Goal: Transaction & Acquisition: Purchase product/service

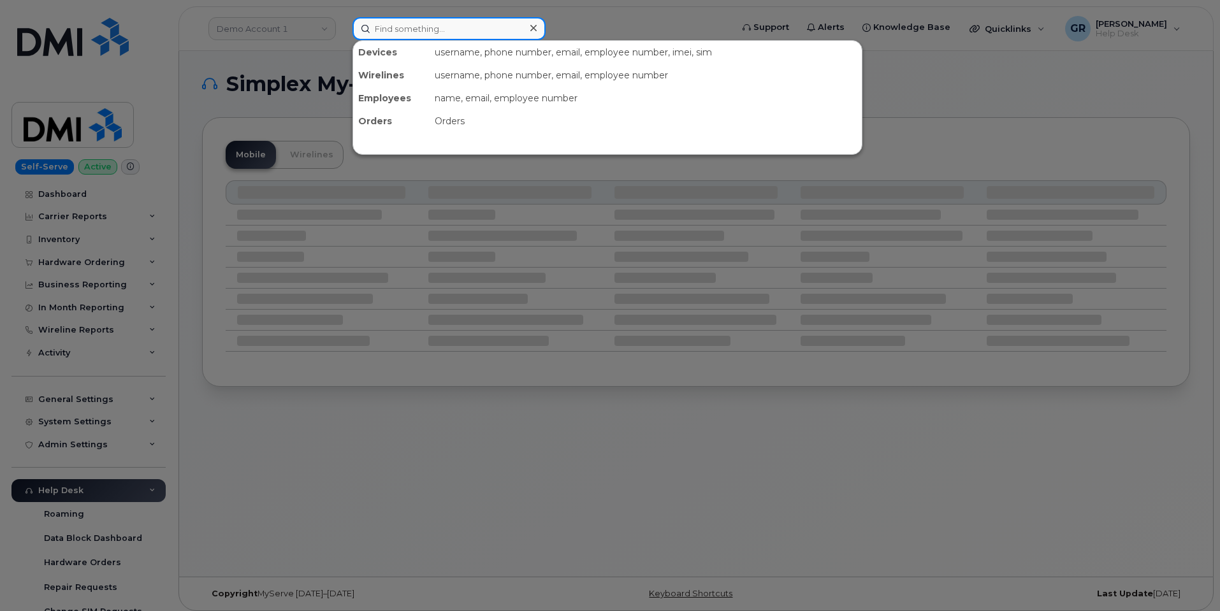
click at [426, 39] on input at bounding box center [448, 28] width 193 height 23
type input "300981"
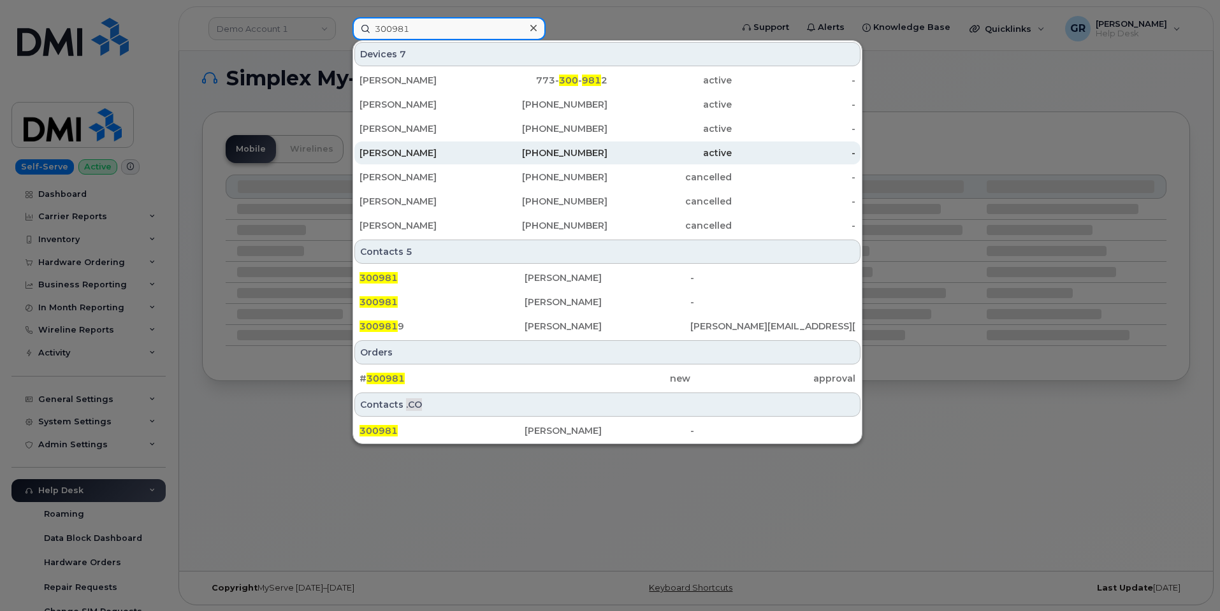
scroll to position [6, 0]
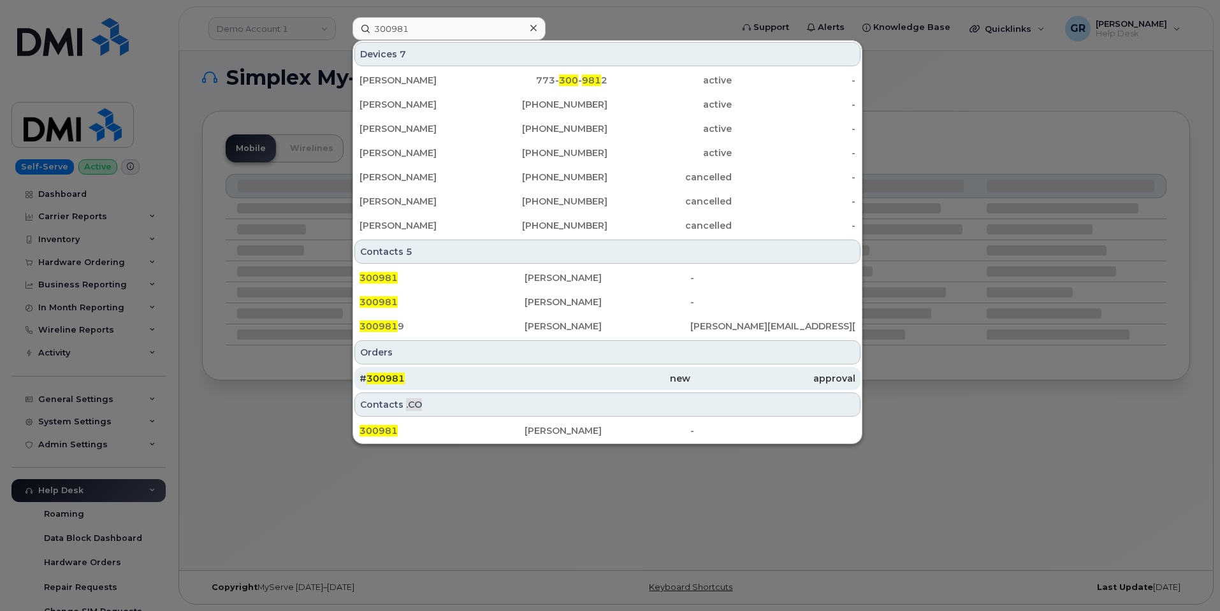
click at [445, 377] on div "# 300981" at bounding box center [441, 378] width 165 height 13
click at [472, 377] on div "# 300981" at bounding box center [441, 378] width 165 height 13
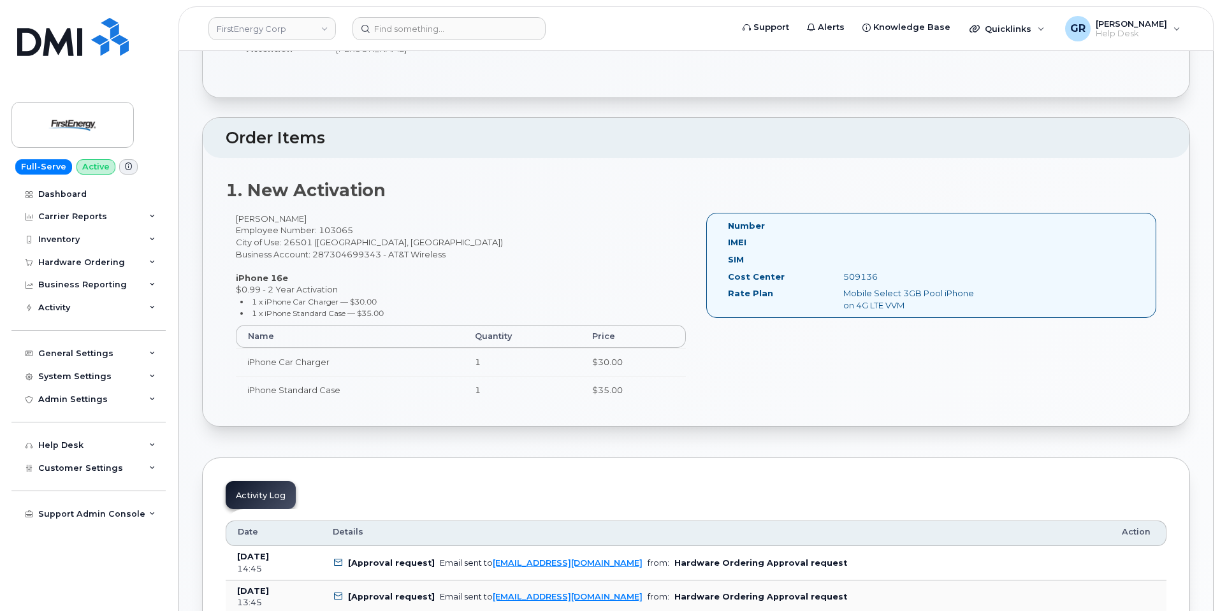
scroll to position [64, 0]
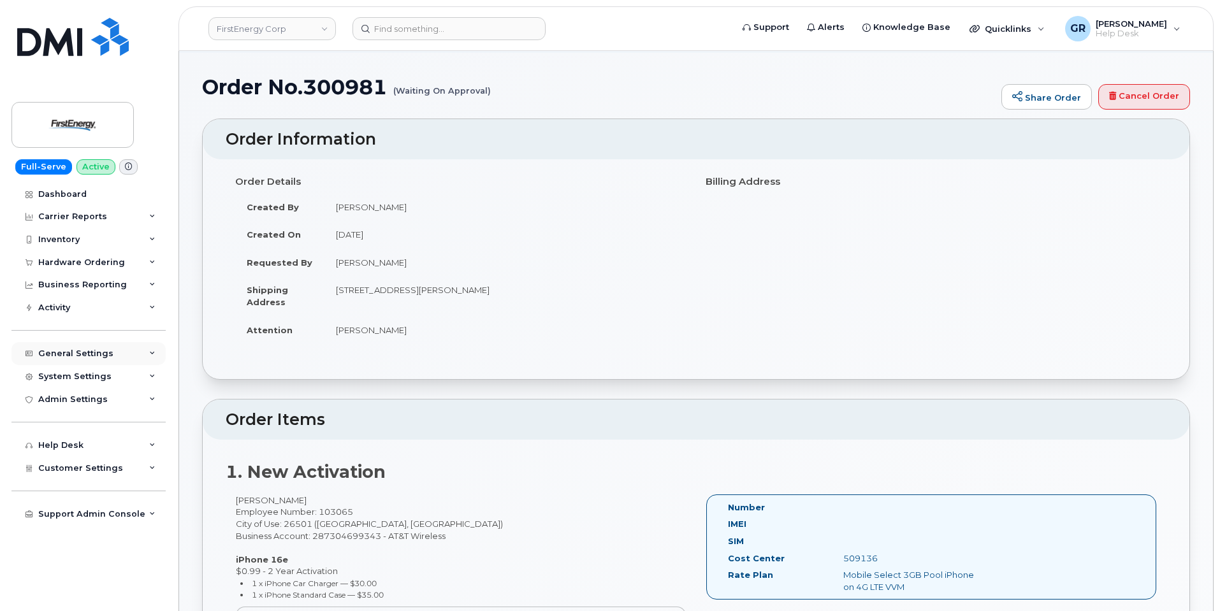
click at [88, 358] on div "General Settings" at bounding box center [75, 354] width 75 height 10
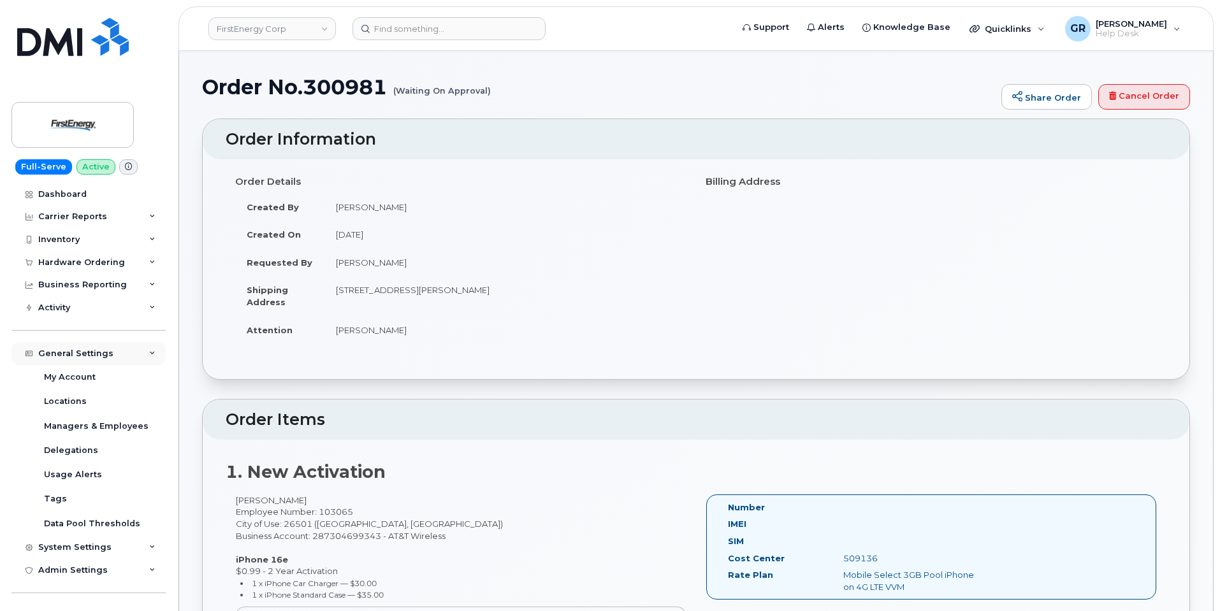
click at [94, 364] on div "General Settings" at bounding box center [88, 353] width 154 height 23
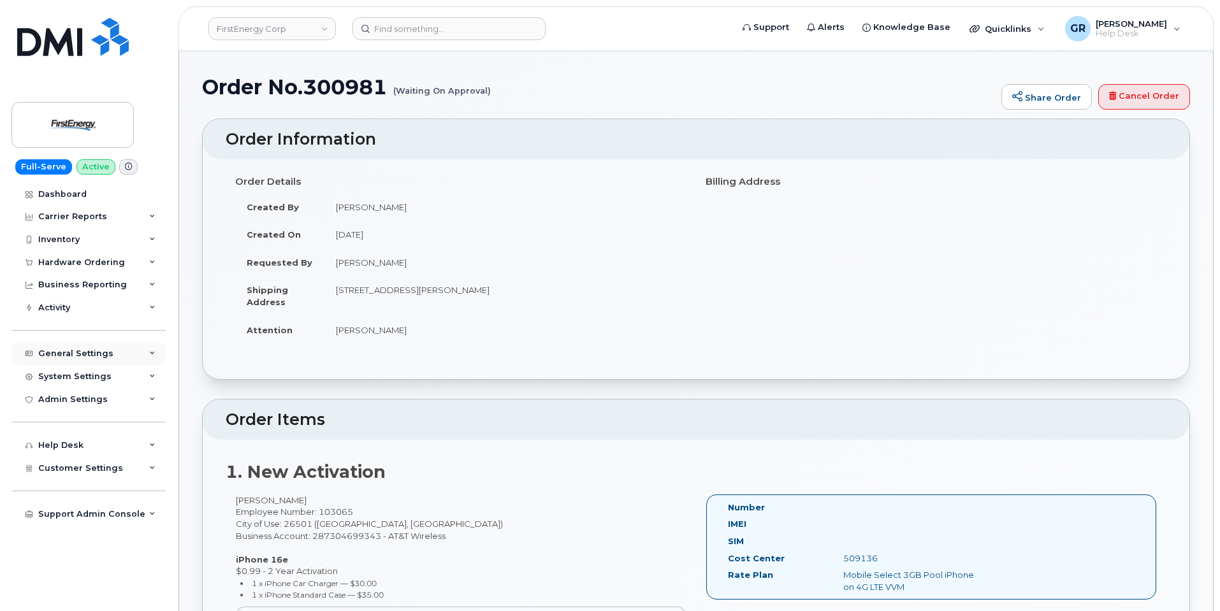
click at [116, 346] on div "General Settings" at bounding box center [88, 353] width 154 height 23
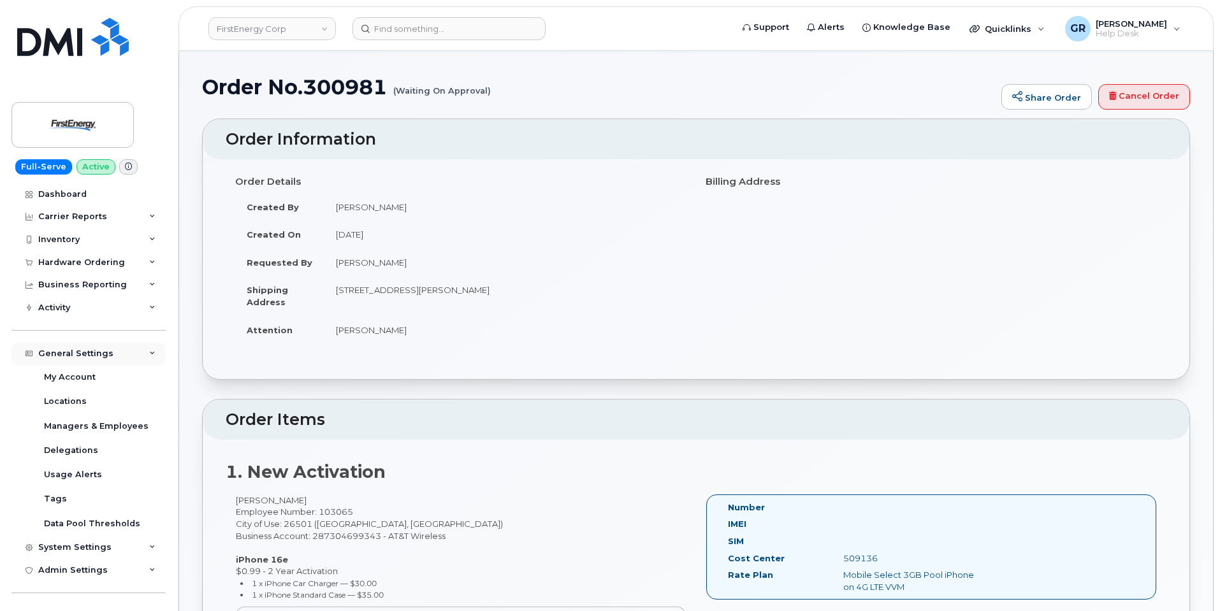
drag, startPoint x: 126, startPoint y: 359, endPoint x: 126, endPoint y: 348, distance: 11.5
click at [126, 356] on div "General Settings" at bounding box center [88, 353] width 154 height 23
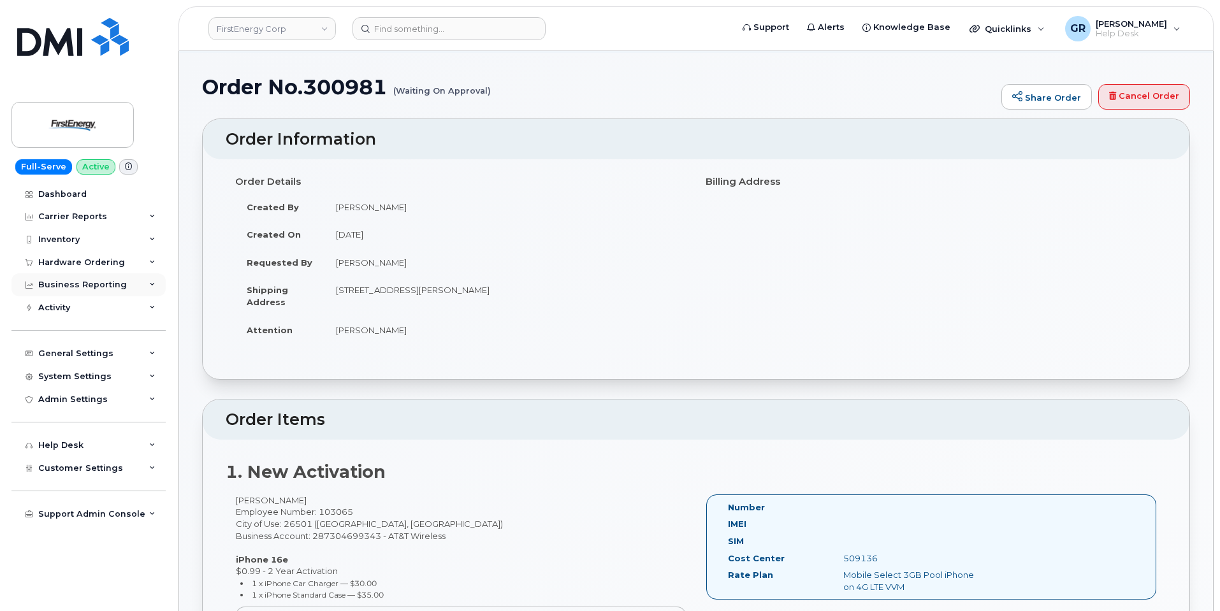
click at [127, 291] on div "Business Reporting" at bounding box center [88, 284] width 154 height 23
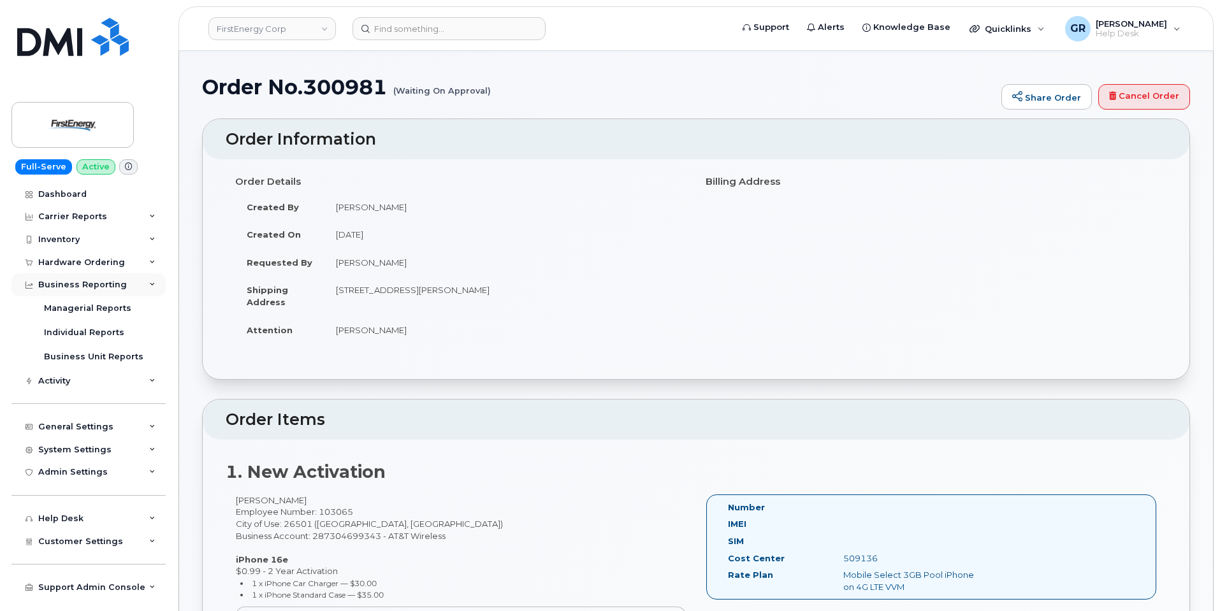
click at [129, 289] on div "Business Reporting" at bounding box center [88, 284] width 154 height 23
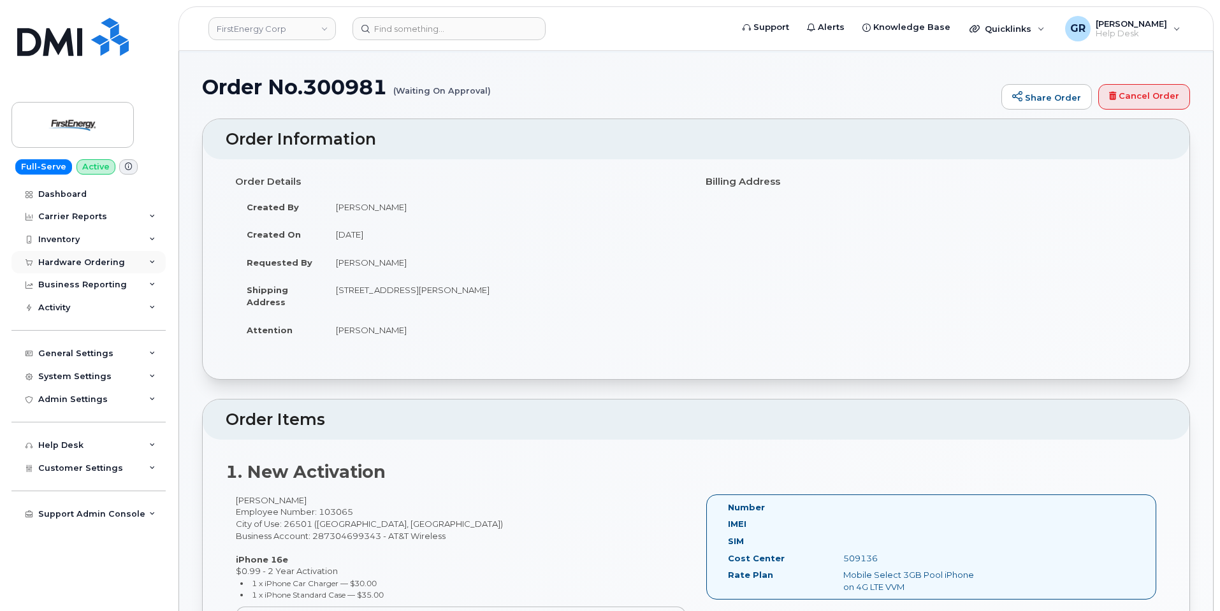
click at [124, 265] on div "Hardware Ordering" at bounding box center [88, 262] width 154 height 23
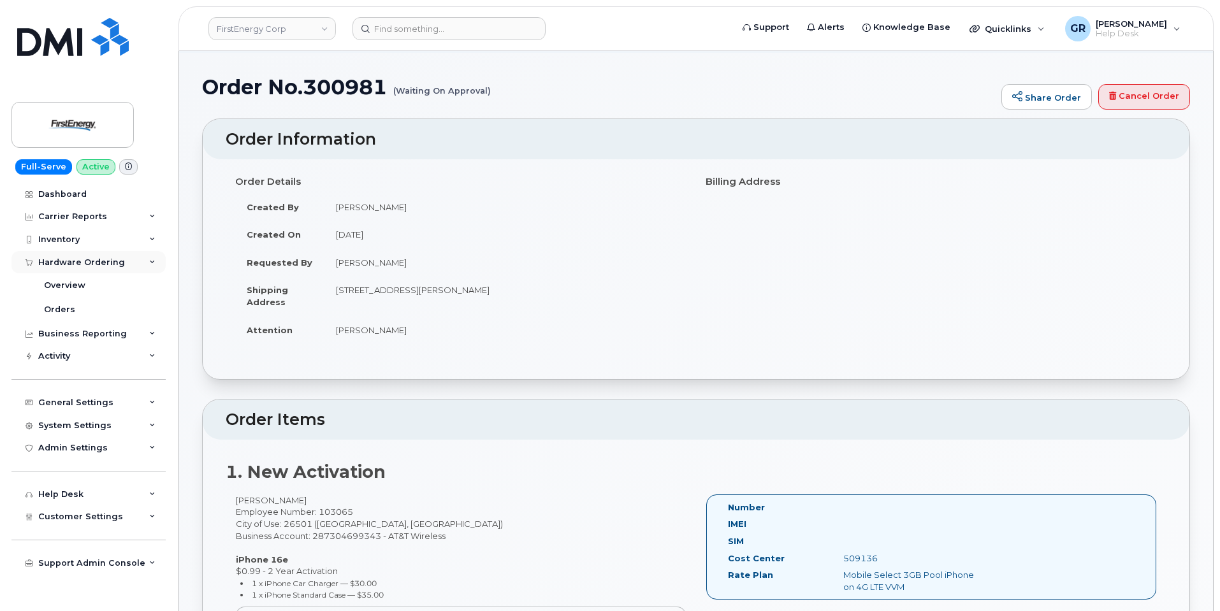
click at [124, 267] on div "Hardware Ordering" at bounding box center [88, 262] width 154 height 23
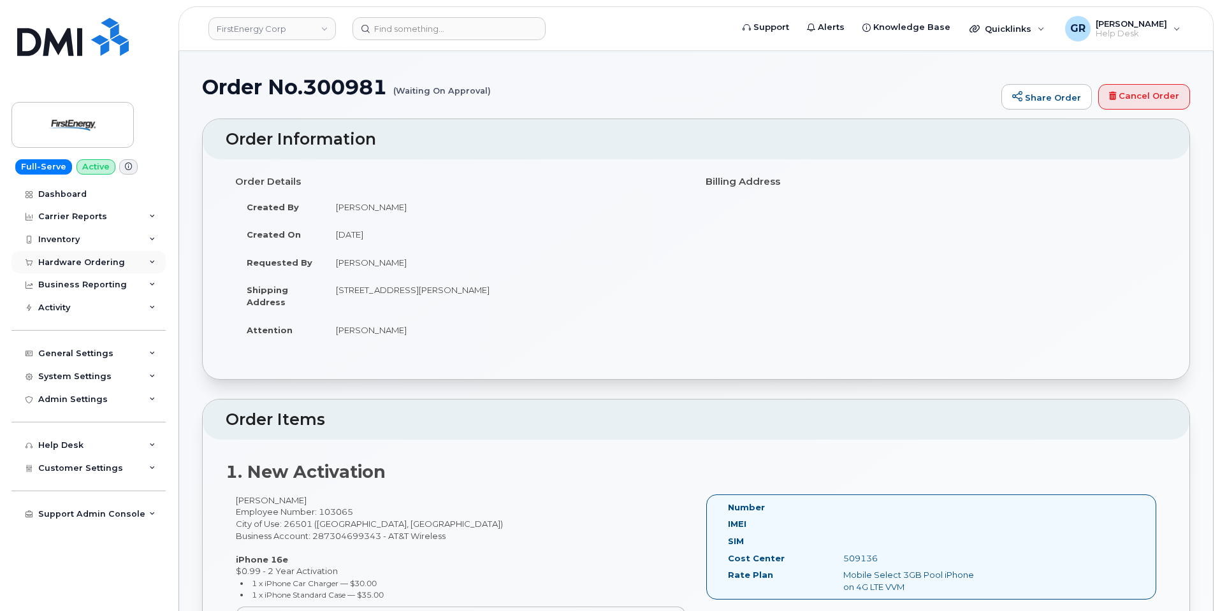
click at [124, 268] on div "Hardware Ordering" at bounding box center [88, 262] width 154 height 23
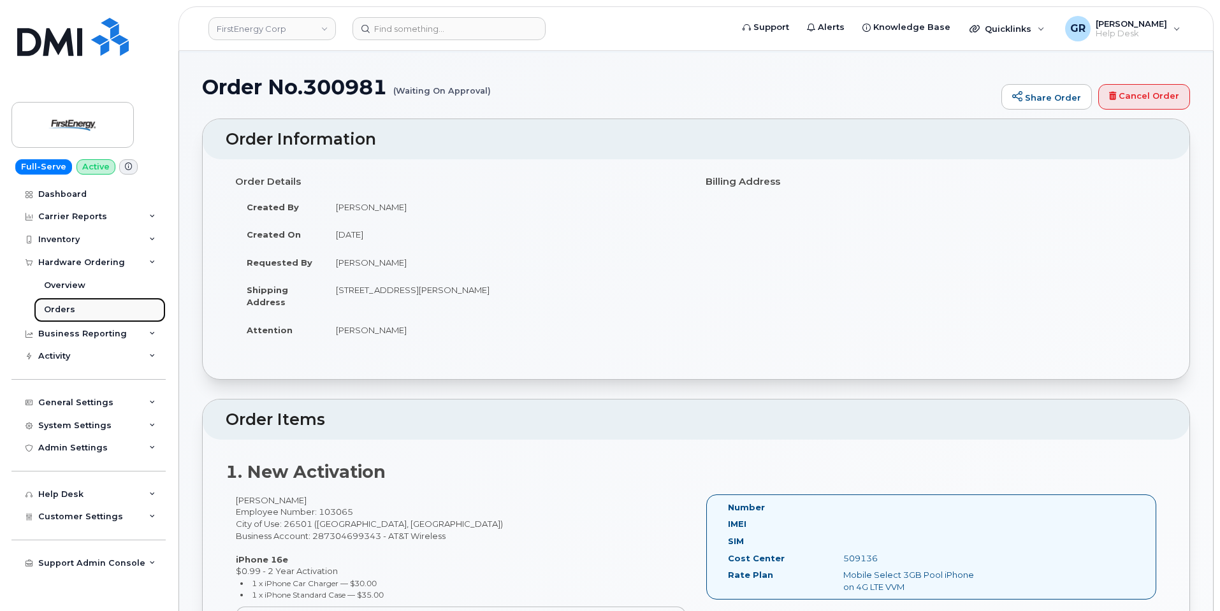
click at [126, 307] on link "Orders" at bounding box center [100, 310] width 132 height 24
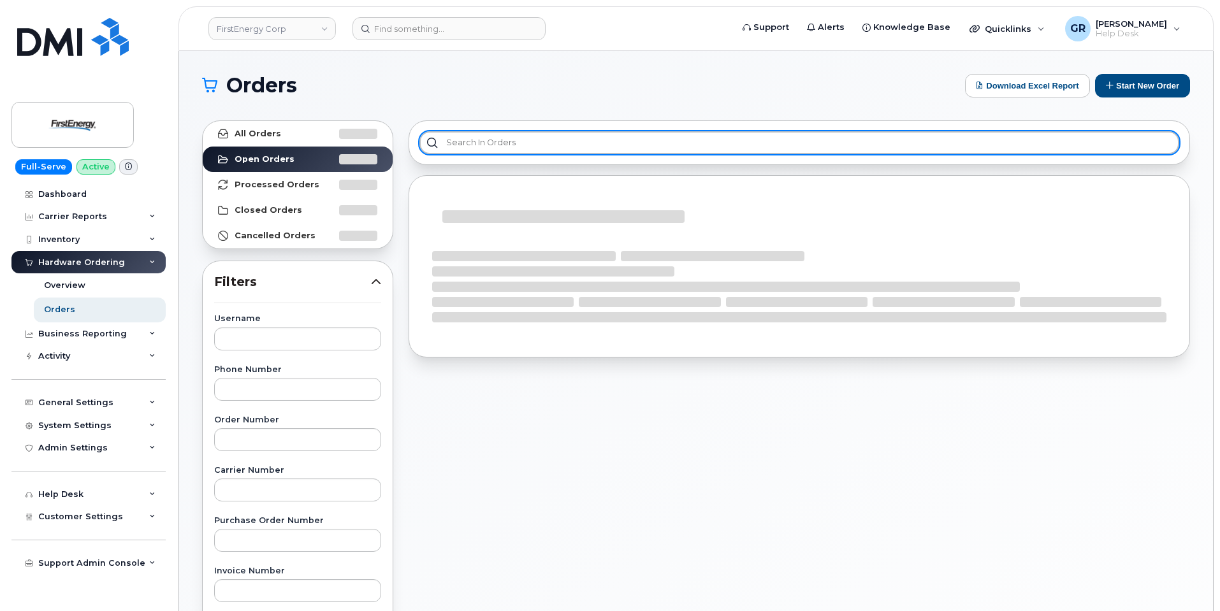
click at [510, 148] on input "text" at bounding box center [799, 142] width 760 height 23
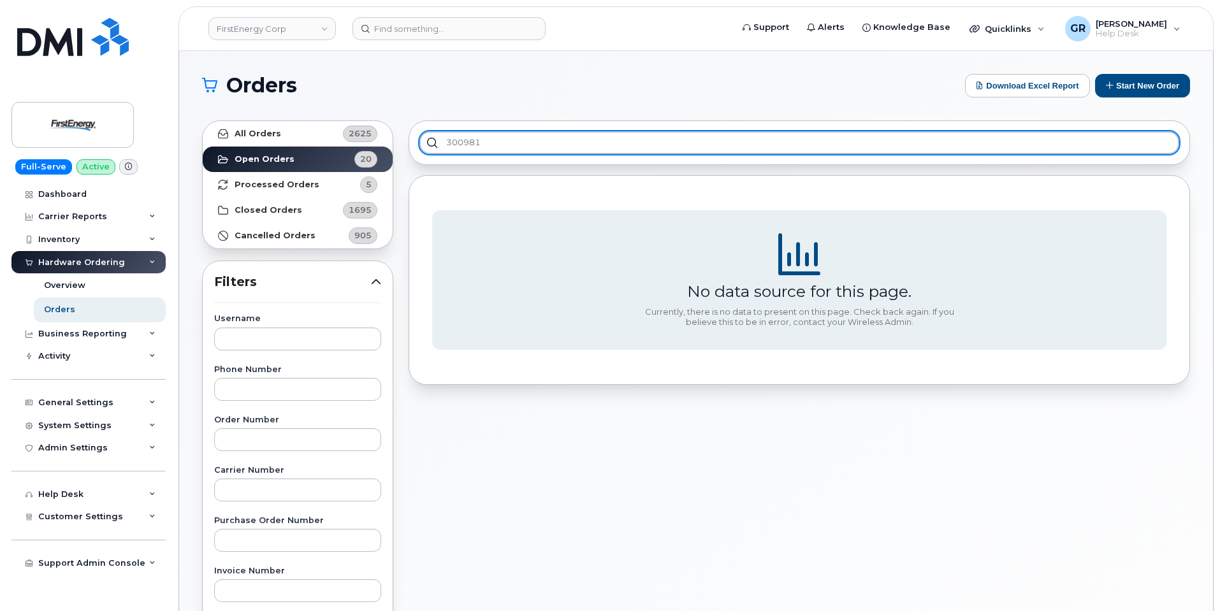
type input "300981"
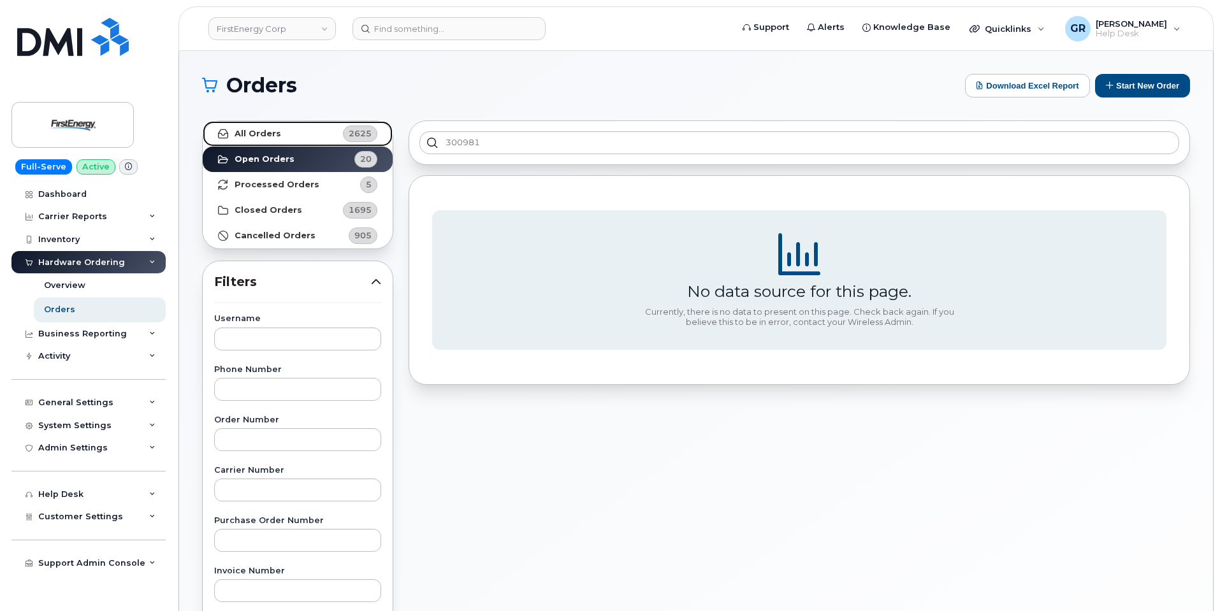
click at [301, 129] on link "All Orders 2625" at bounding box center [298, 133] width 190 height 25
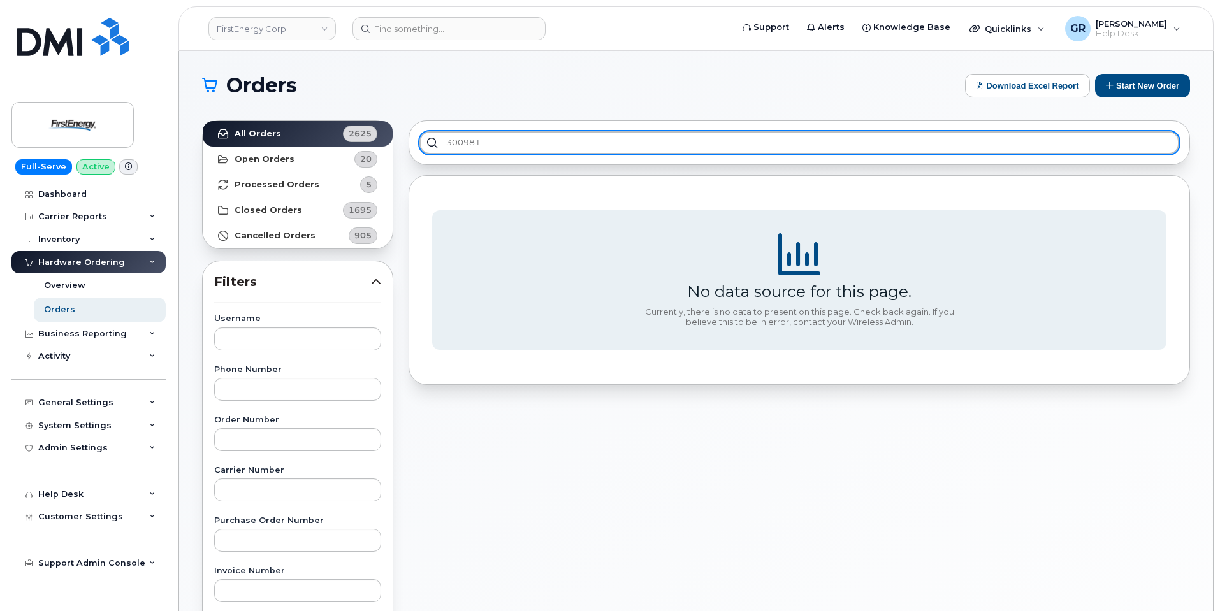
click at [533, 145] on input "300981" at bounding box center [799, 142] width 760 height 23
drag, startPoint x: 541, startPoint y: 142, endPoint x: 358, endPoint y: 145, distance: 183.6
click at [359, 145] on div "All Orders 2625 Open Orders 20 Processed Orders 5 Closed Orders 1695 Cancelled …" at bounding box center [695, 561] width 1003 height 896
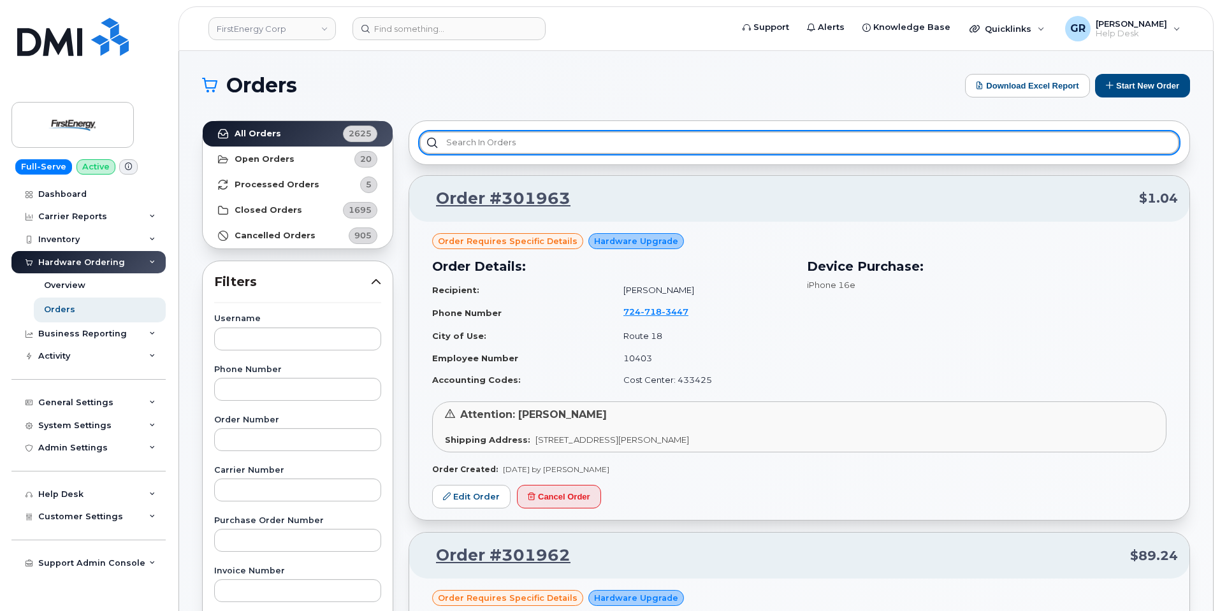
paste input "300981"
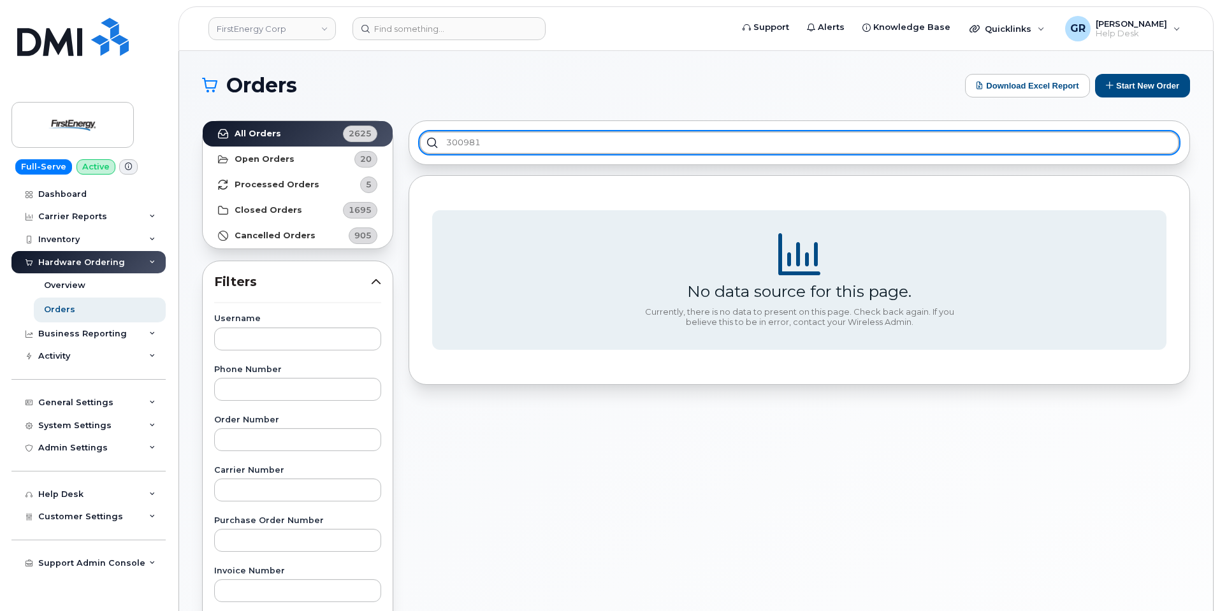
type input "300981"
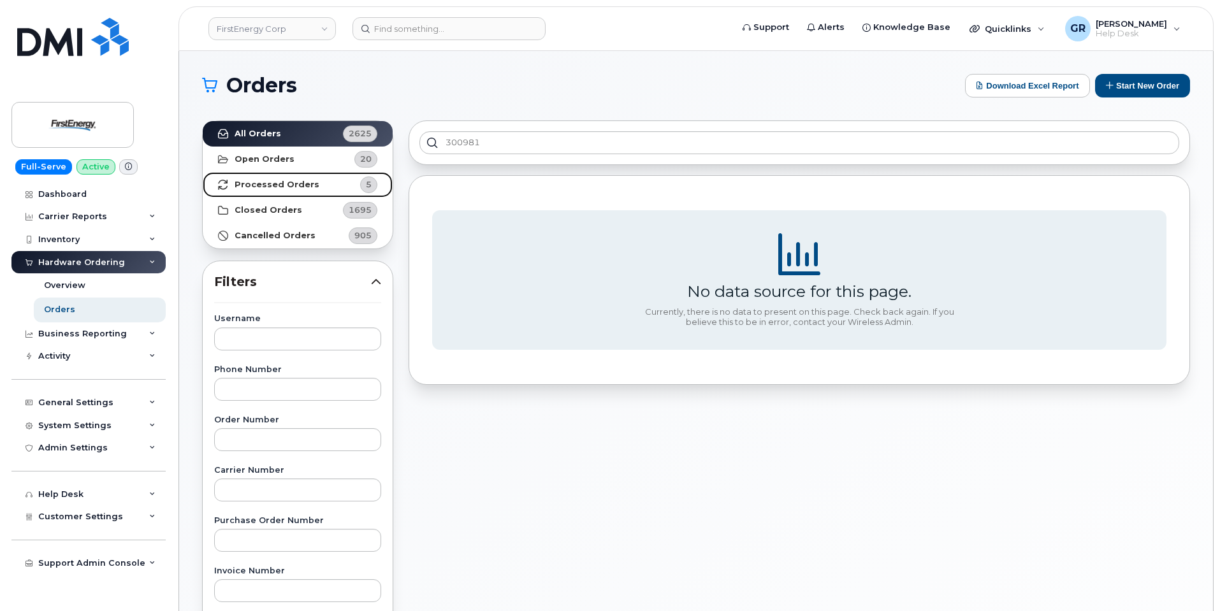
click at [286, 185] on strong "Processed Orders" at bounding box center [277, 185] width 85 height 10
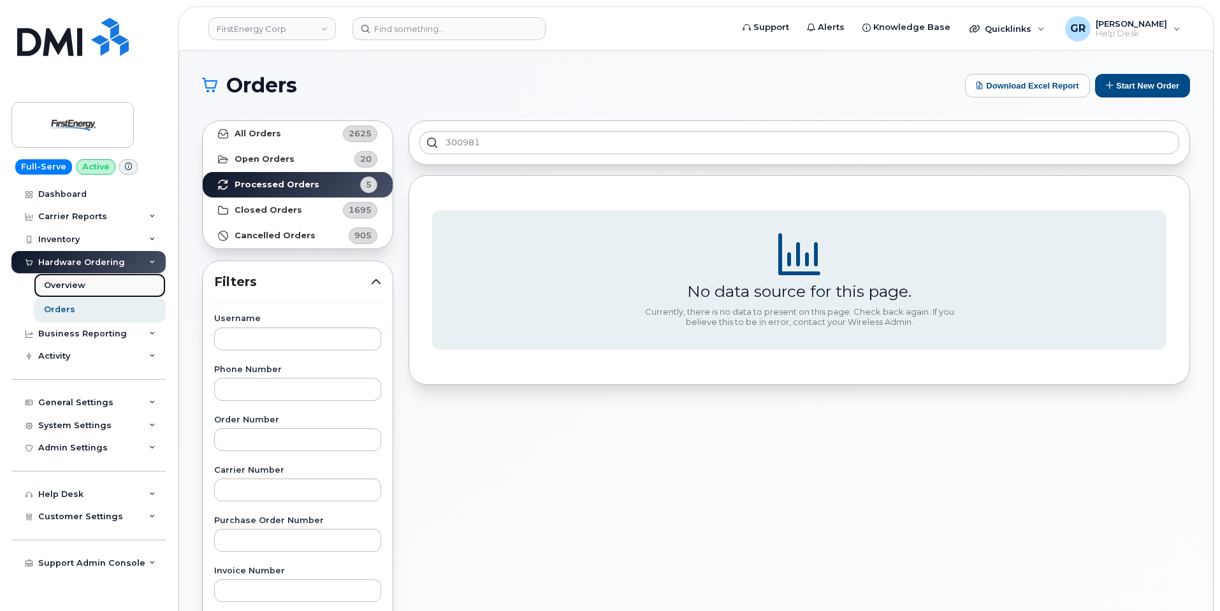
click at [92, 284] on link "Overview" at bounding box center [100, 285] width 132 height 24
click at [98, 308] on link "Orders" at bounding box center [100, 310] width 132 height 24
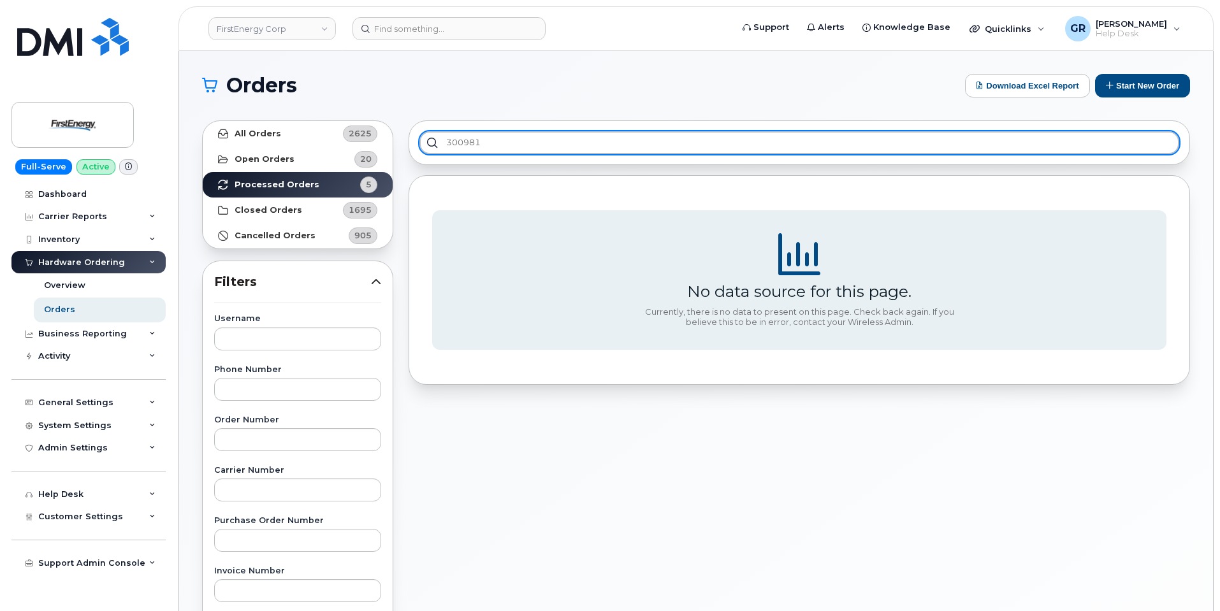
click at [500, 149] on input "300981" at bounding box center [799, 142] width 760 height 23
drag, startPoint x: 442, startPoint y: 150, endPoint x: 279, endPoint y: 148, distance: 163.2
click at [298, 145] on div "All Orders 2625 Open Orders 20 Processed Orders 5 Closed Orders 1695 Cancelled …" at bounding box center [695, 561] width 1003 height 896
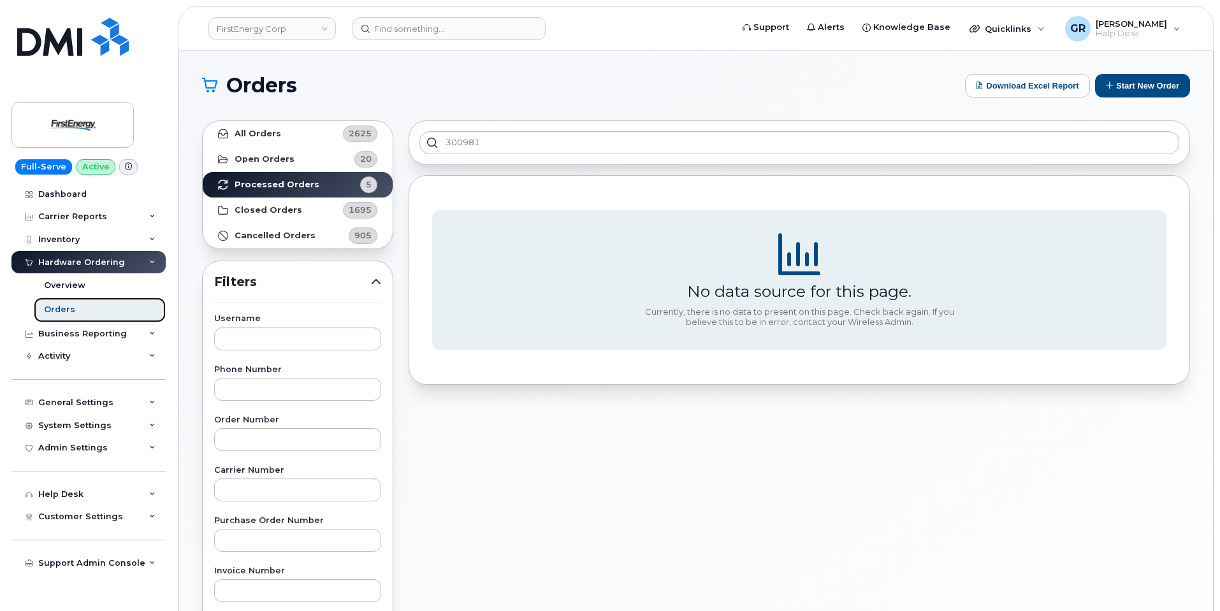
click at [86, 304] on link "Orders" at bounding box center [100, 310] width 132 height 24
click at [562, 126] on div "300981" at bounding box center [799, 142] width 781 height 45
click at [319, 134] on link "All Orders 2625" at bounding box center [298, 133] width 190 height 25
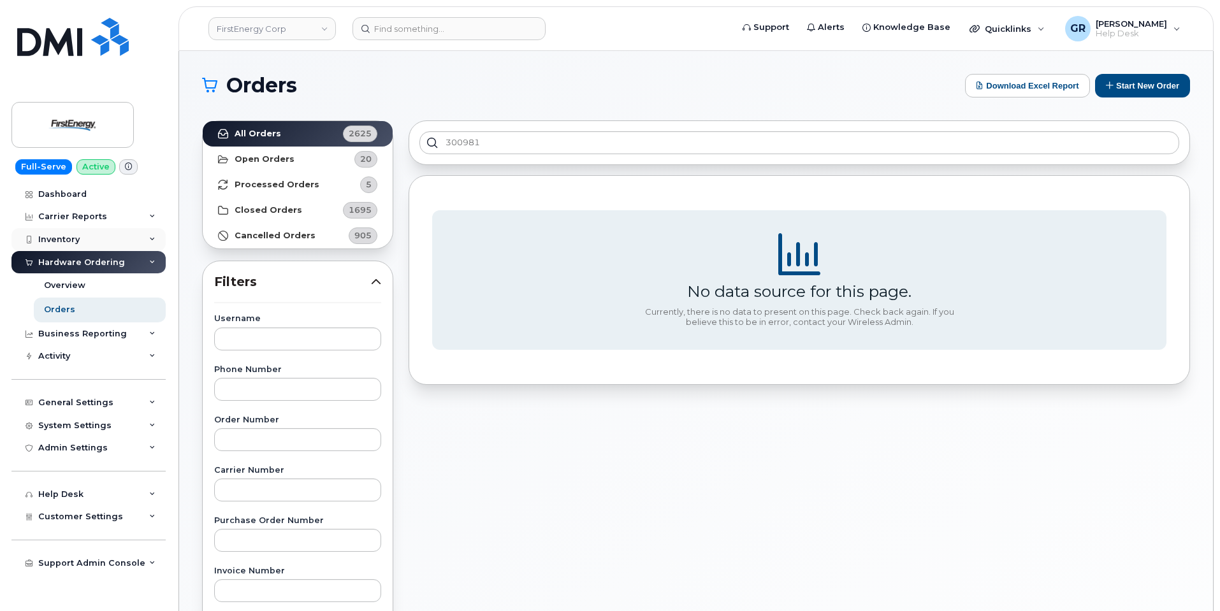
click at [69, 230] on div "Inventory" at bounding box center [88, 239] width 154 height 23
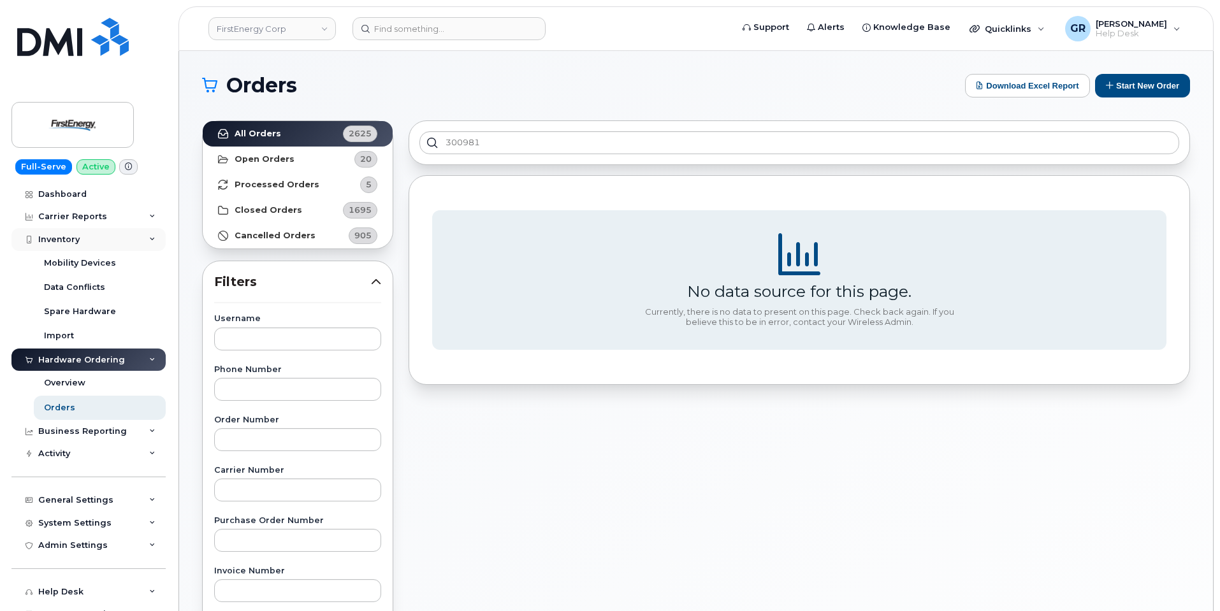
click at [102, 245] on div "Inventory" at bounding box center [88, 239] width 154 height 23
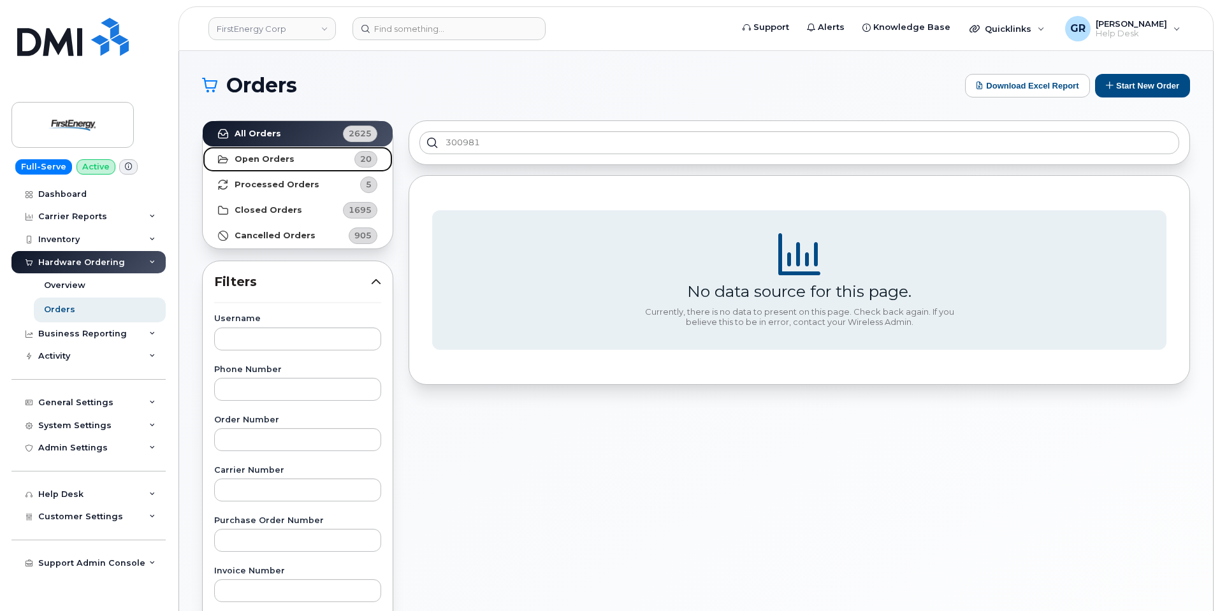
click at [314, 169] on link "Open Orders 20" at bounding box center [298, 159] width 190 height 25
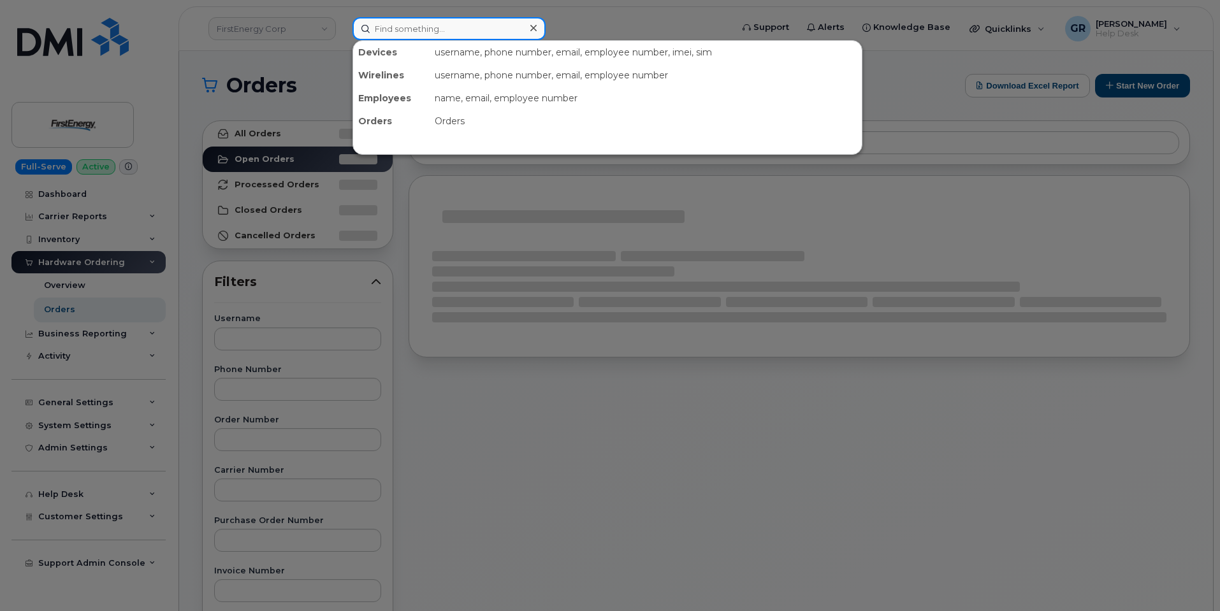
click at [419, 40] on input at bounding box center [448, 28] width 193 height 23
paste input "300981"
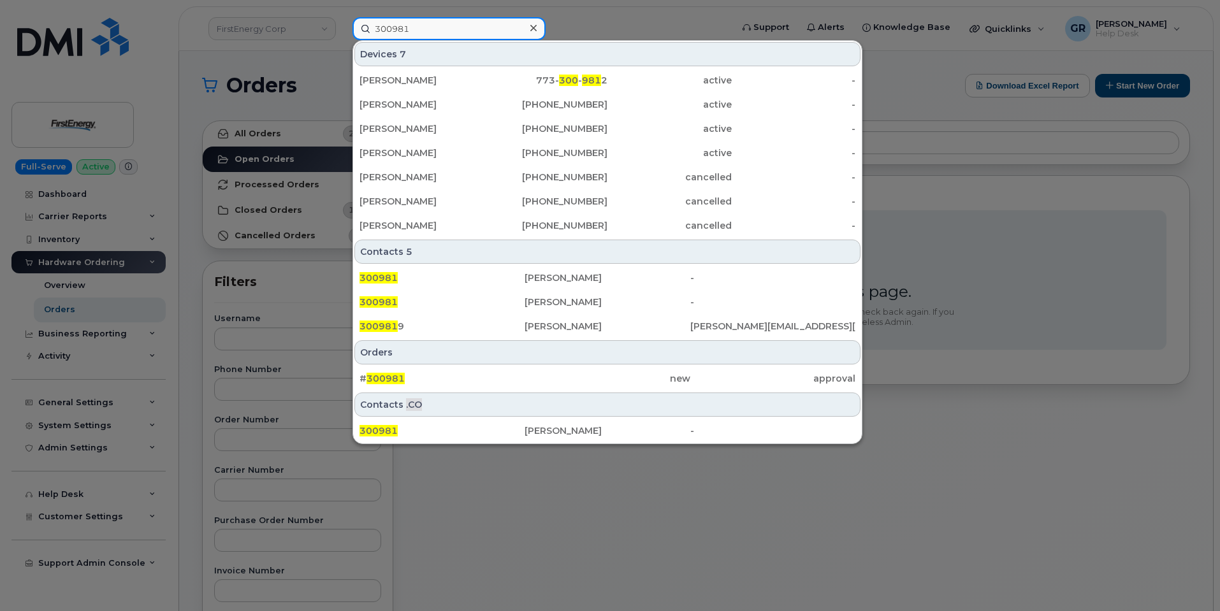
scroll to position [64, 0]
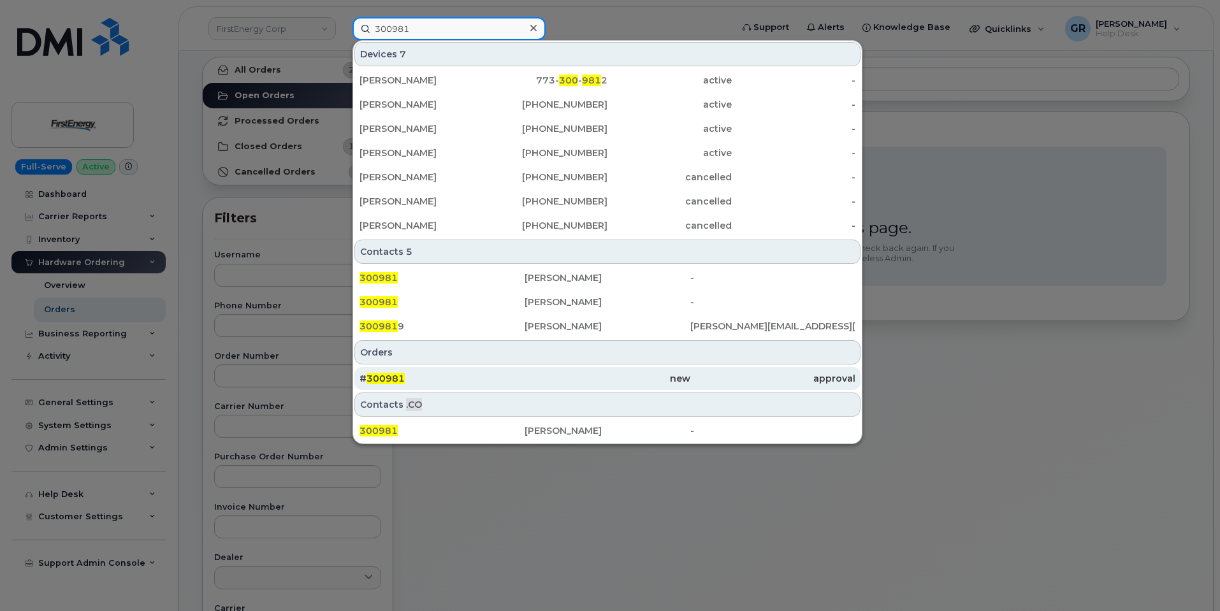
type input "300981"
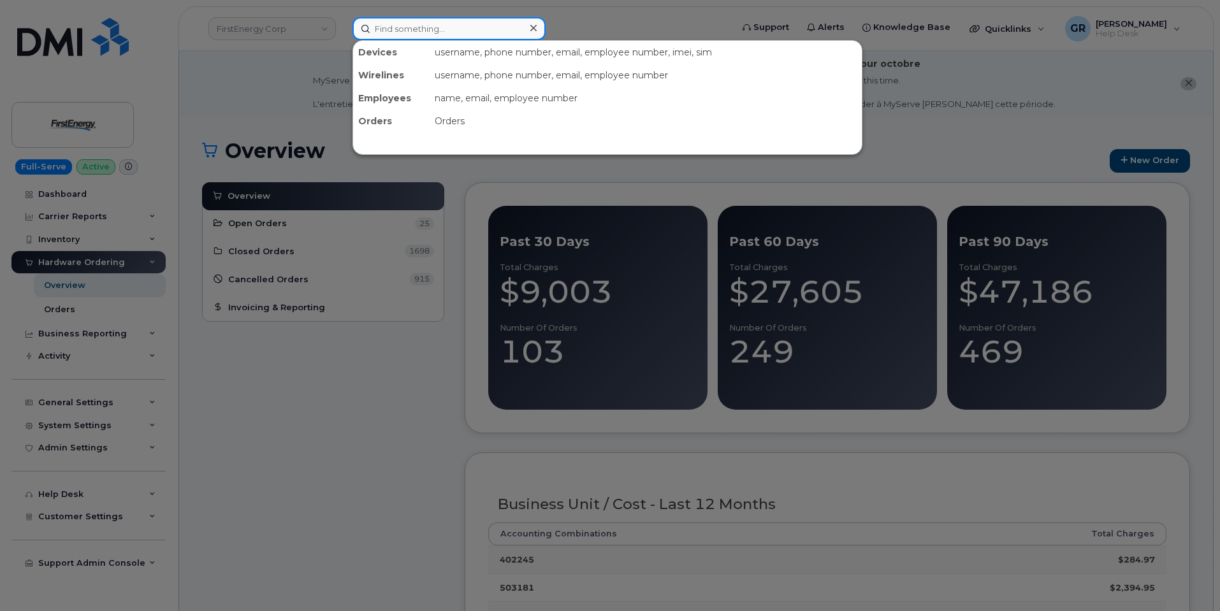
drag, startPoint x: 460, startPoint y: 27, endPoint x: 453, endPoint y: 24, distance: 7.5
click at [459, 27] on input at bounding box center [448, 28] width 193 height 23
paste input "300981"
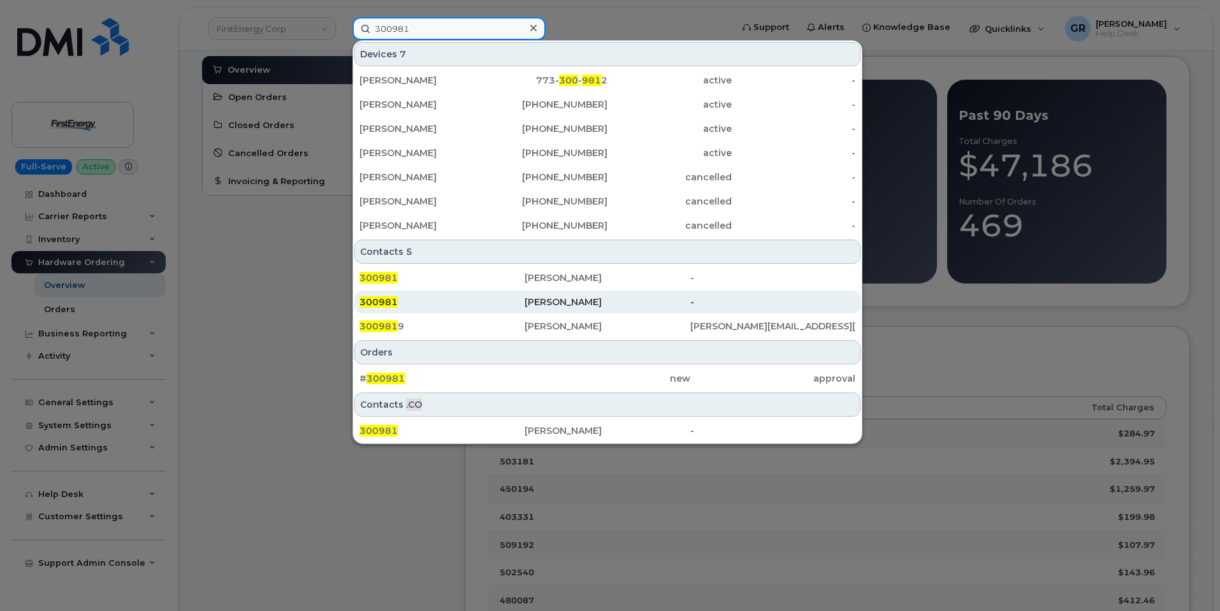
scroll to position [127, 0]
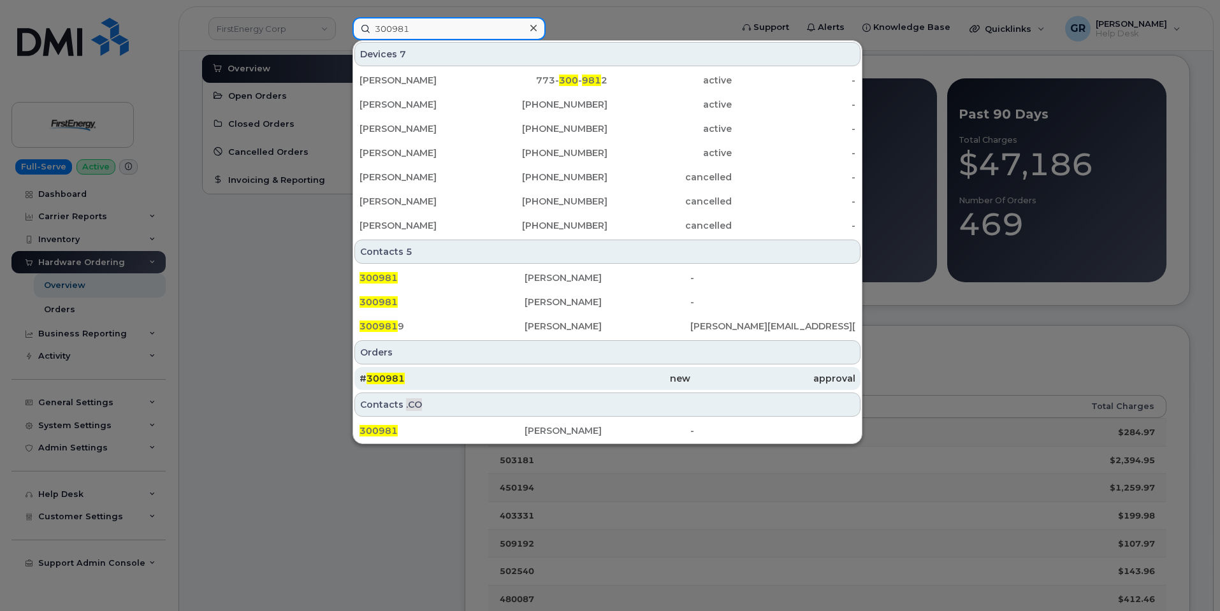
type input "300981"
click at [528, 381] on div "new" at bounding box center [607, 378] width 165 height 13
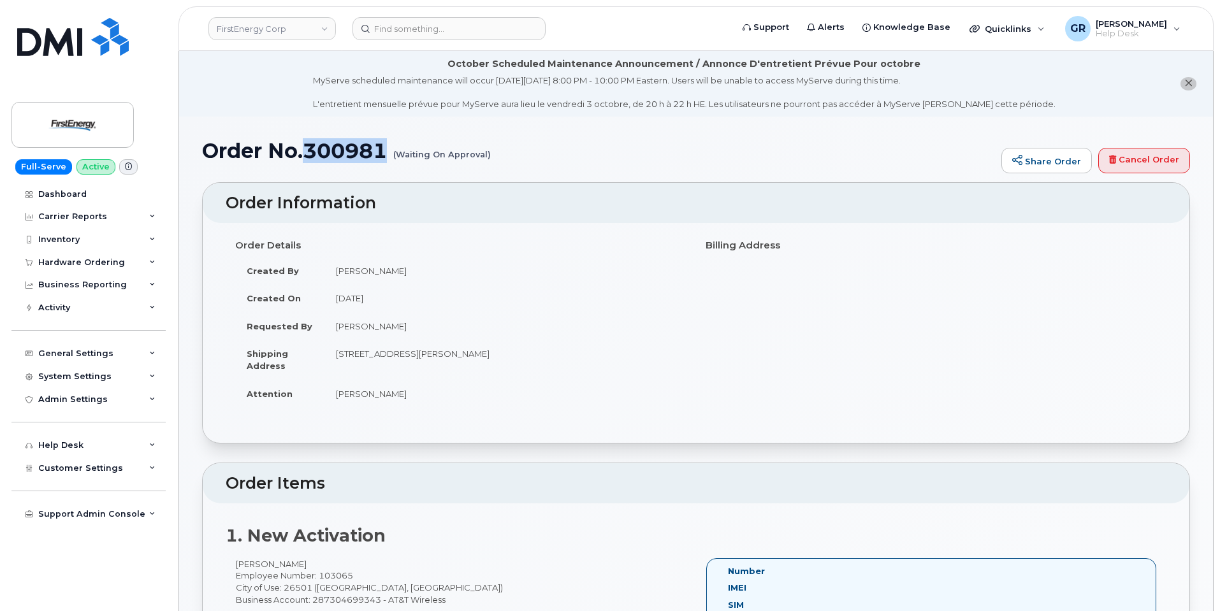
drag, startPoint x: 305, startPoint y: 152, endPoint x: 370, endPoint y: 163, distance: 66.5
click at [389, 155] on h1 "Order No.300981 (Waiting On Approval)" at bounding box center [598, 151] width 793 height 22
copy h1 "300981"
click at [95, 265] on div "Hardware Ordering" at bounding box center [81, 263] width 87 height 10
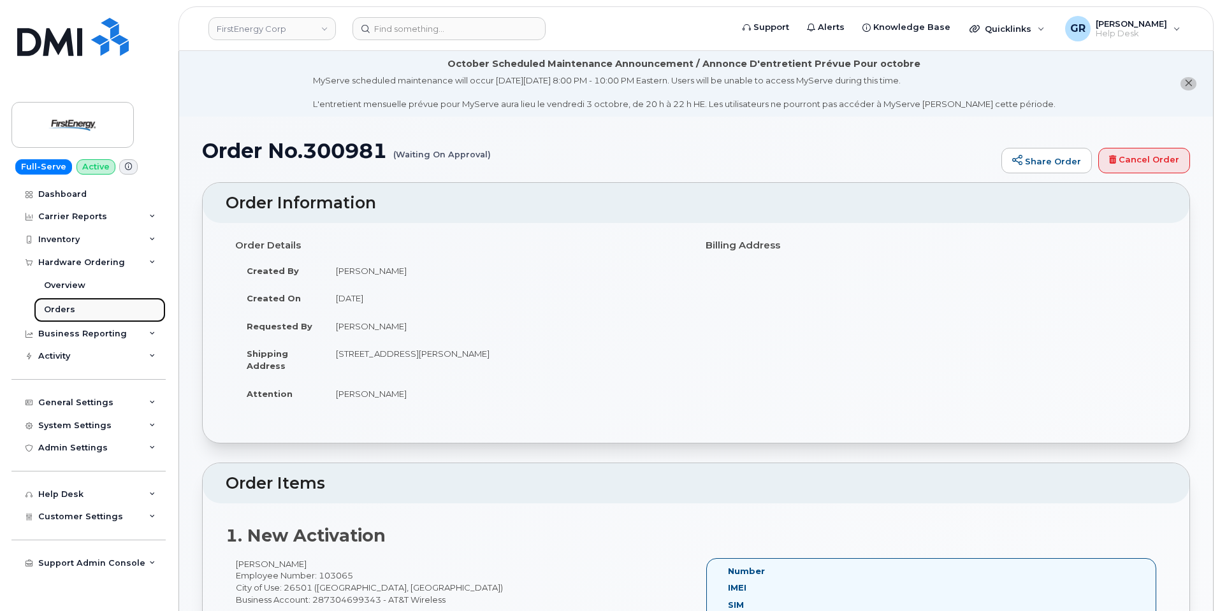
click at [96, 311] on link "Orders" at bounding box center [100, 310] width 132 height 24
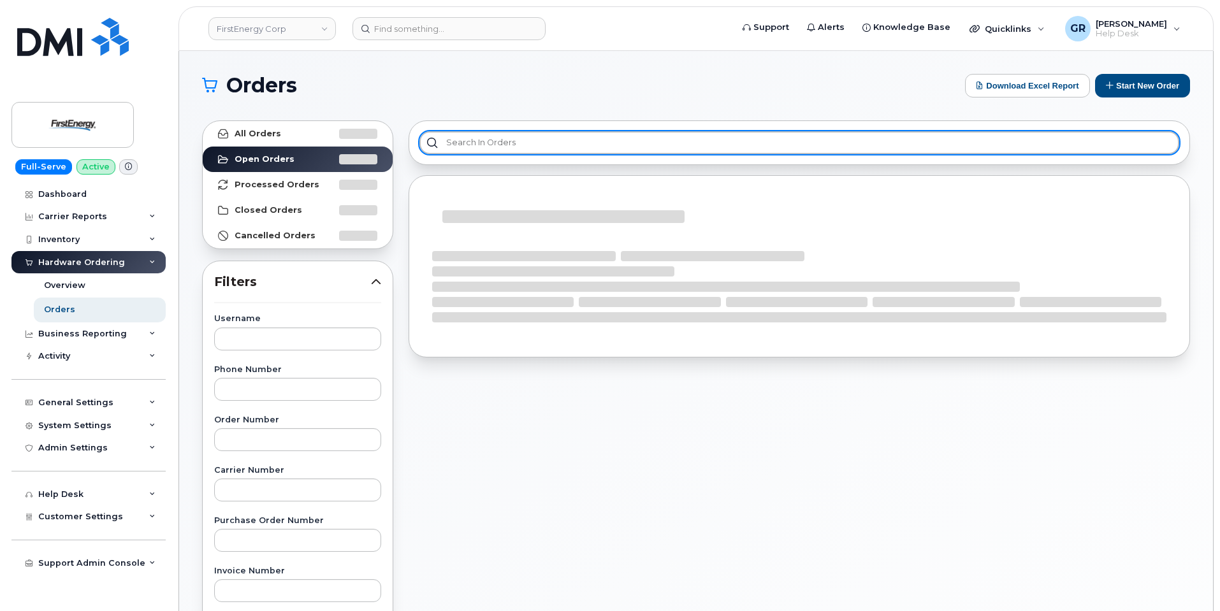
click at [725, 143] on input "text" at bounding box center [799, 142] width 760 height 23
paste input "300981"
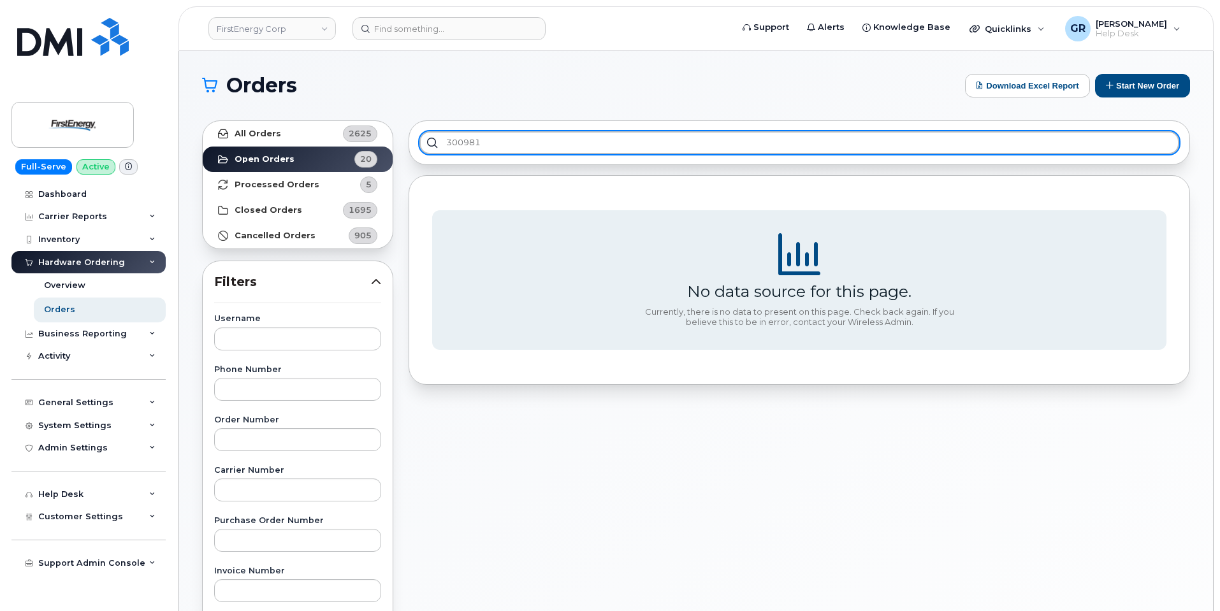
type input "300981"
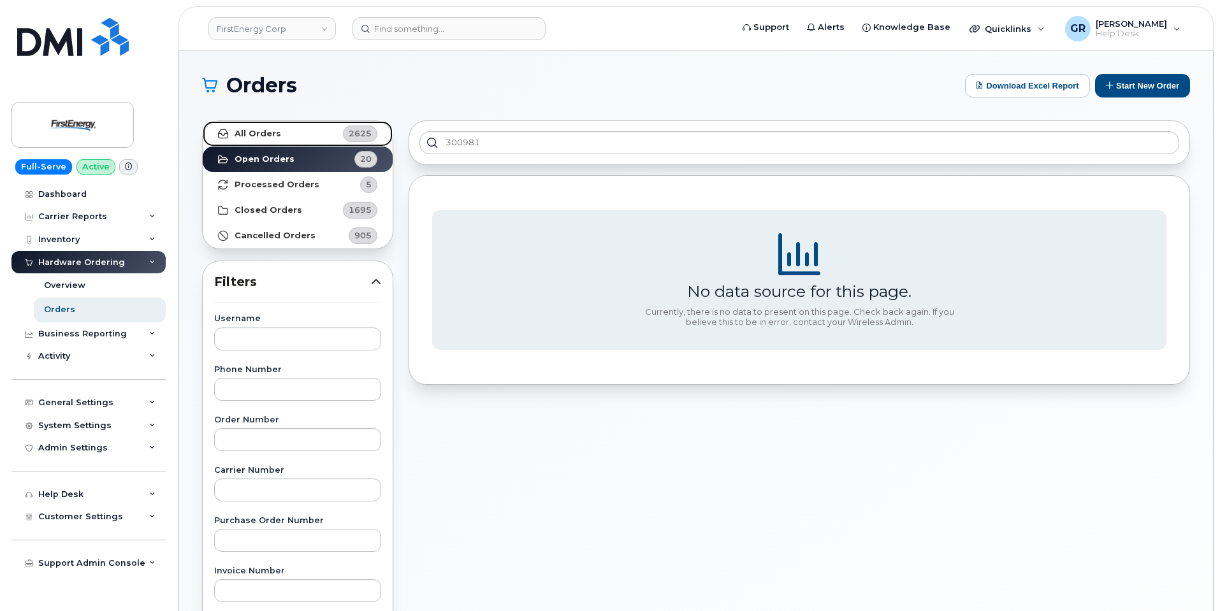
click at [307, 132] on link "All Orders 2625" at bounding box center [298, 133] width 190 height 25
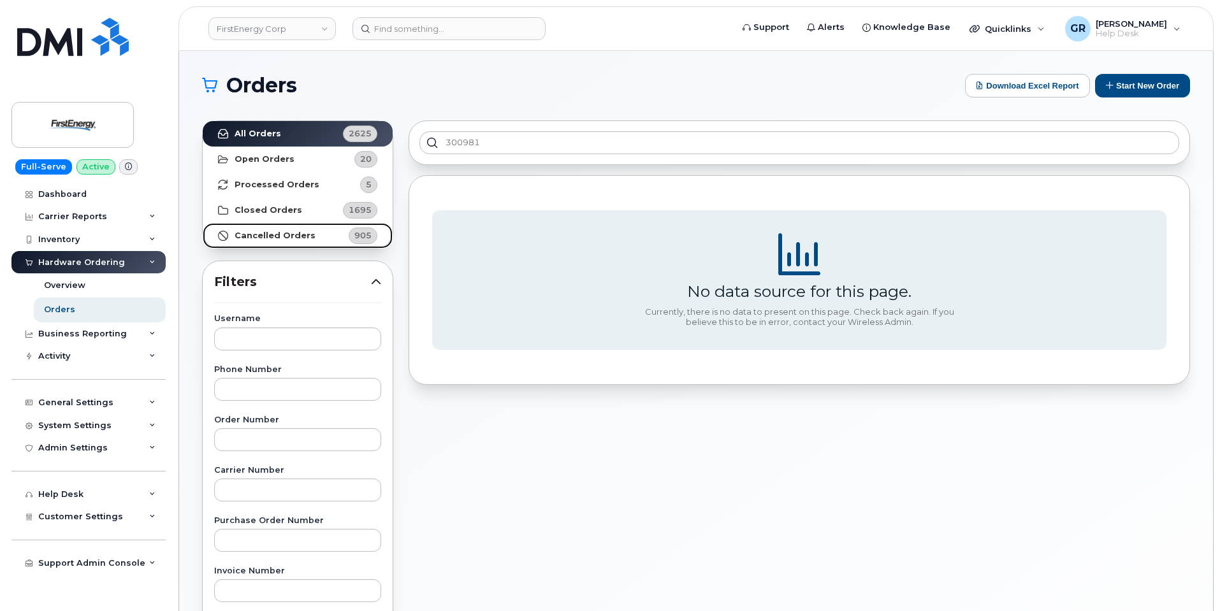
click at [300, 238] on strong "Cancelled Orders" at bounding box center [275, 236] width 81 height 10
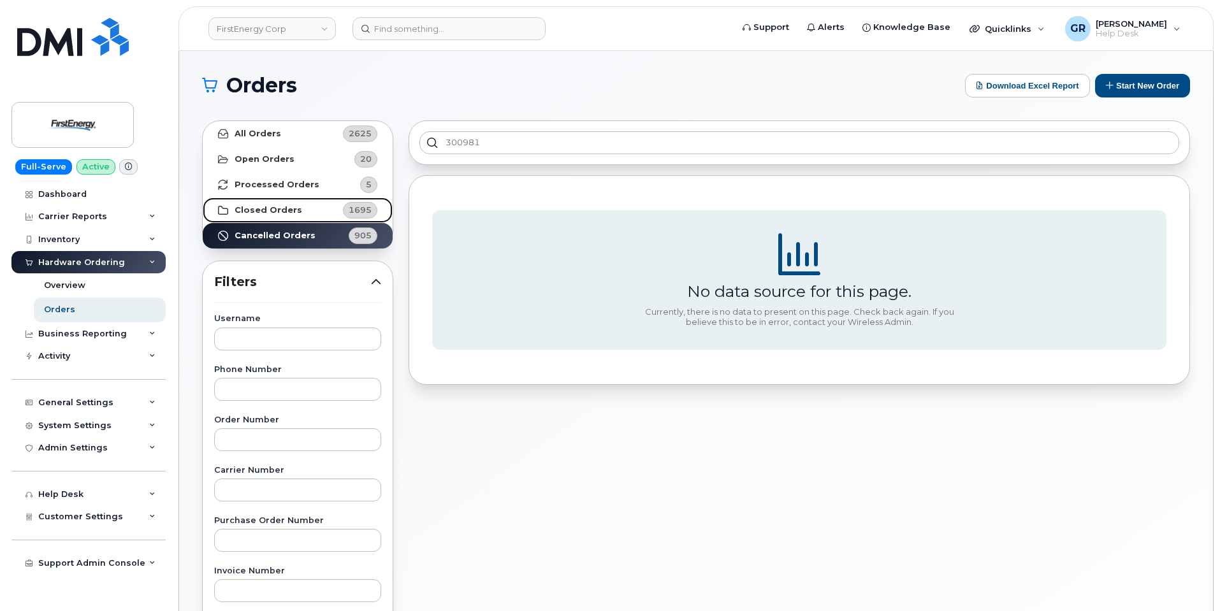
click at [284, 211] on strong "Closed Orders" at bounding box center [269, 210] width 68 height 10
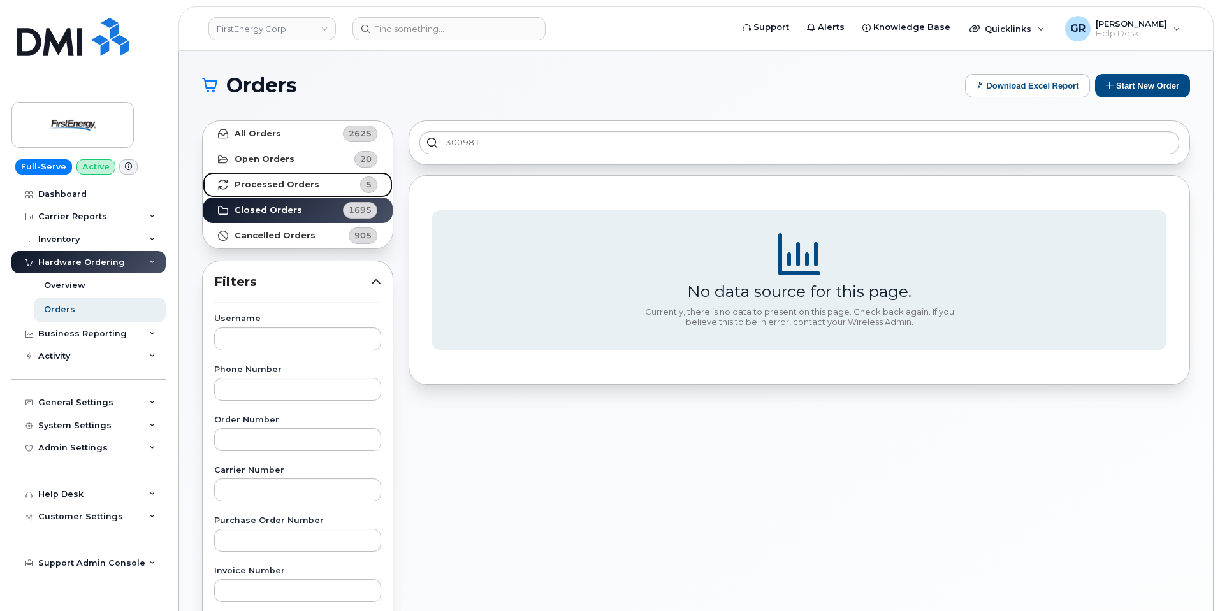
click at [305, 180] on strong "Processed Orders" at bounding box center [277, 185] width 85 height 10
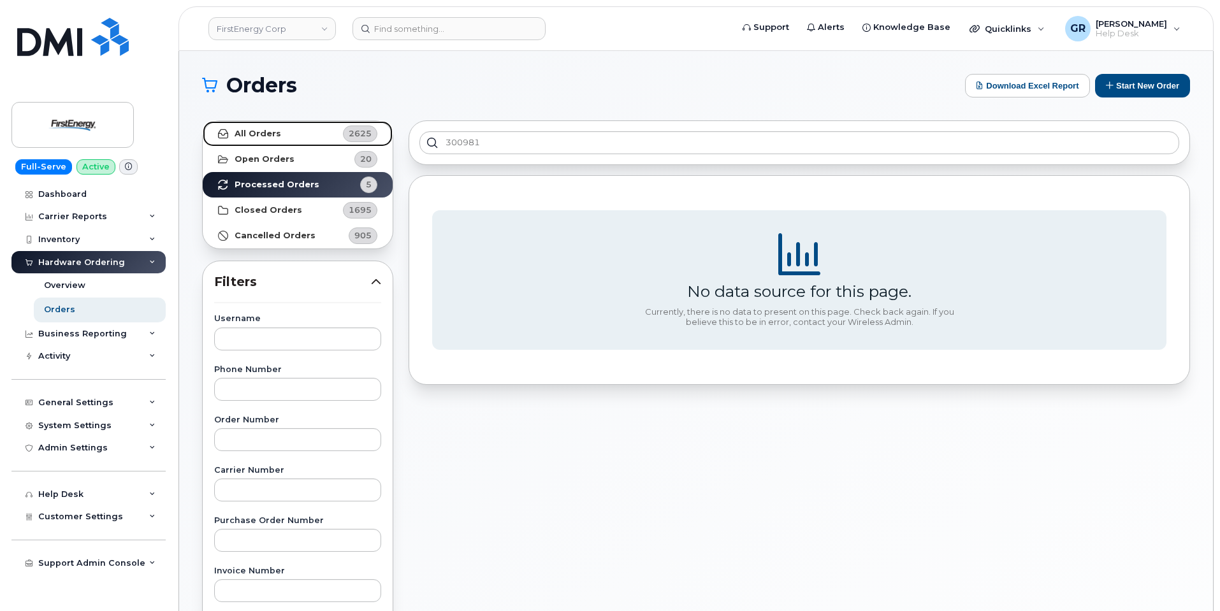
click at [299, 135] on link "All Orders 2625" at bounding box center [298, 133] width 190 height 25
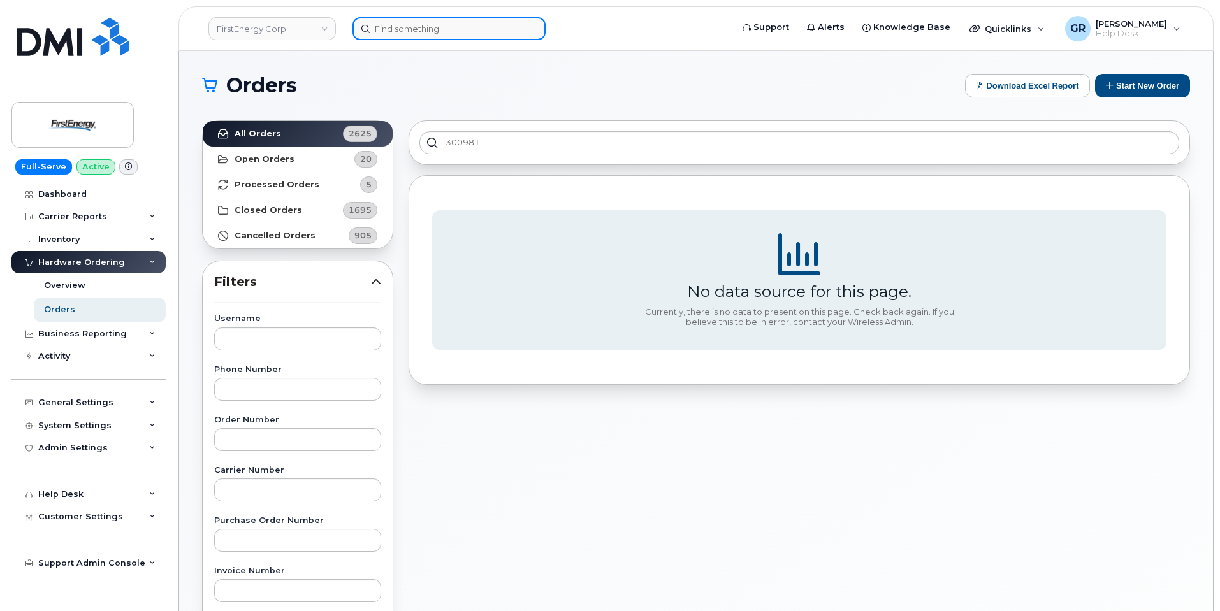
click at [439, 29] on input at bounding box center [448, 28] width 193 height 23
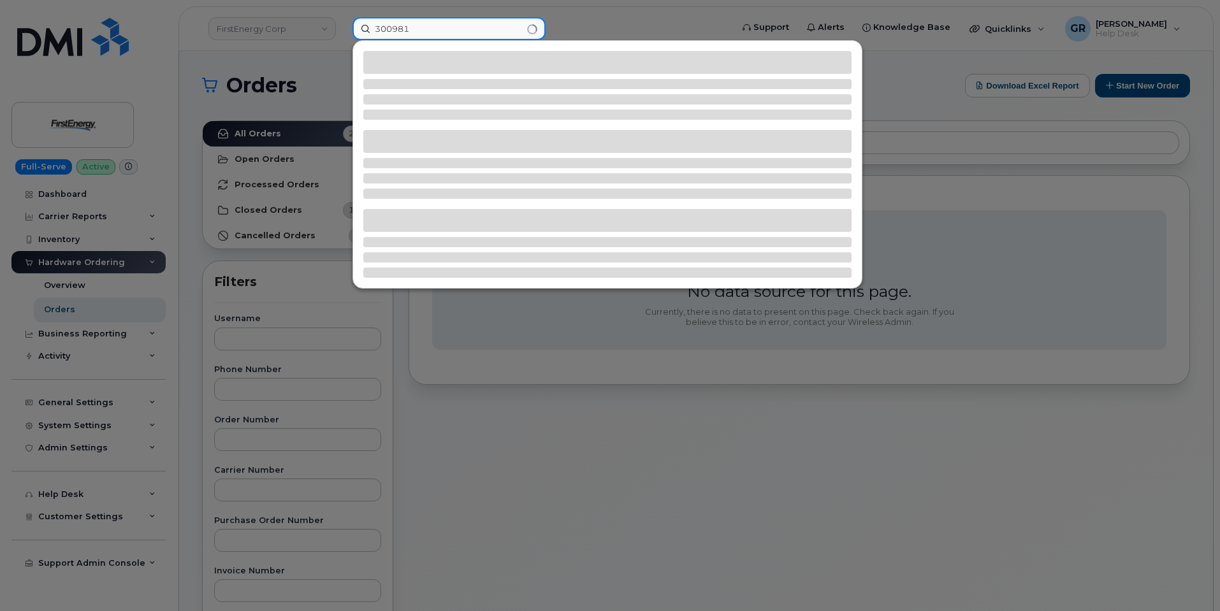
type input "300981"
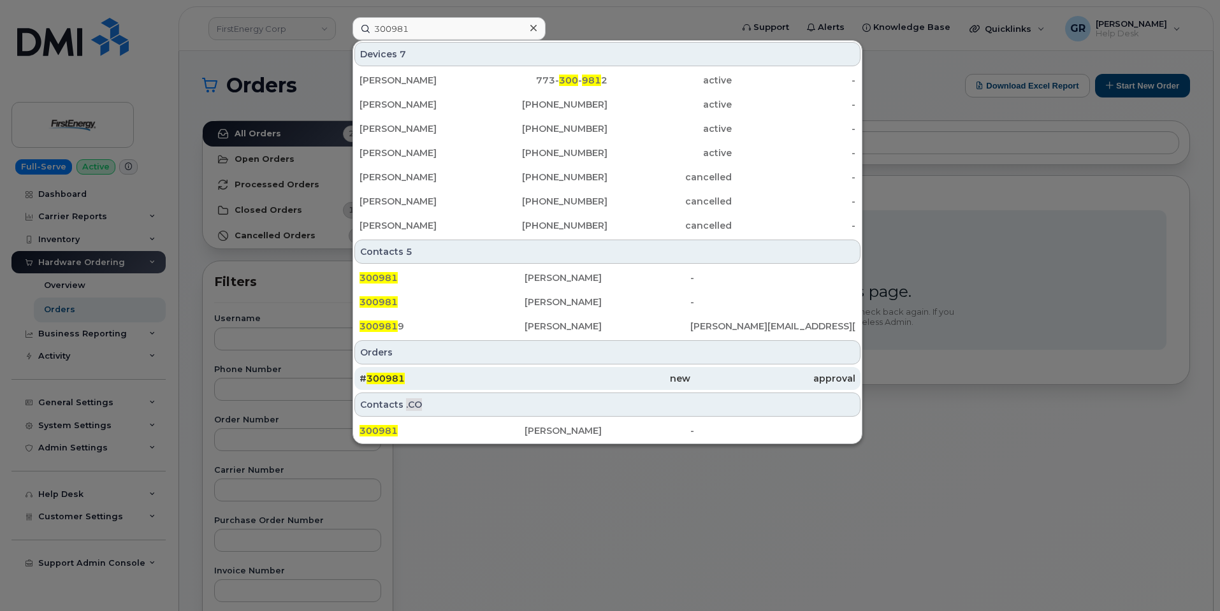
click at [467, 384] on div "# 300981" at bounding box center [441, 378] width 165 height 13
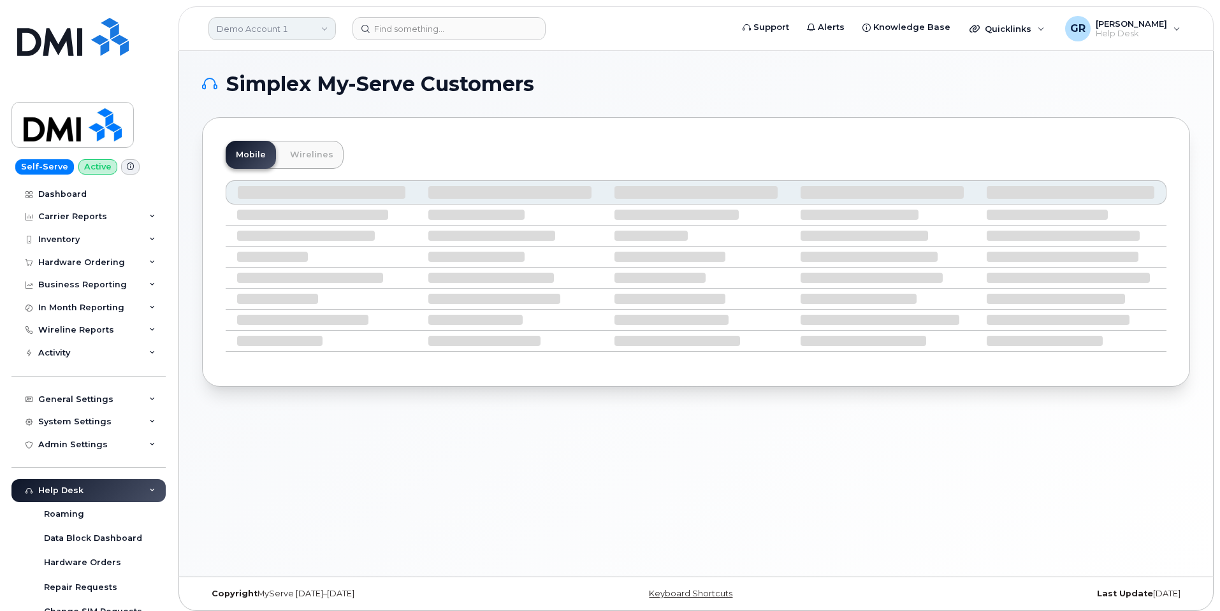
click at [320, 20] on link "Demo Account 1" at bounding box center [271, 28] width 127 height 23
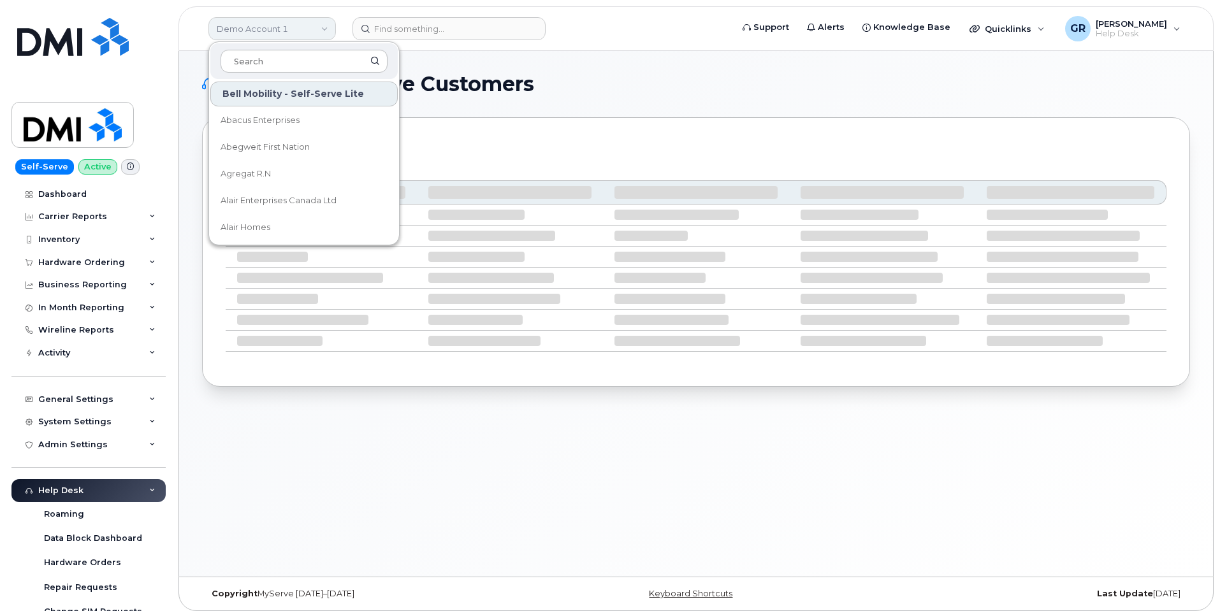
drag, startPoint x: 312, startPoint y: 27, endPoint x: 318, endPoint y: 24, distance: 6.9
click at [314, 26] on link "Demo Account 1" at bounding box center [271, 28] width 127 height 23
click at [318, 24] on link "Demo Account 1" at bounding box center [271, 28] width 127 height 23
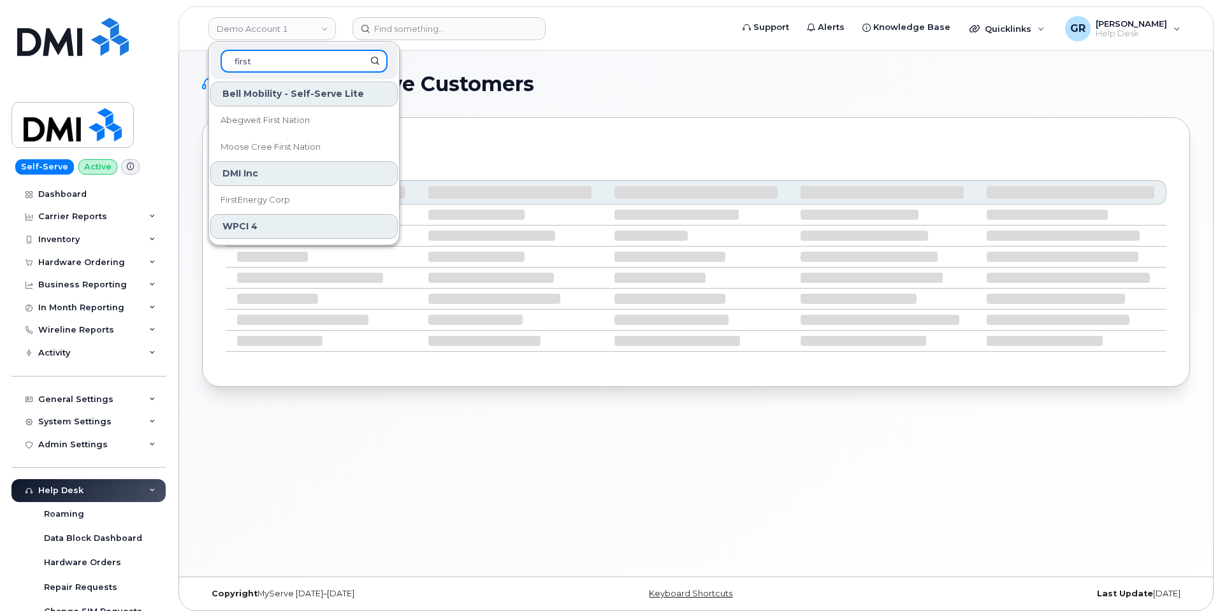
type input "first"
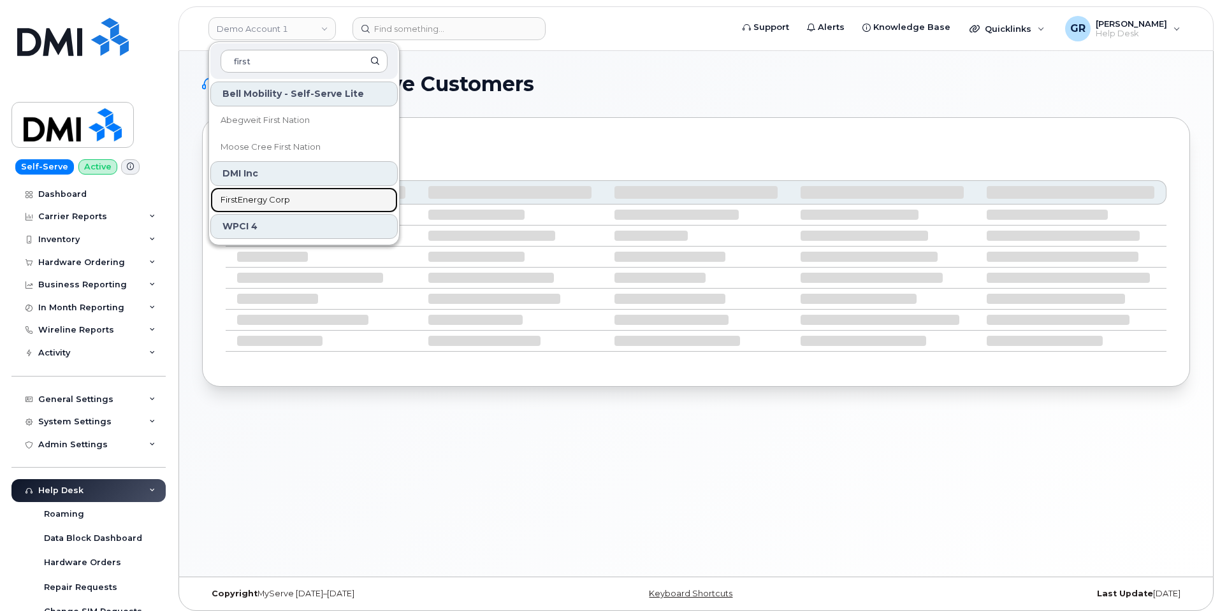
click at [272, 194] on span "FirstEnergy Corp" at bounding box center [255, 200] width 69 height 13
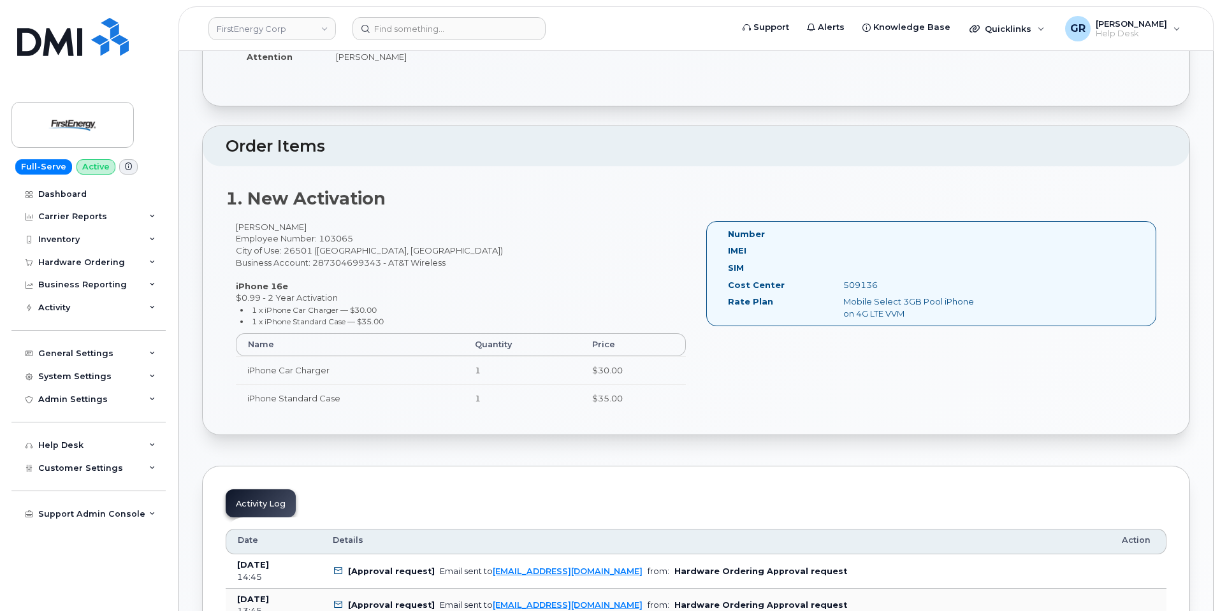
scroll to position [318, 0]
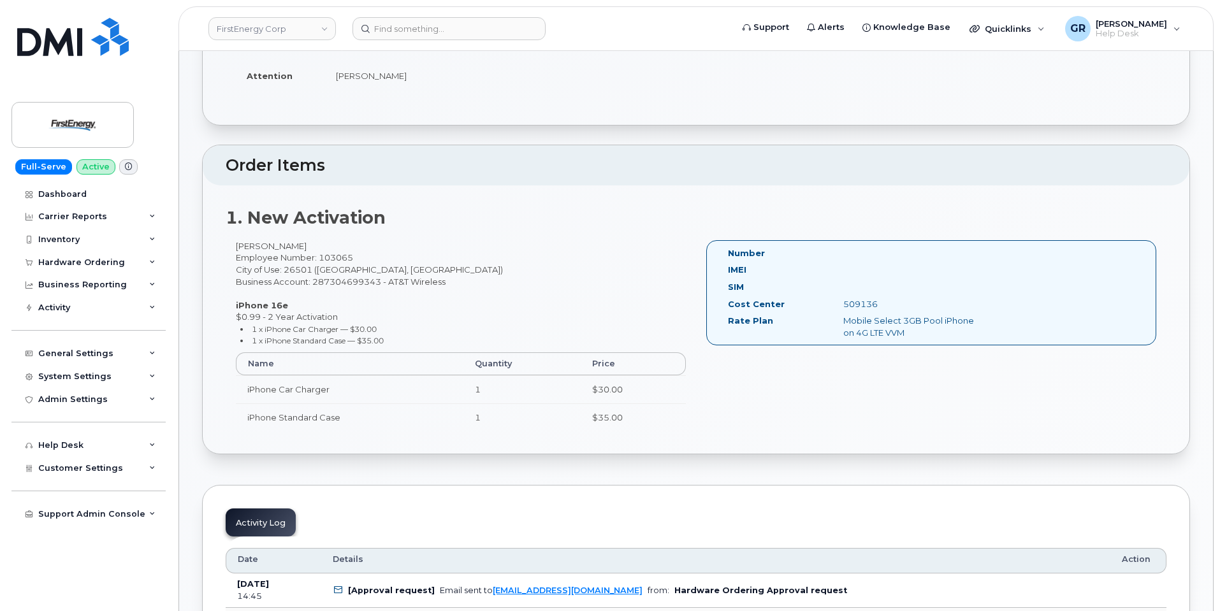
click at [437, 312] on div "Gary Seckman Employee Number: 103065 City of Use: 26501 (Morgantown, WV) Busine…" at bounding box center [461, 341] width 470 height 202
click at [339, 358] on th "Name" at bounding box center [350, 363] width 228 height 23
click at [351, 335] on li "1 x iPhone Standard Case — $35.00" at bounding box center [463, 341] width 446 height 12
click at [363, 317] on div "Gary Seckman Employee Number: 103065 City of Use: 26501 (Morgantown, WV) Busine…" at bounding box center [461, 341] width 470 height 202
click at [351, 351] on div "Gary Seckman Employee Number: 103065 City of Use: 26501 (Morgantown, WV) Busine…" at bounding box center [461, 341] width 470 height 202
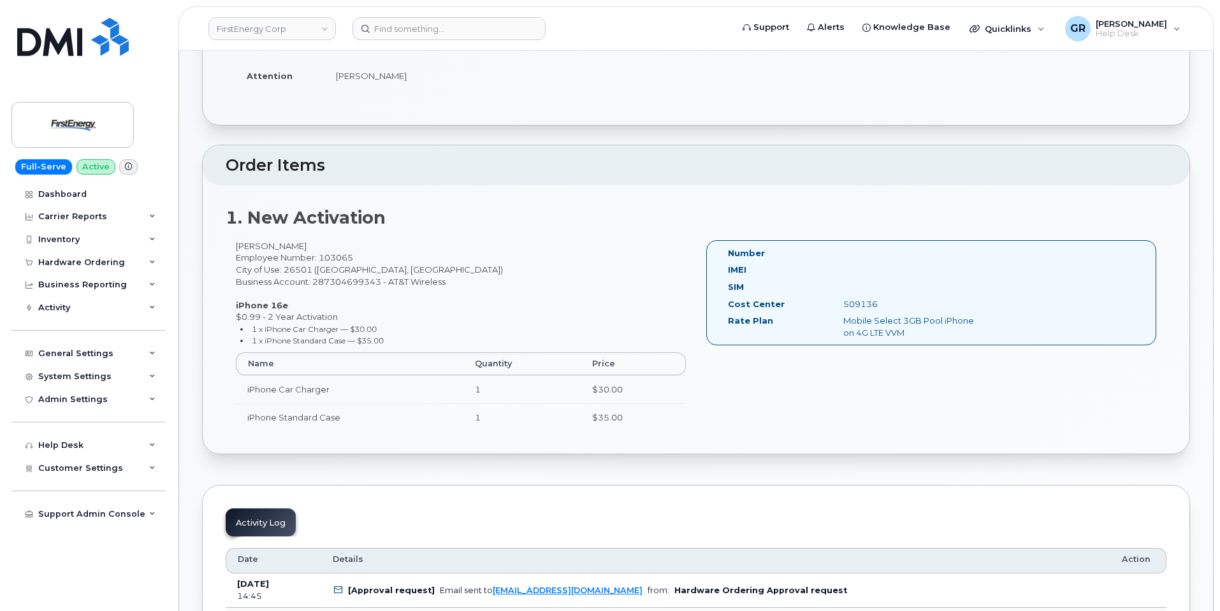
click at [356, 343] on small "1 x iPhone Standard Case — $35.00" at bounding box center [318, 341] width 132 height 10
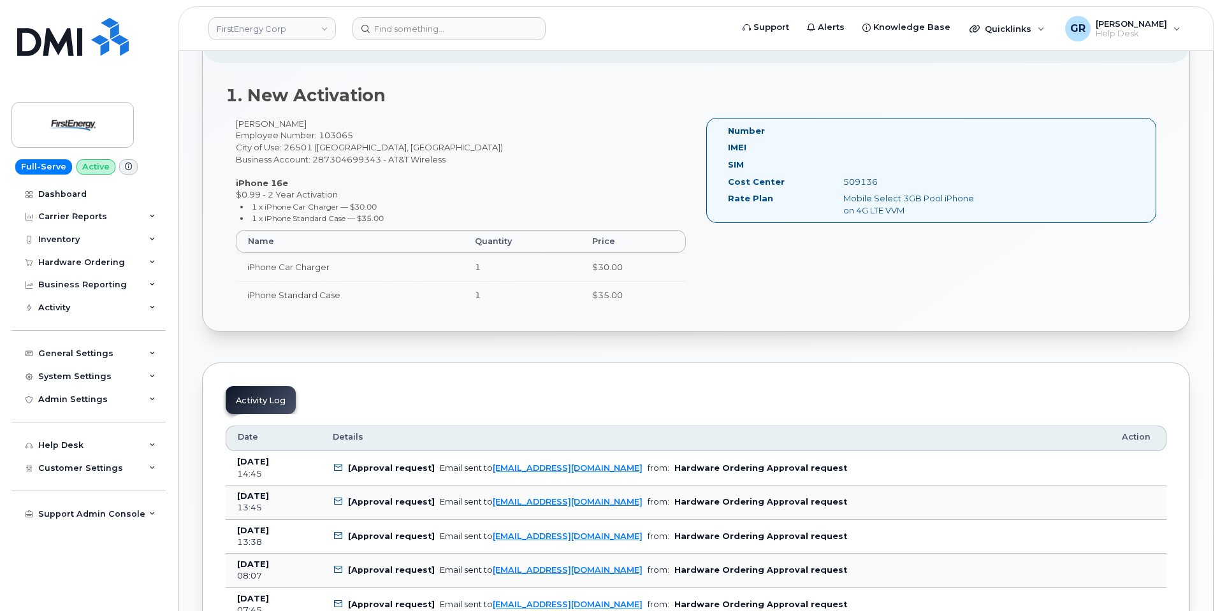
scroll to position [446, 0]
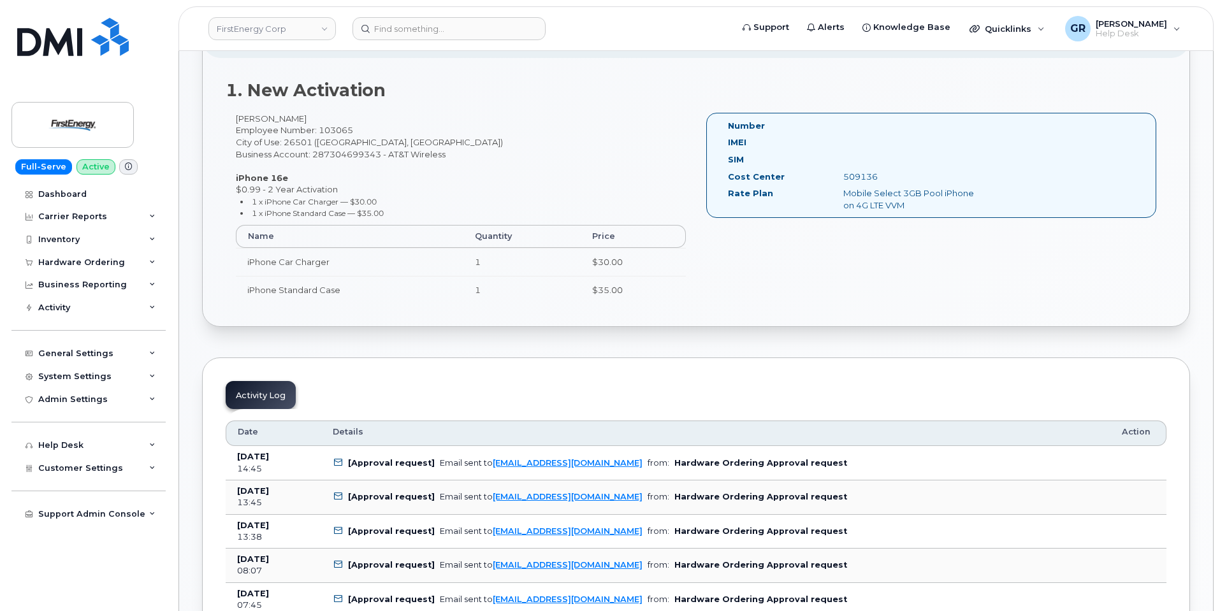
drag, startPoint x: 526, startPoint y: 185, endPoint x: 519, endPoint y: 188, distance: 6.9
click at [523, 190] on div "Gary Seckman Employee Number: 103065 City of Use: 26501 (Morgantown, WV) Busine…" at bounding box center [461, 214] width 470 height 202
click at [525, 187] on div "Gary Seckman Employee Number: 103065 City of Use: 26501 (Morgantown, WV) Busine…" at bounding box center [461, 214] width 470 height 202
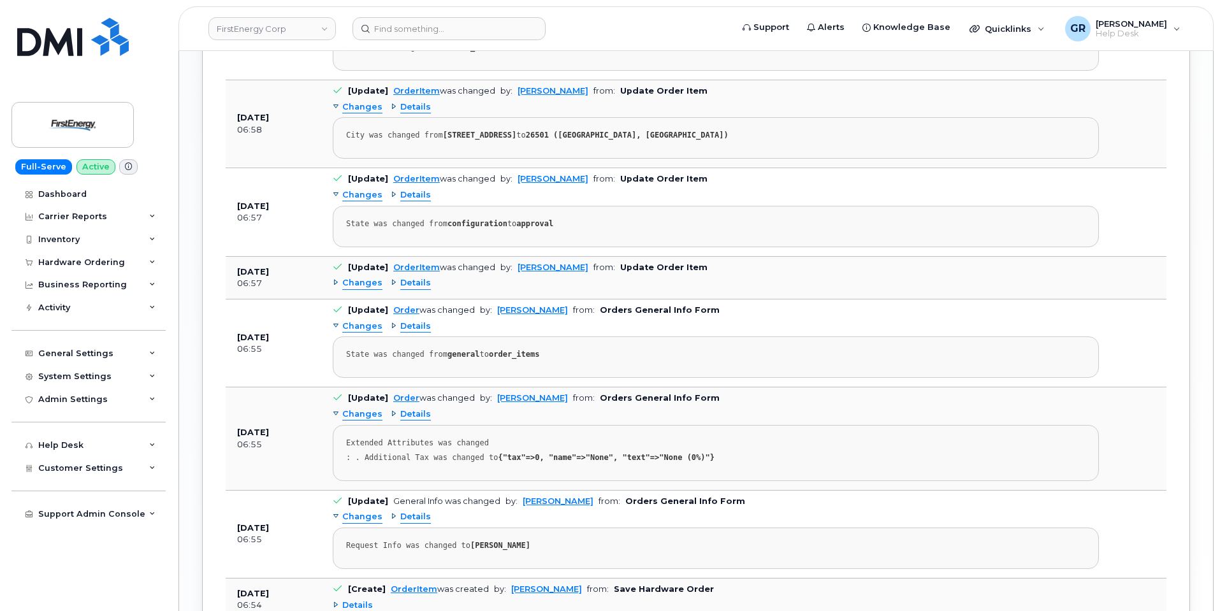
scroll to position [1718, 0]
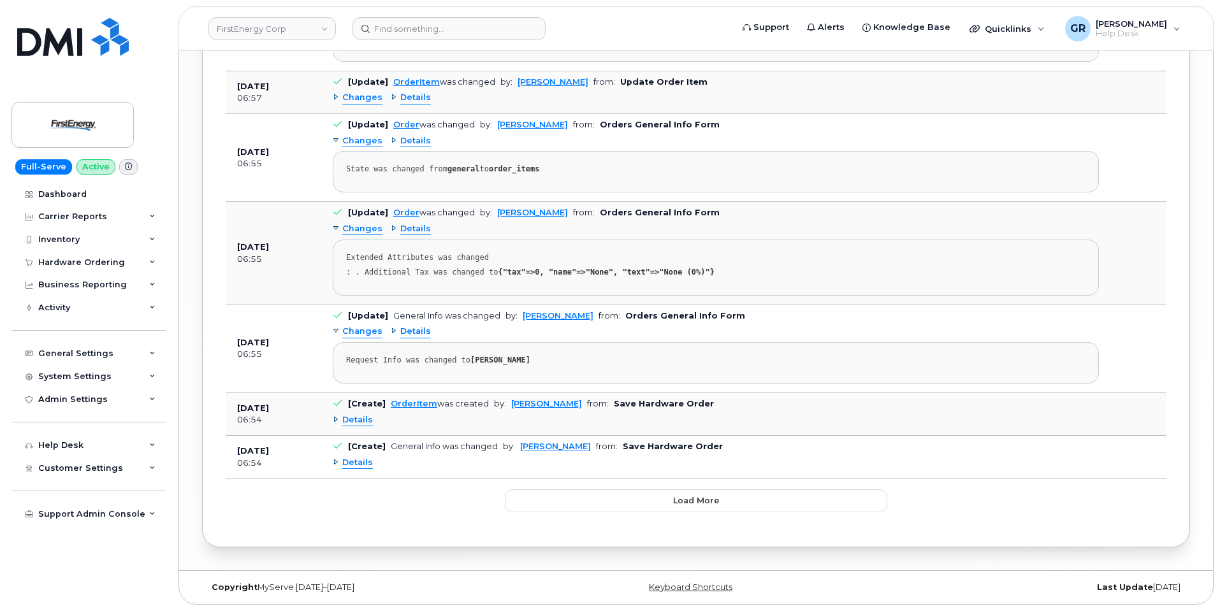
click at [362, 461] on span "Details" at bounding box center [357, 463] width 31 height 12
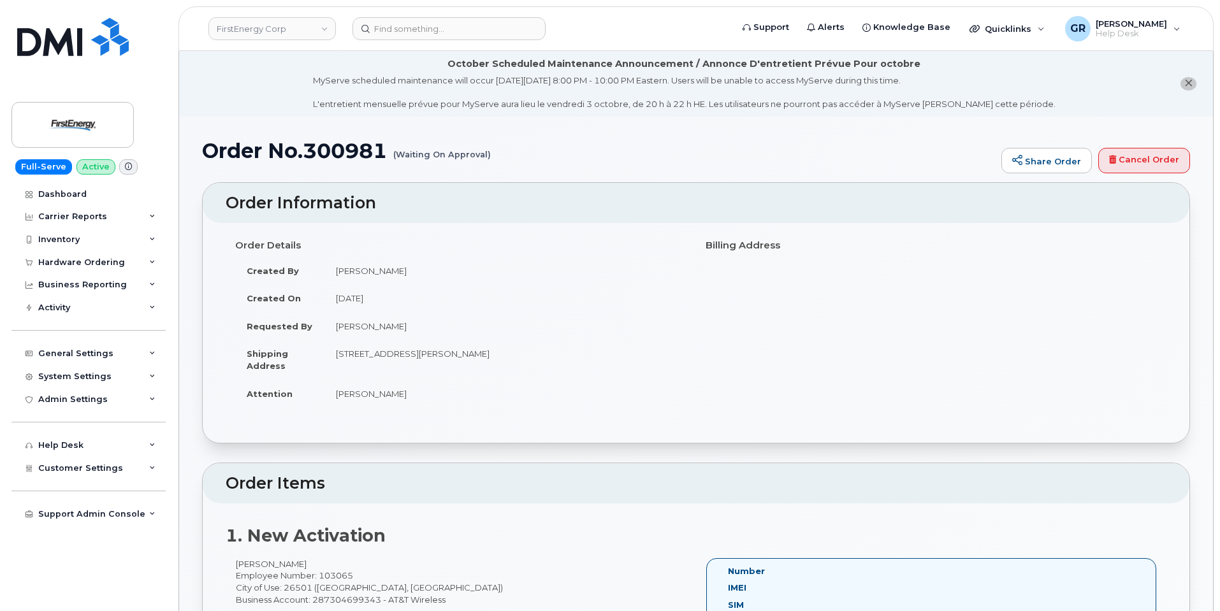
scroll to position [319, 0]
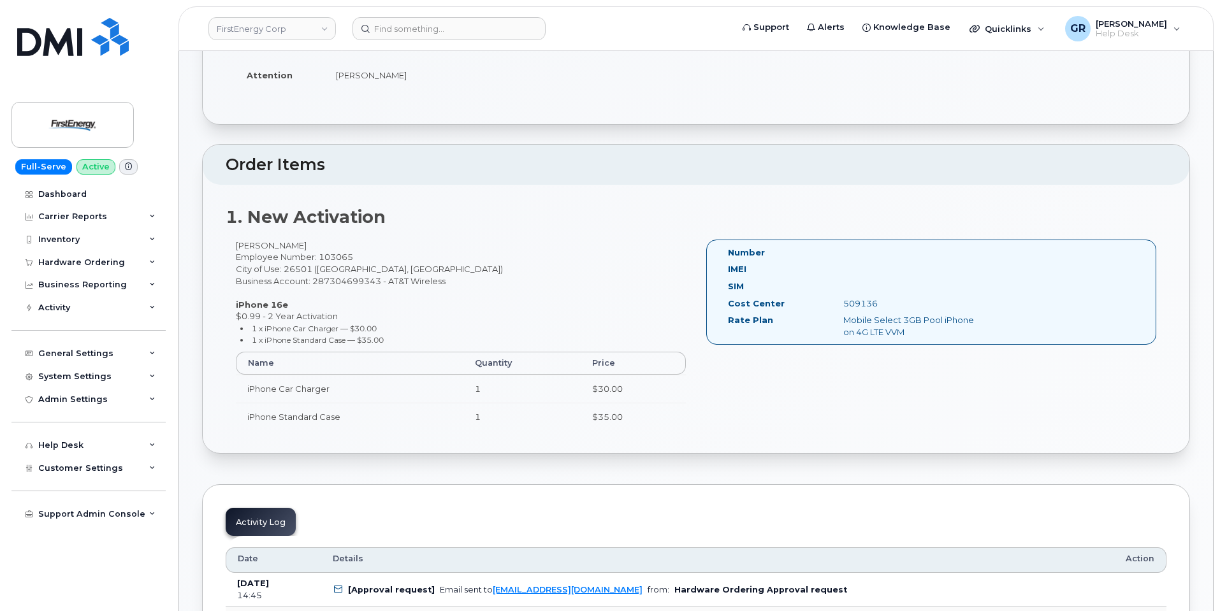
click at [289, 316] on div "Gary Seckman Employee Number: 103065 City of Use: 26501 (Morgantown, WV) Busine…" at bounding box center [461, 341] width 470 height 202
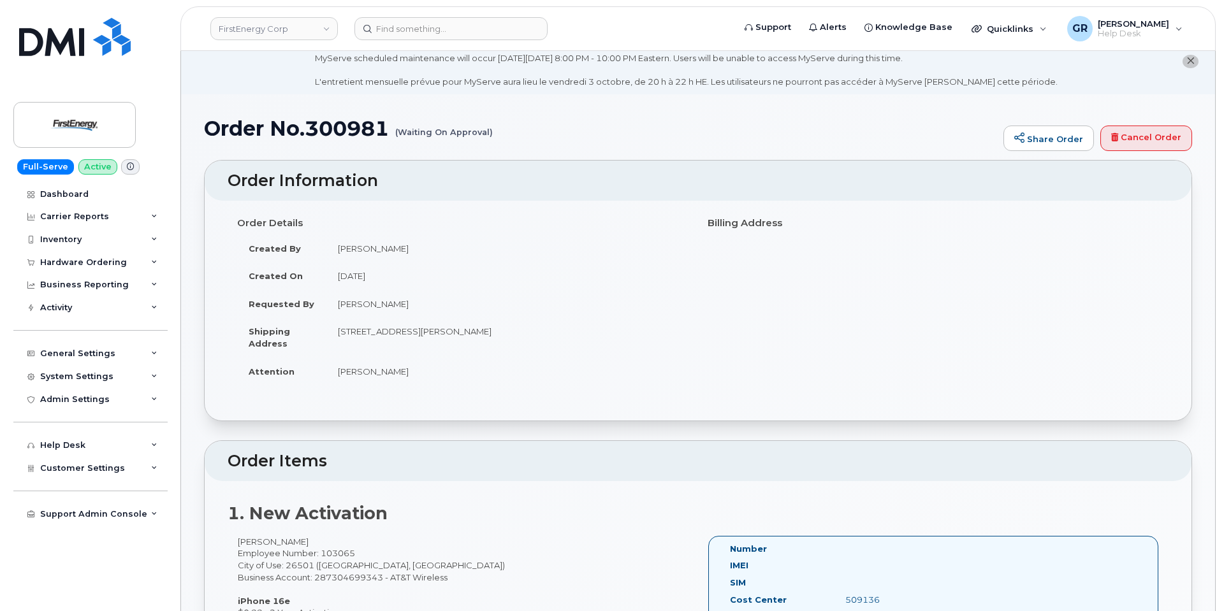
scroll to position [0, 0]
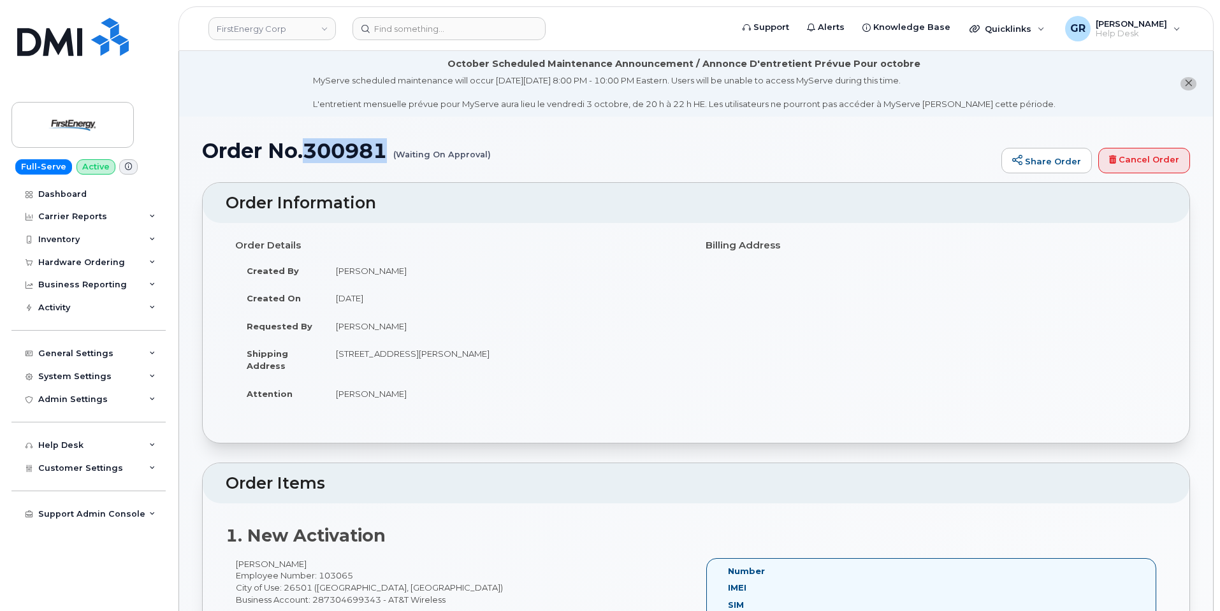
drag, startPoint x: 309, startPoint y: 152, endPoint x: 389, endPoint y: 161, distance: 80.2
click at [389, 161] on h1 "Order No.300981 (Waiting On Approval)" at bounding box center [598, 151] width 793 height 22
copy h1 "300981"
click at [403, 33] on input at bounding box center [448, 28] width 193 height 23
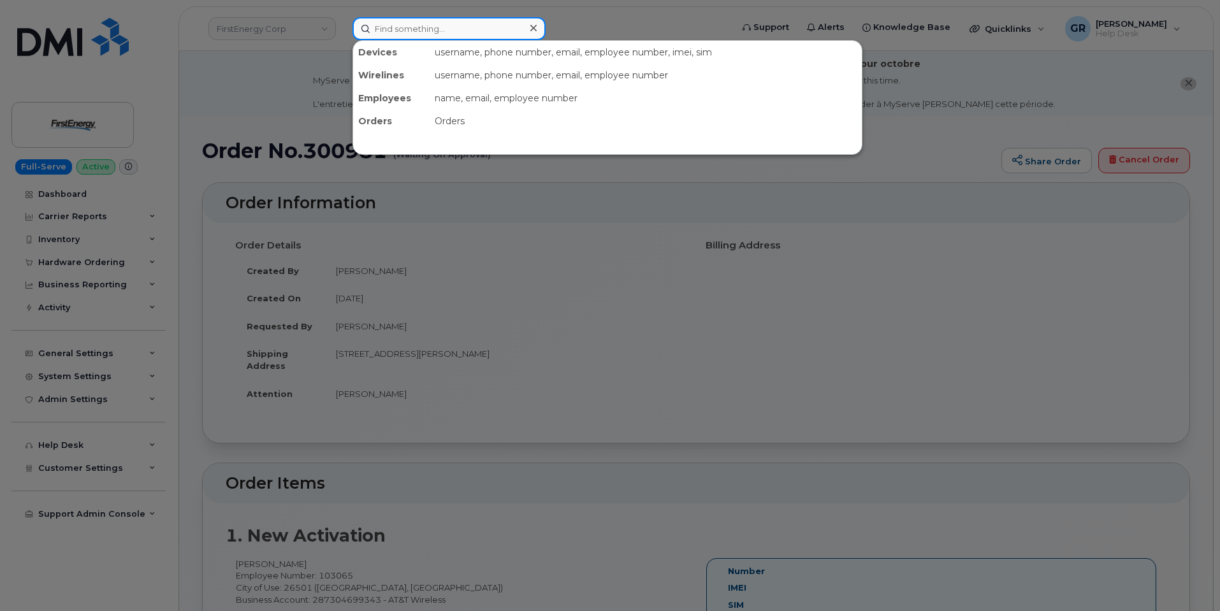
paste input "300981"
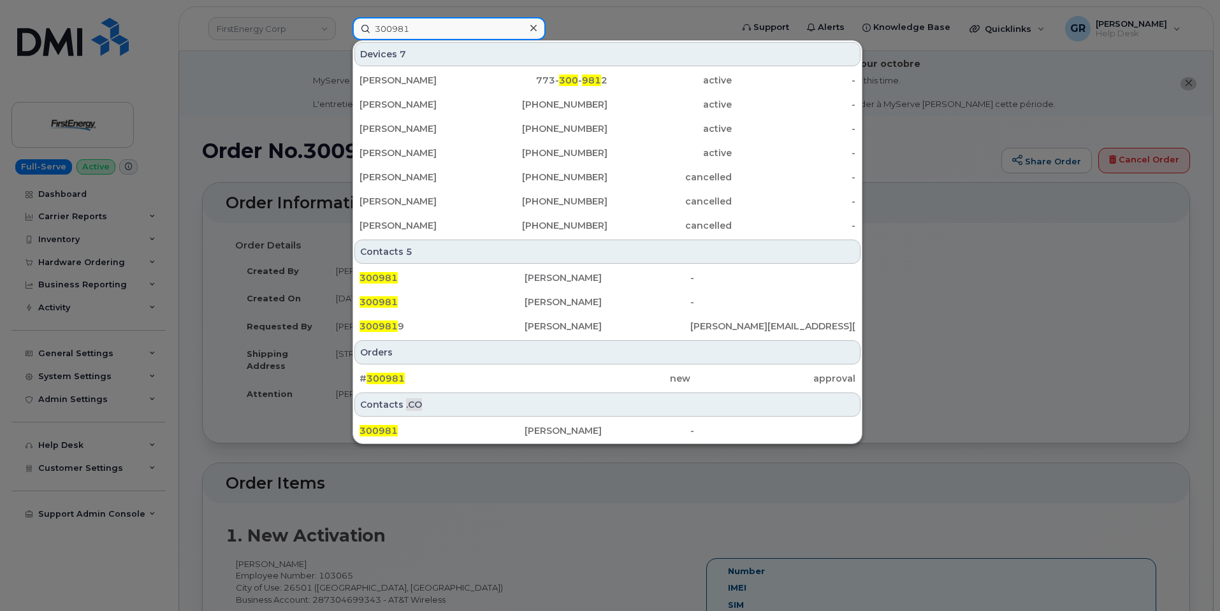
type input "300981"
drag, startPoint x: 261, startPoint y: 125, endPoint x: 231, endPoint y: 145, distance: 36.2
click at [261, 125] on div at bounding box center [610, 305] width 1220 height 611
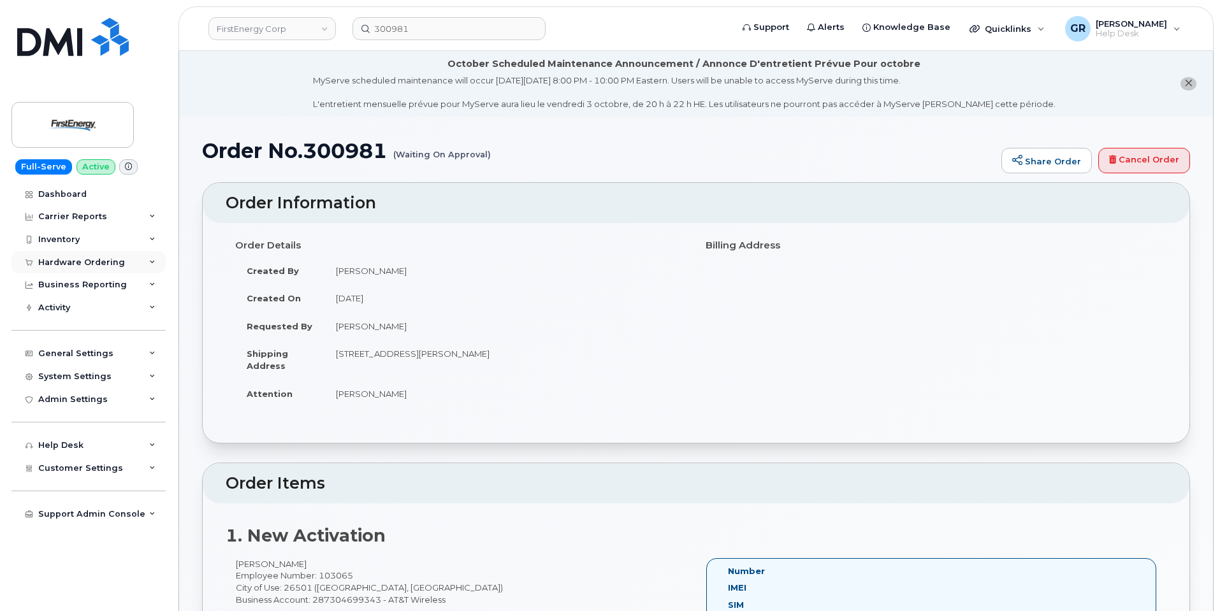
click at [85, 263] on div "Hardware Ordering" at bounding box center [81, 263] width 87 height 10
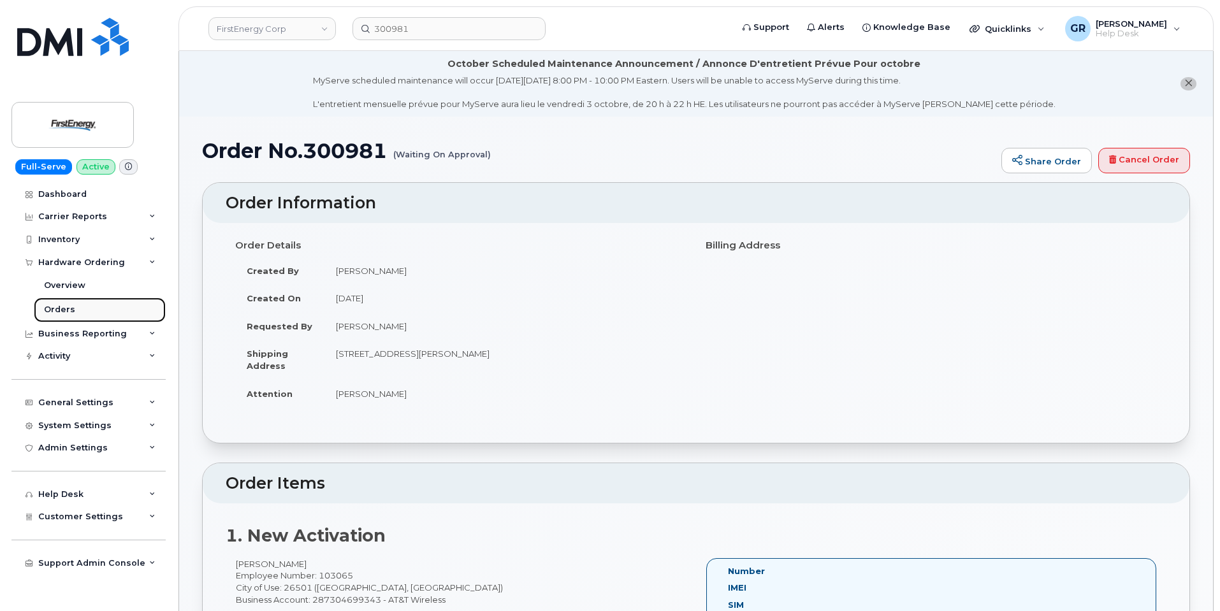
click at [82, 302] on link "Orders" at bounding box center [100, 310] width 132 height 24
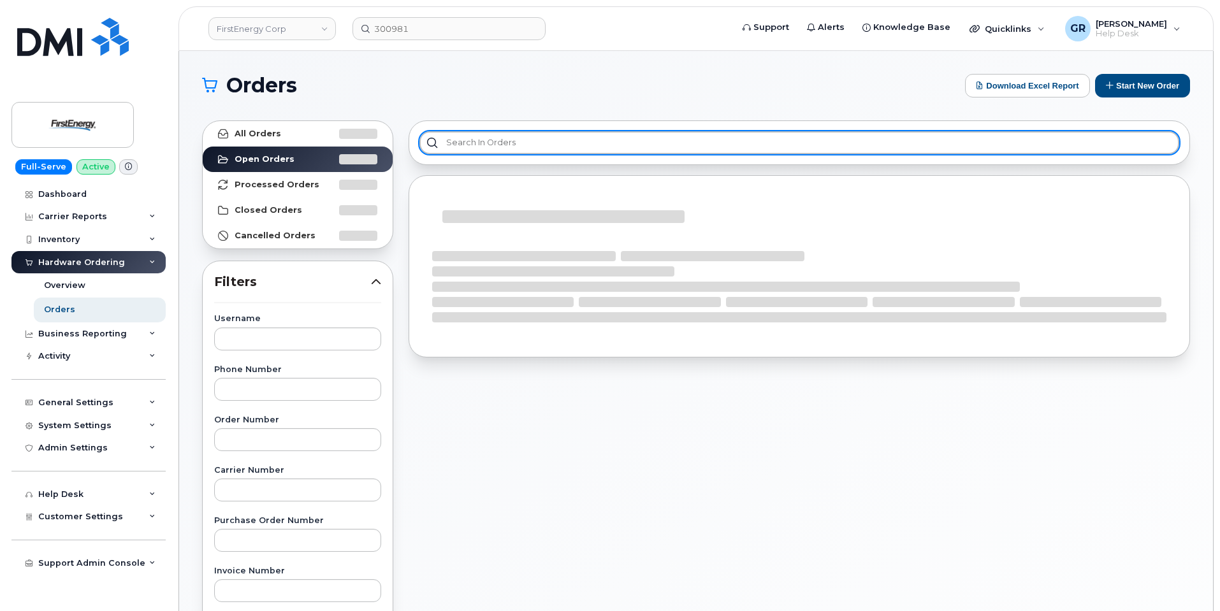
click at [565, 143] on input "text" at bounding box center [799, 142] width 760 height 23
paste input "300981"
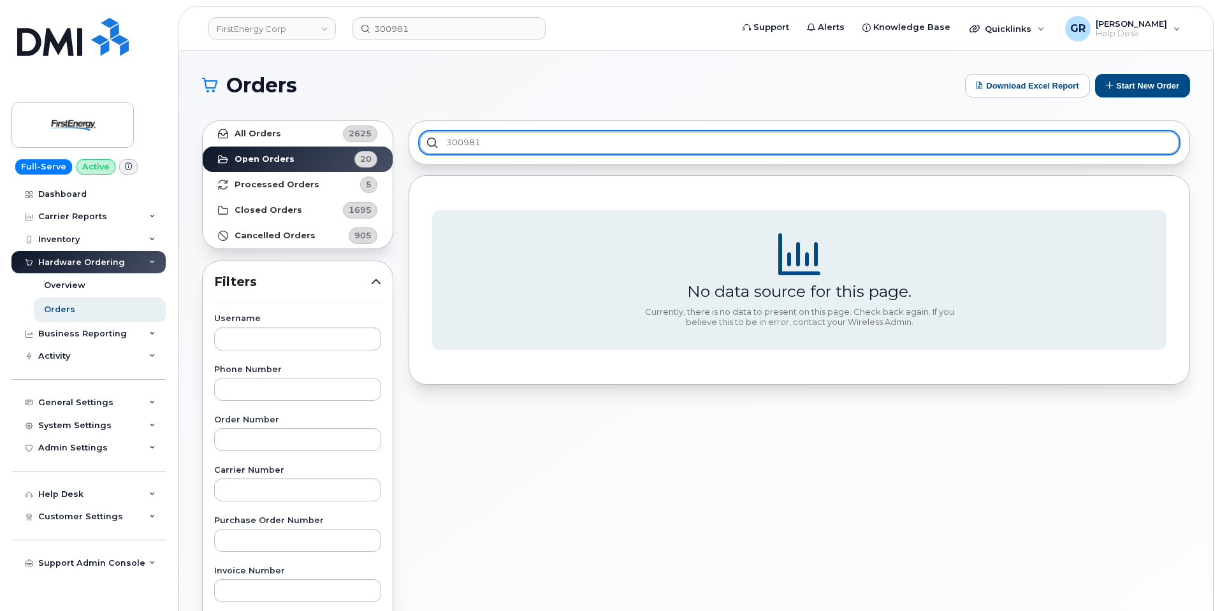
type input "300981"
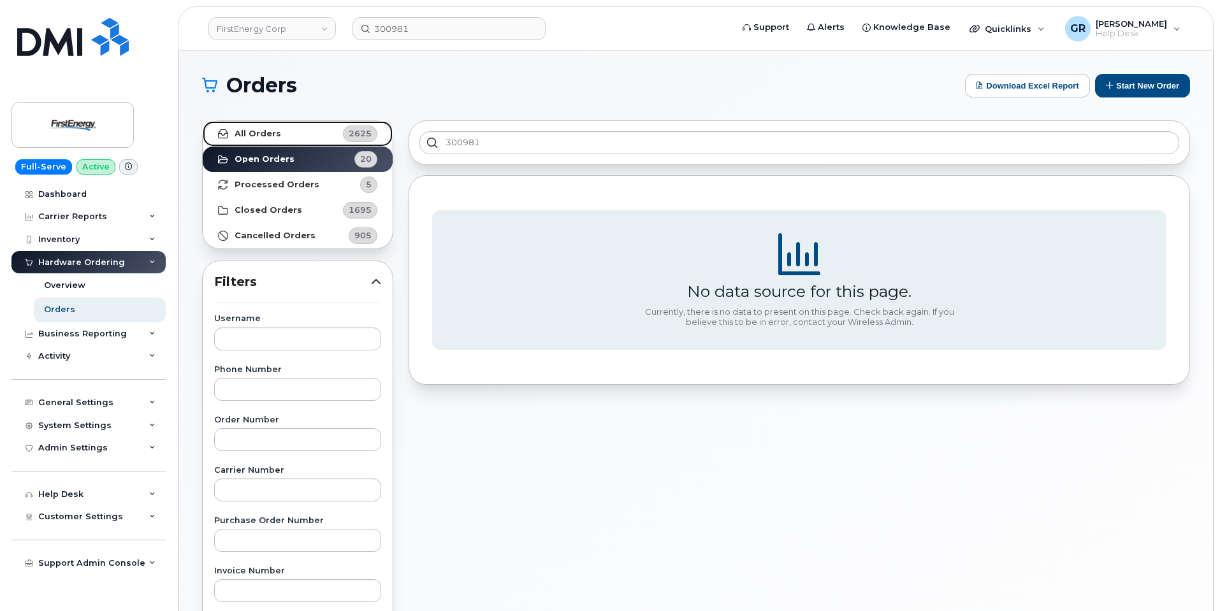
click at [308, 131] on link "All Orders 2625" at bounding box center [298, 133] width 190 height 25
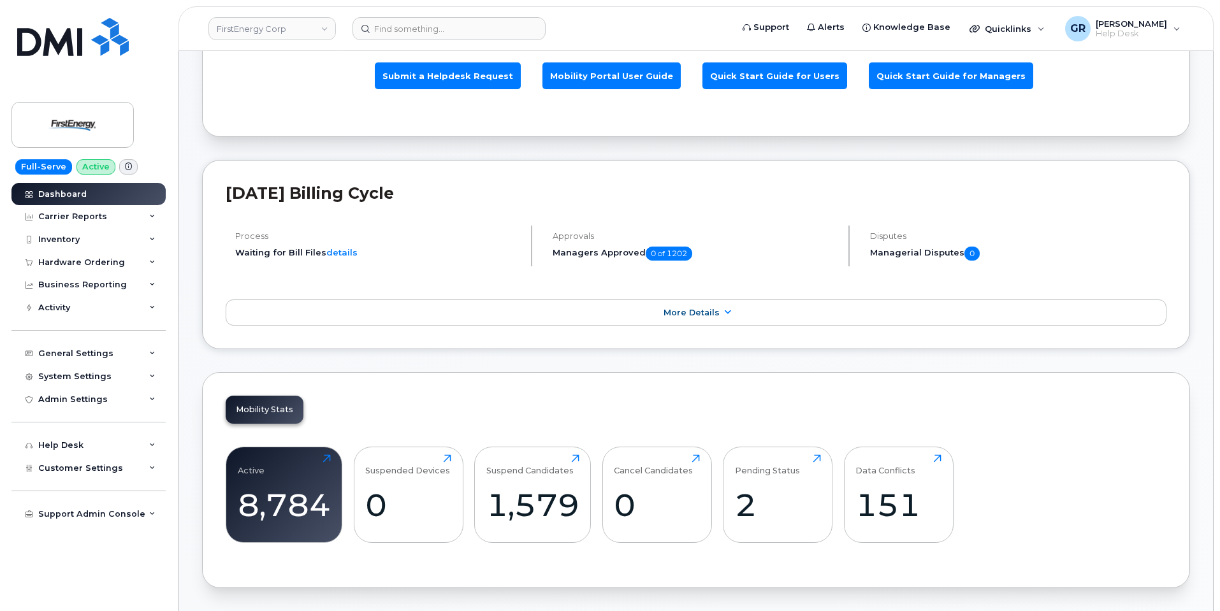
scroll to position [446, 0]
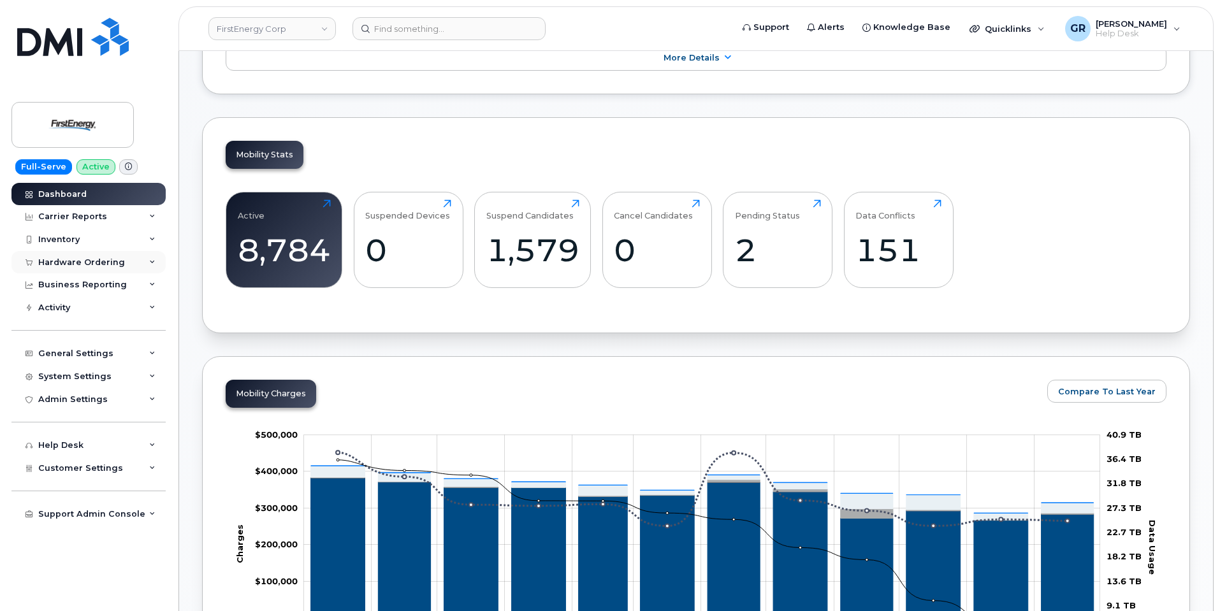
click at [116, 267] on div "Hardware Ordering" at bounding box center [81, 263] width 87 height 10
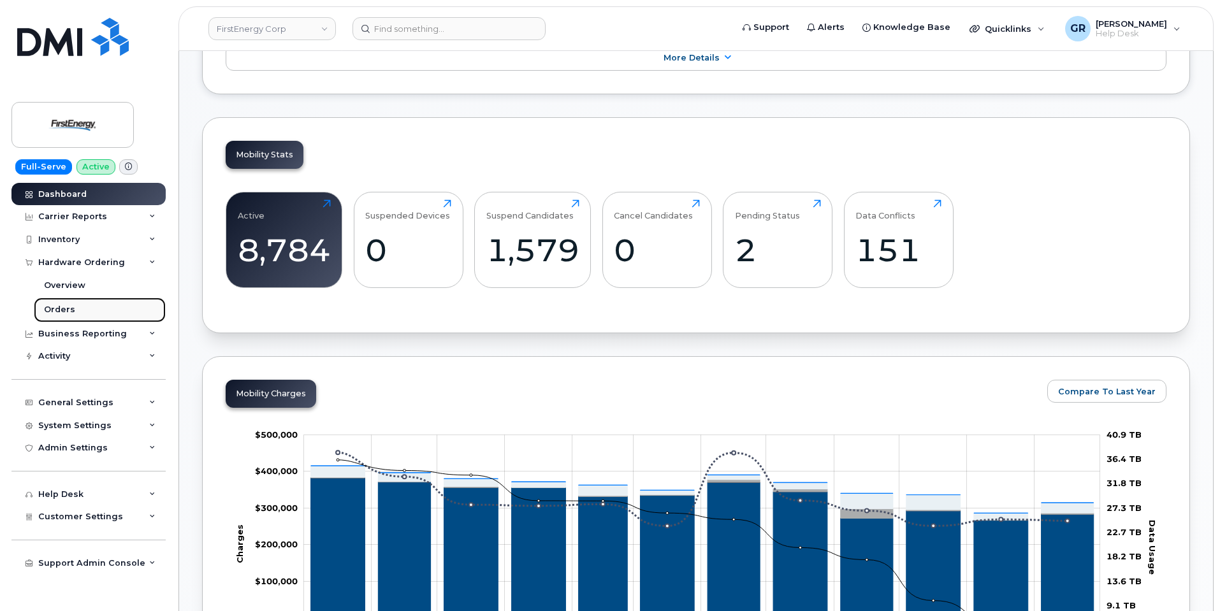
click at [99, 313] on link "Orders" at bounding box center [100, 310] width 132 height 24
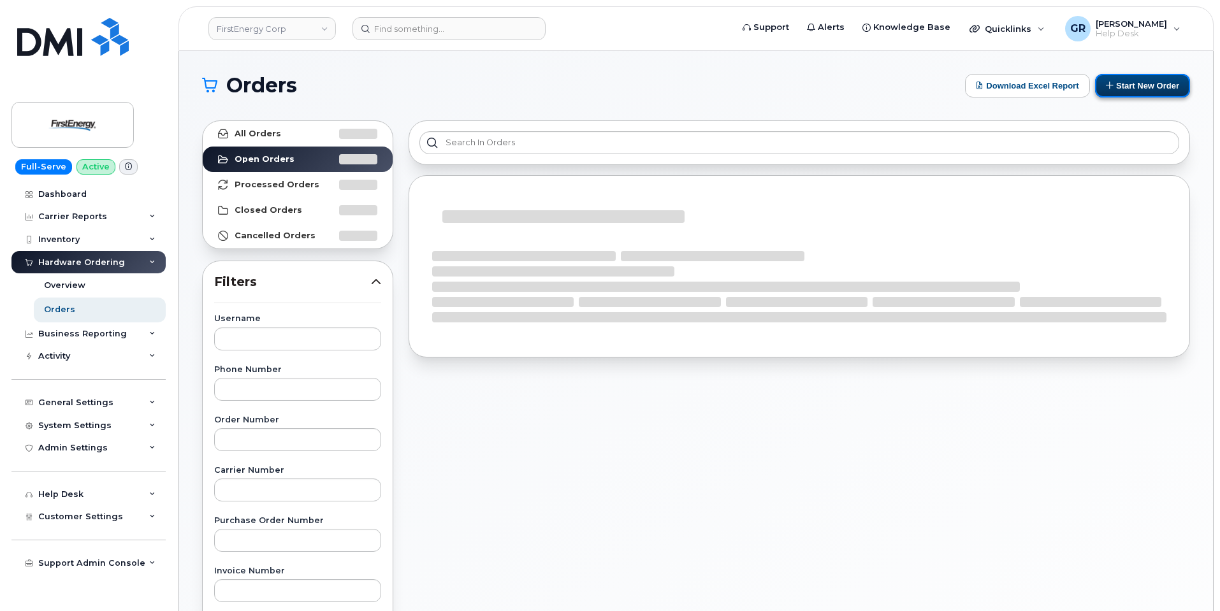
click at [1121, 82] on button "Start New Order" at bounding box center [1142, 86] width 95 height 24
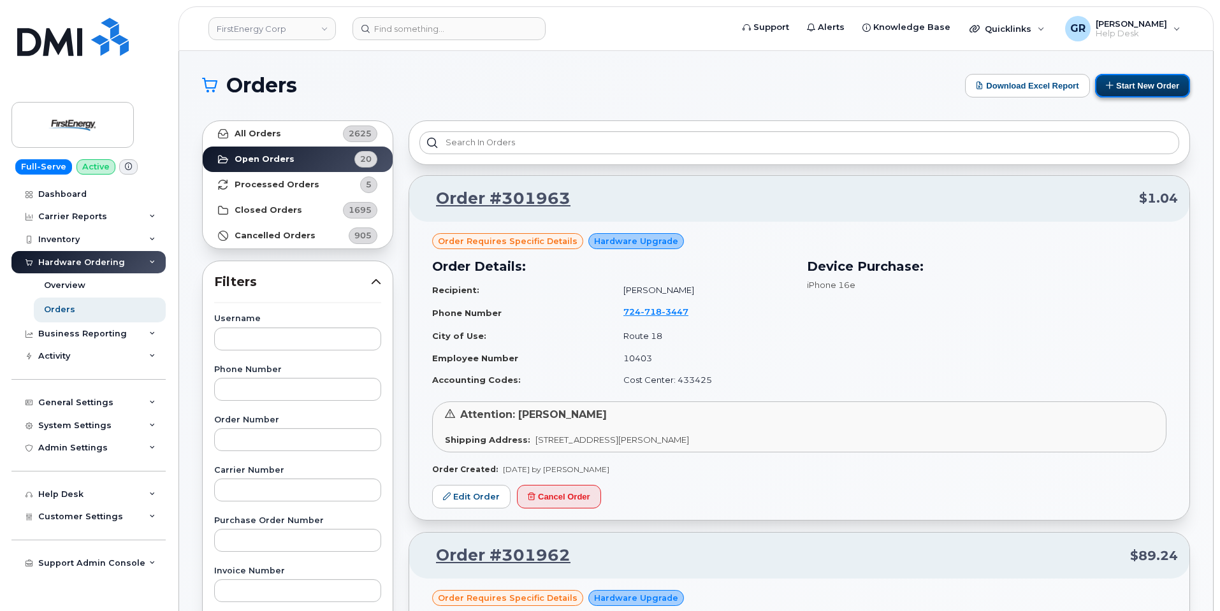
click at [1142, 85] on button "Start New Order" at bounding box center [1142, 86] width 95 height 24
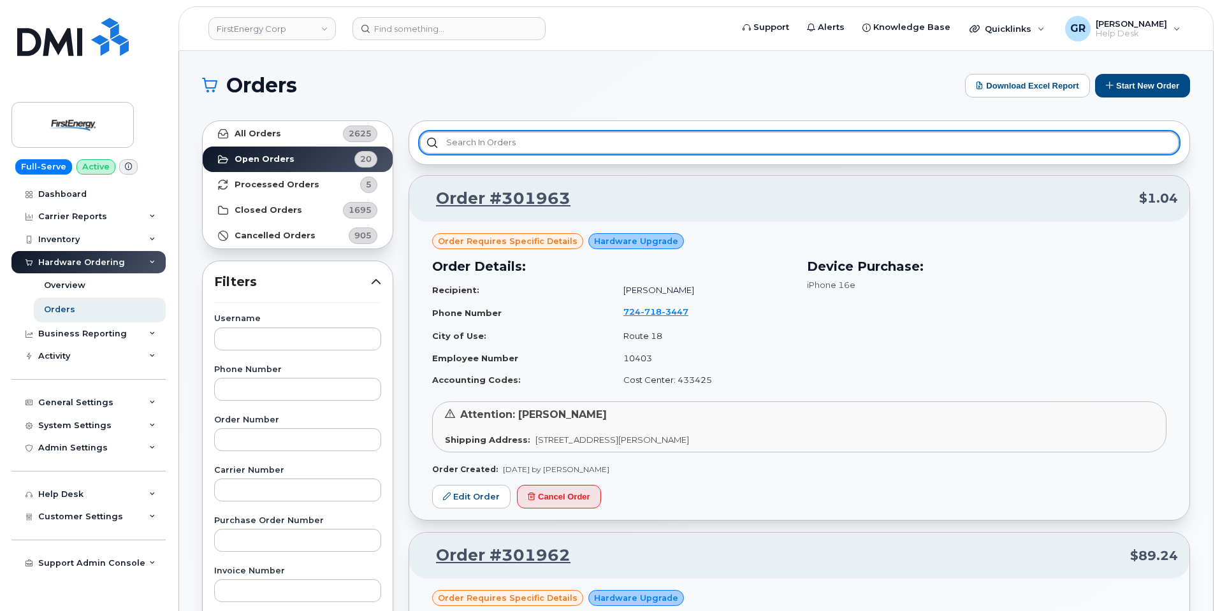
click at [519, 149] on input "text" at bounding box center [799, 142] width 760 height 23
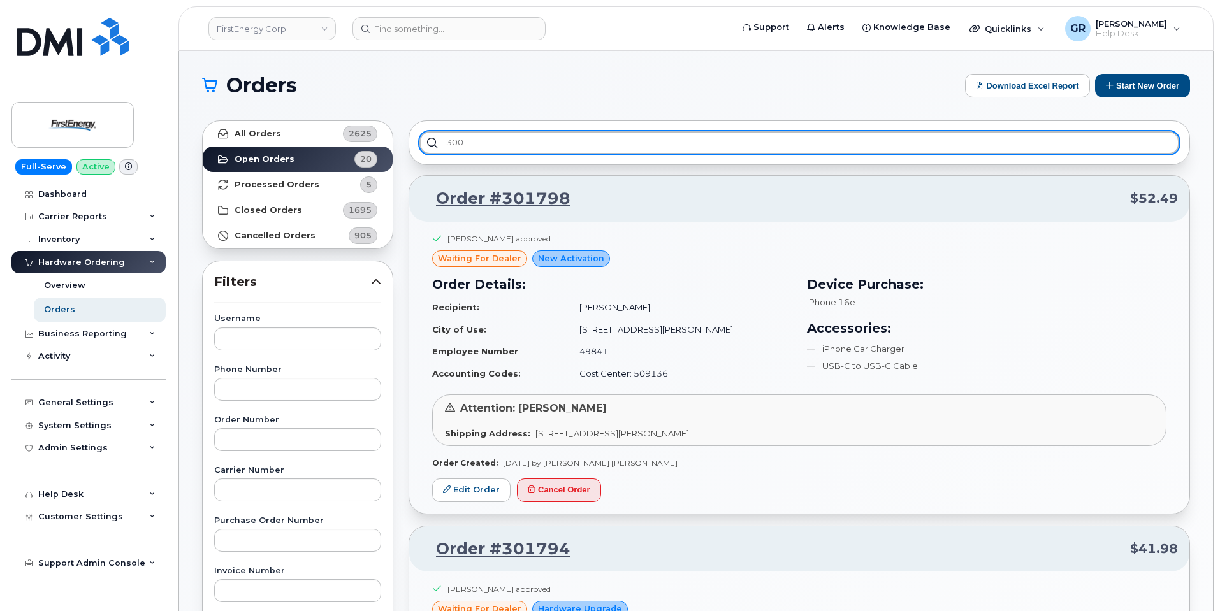
type input "300"
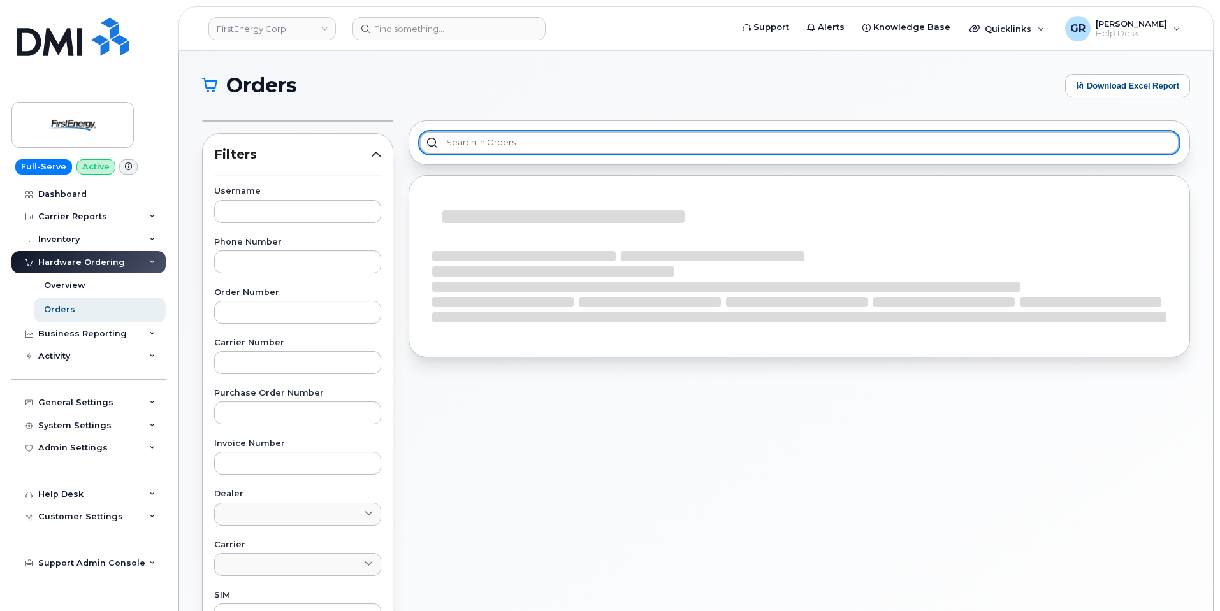
click at [556, 143] on input "text" at bounding box center [799, 142] width 760 height 23
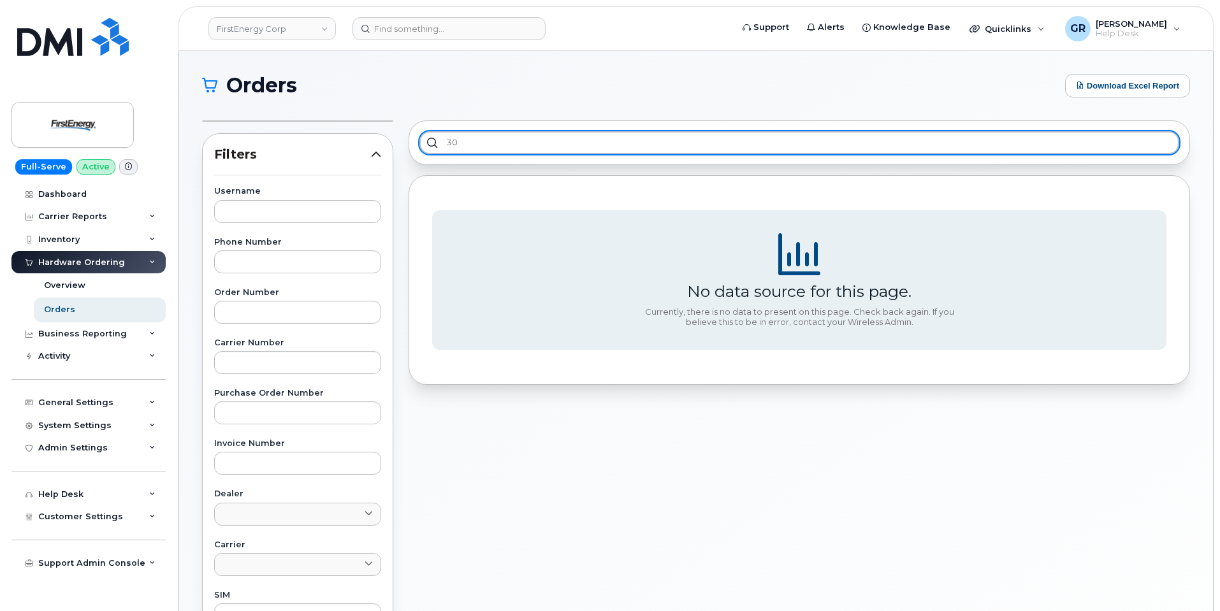
type input "3"
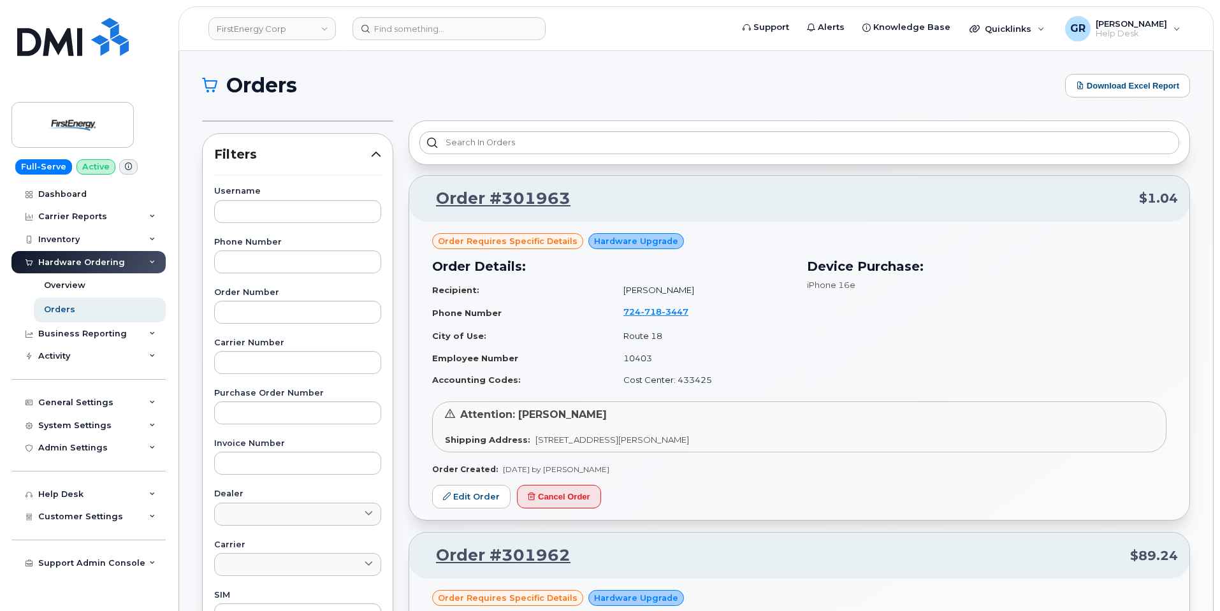
click at [714, 86] on h1 "Orders" at bounding box center [630, 85] width 857 height 20
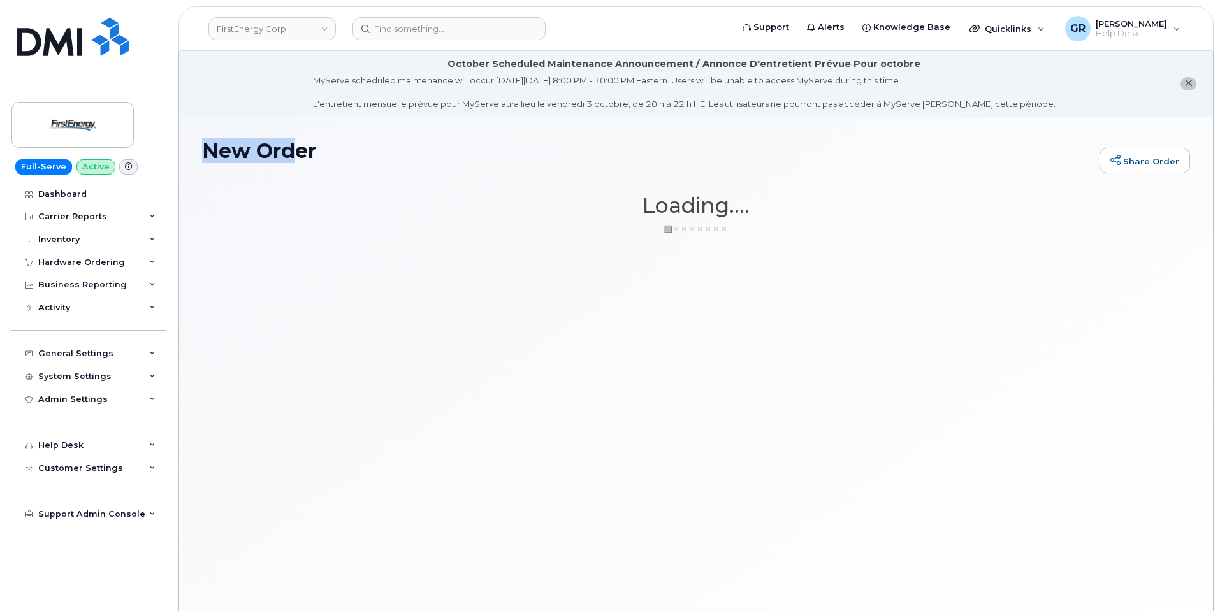
drag, startPoint x: 205, startPoint y: 149, endPoint x: 297, endPoint y: 141, distance: 92.2
click at [296, 142] on h1 "New Order" at bounding box center [647, 151] width 891 height 22
click at [297, 141] on h1 "New Order" at bounding box center [647, 151] width 891 height 22
click at [264, 152] on h1 "New Order" at bounding box center [647, 151] width 891 height 22
click at [1194, 82] on button "close notification" at bounding box center [1188, 83] width 16 height 13
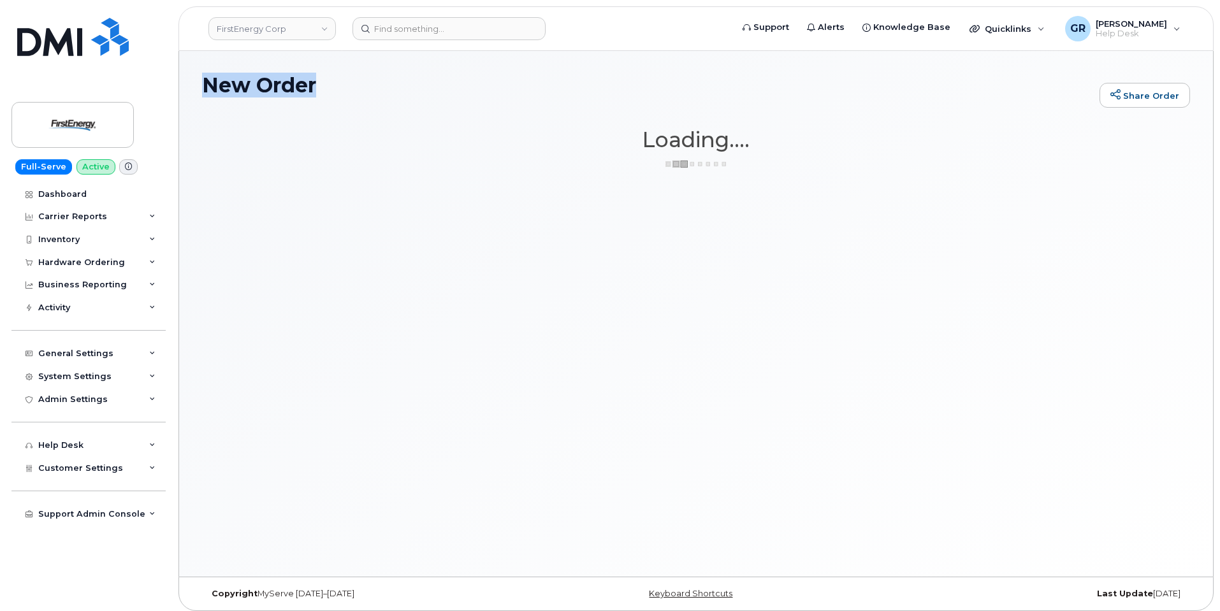
drag, startPoint x: 203, startPoint y: 82, endPoint x: 328, endPoint y: 80, distance: 124.9
click at [332, 80] on h1 "New Order" at bounding box center [647, 85] width 891 height 22
click at [303, 78] on h1 "New Order" at bounding box center [647, 85] width 891 height 22
click at [89, 253] on div "Hardware Ordering" at bounding box center [88, 262] width 154 height 23
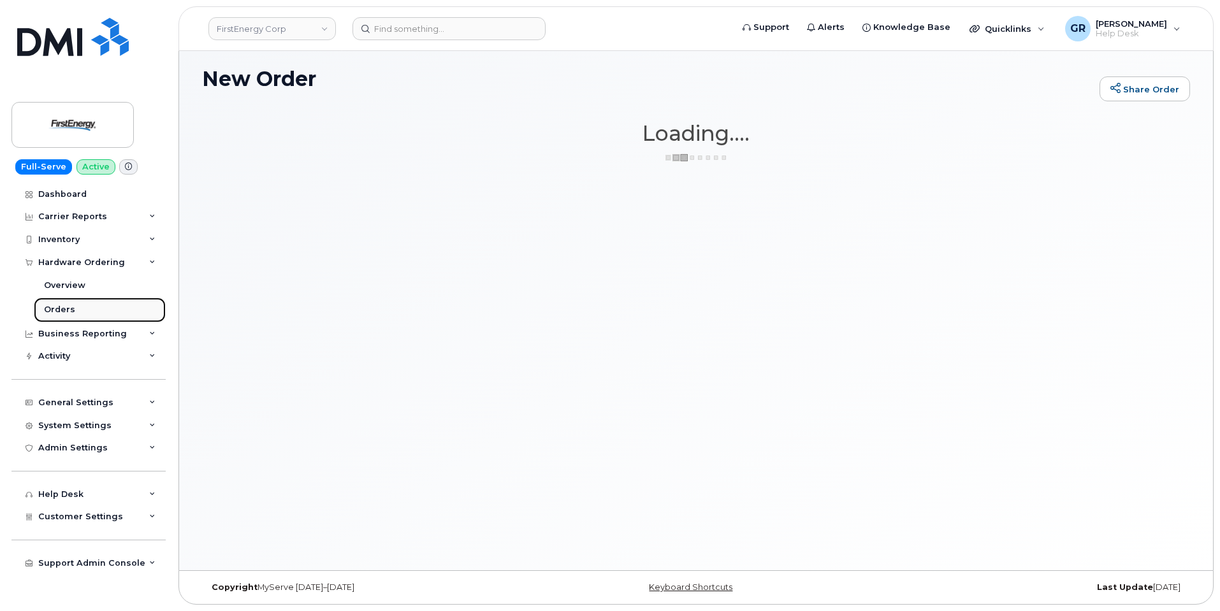
click at [76, 310] on link "Orders" at bounding box center [100, 310] width 132 height 24
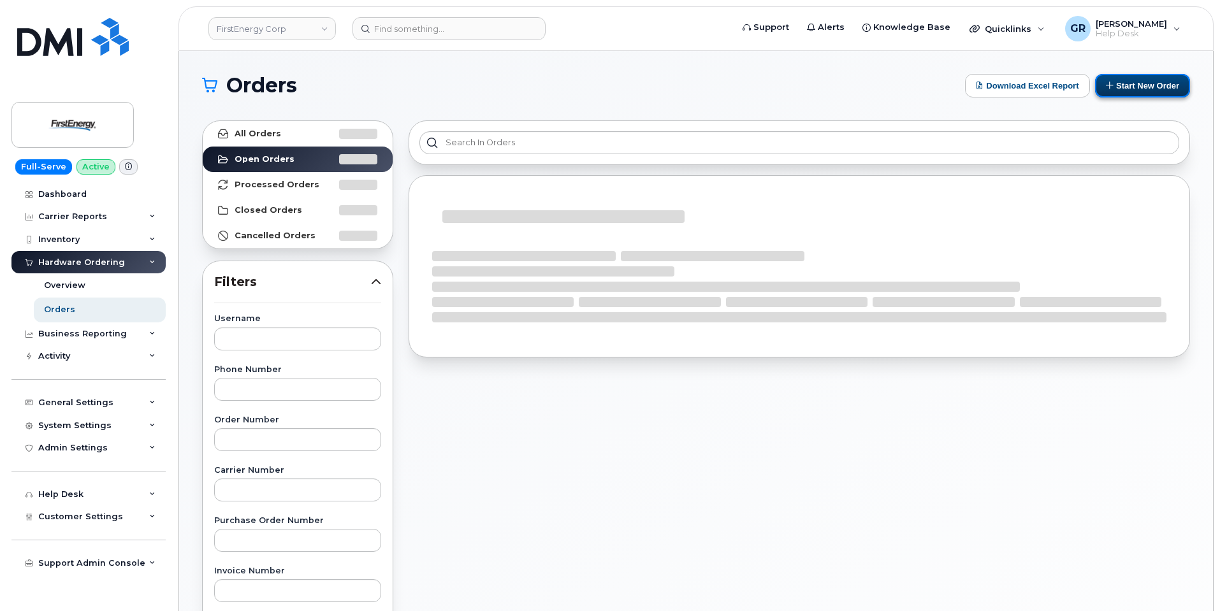
click at [1114, 84] on button "Start New Order" at bounding box center [1142, 86] width 95 height 24
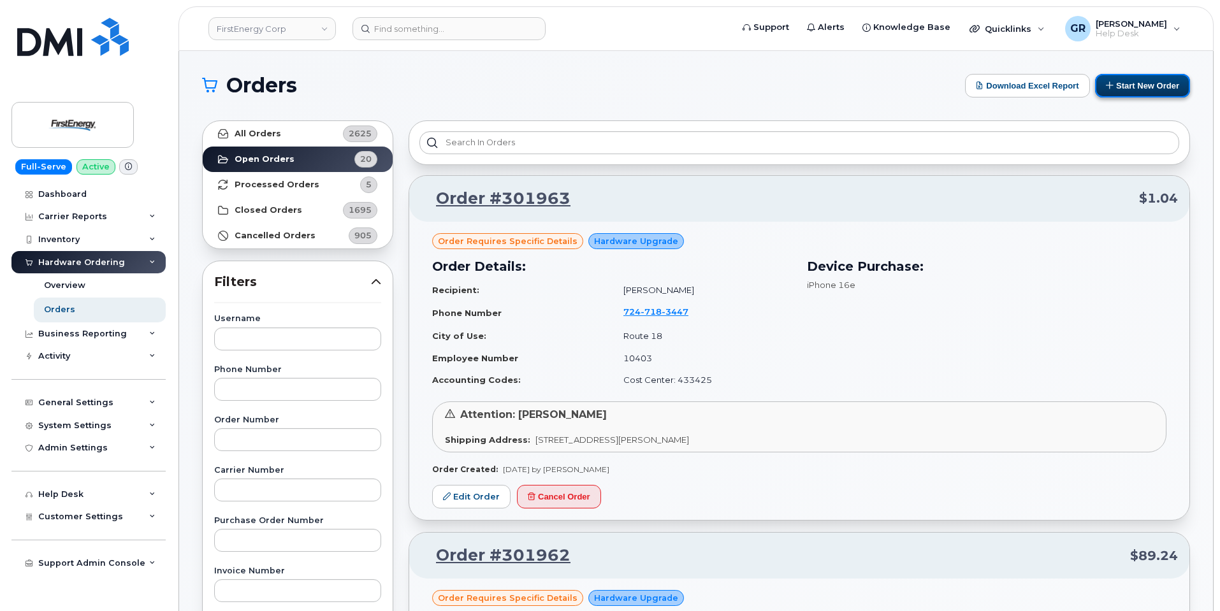
click at [1136, 85] on button "Start New Order" at bounding box center [1142, 86] width 95 height 24
click at [1124, 91] on button "Start New Order" at bounding box center [1142, 86] width 95 height 24
click at [744, 87] on h1 "Orders" at bounding box center [580, 85] width 757 height 20
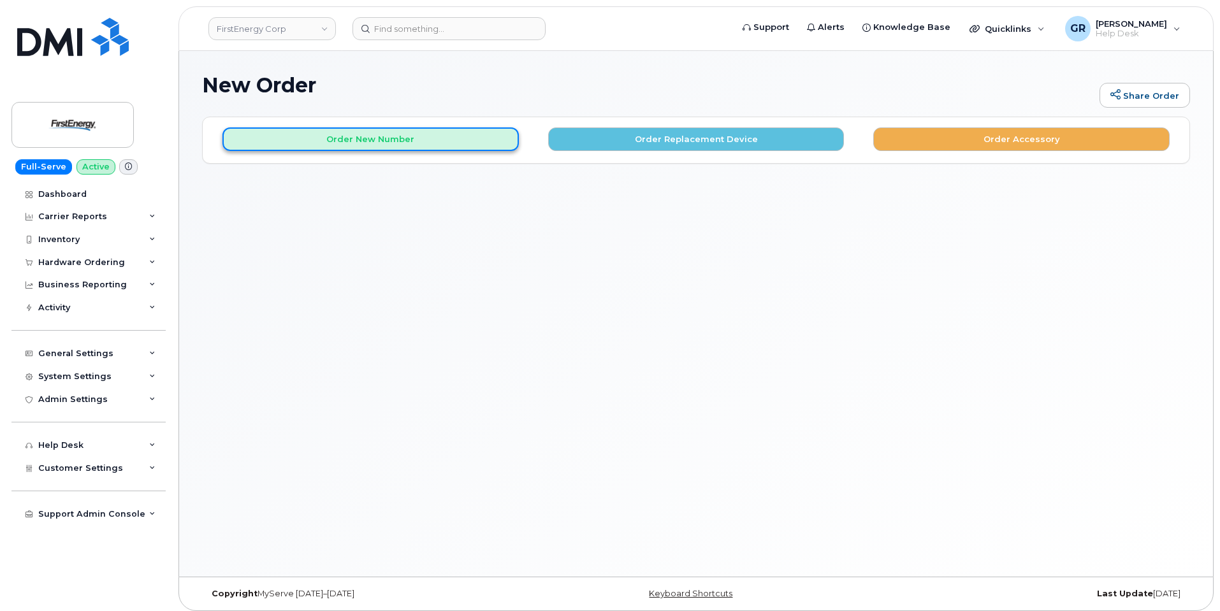
click at [409, 139] on button "Order New Number" at bounding box center [370, 139] width 296 height 24
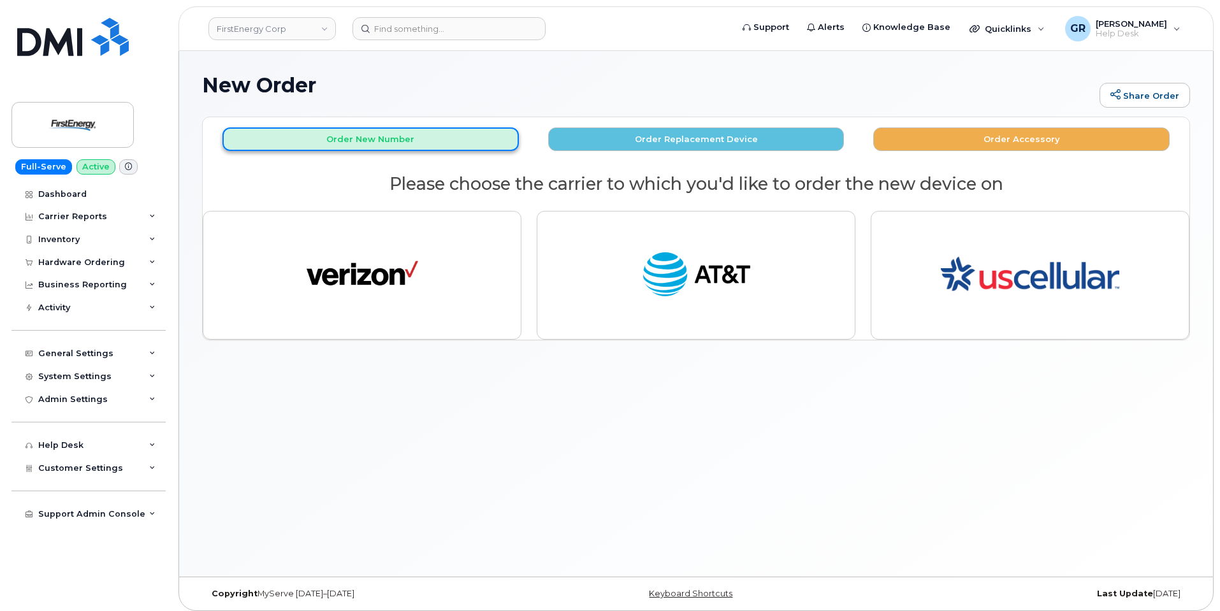
click at [428, 143] on button "Order New Number" at bounding box center [370, 139] width 296 height 24
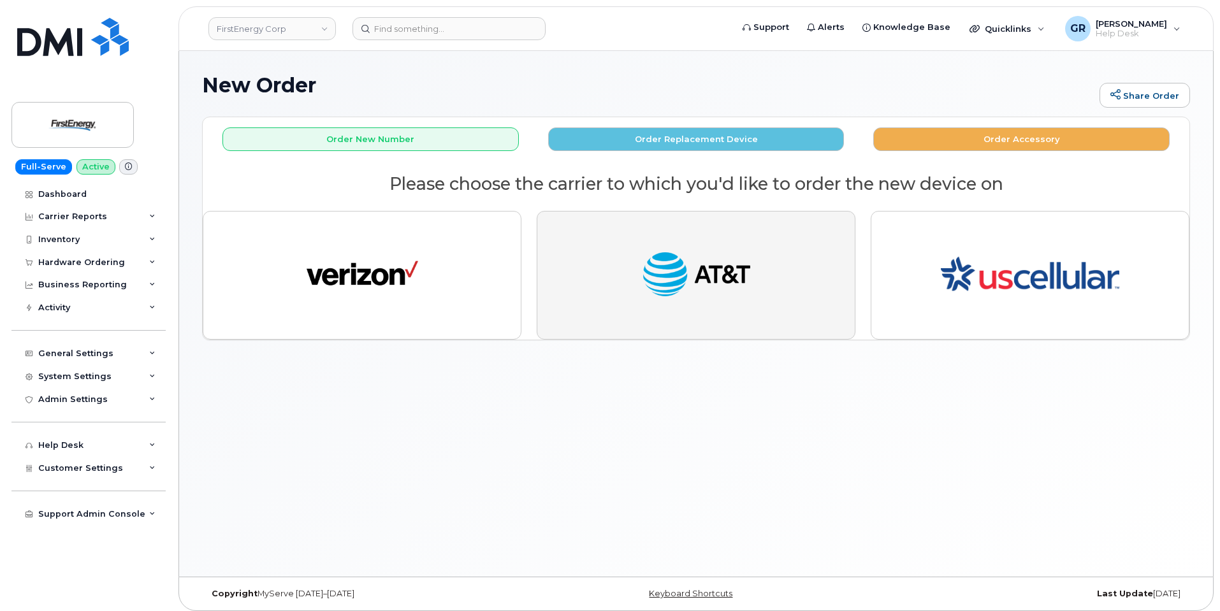
click at [757, 286] on button "button" at bounding box center [696, 275] width 319 height 129
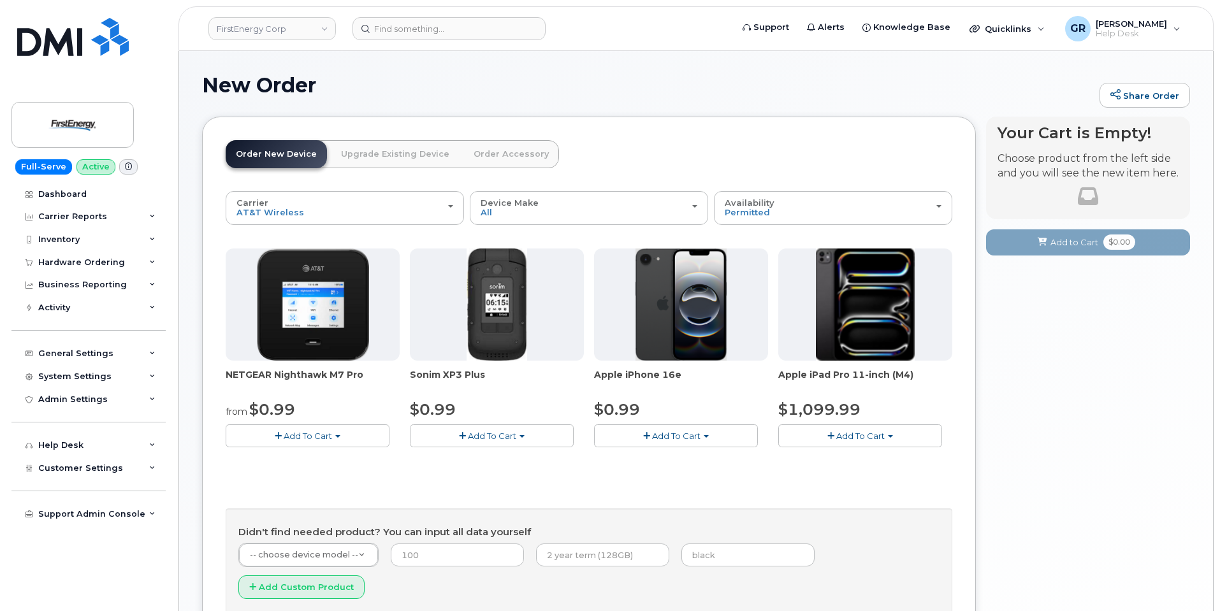
click at [683, 432] on span "Add To Cart" at bounding box center [676, 436] width 48 height 10
click at [685, 463] on link "$0.99 - 2 Year Activation" at bounding box center [660, 460] width 127 height 16
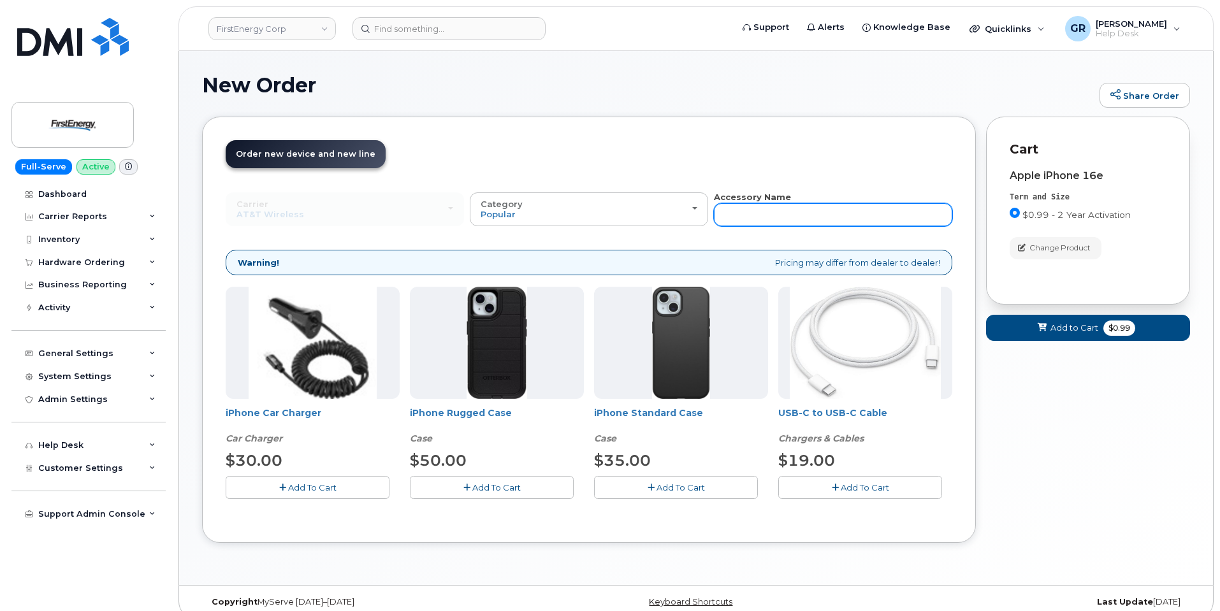
click at [790, 213] on input "text" at bounding box center [833, 214] width 238 height 23
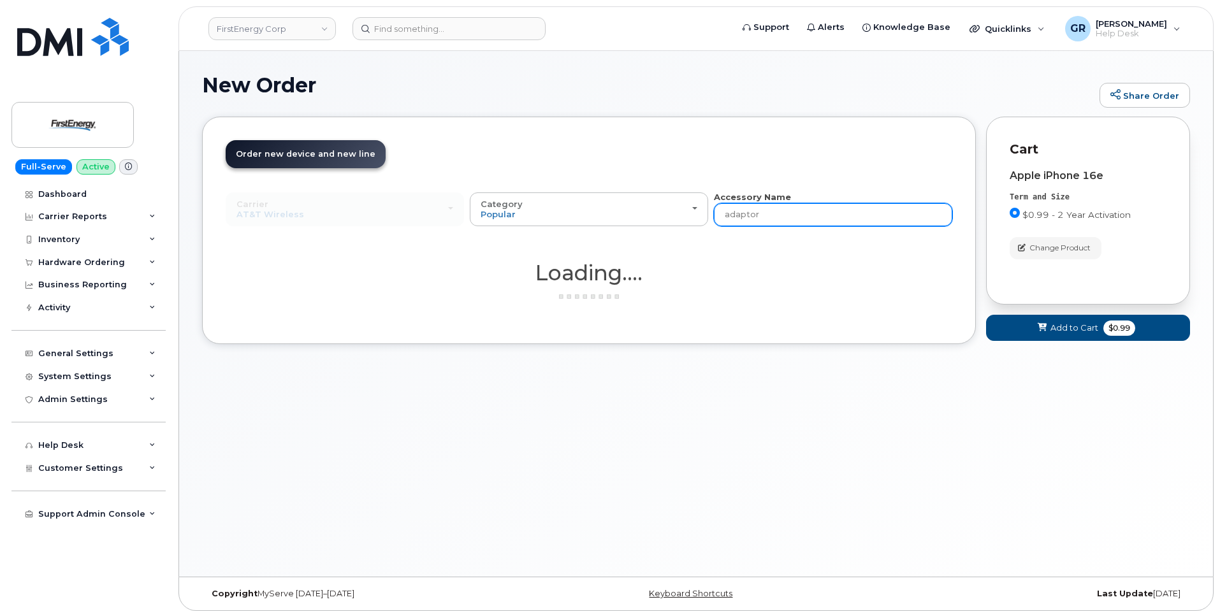
type input "adaptor"
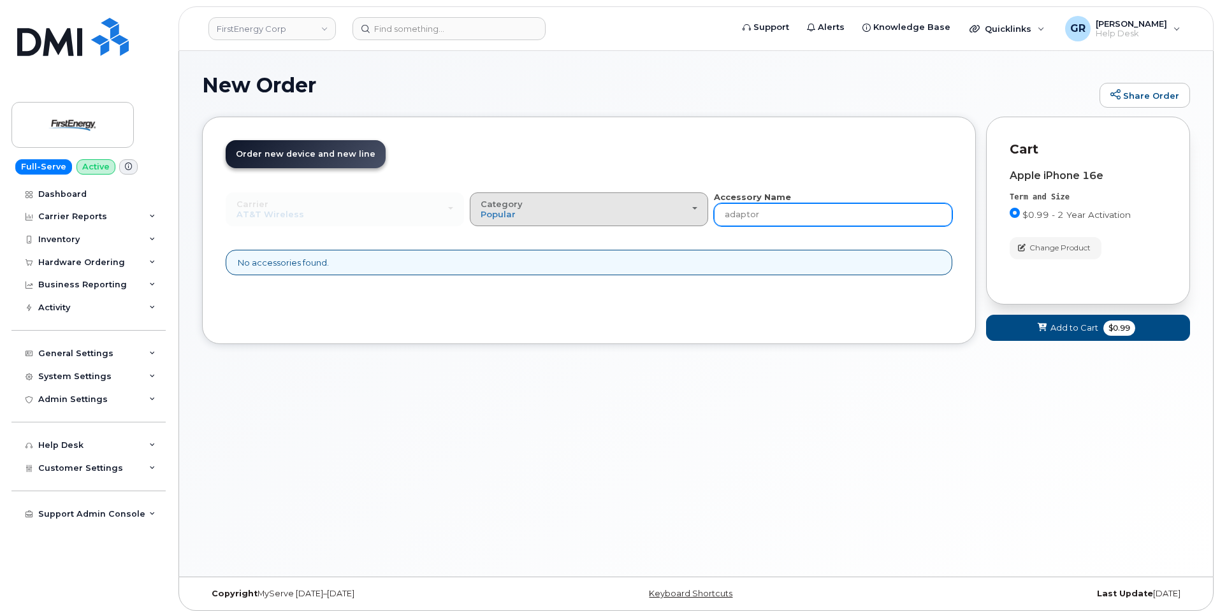
drag, startPoint x: 799, startPoint y: 207, endPoint x: 615, endPoint y: 204, distance: 183.6
click at [626, 206] on div "Carrier Verizon Wireless AT&T Wireless US Cellular Verizon Wireless AT&T Wirele…" at bounding box center [589, 208] width 727 height 35
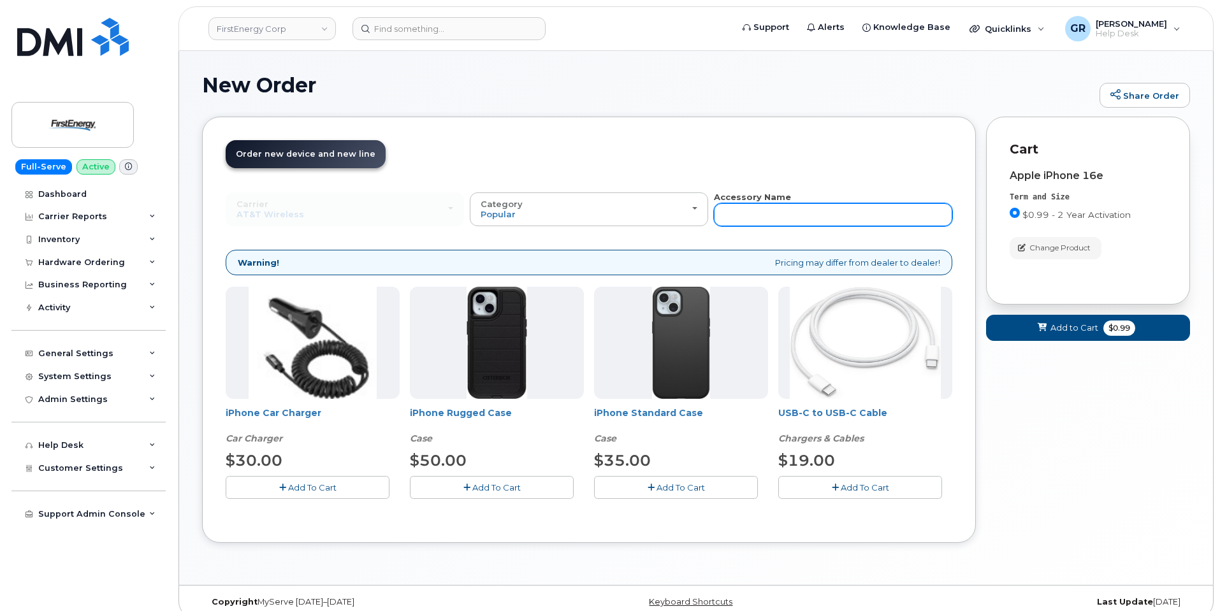
click at [771, 218] on input "text" at bounding box center [833, 214] width 238 height 23
drag, startPoint x: 599, startPoint y: 244, endPoint x: 586, endPoint y: 242, distance: 12.9
click at [595, 243] on div "Carrier Verizon Wireless AT&T Wireless US Cellular Verizon Wireless AT&T Wirele…" at bounding box center [589, 355] width 727 height 328
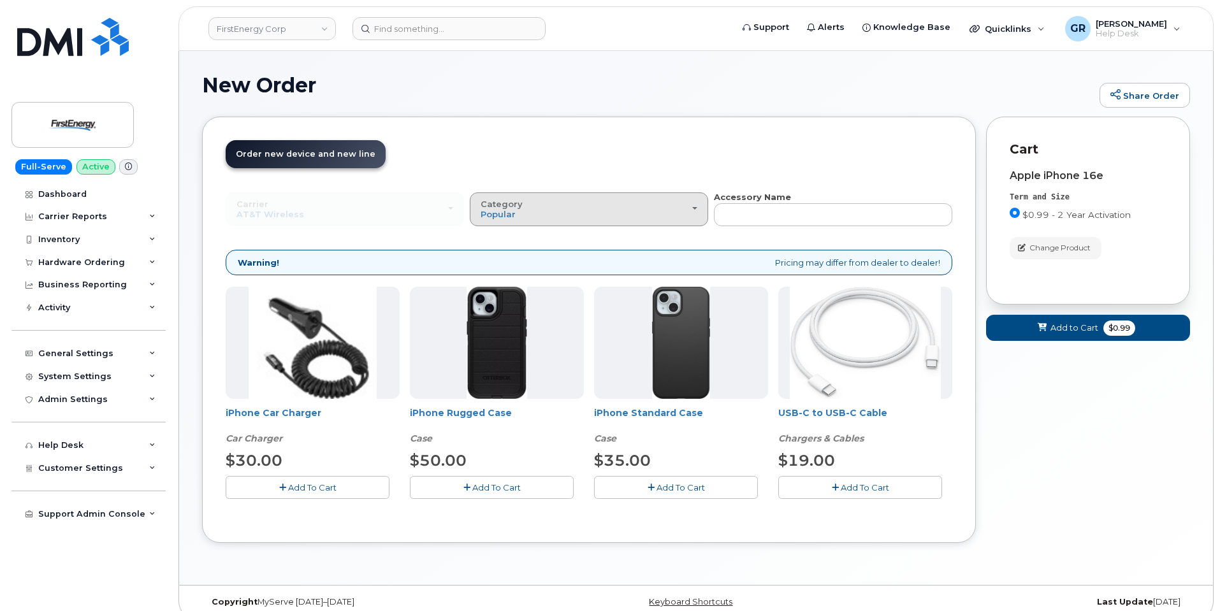
click at [548, 212] on div "Category Popular" at bounding box center [589, 210] width 217 height 20
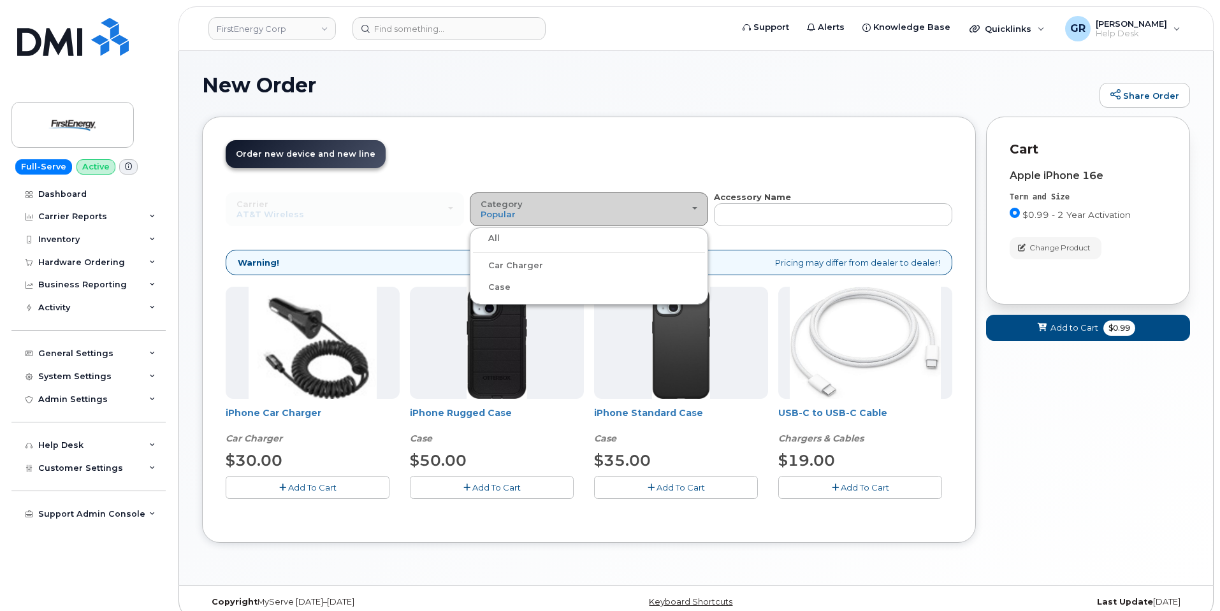
click at [545, 210] on div "Category Popular" at bounding box center [589, 210] width 217 height 20
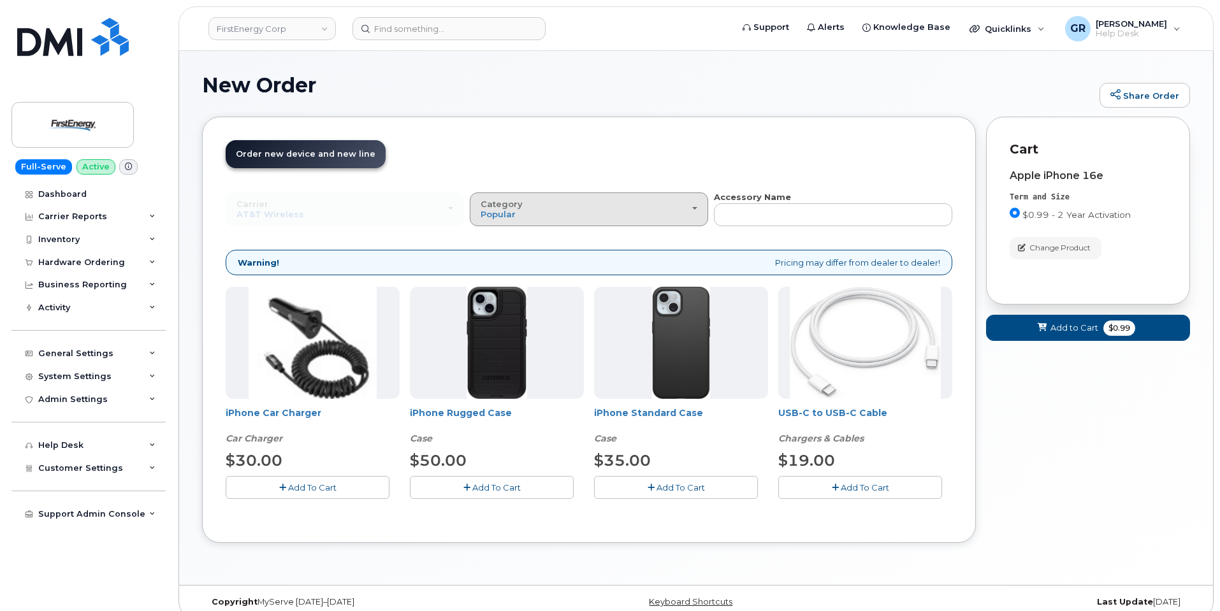
click at [544, 210] on div "Category Popular" at bounding box center [589, 210] width 217 height 20
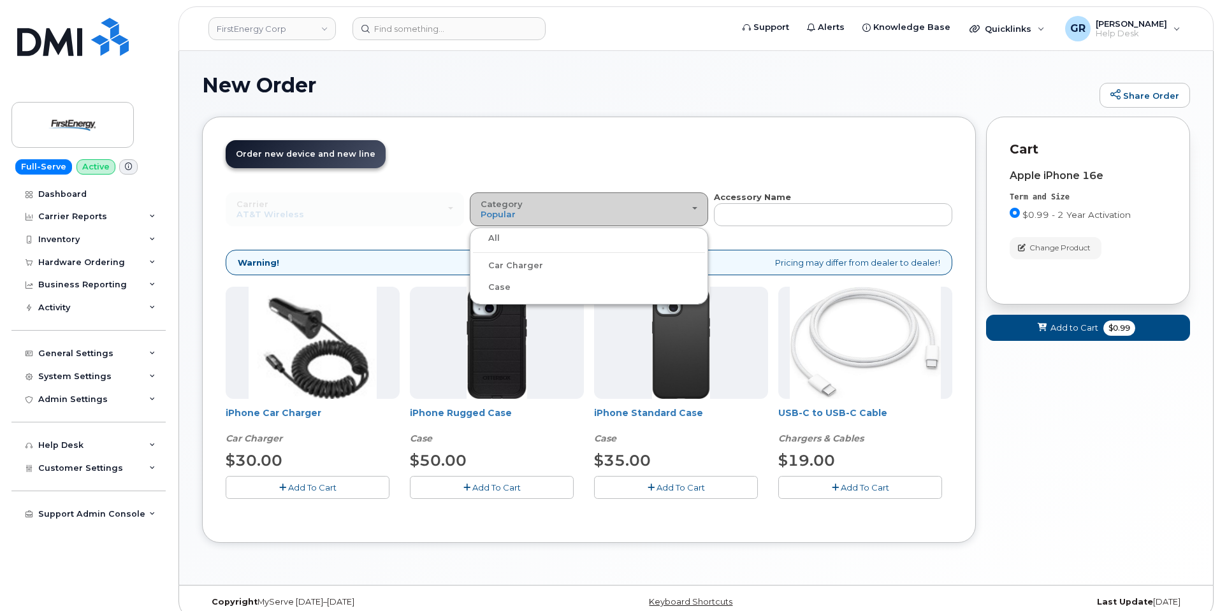
click at [593, 200] on button "Category Popular" at bounding box center [589, 208] width 238 height 33
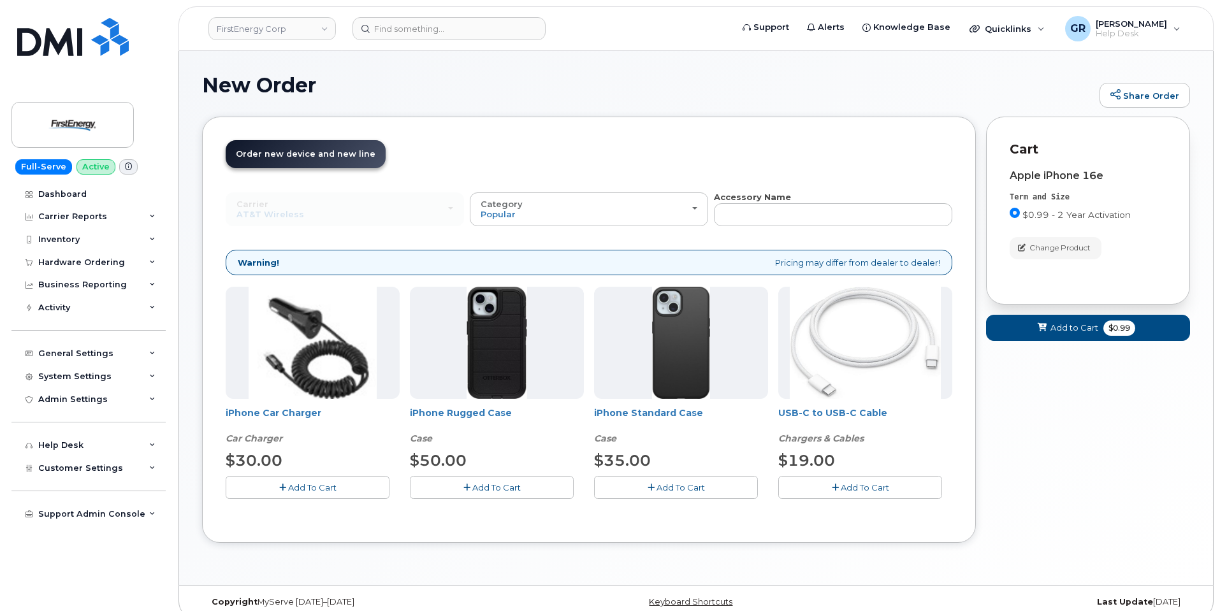
click at [321, 486] on span "Add To Cart" at bounding box center [312, 488] width 48 height 10
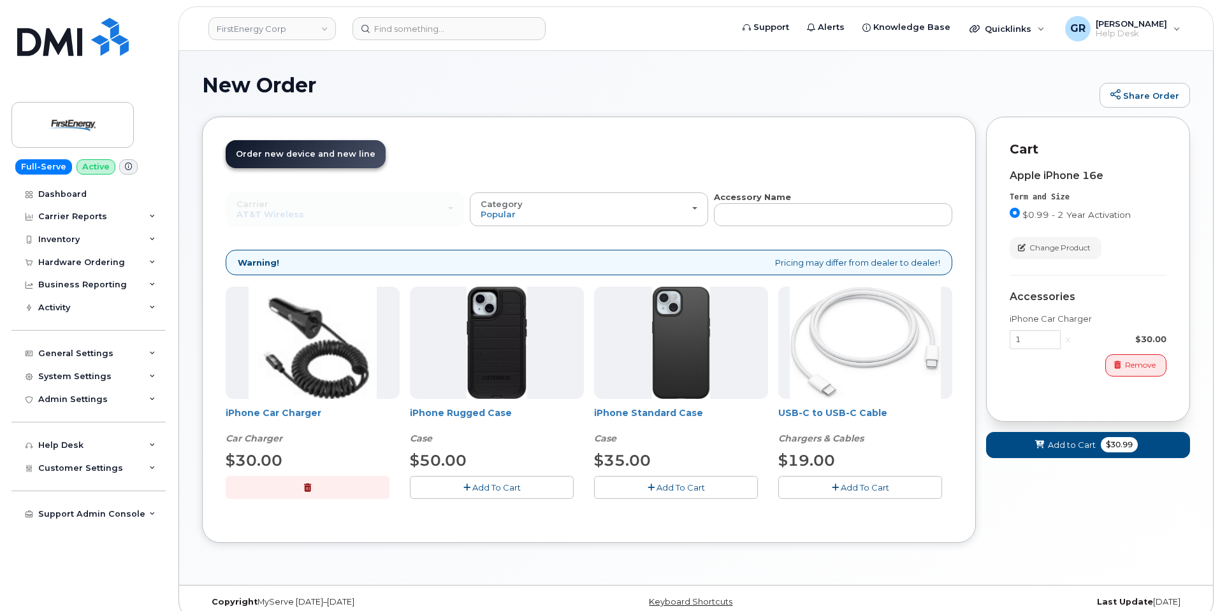
click at [667, 486] on span "Add To Cart" at bounding box center [681, 488] width 48 height 10
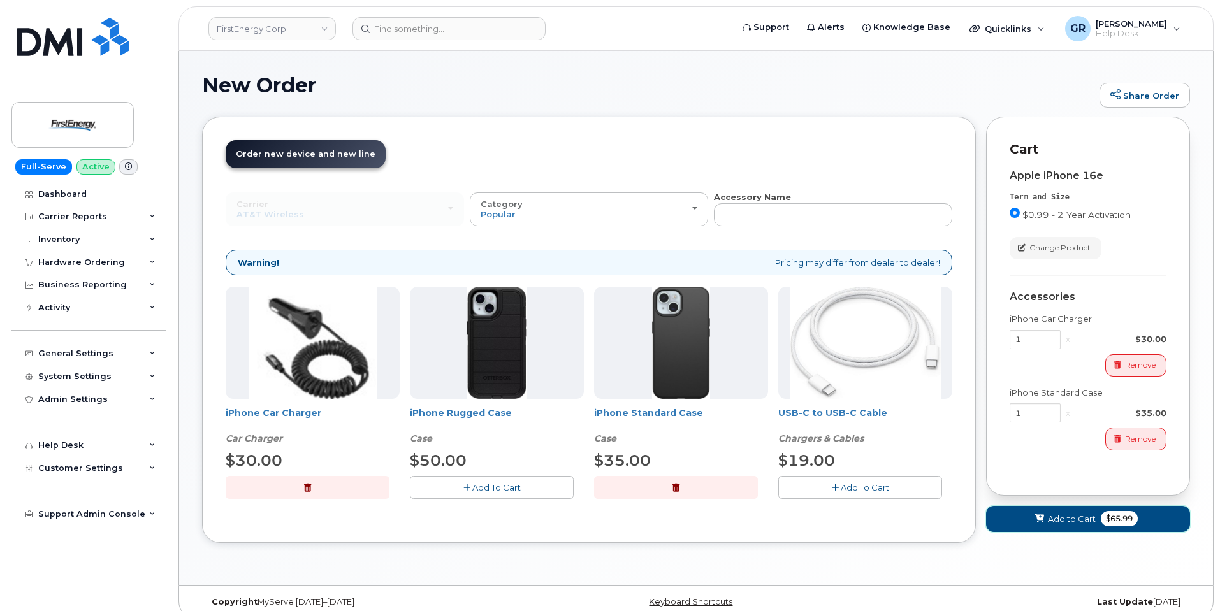
click at [1083, 510] on button "Add to Cart $65.99" at bounding box center [1088, 519] width 204 height 26
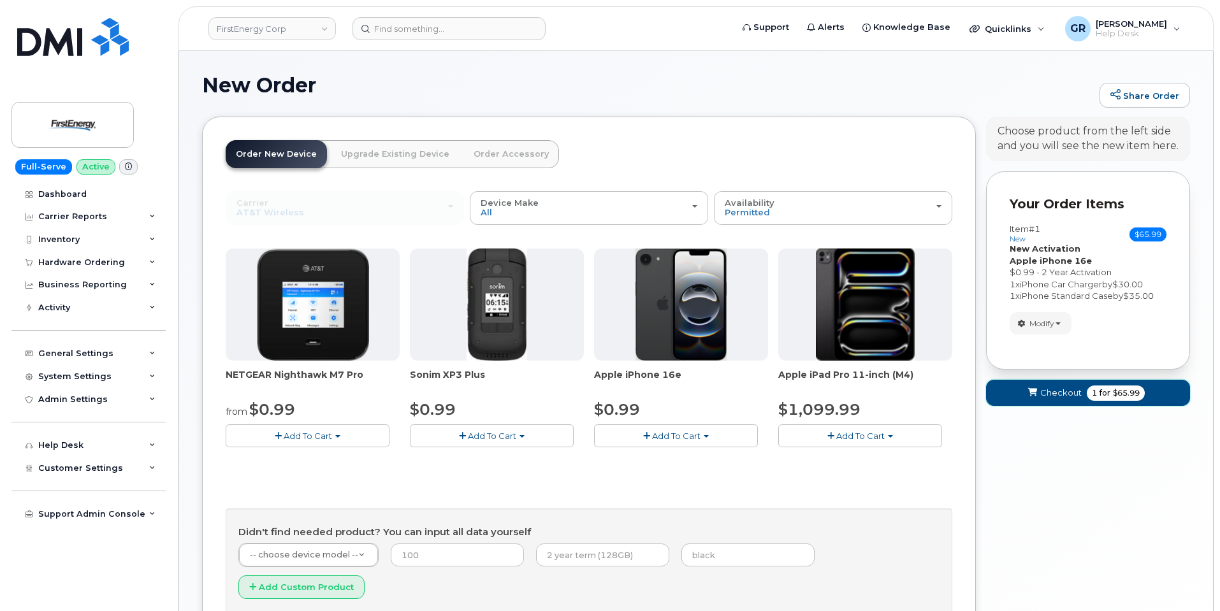
click at [1052, 384] on button "Checkout 1 for $65.99" at bounding box center [1088, 393] width 204 height 26
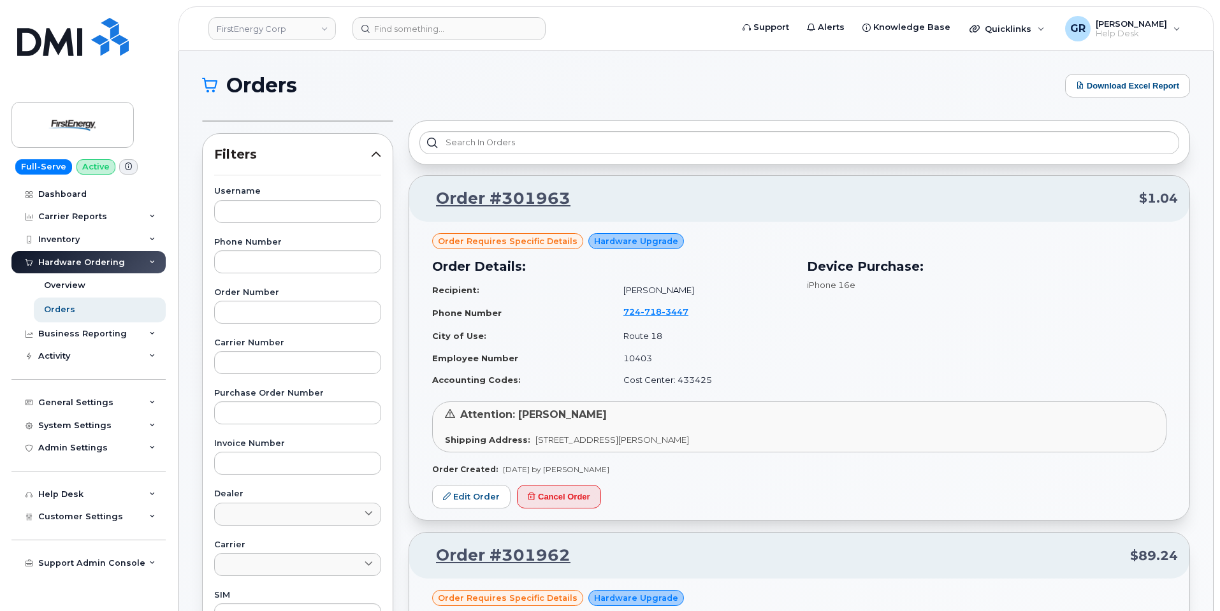
click at [489, 91] on h1 "Orders" at bounding box center [630, 85] width 857 height 20
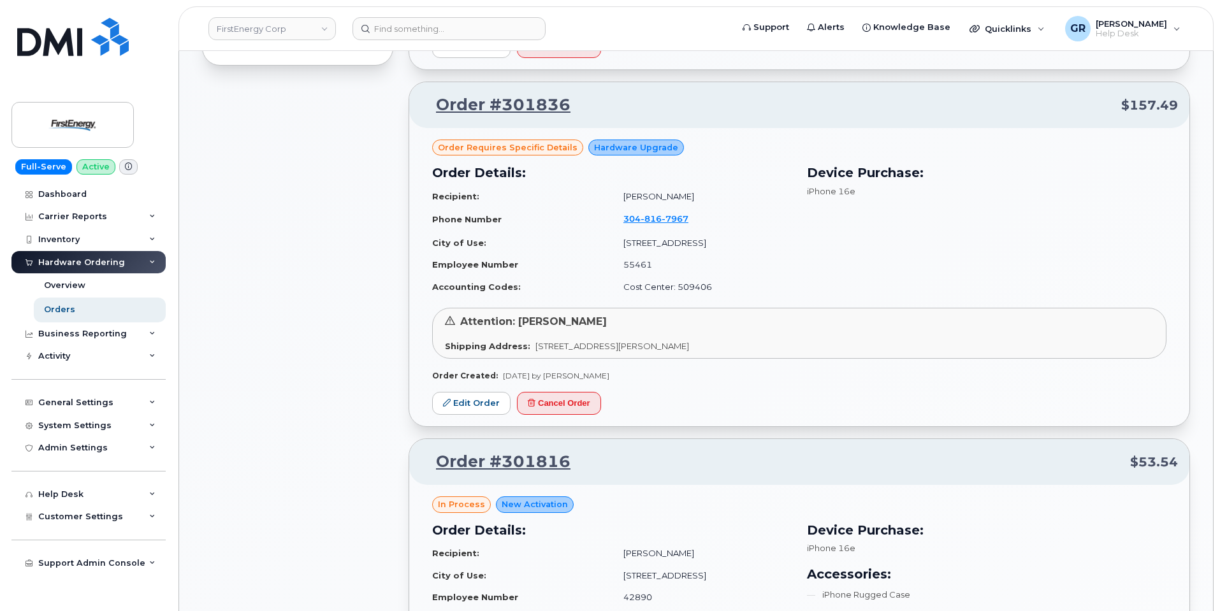
scroll to position [829, 0]
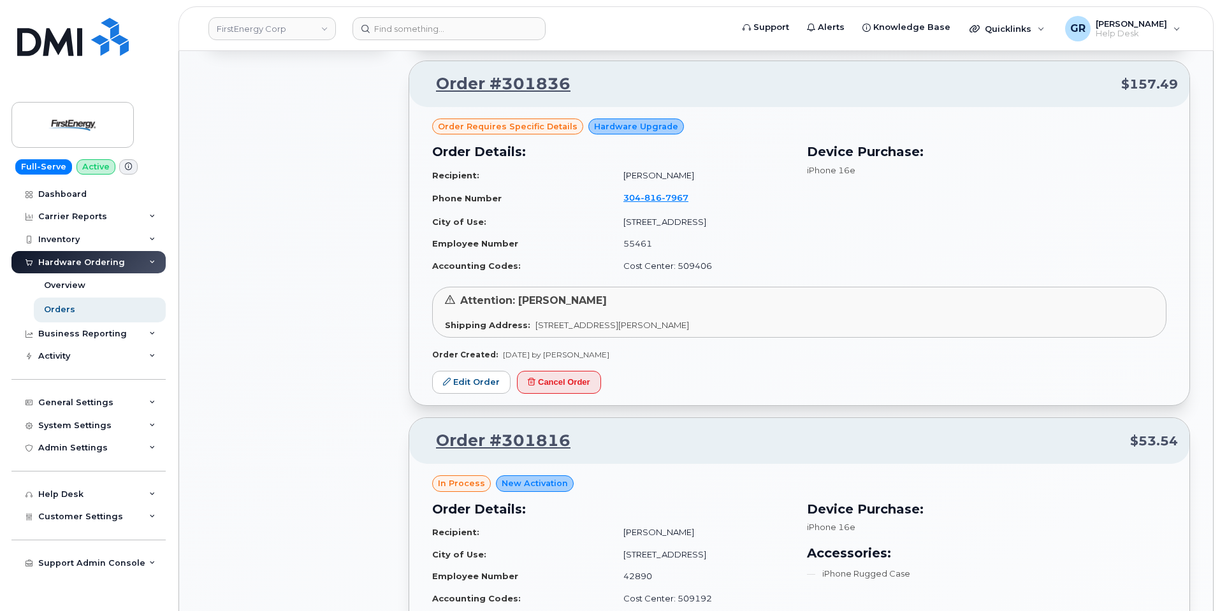
click at [689, 326] on span "[STREET_ADDRESS][PERSON_NAME]" at bounding box center [612, 325] width 154 height 10
click at [689, 323] on span "[STREET_ADDRESS][PERSON_NAME]" at bounding box center [612, 325] width 154 height 10
click at [750, 319] on div "Attention: [PERSON_NAME] Shipping Address: [STREET_ADDRESS][PERSON_NAME]" at bounding box center [799, 312] width 734 height 51
click at [689, 325] on span "[STREET_ADDRESS][PERSON_NAME]" at bounding box center [612, 325] width 154 height 10
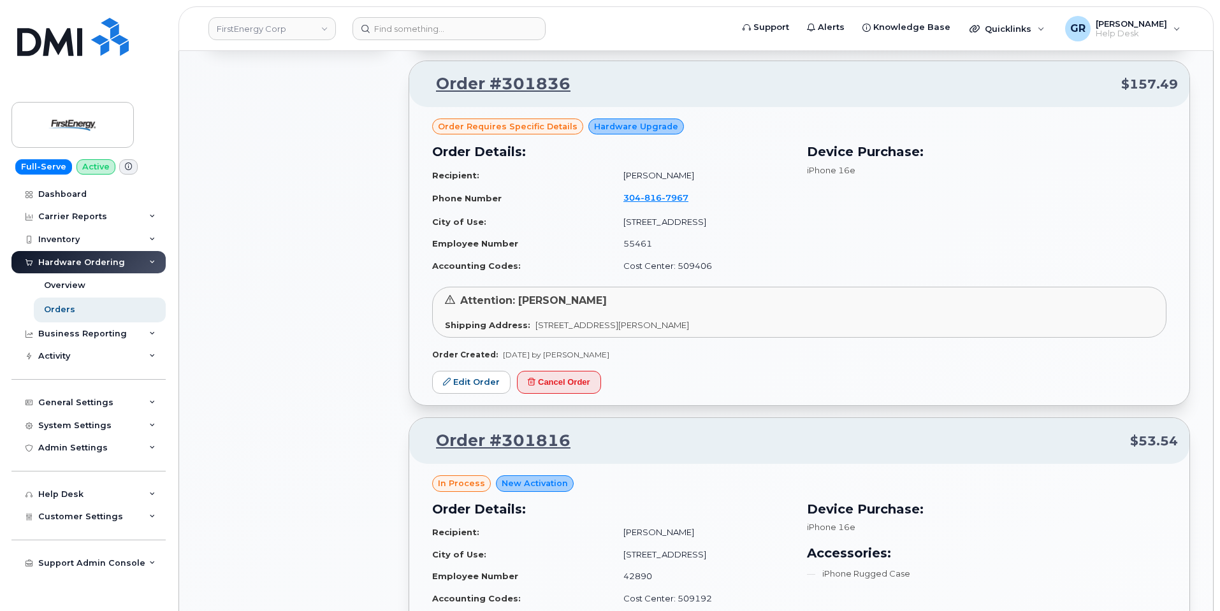
drag, startPoint x: 748, startPoint y: 324, endPoint x: 530, endPoint y: 323, distance: 218.0
click at [535, 323] on span "[STREET_ADDRESS][PERSON_NAME]" at bounding box center [612, 325] width 154 height 10
click at [535, 321] on span "[STREET_ADDRESS][PERSON_NAME]" at bounding box center [612, 325] width 154 height 10
drag, startPoint x: 581, startPoint y: 341, endPoint x: 807, endPoint y: 326, distance: 226.2
click at [807, 326] on div "Shipping Address: [STREET_ADDRESS][PERSON_NAME]" at bounding box center [799, 325] width 709 height 12
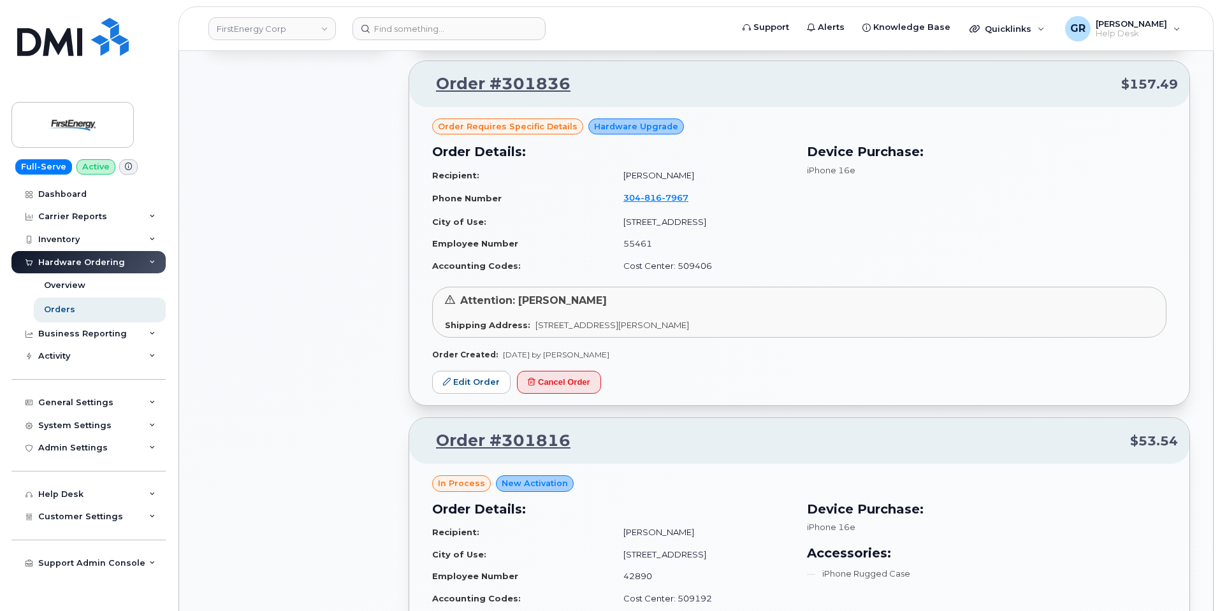
click at [689, 329] on span "[STREET_ADDRESS][PERSON_NAME]" at bounding box center [612, 325] width 154 height 10
drag, startPoint x: 467, startPoint y: 327, endPoint x: 709, endPoint y: 330, distance: 242.2
click at [709, 330] on div "Shipping Address: [STREET_ADDRESS][PERSON_NAME]" at bounding box center [799, 325] width 709 height 12
drag, startPoint x: 708, startPoint y: 327, endPoint x: 631, endPoint y: 329, distance: 77.1
click at [689, 327] on span "[STREET_ADDRESS][PERSON_NAME]" at bounding box center [612, 325] width 154 height 10
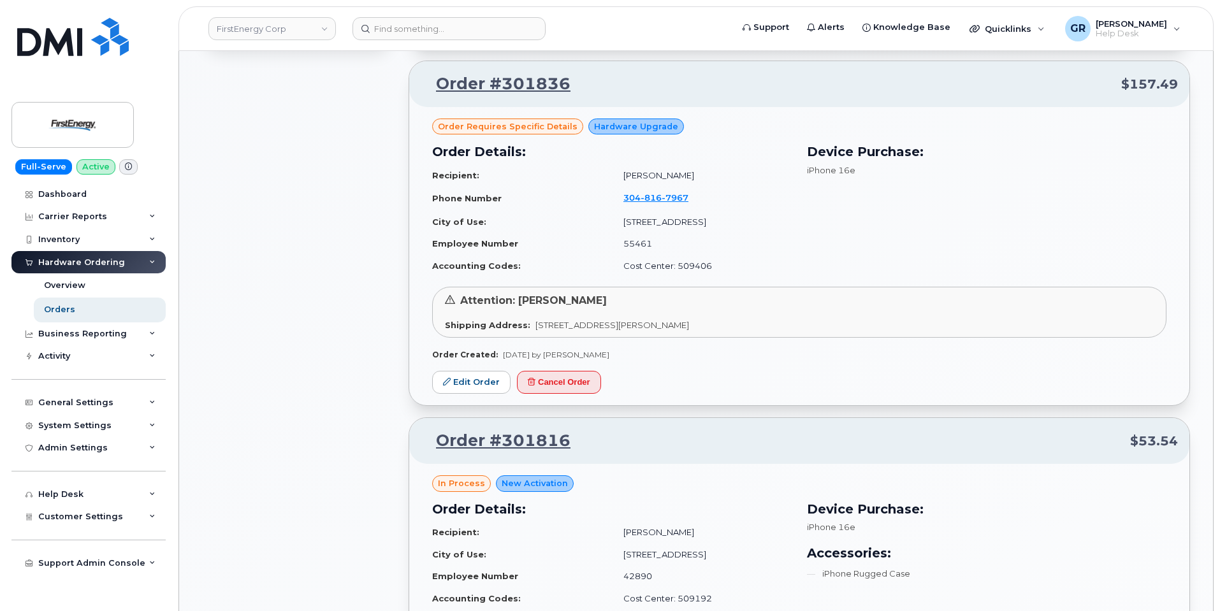
click at [515, 322] on strong "Shipping Address:" at bounding box center [487, 325] width 85 height 10
drag, startPoint x: 447, startPoint y: 321, endPoint x: 767, endPoint y: 319, distance: 320.6
click at [767, 319] on div "Shipping Address: [STREET_ADDRESS][PERSON_NAME]" at bounding box center [799, 325] width 709 height 12
click at [689, 323] on span "[STREET_ADDRESS][PERSON_NAME]" at bounding box center [612, 325] width 154 height 10
click at [449, 323] on strong "Shipping Address:" at bounding box center [487, 325] width 85 height 10
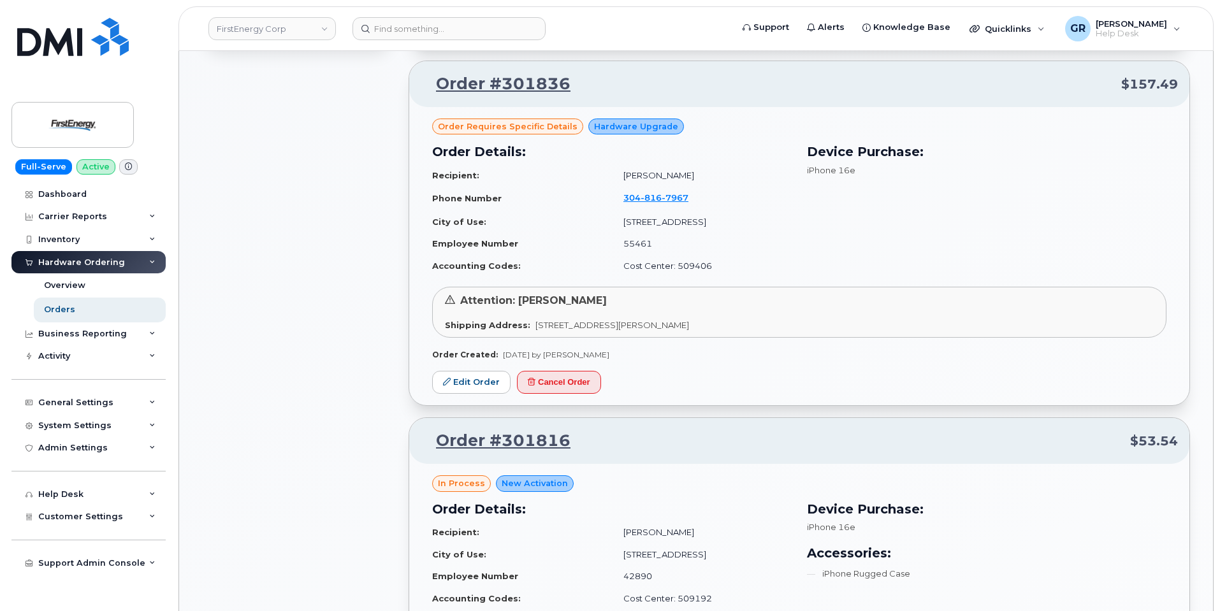
drag, startPoint x: 447, startPoint y: 323, endPoint x: 763, endPoint y: 317, distance: 316.2
click at [763, 317] on div "Attention: [PERSON_NAME] Shipping Address: [STREET_ADDRESS][PERSON_NAME]" at bounding box center [799, 312] width 734 height 51
click at [693, 318] on div "Attention: [PERSON_NAME] Shipping Address: [STREET_ADDRESS][PERSON_NAME]" at bounding box center [799, 312] width 734 height 51
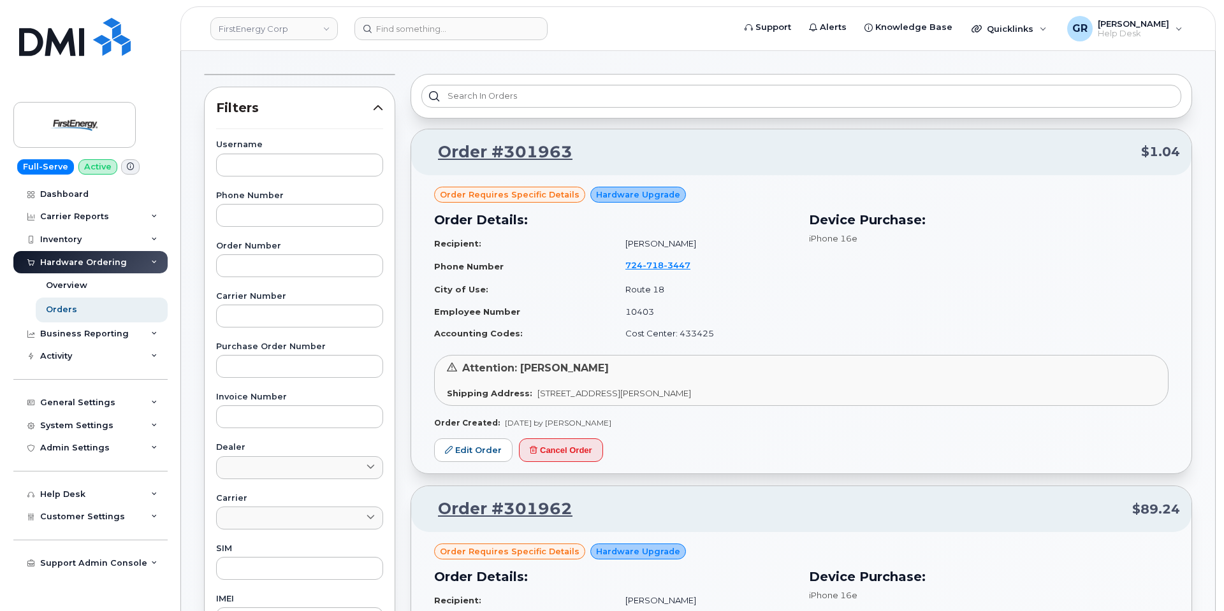
scroll to position [0, 0]
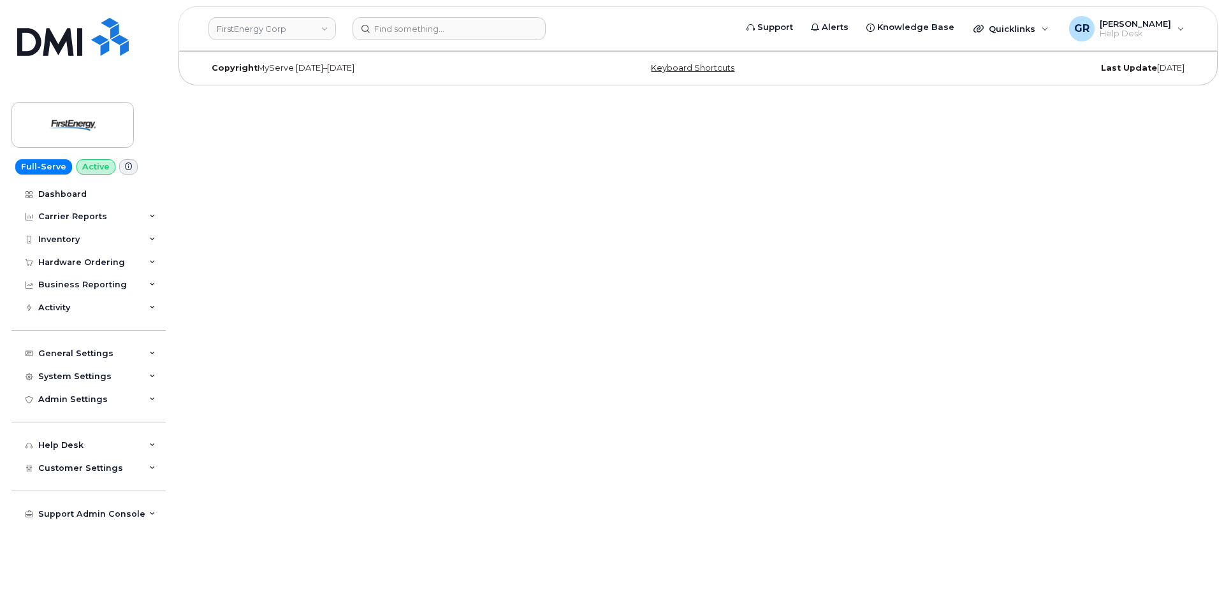
drag, startPoint x: 386, startPoint y: 150, endPoint x: 328, endPoint y: 74, distance: 96.0
click at [384, 92] on html "FirstEnergy Corp Support Alerts Knowledge Base Quicklinks Suspend / Cancel Devi…" at bounding box center [612, 46] width 1224 height 92
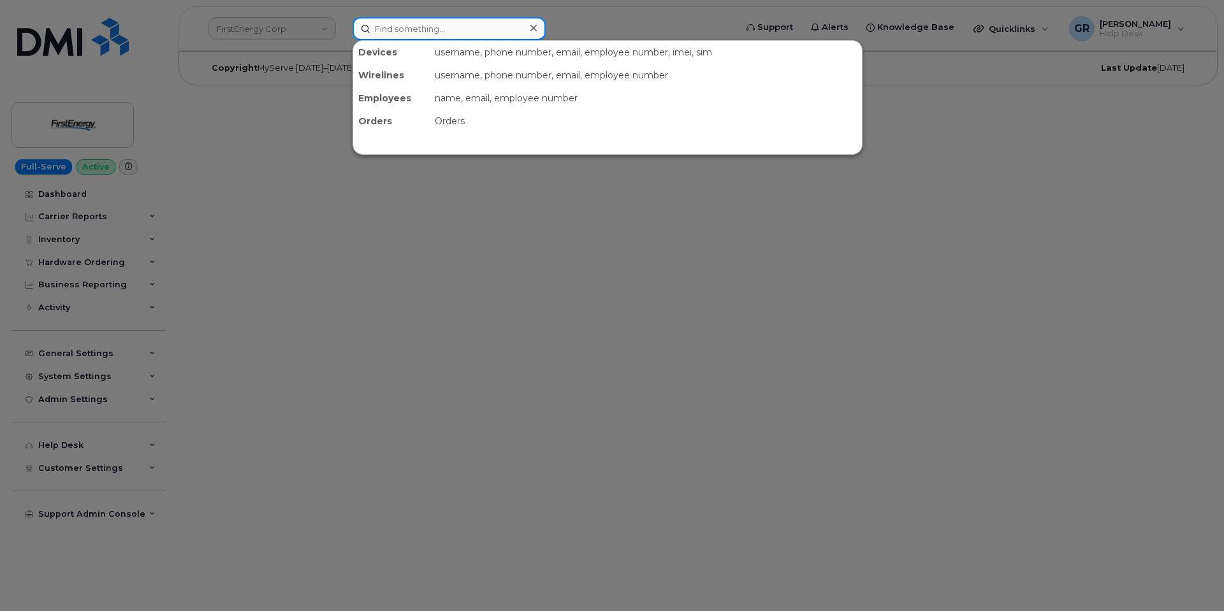
click at [405, 31] on input at bounding box center [448, 28] width 193 height 23
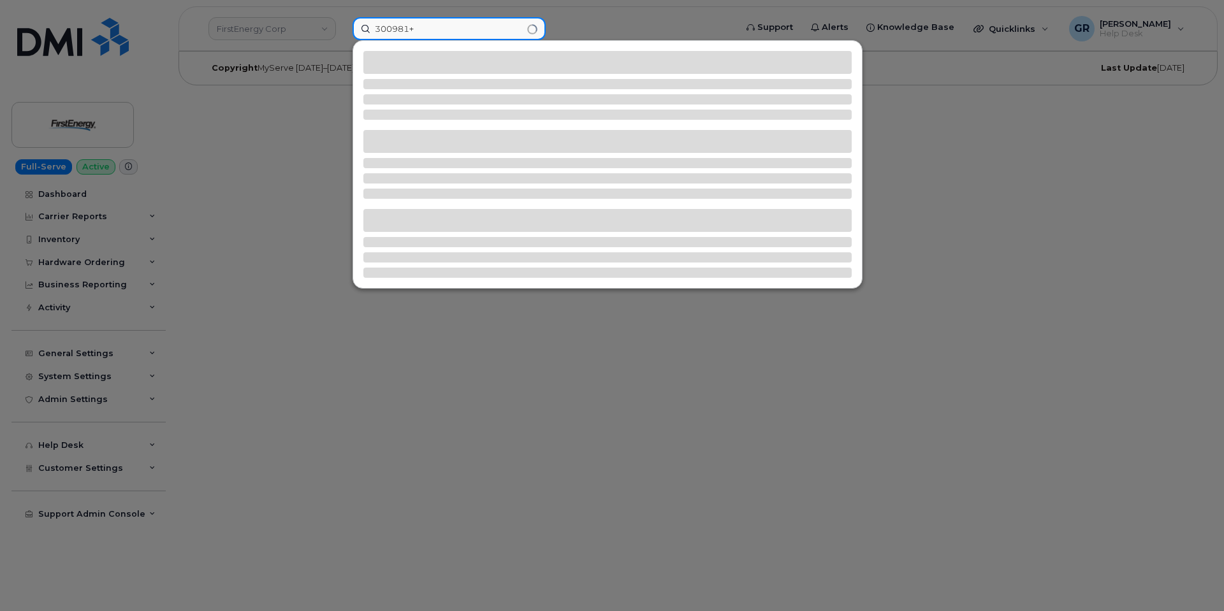
type input "300981"
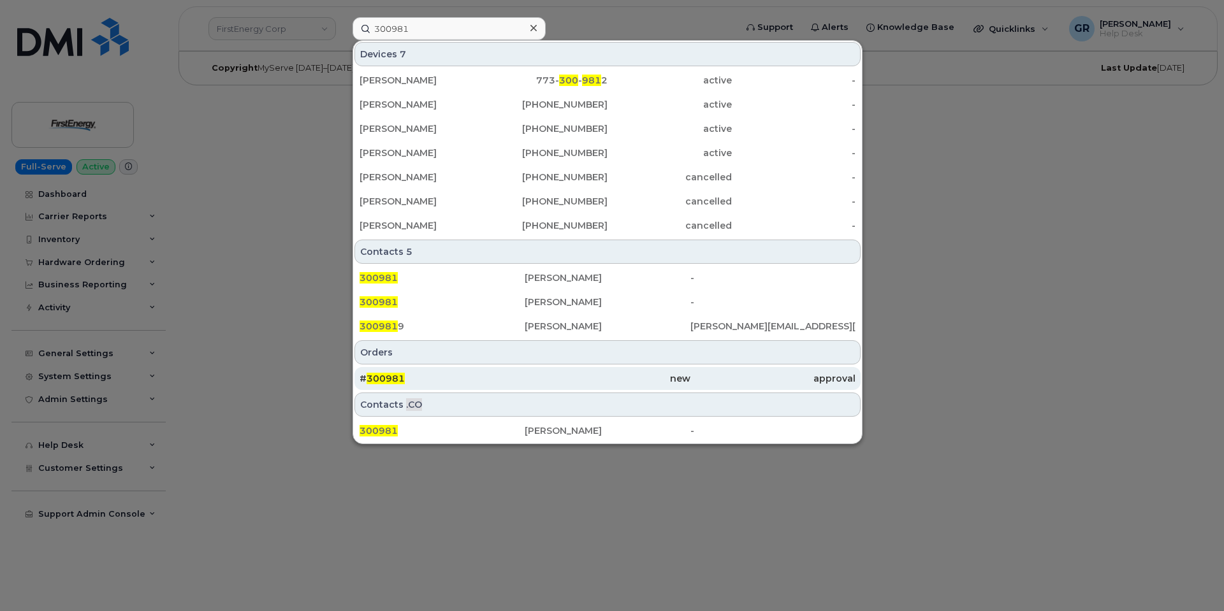
click at [438, 374] on div "# 300981" at bounding box center [441, 378] width 165 height 13
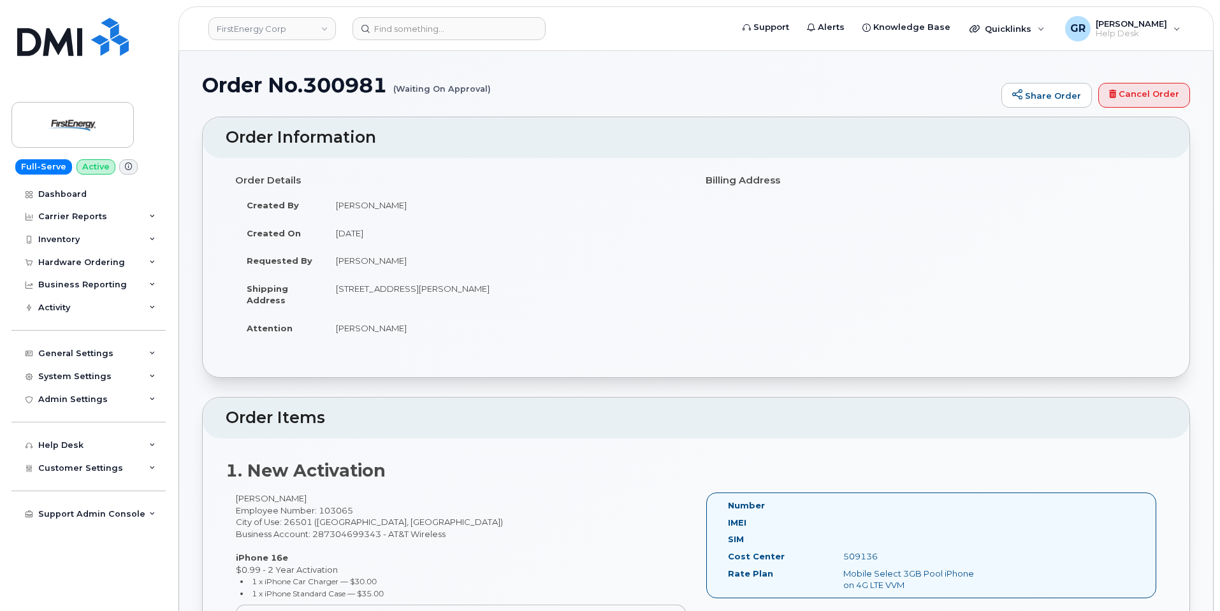
drag, startPoint x: 367, startPoint y: 290, endPoint x: 669, endPoint y: 294, distance: 301.5
click at [669, 294] on td "[STREET_ADDRESS][PERSON_NAME]" at bounding box center [505, 295] width 362 height 40
copy td "[STREET_ADDRESS][PERSON_NAME]"
click at [428, 138] on h2 "Order Information" at bounding box center [696, 138] width 941 height 18
drag, startPoint x: 391, startPoint y: 260, endPoint x: 326, endPoint y: 263, distance: 65.1
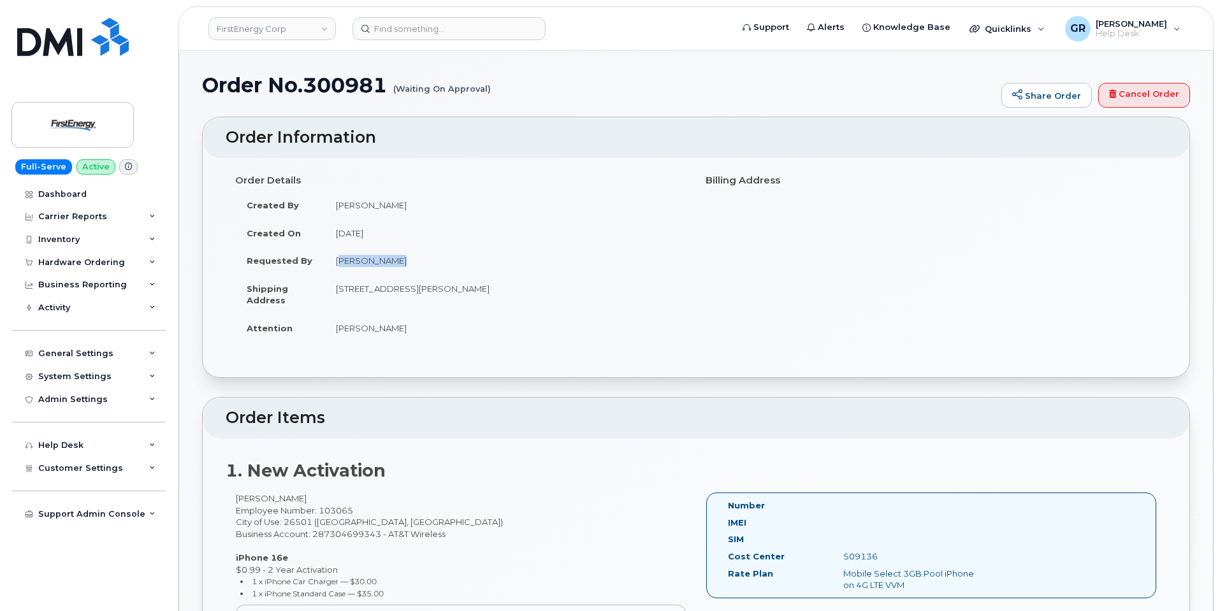
click at [324, 263] on tr "Requested By [PERSON_NAME]" at bounding box center [460, 261] width 451 height 28
copy tr "[PERSON_NAME]"
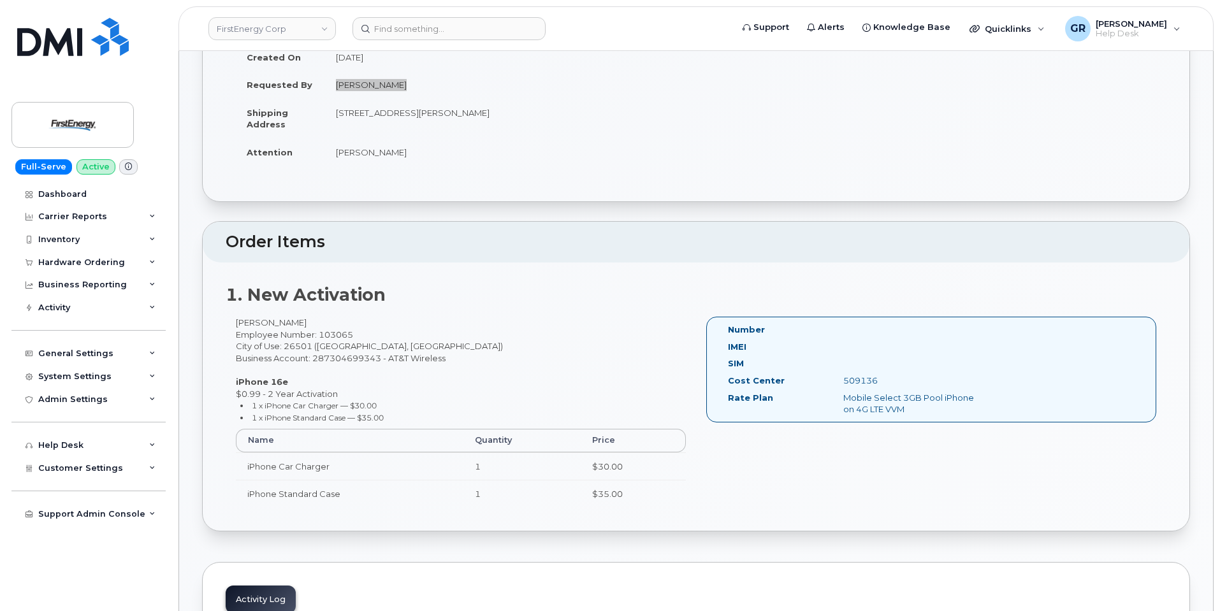
scroll to position [191, 0]
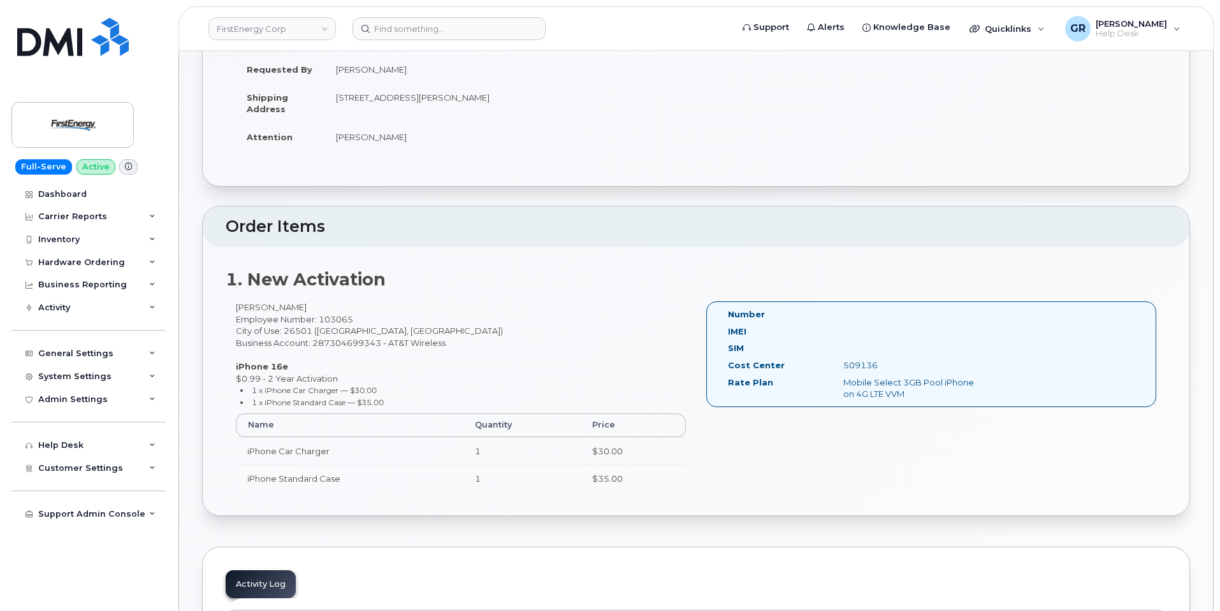
click at [509, 317] on div "[PERSON_NAME] Employee Number: 103065 City of Use: 26501 ([GEOGRAPHIC_DATA], [G…" at bounding box center [461, 402] width 470 height 202
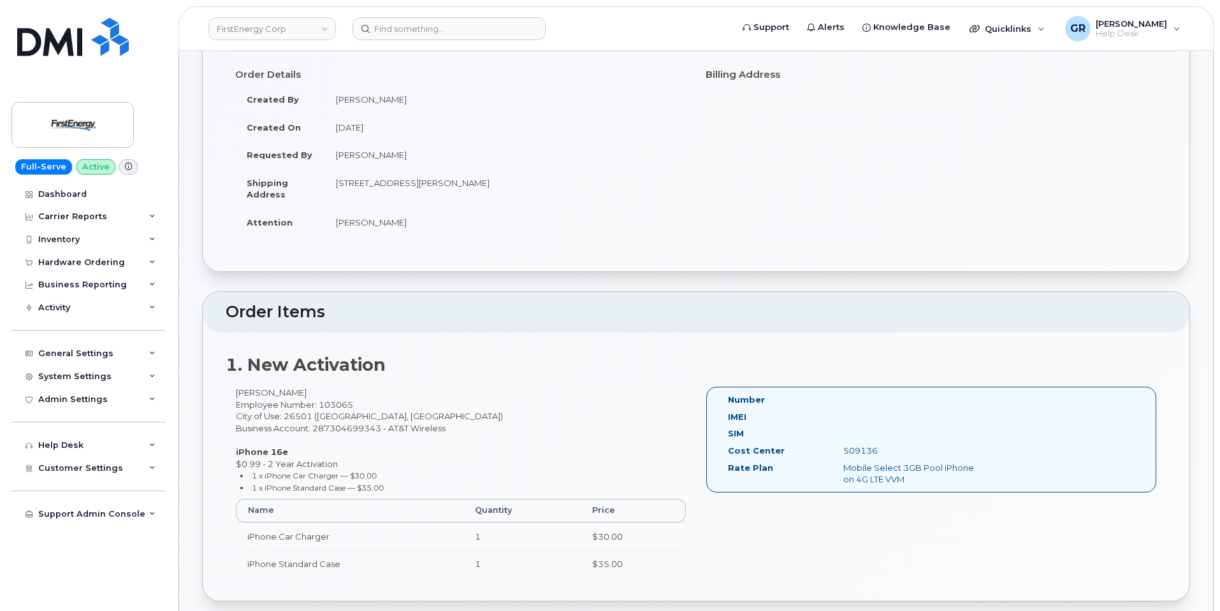
scroll to position [0, 0]
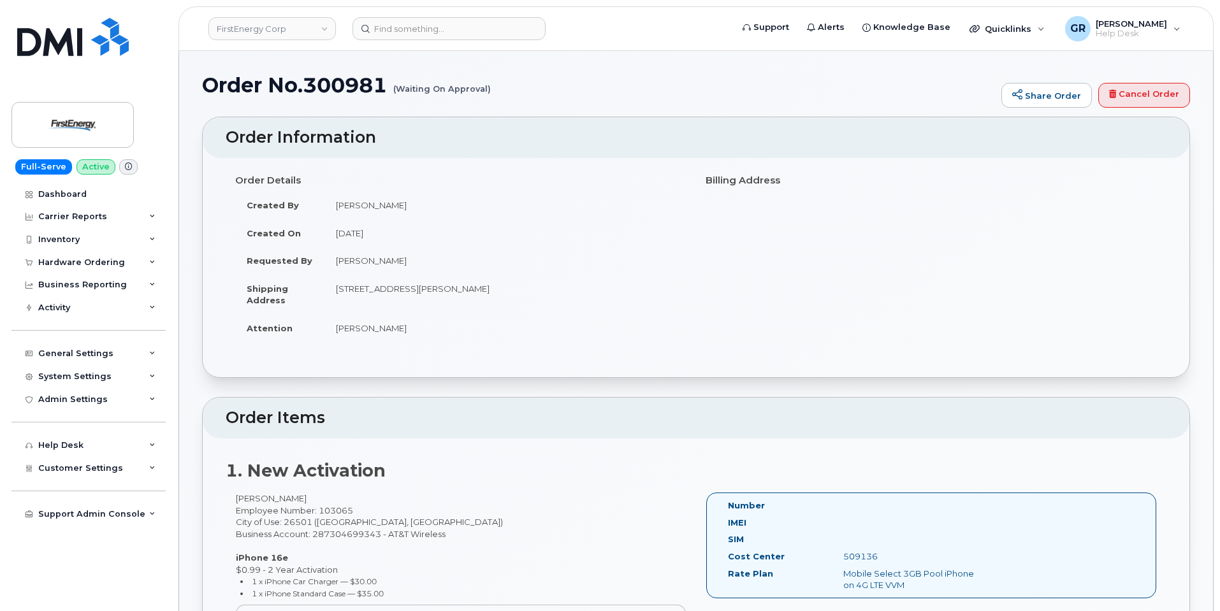
click at [391, 283] on td "[STREET_ADDRESS][PERSON_NAME]" at bounding box center [505, 295] width 362 height 40
click at [386, 287] on td "[STREET_ADDRESS][PERSON_NAME]" at bounding box center [505, 295] width 362 height 40
click at [461, 286] on td "[STREET_ADDRESS][PERSON_NAME]" at bounding box center [505, 295] width 362 height 40
click at [536, 288] on td "[STREET_ADDRESS][PERSON_NAME]" at bounding box center [505, 295] width 362 height 40
drag, startPoint x: 536, startPoint y: 288, endPoint x: 586, endPoint y: 294, distance: 50.1
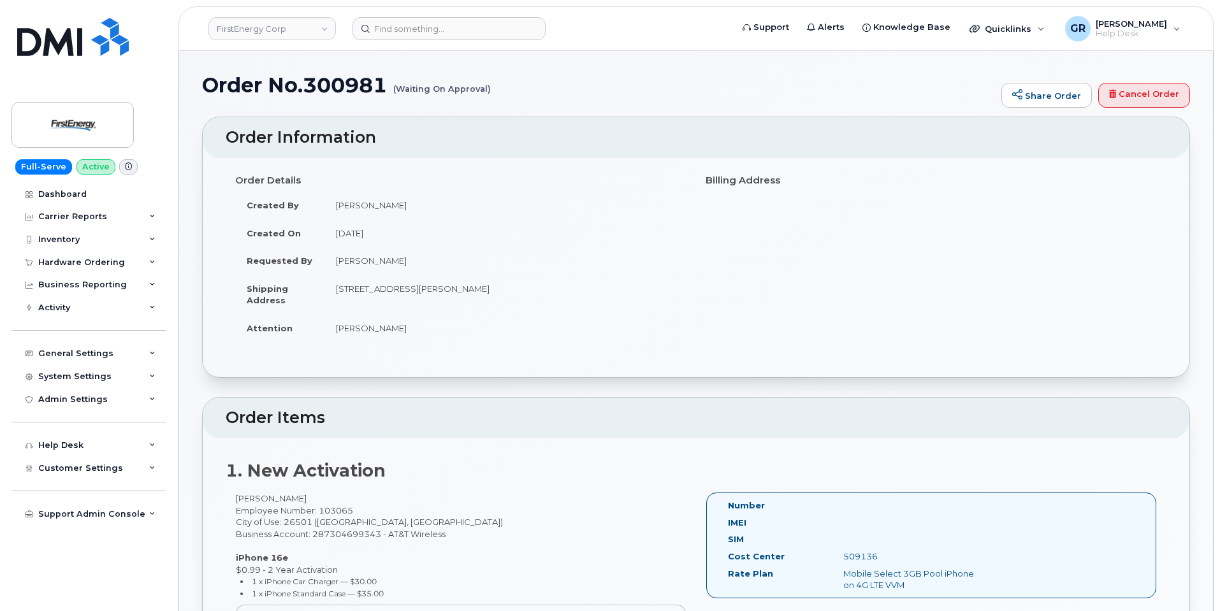
click at [586, 294] on td "[STREET_ADDRESS][PERSON_NAME]" at bounding box center [505, 295] width 362 height 40
click at [585, 291] on td "[STREET_ADDRESS][PERSON_NAME]" at bounding box center [505, 295] width 362 height 40
click at [345, 291] on td "[STREET_ADDRESS][PERSON_NAME]" at bounding box center [505, 295] width 362 height 40
drag, startPoint x: 337, startPoint y: 289, endPoint x: 672, endPoint y: 287, distance: 334.6
click at [672, 287] on td "[STREET_ADDRESS][PERSON_NAME]" at bounding box center [505, 295] width 362 height 40
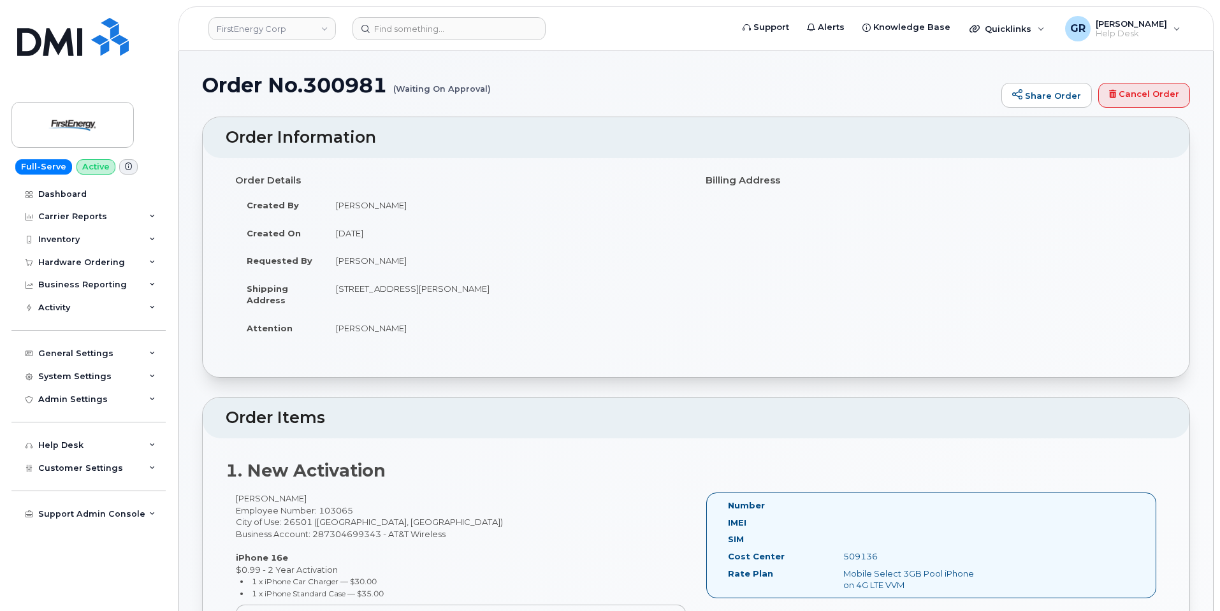
click at [639, 291] on td "[STREET_ADDRESS][PERSON_NAME]" at bounding box center [505, 295] width 362 height 40
drag, startPoint x: 534, startPoint y: 287, endPoint x: 562, endPoint y: 287, distance: 27.4
click at [562, 287] on td "[STREET_ADDRESS][PERSON_NAME]" at bounding box center [505, 295] width 362 height 40
copy td "26501"
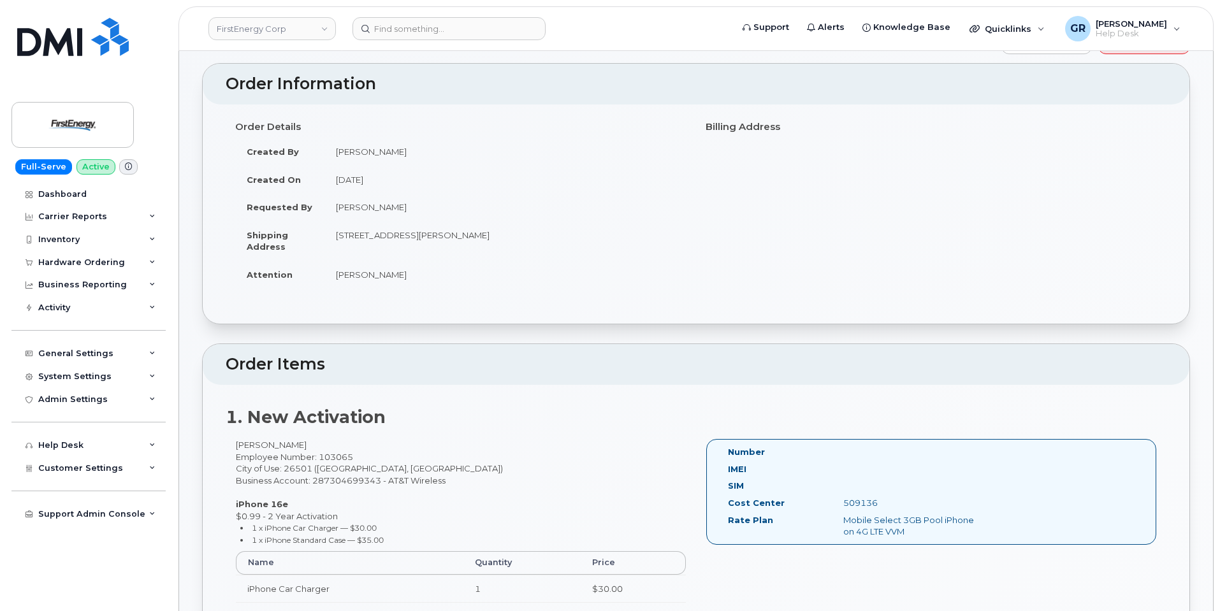
scroll to position [127, 0]
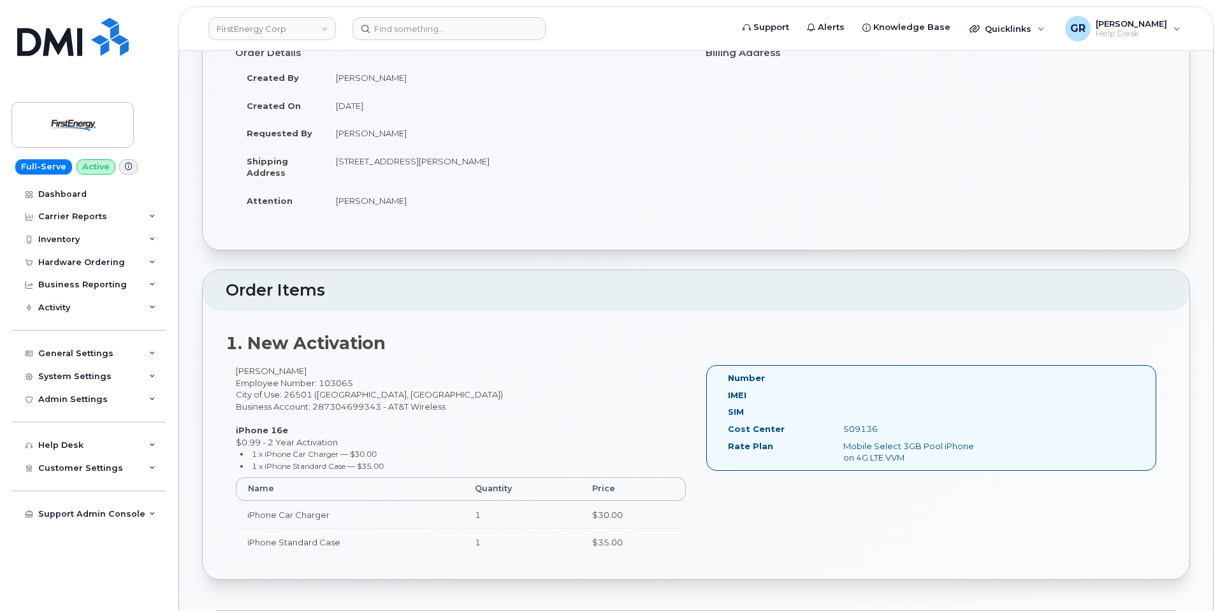
drag, startPoint x: 838, startPoint y: 426, endPoint x: 889, endPoint y: 431, distance: 51.2
click at [889, 431] on div "509136" at bounding box center [915, 429] width 162 height 12
copy div "509136"
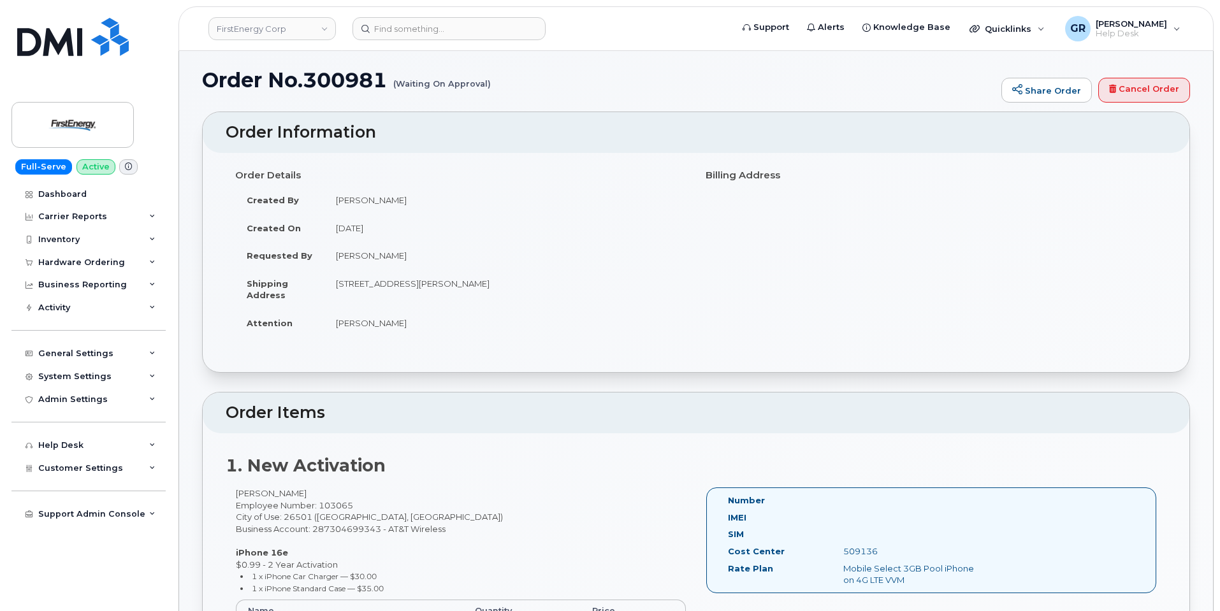
scroll to position [0, 0]
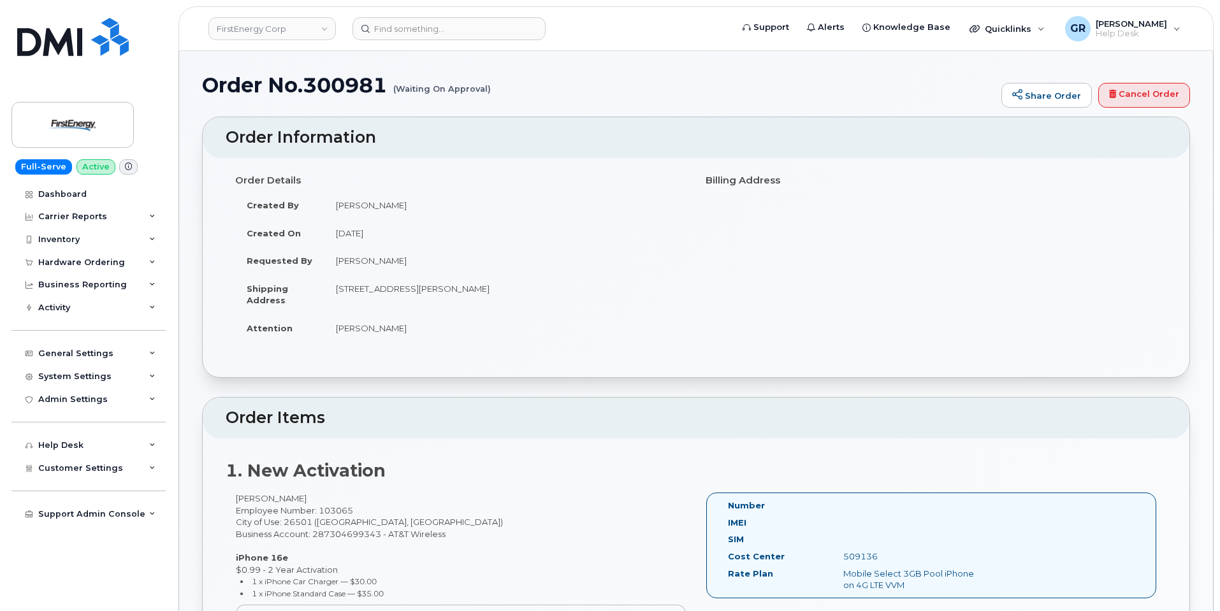
click at [347, 291] on td "[STREET_ADDRESS][PERSON_NAME]" at bounding box center [505, 295] width 362 height 40
click at [385, 276] on tbody "Created By Devin Miller Created On September 17, 2025 Requested By Devin Miller…" at bounding box center [460, 266] width 451 height 150
click at [370, 289] on td "[STREET_ADDRESS][PERSON_NAME]" at bounding box center [505, 295] width 362 height 40
click at [356, 287] on td "[STREET_ADDRESS][PERSON_NAME]" at bounding box center [505, 295] width 362 height 40
click at [356, 289] on td "[STREET_ADDRESS][PERSON_NAME]" at bounding box center [505, 295] width 362 height 40
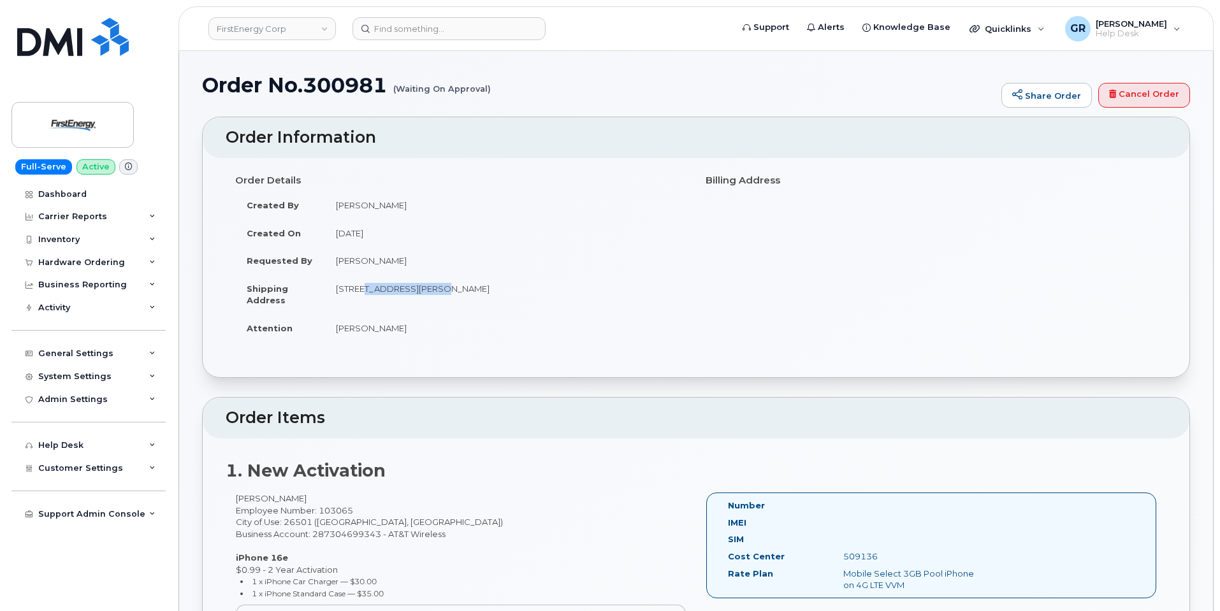
drag, startPoint x: 357, startPoint y: 289, endPoint x: 423, endPoint y: 296, distance: 66.7
click at [423, 296] on td "[STREET_ADDRESS][PERSON_NAME]" at bounding box center [505, 295] width 362 height 40
click at [365, 286] on td "[STREET_ADDRESS][PERSON_NAME]" at bounding box center [505, 295] width 362 height 40
drag, startPoint x: 358, startPoint y: 289, endPoint x: 444, endPoint y: 288, distance: 86.7
click at [444, 288] on td "[STREET_ADDRESS][PERSON_NAME]" at bounding box center [505, 295] width 362 height 40
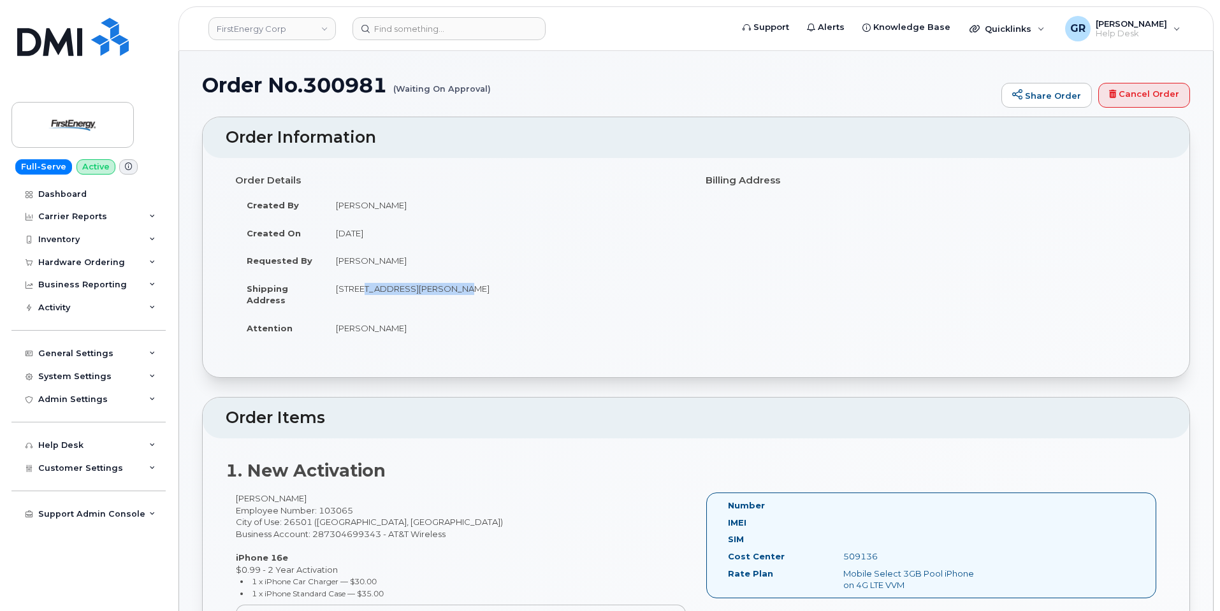
click at [419, 289] on td "[STREET_ADDRESS][PERSON_NAME]" at bounding box center [505, 295] width 362 height 40
click at [419, 287] on td "[STREET_ADDRESS][PERSON_NAME]" at bounding box center [505, 295] width 362 height 40
drag, startPoint x: 356, startPoint y: 291, endPoint x: 444, endPoint y: 285, distance: 88.2
click at [444, 285] on td "[STREET_ADDRESS][PERSON_NAME]" at bounding box center [505, 295] width 362 height 40
click at [416, 293] on td "[STREET_ADDRESS][PERSON_NAME]" at bounding box center [505, 295] width 362 height 40
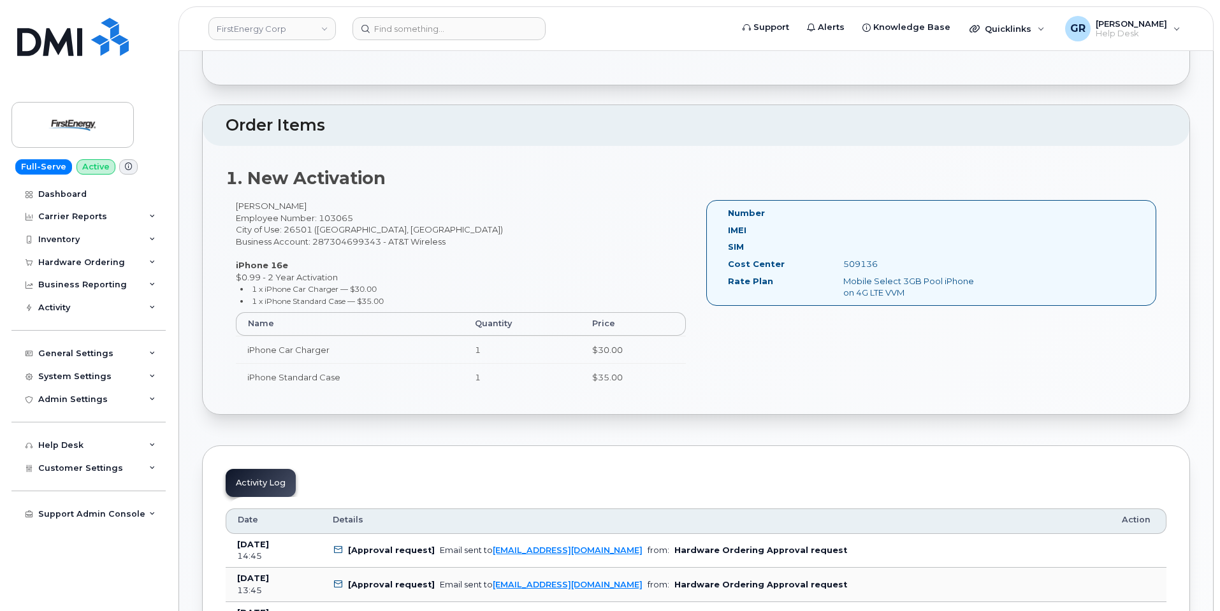
scroll to position [319, 0]
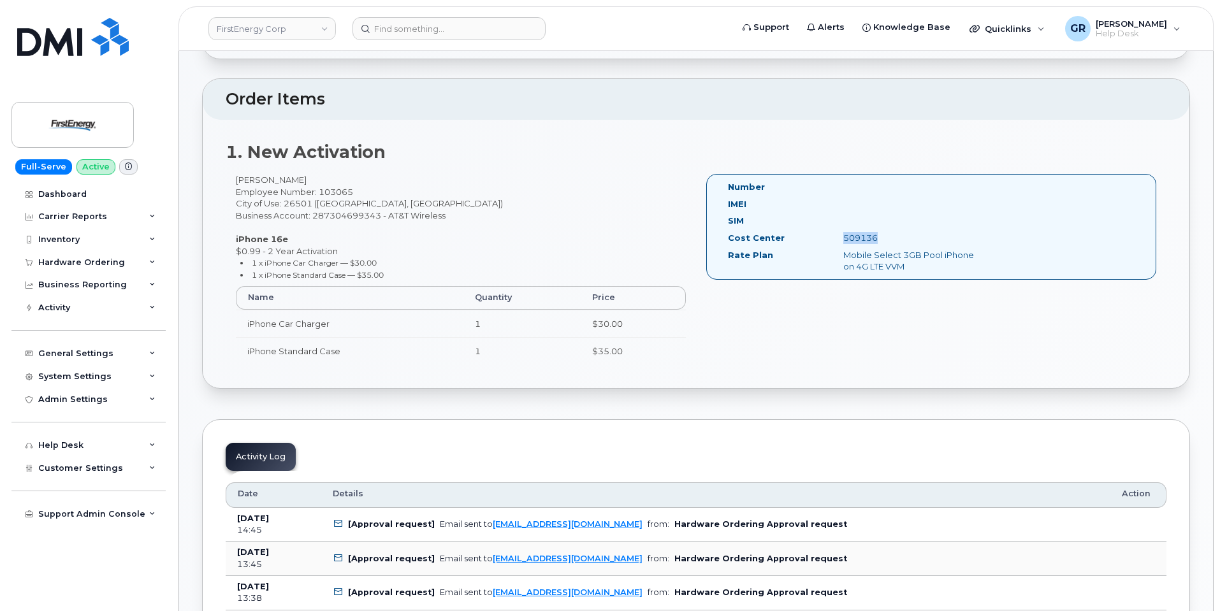
drag, startPoint x: 873, startPoint y: 235, endPoint x: 797, endPoint y: 241, distance: 76.1
click at [797, 241] on div "Cost Center 509136" at bounding box center [856, 240] width 277 height 17
click at [805, 238] on div "Cost Center" at bounding box center [775, 240] width 115 height 17
click at [788, 340] on div "Gary Seckman Employee Number: 103065 City of Use: 26501 (Morgantown, WV) Busine…" at bounding box center [696, 275] width 941 height 202
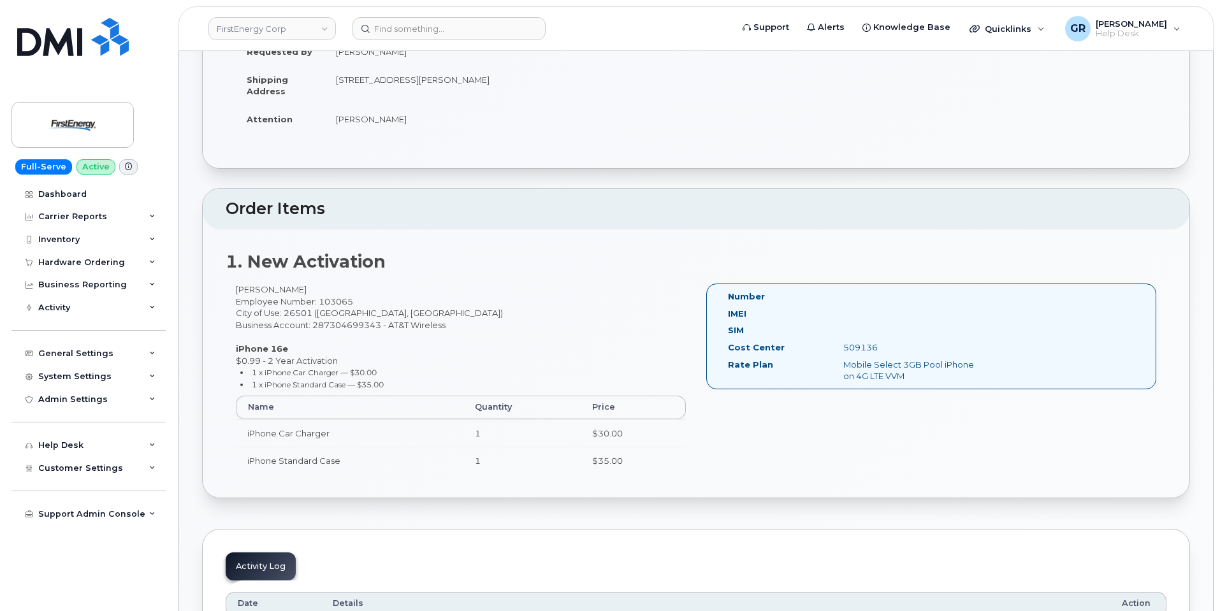
scroll to position [0, 0]
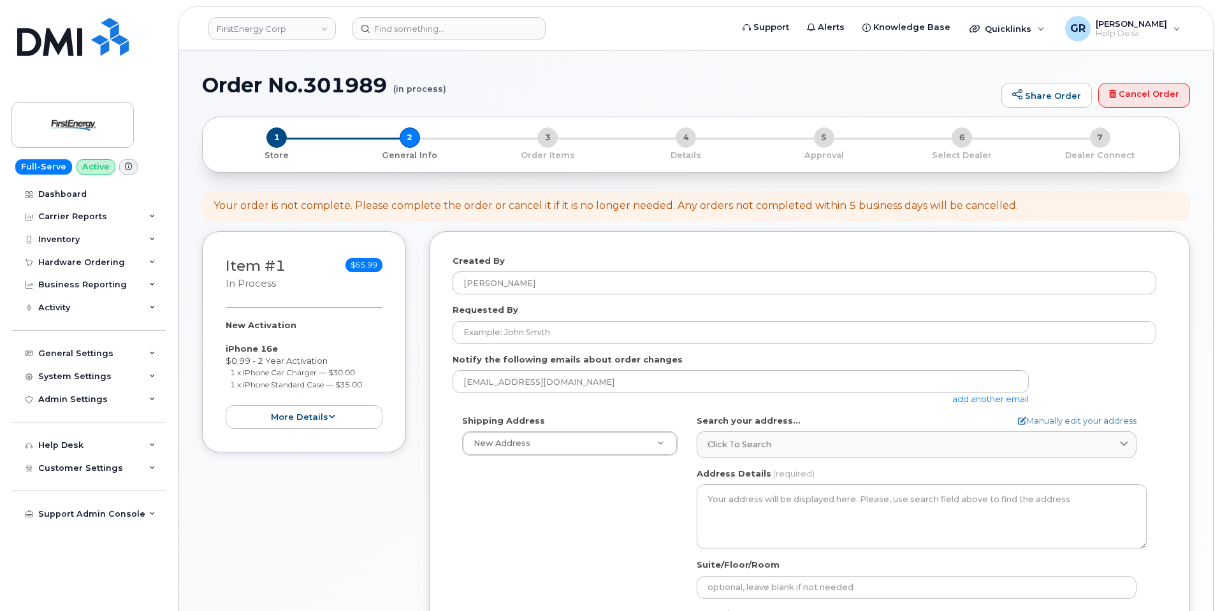
select select
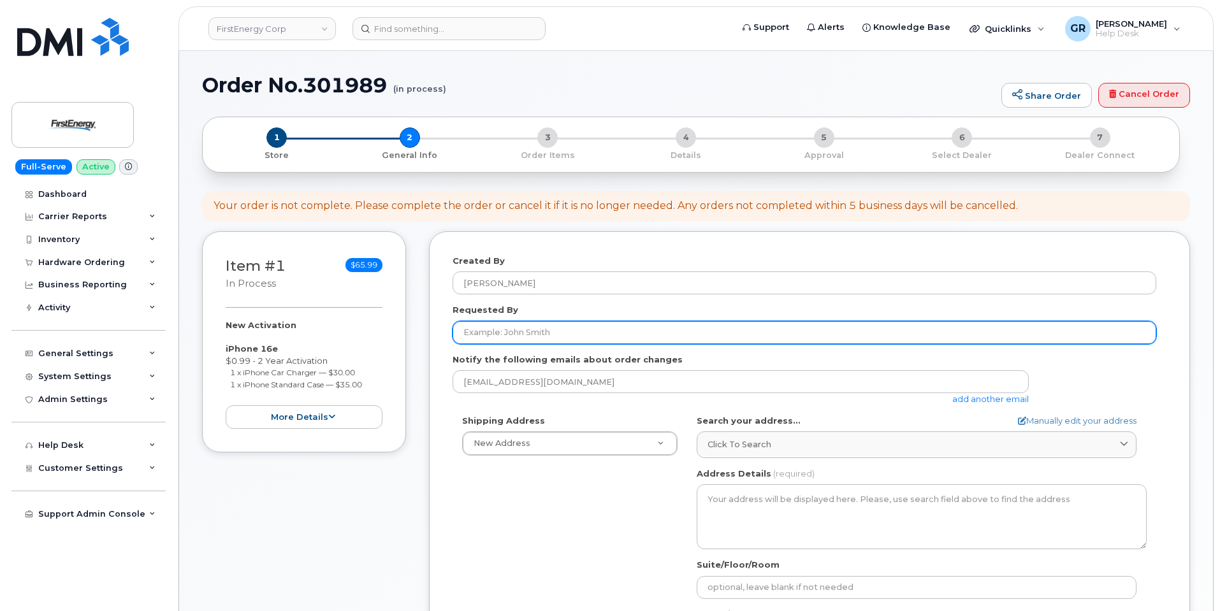
click at [548, 337] on input "Requested By" at bounding box center [805, 332] width 704 height 23
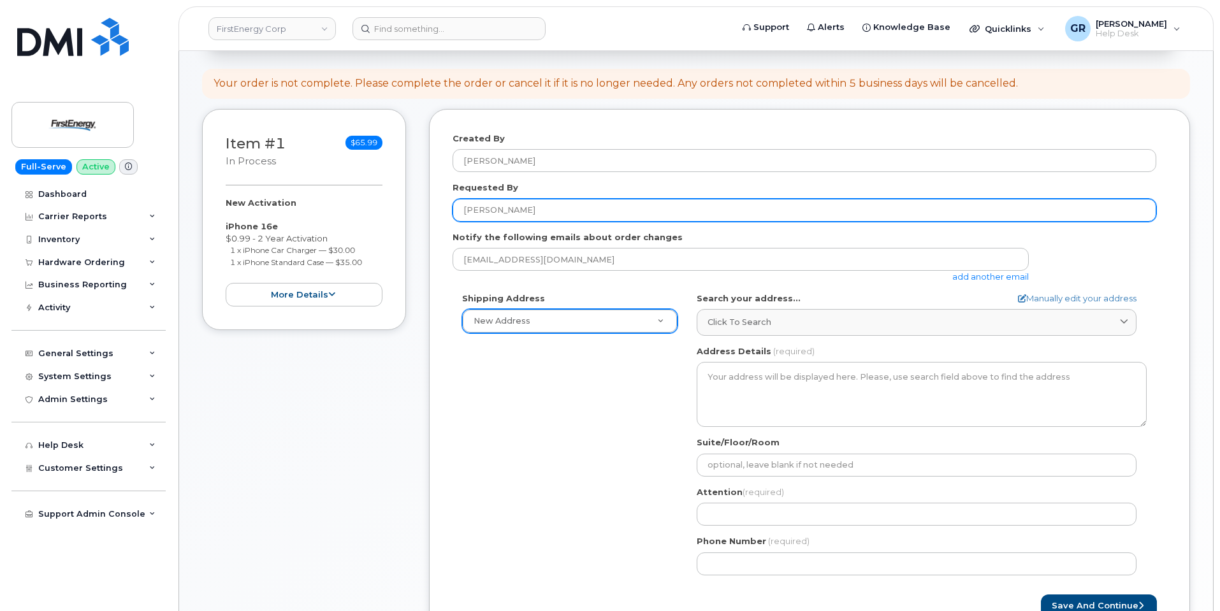
scroll to position [127, 0]
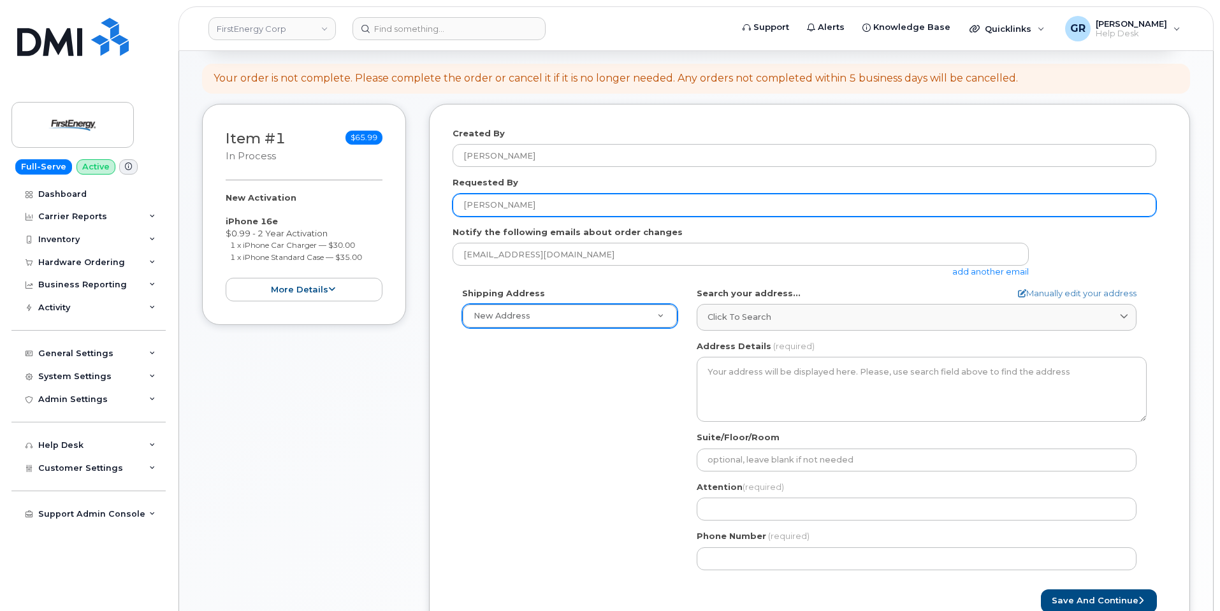
type input "[PERSON_NAME]"
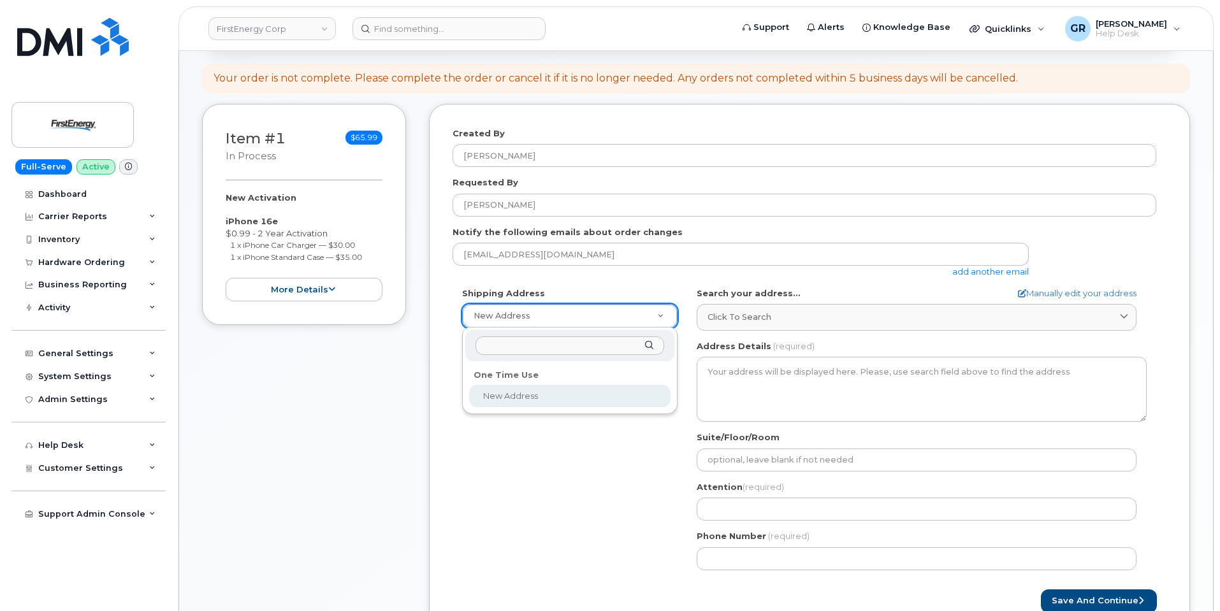
drag, startPoint x: 607, startPoint y: 308, endPoint x: 438, endPoint y: 354, distance: 175.2
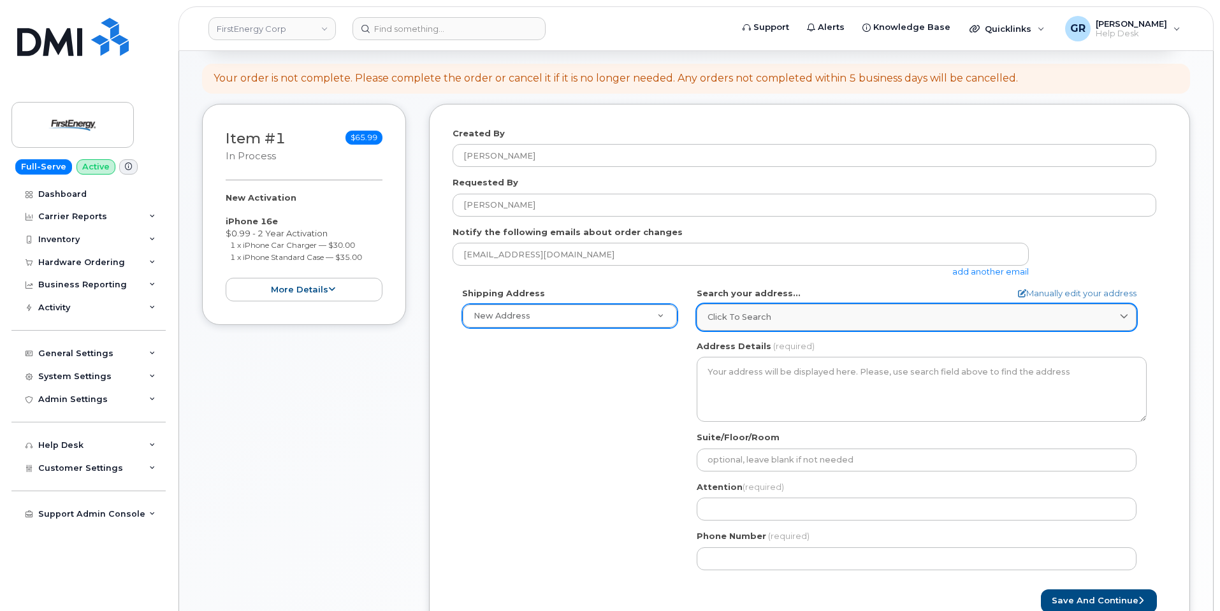
click at [781, 327] on link "Click to search" at bounding box center [917, 317] width 440 height 26
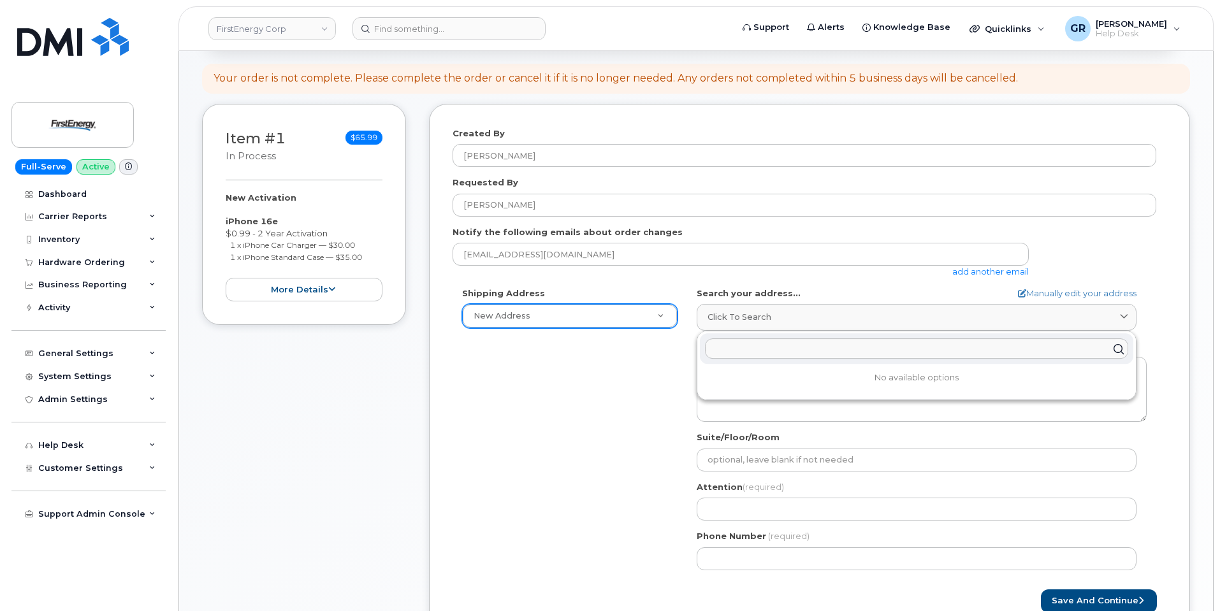
paste input "[STREET_ADDRESS][PERSON_NAME]"
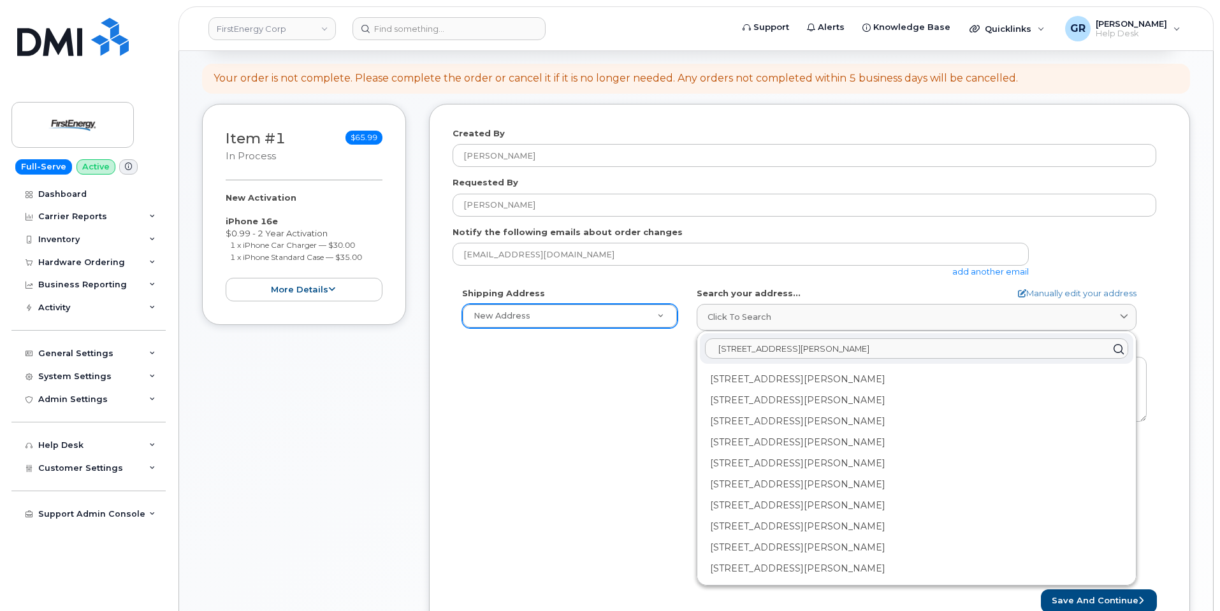
type input "410 Richard Harrison Way MORGANTOWN WV 26501-1136 UNITED STATES"
click at [580, 432] on div "Shipping Address New Address New Address AB Search your address... Manually edi…" at bounding box center [805, 433] width 704 height 293
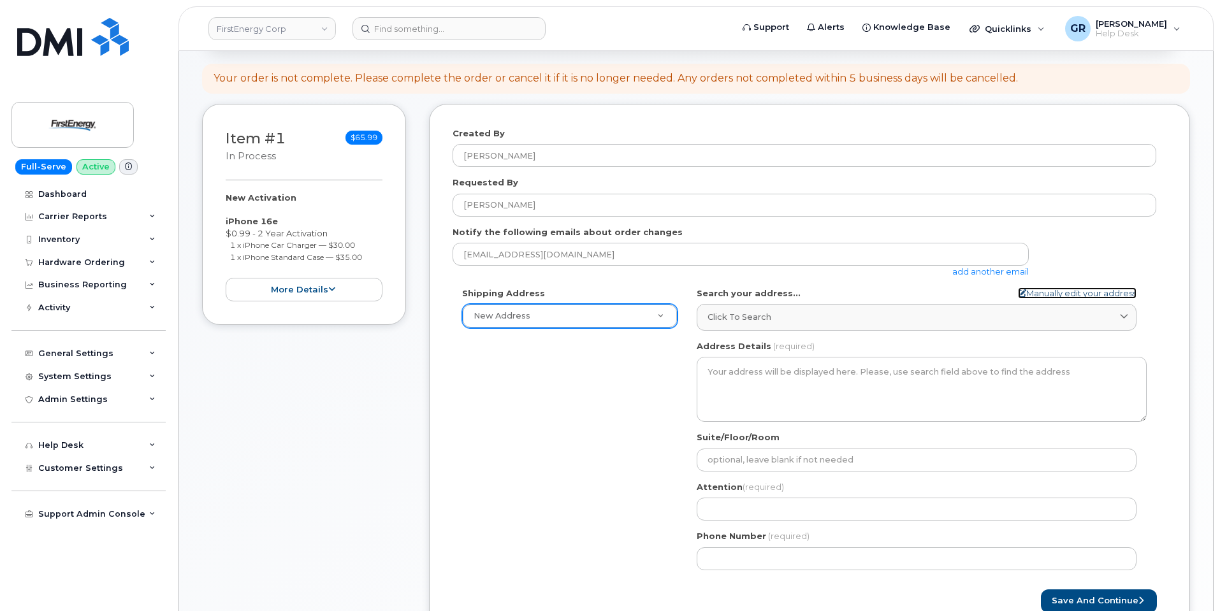
click at [1101, 294] on link "Manually edit your address" at bounding box center [1077, 293] width 119 height 12
select select
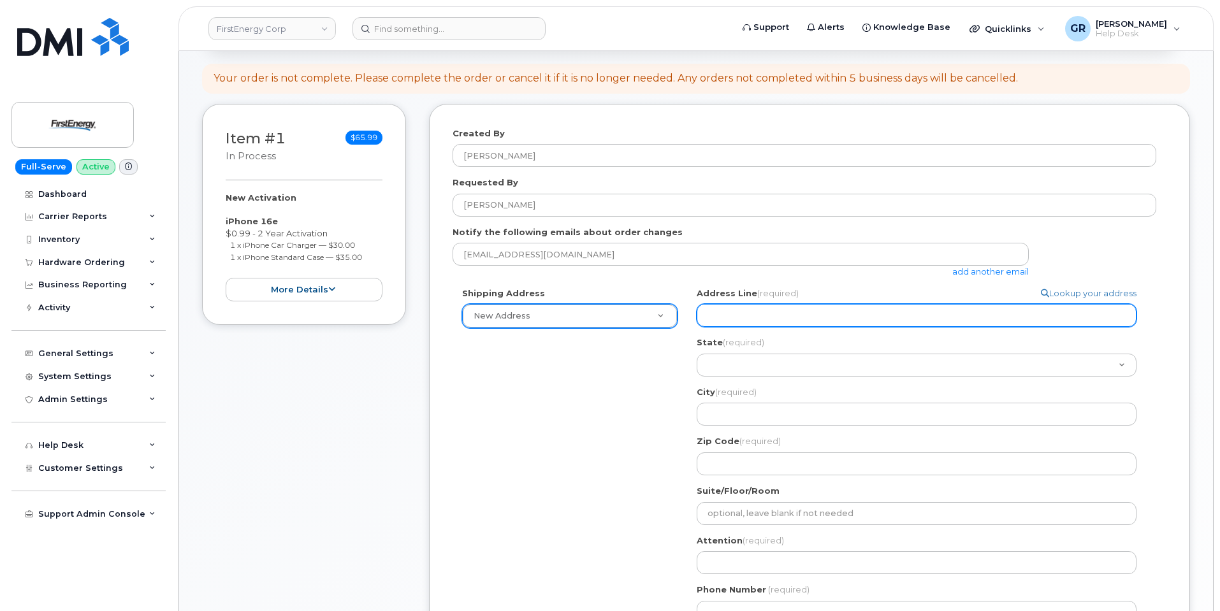
click at [860, 321] on input "Address Line (required)" at bounding box center [917, 315] width 440 height 23
paste input "410 Richard Harrison Way MORGANTOWN WV 26501-1136 UNITED STATES"
select select
type input "410 Richard Harrison Way MORGANTOWN WV 26501-1136 UNITED STATES"
drag, startPoint x: 1017, startPoint y: 312, endPoint x: 820, endPoint y: 328, distance: 197.6
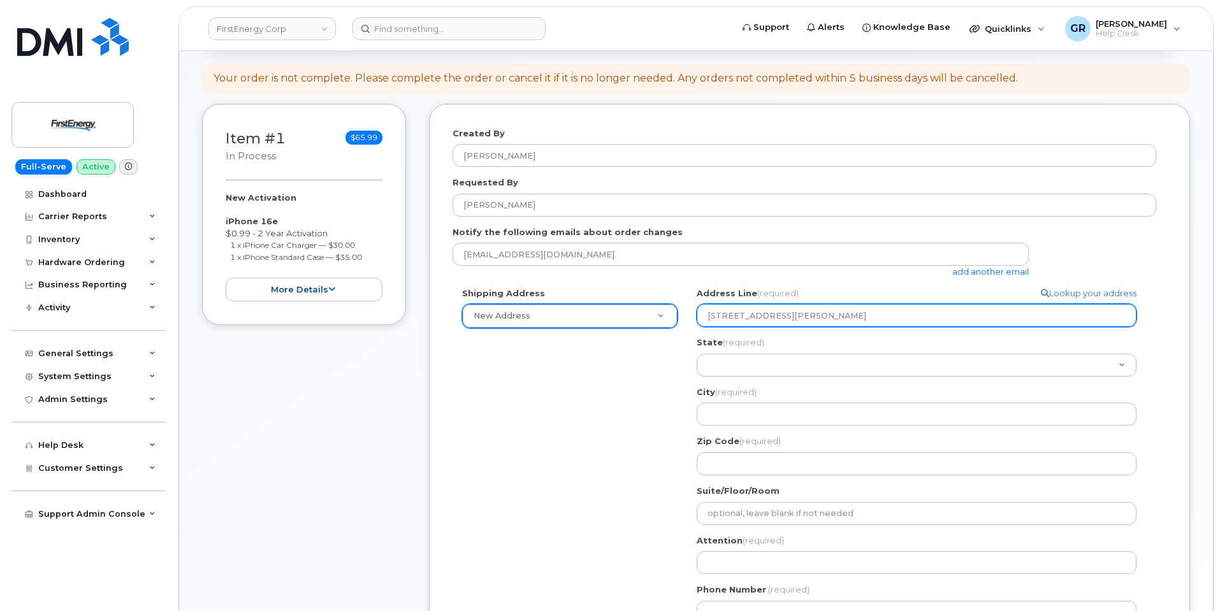
click at [820, 328] on div "Address Line (required) Lookup your address 410 Richard Harrison Way MORGANTOWN…" at bounding box center [922, 381] width 450 height 188
select select
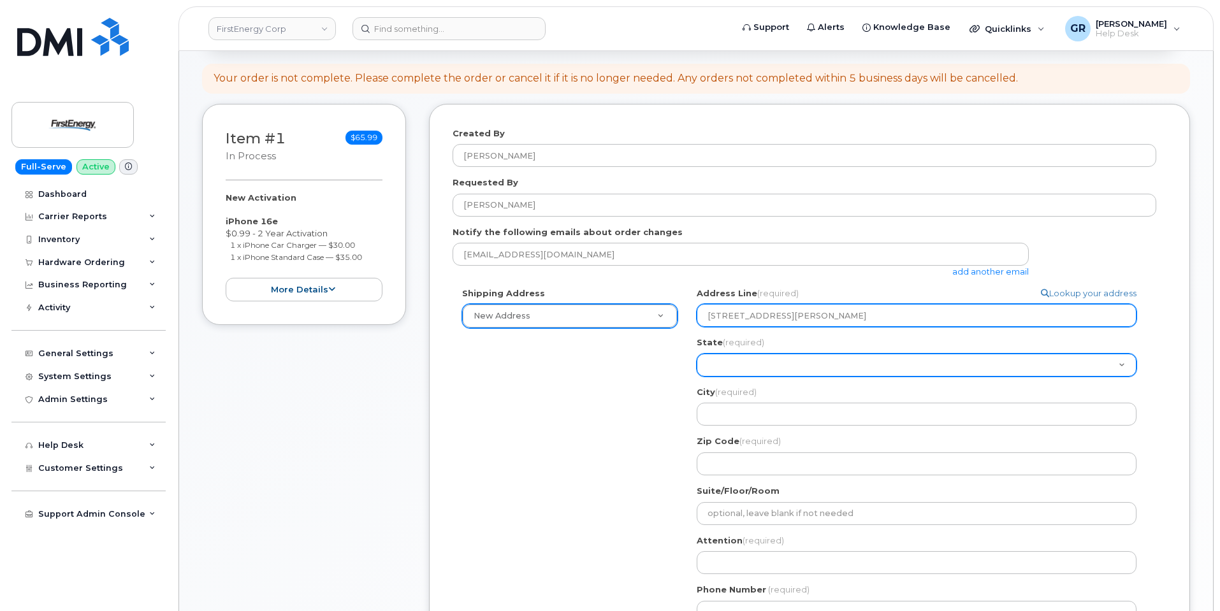
type input "410 Richard Harrison Way"
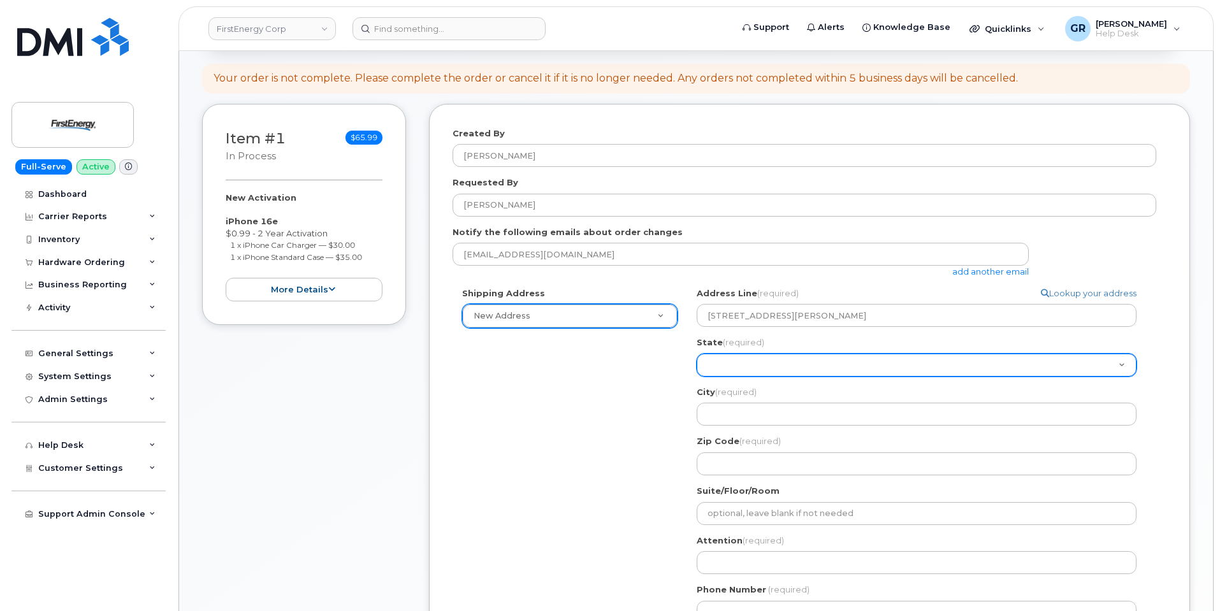
click at [786, 369] on select "Alabama Alaska American Samoa Arizona Arkansas California Colorado Connecticut …" at bounding box center [917, 365] width 440 height 23
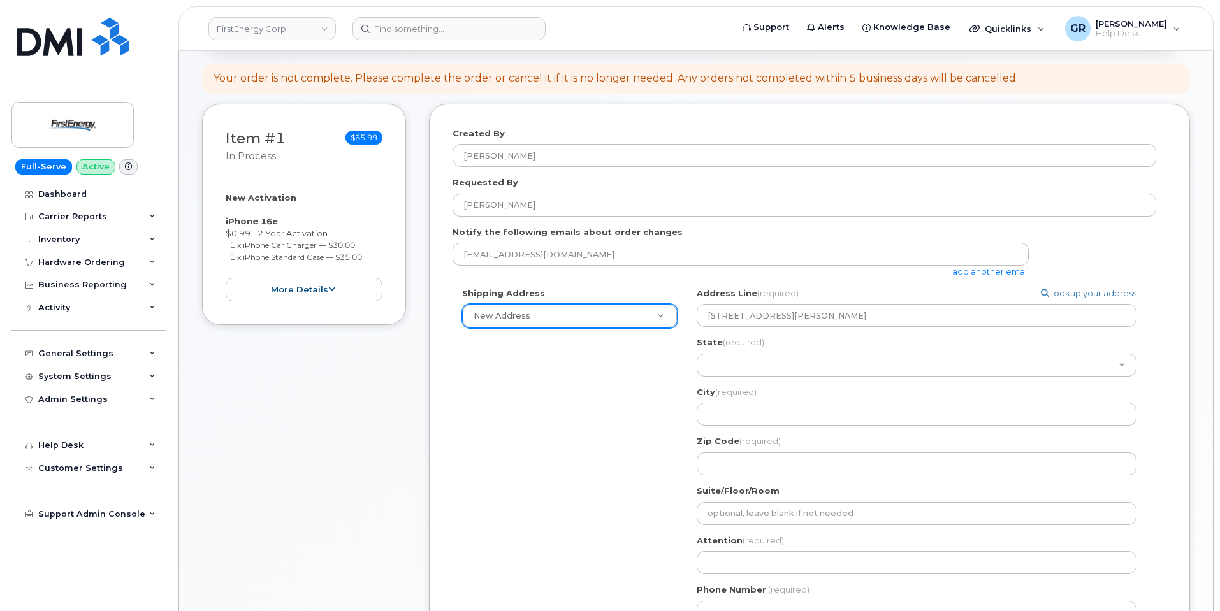
click at [593, 392] on div "Shipping Address New Address New Address Search your address... Manually edit y…" at bounding box center [805, 460] width 704 height 346
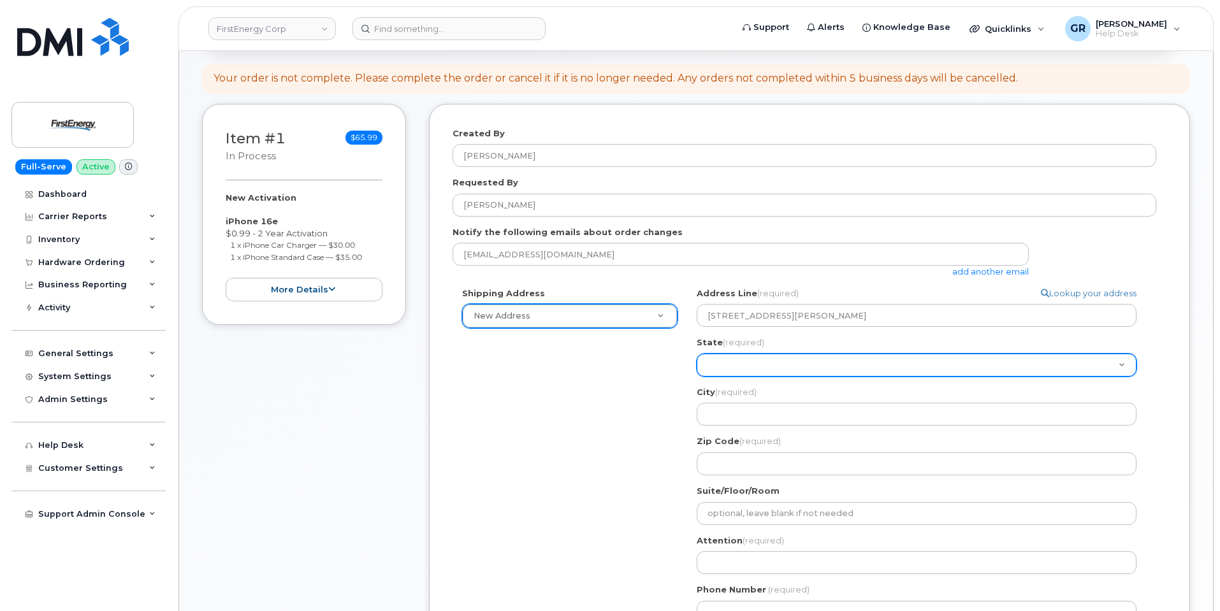
click at [797, 366] on select "Alabama Alaska American Samoa Arizona Arkansas California Colorado Connecticut …" at bounding box center [917, 365] width 440 height 23
select select "WV"
click at [697, 354] on select "Alabama Alaska American Samoa Arizona Arkansas California Colorado Connecticut …" at bounding box center [917, 365] width 440 height 23
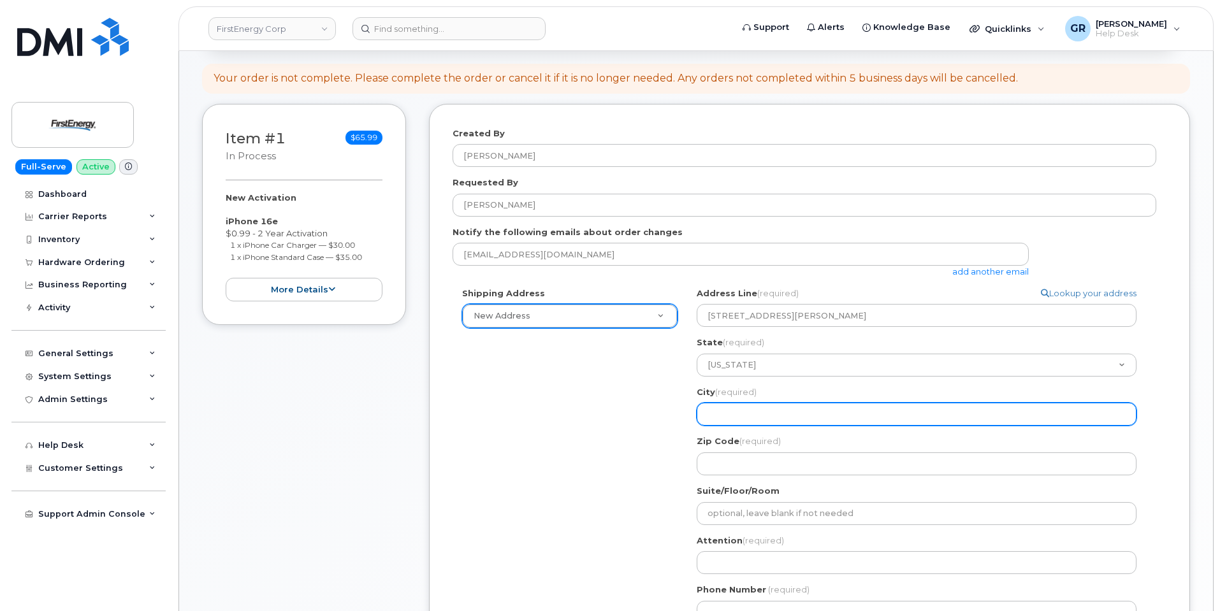
click at [746, 403] on input "City (required)" at bounding box center [917, 414] width 440 height 23
paste input "MORGANTOWN WV 26501-1136 UNITED STATES"
select select
type input "MORGANTOWN WV 26501-1136 UNITED STATES"
drag, startPoint x: 860, startPoint y: 416, endPoint x: 778, endPoint y: 416, distance: 81.6
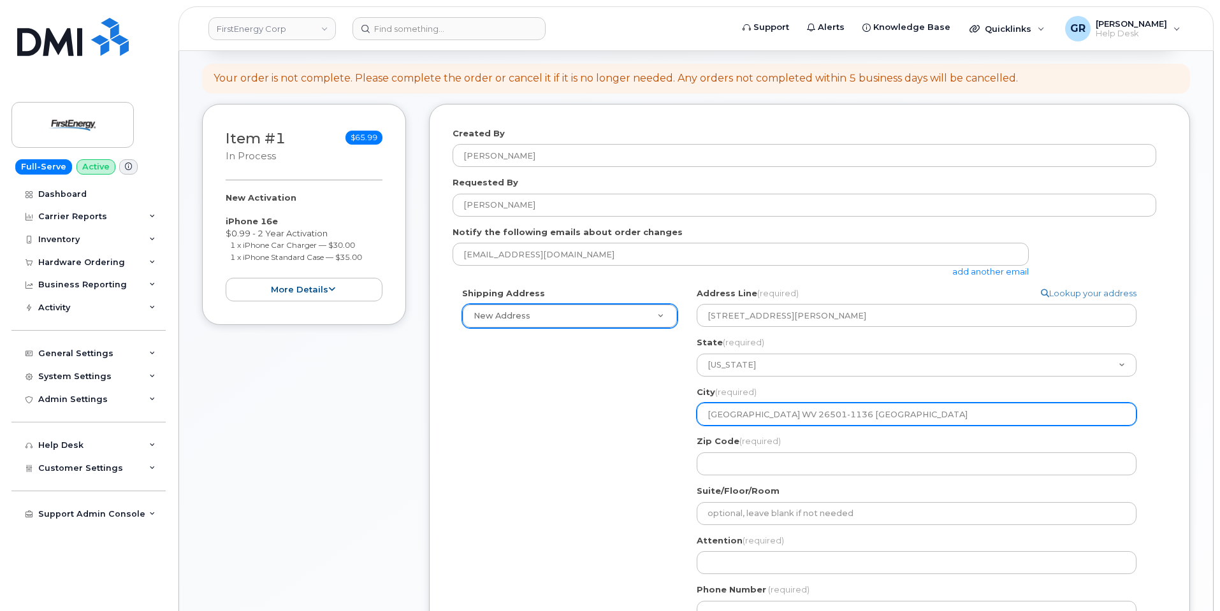
click at [778, 416] on input "MORGANTOWN WV 26501-1136 UNITED STATES" at bounding box center [917, 414] width 440 height 23
select select
type input "[GEOGRAPHIC_DATA]"
select select
type input "MORGANTOW"
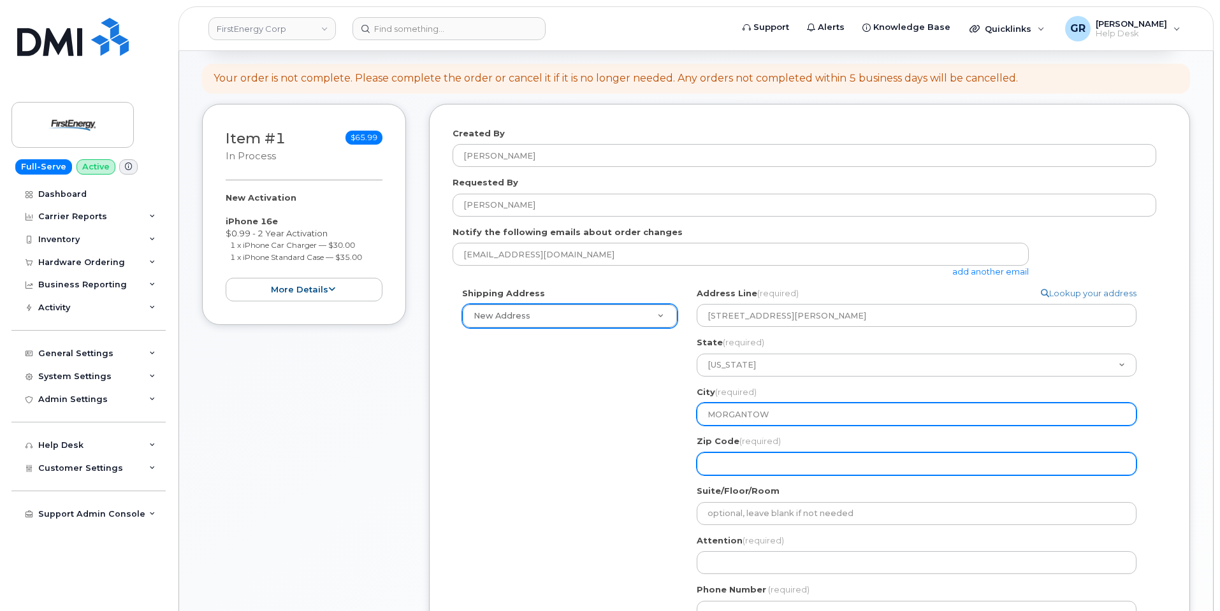
select select
type input "MORGANTOWN"
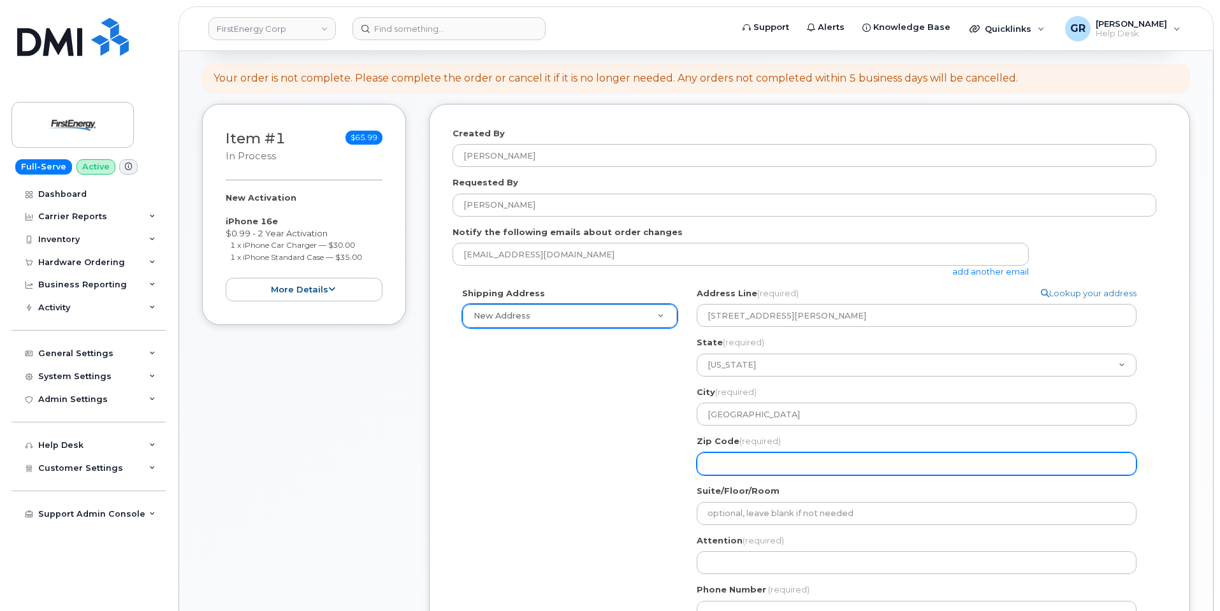
click at [773, 459] on input "Zip Code (required)" at bounding box center [917, 464] width 440 height 23
paste input "WV 26501-1136 UNITED STATES"
select select
type input "WV 26501-1136 UNITED STATES"
drag, startPoint x: 869, startPoint y: 463, endPoint x: 784, endPoint y: 465, distance: 85.4
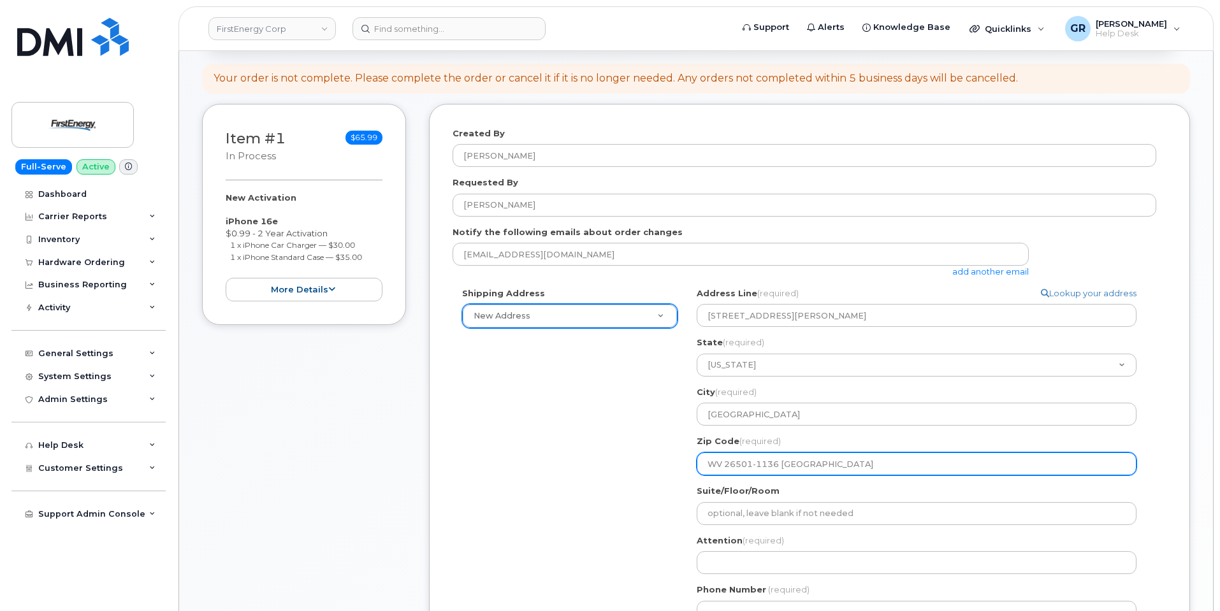
click at [784, 465] on input "WV 26501-1136 UNITED STATES" at bounding box center [917, 464] width 440 height 23
select select
type input "WV 26501-1136"
drag, startPoint x: 726, startPoint y: 461, endPoint x: 642, endPoint y: 468, distance: 83.7
click at [644, 467] on div "Shipping Address New Address New Address WV MORGANTOWN Search your address... M…" at bounding box center [805, 460] width 704 height 346
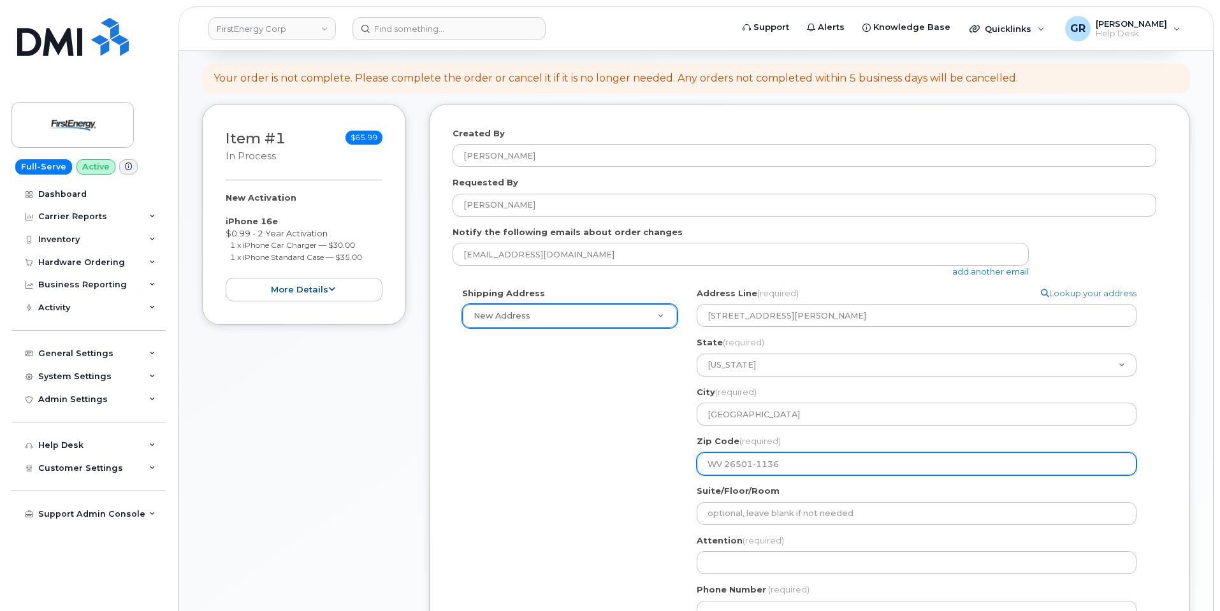
select select
click at [799, 468] on input "26501-1136" at bounding box center [917, 464] width 440 height 23
type input "26501-1136"
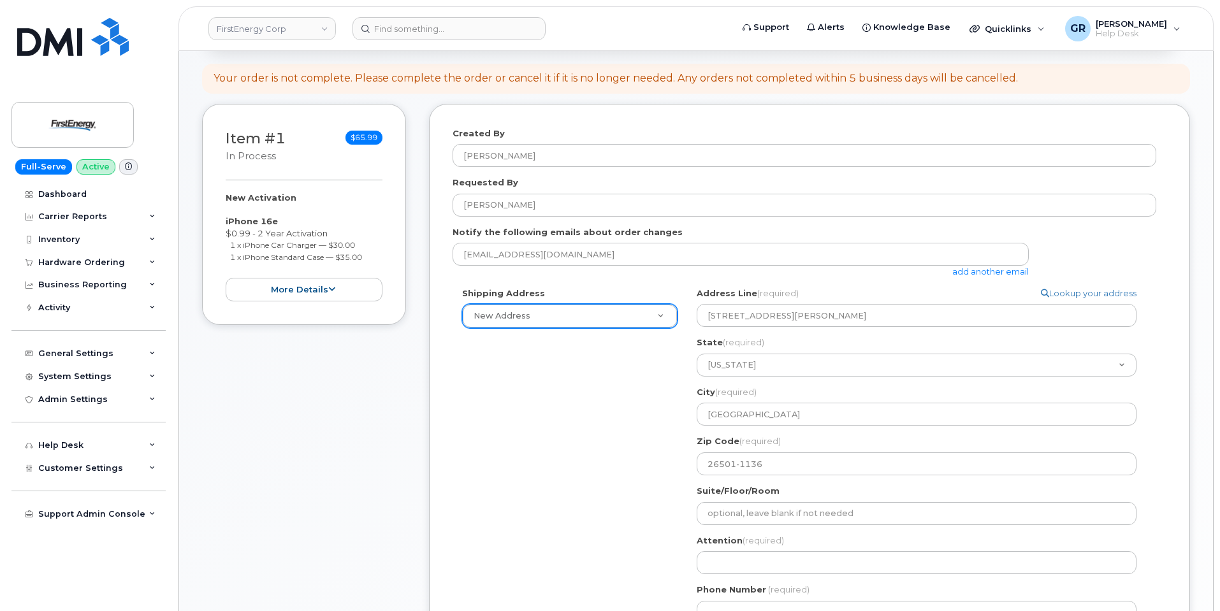
click at [797, 526] on div "WV MORGANTOWN Search your address... Manually edit your address Click to search…" at bounding box center [921, 460] width 469 height 346
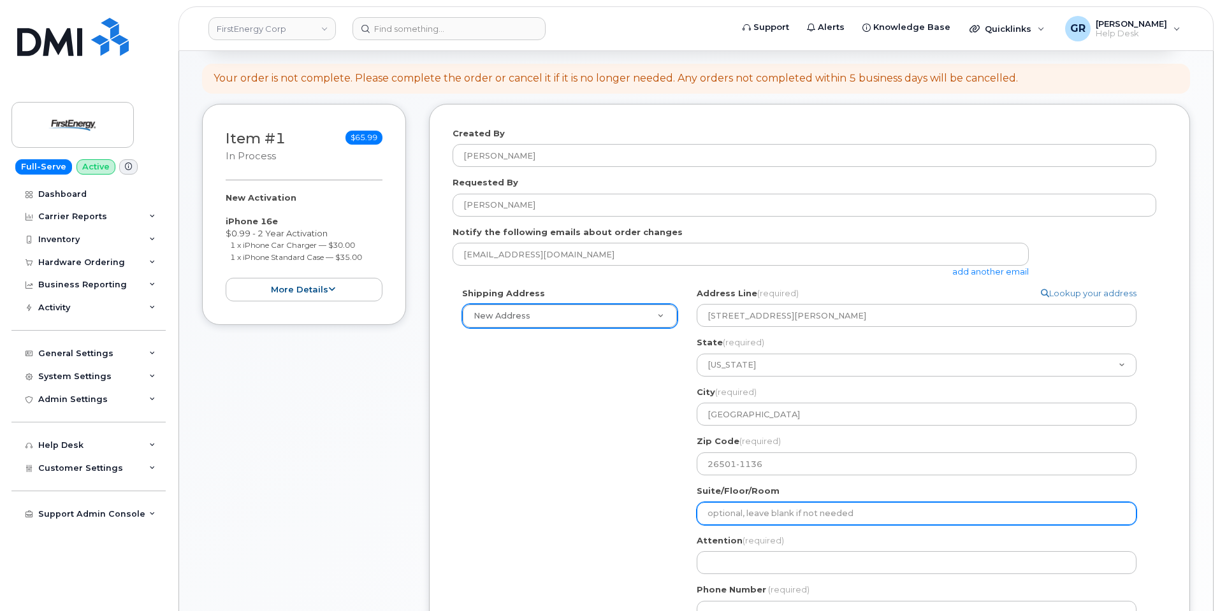
click at [797, 515] on input "Suite/Floor/Room" at bounding box center [917, 513] width 440 height 23
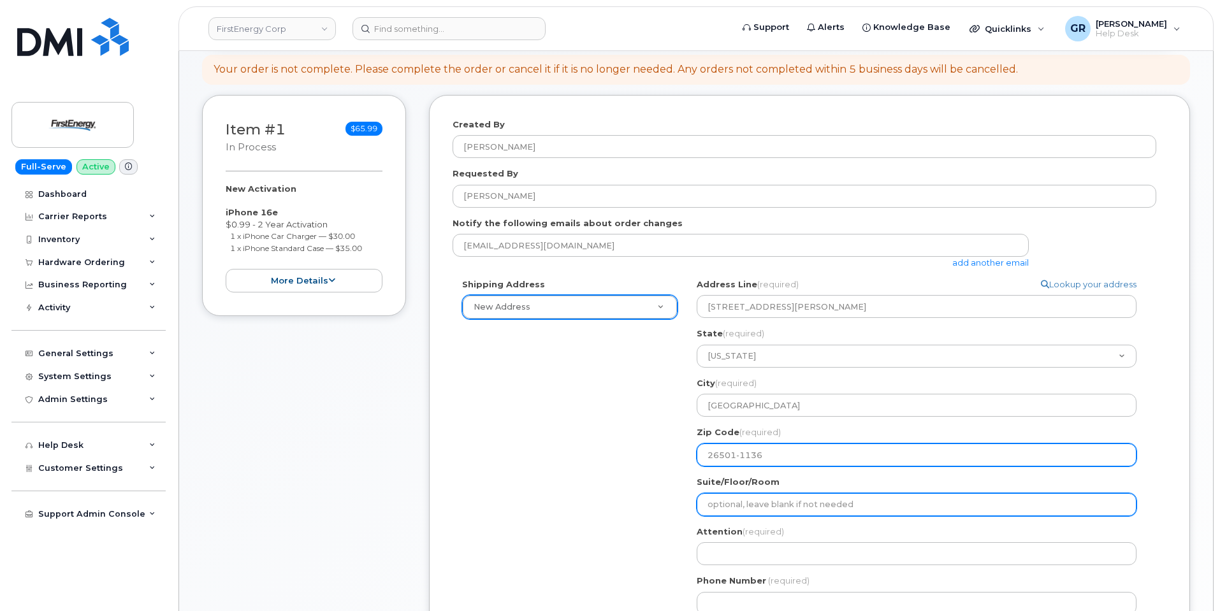
scroll to position [255, 0]
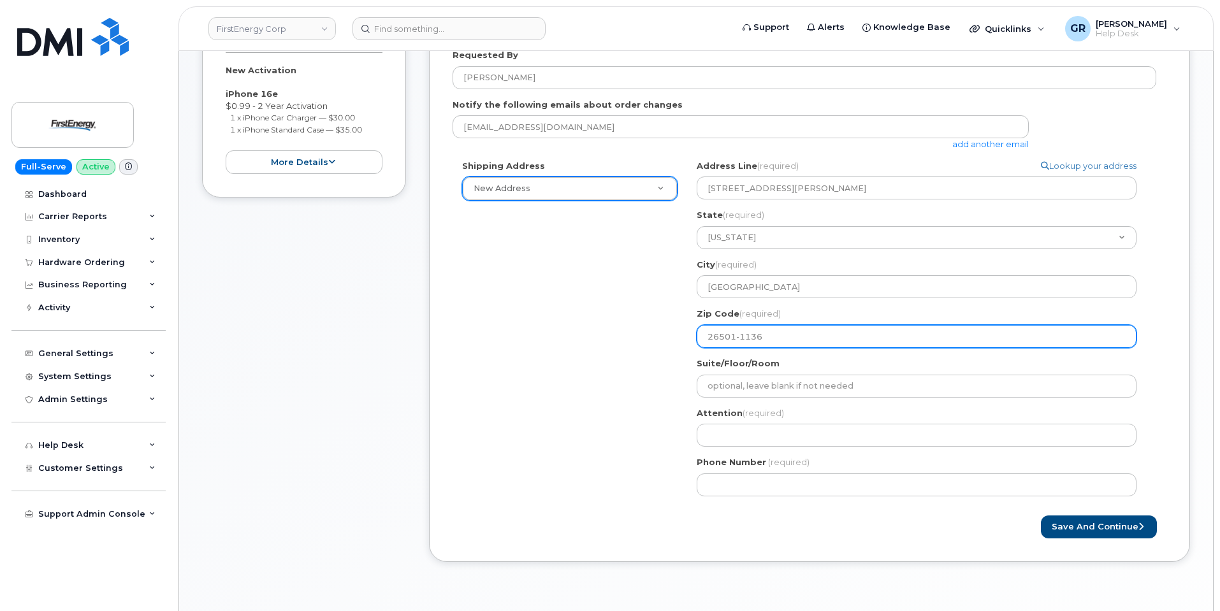
click at [803, 332] on input "26501-1136" at bounding box center [917, 336] width 440 height 23
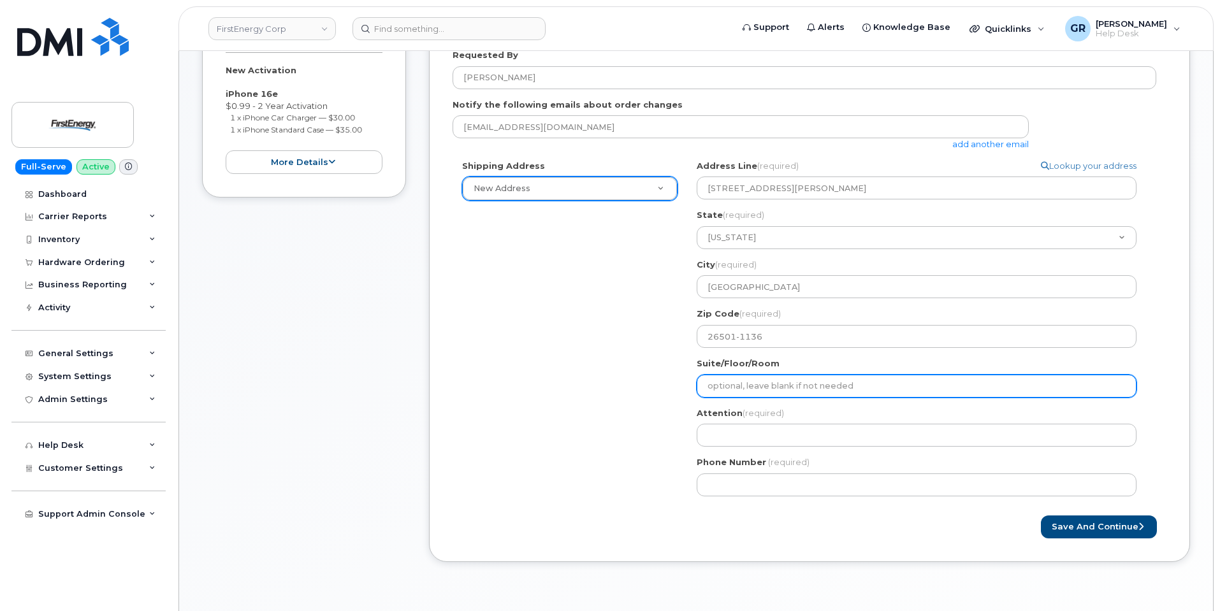
click at [796, 388] on input "Suite/Floor/Room" at bounding box center [917, 386] width 440 height 23
click at [769, 384] on input "Suite/Floor/Room" at bounding box center [917, 386] width 440 height 23
click at [760, 383] on input "Suite/Floor/Room" at bounding box center [917, 386] width 440 height 23
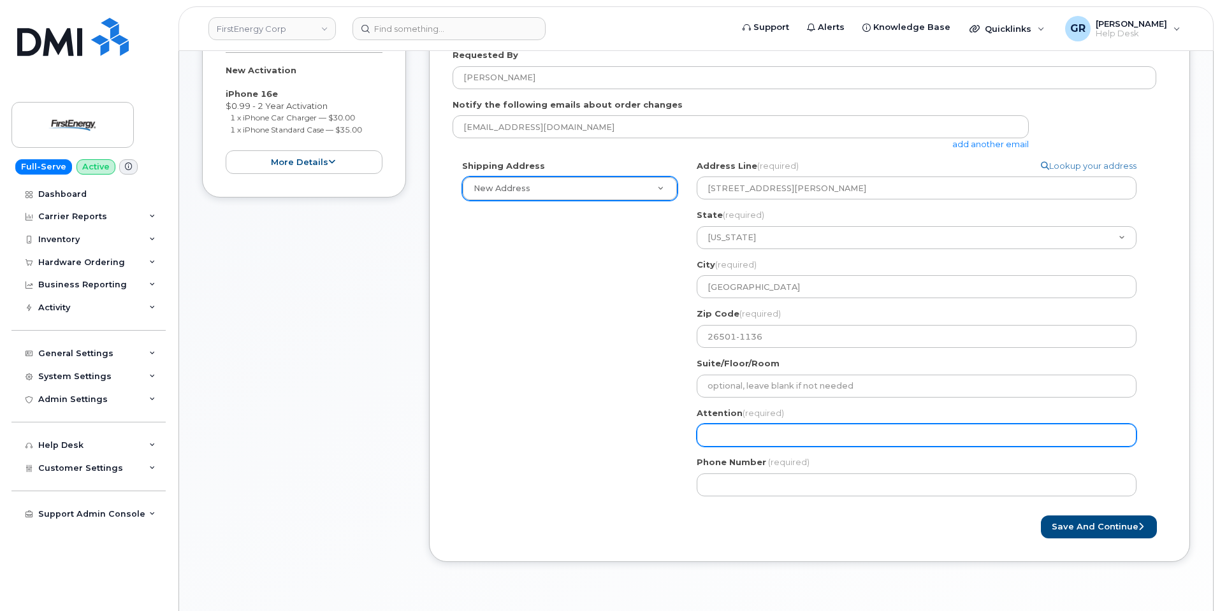
click at [725, 435] on input "Attention (required)" at bounding box center [917, 435] width 440 height 23
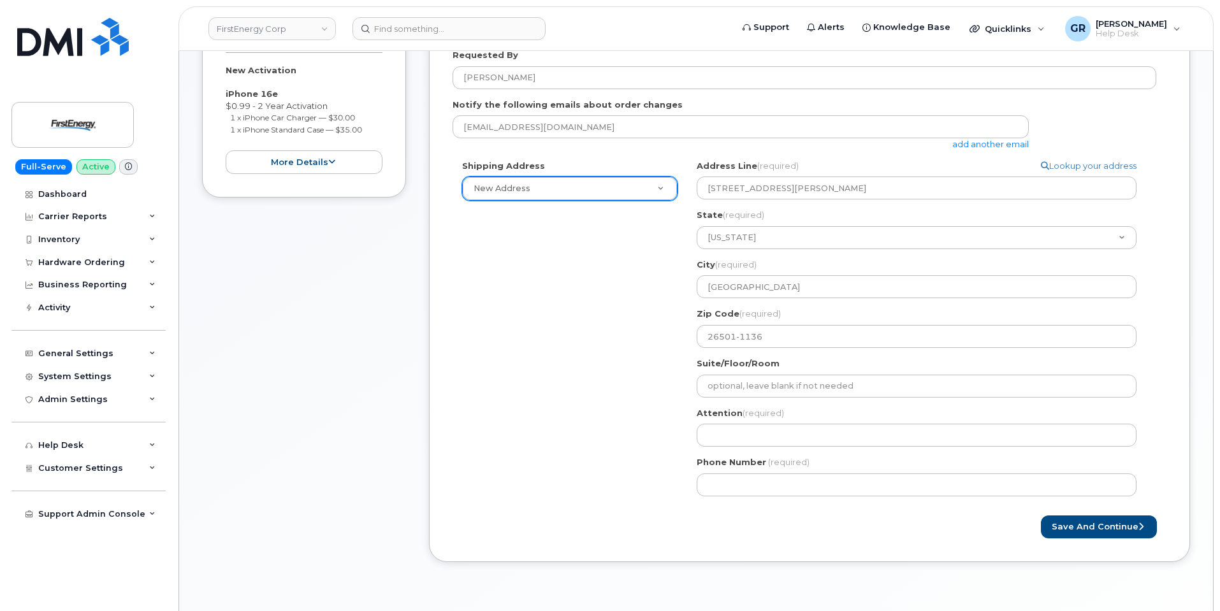
click at [650, 402] on div "Shipping Address New Address New Address WV MORGANTOWN Search your address... M…" at bounding box center [805, 333] width 704 height 346
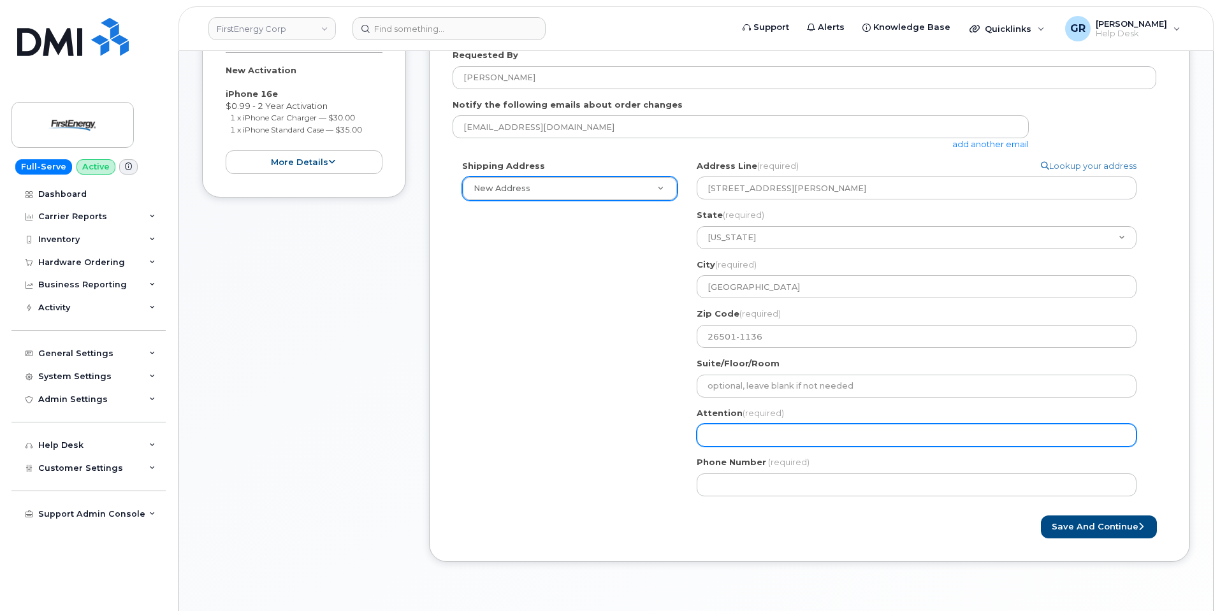
click at [778, 433] on input "Attention (required)" at bounding box center [917, 435] width 440 height 23
click at [741, 435] on input "Attention (required)" at bounding box center [917, 435] width 440 height 23
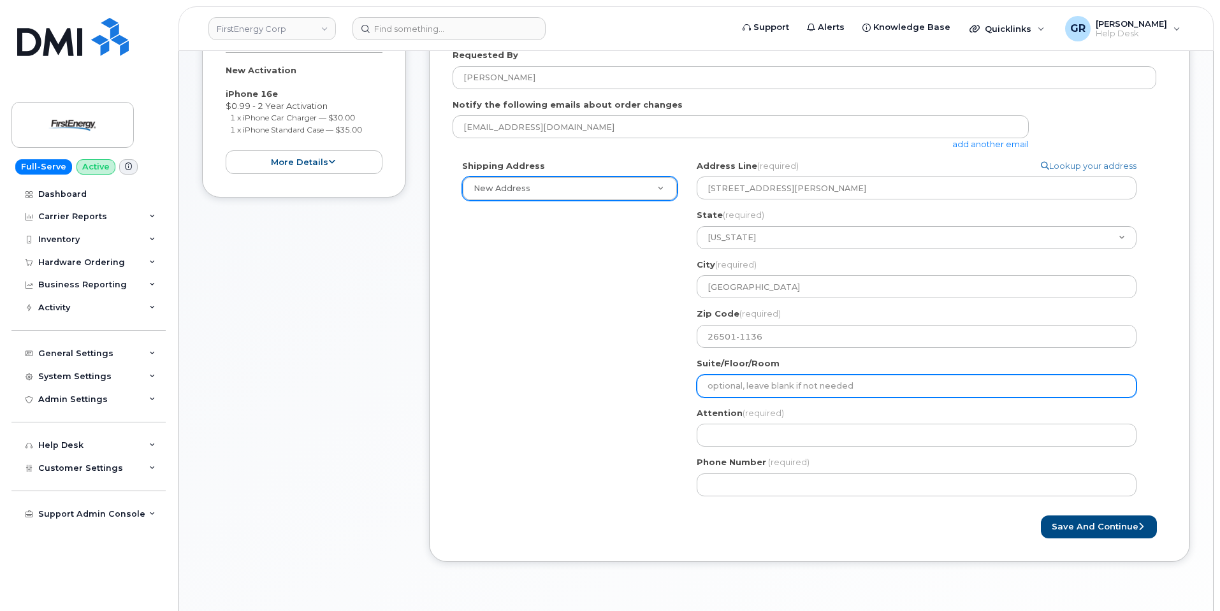
click at [782, 389] on input "Suite/Floor/Room" at bounding box center [917, 386] width 440 height 23
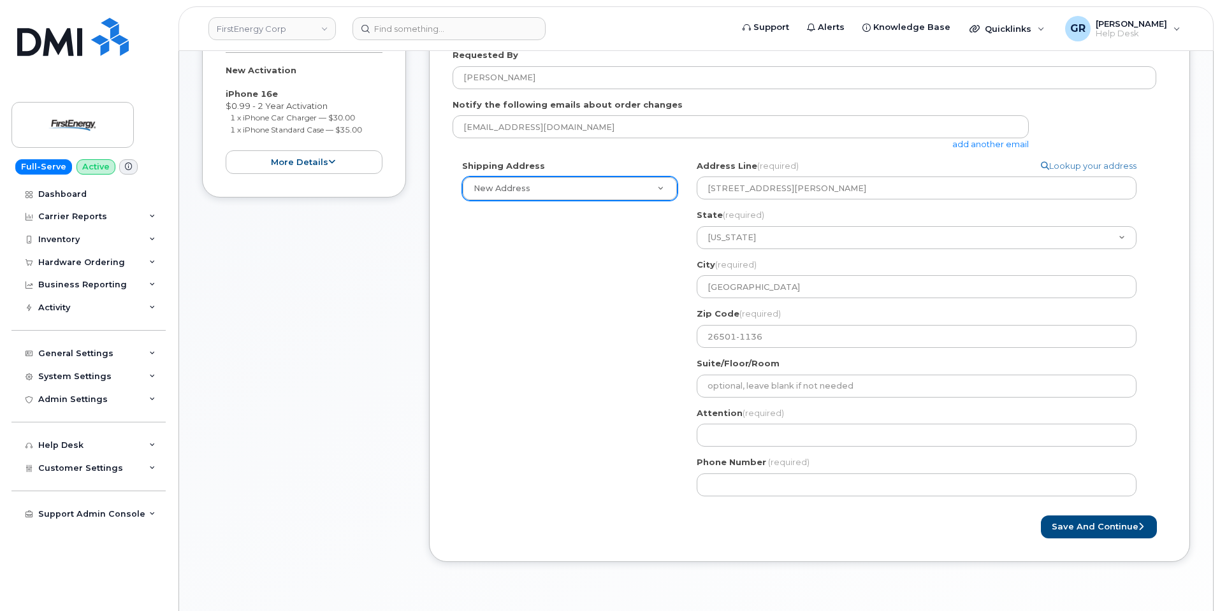
click at [724, 450] on div "WV MORGANTOWN Search your address... Manually edit your address Click to search…" at bounding box center [921, 333] width 469 height 346
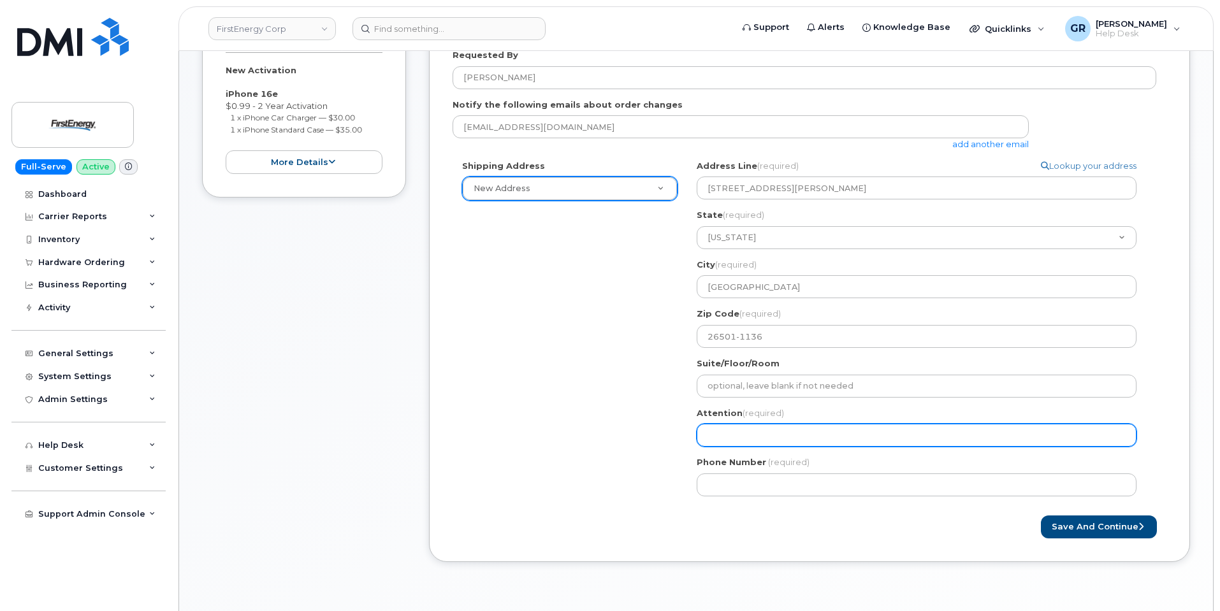
click at [725, 437] on input "Attention (required)" at bounding box center [917, 435] width 440 height 23
select select
type input "G"
select select
type input "Ga"
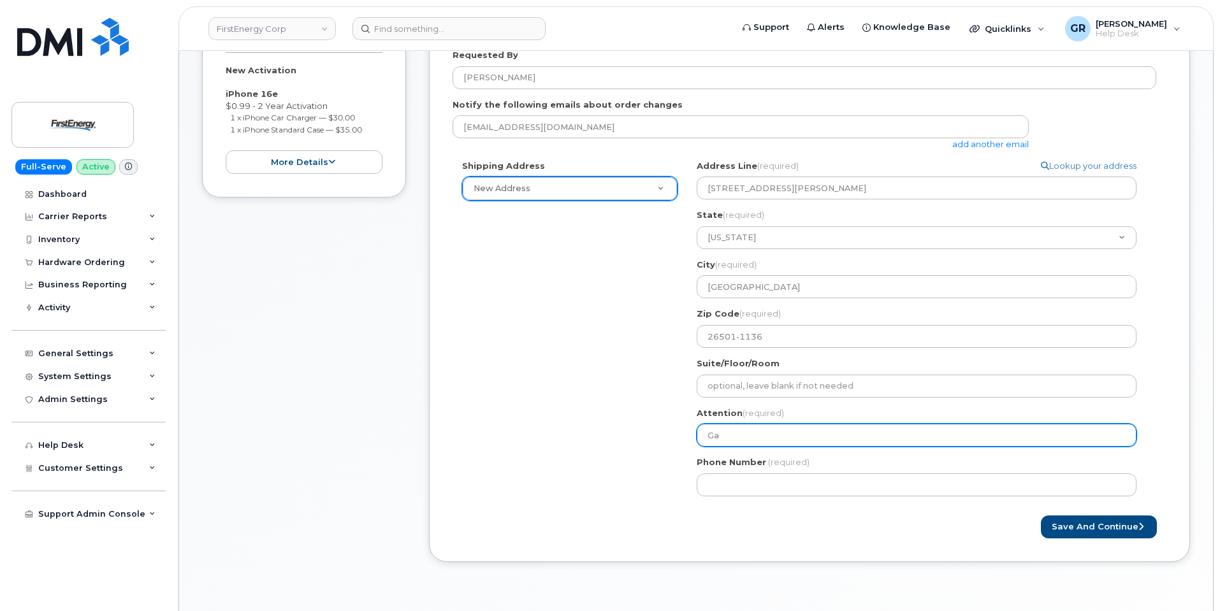
select select
type input "Gar"
select select
type input "Gary"
select select
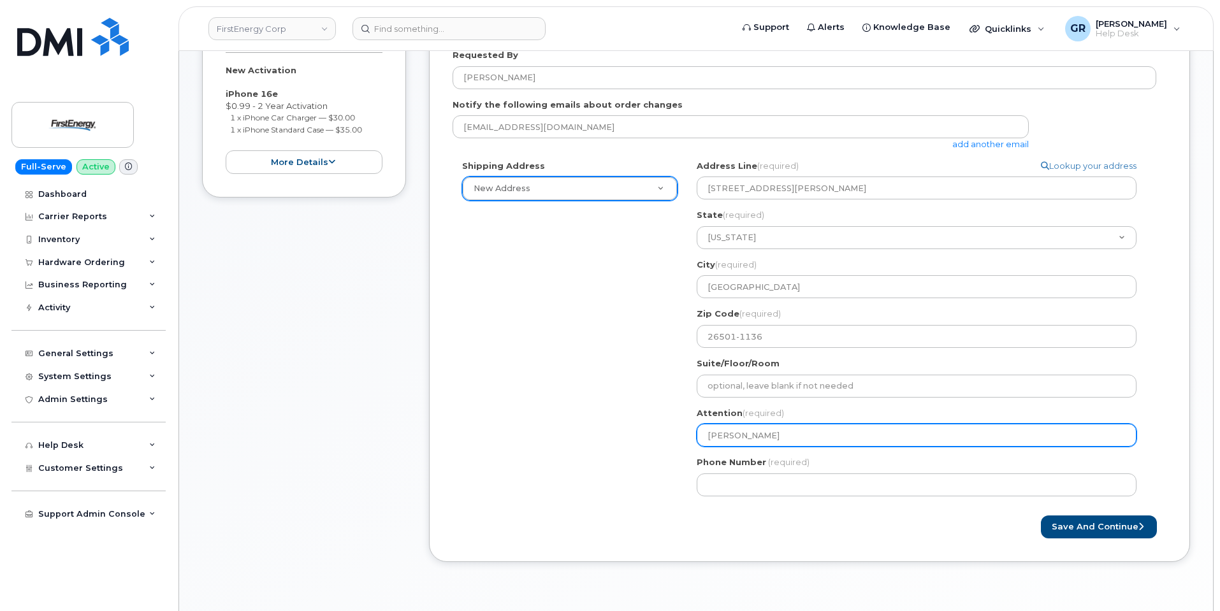
type input "Gary S"
select select
type input "Gary Se"
select select
type input "Gary Sec"
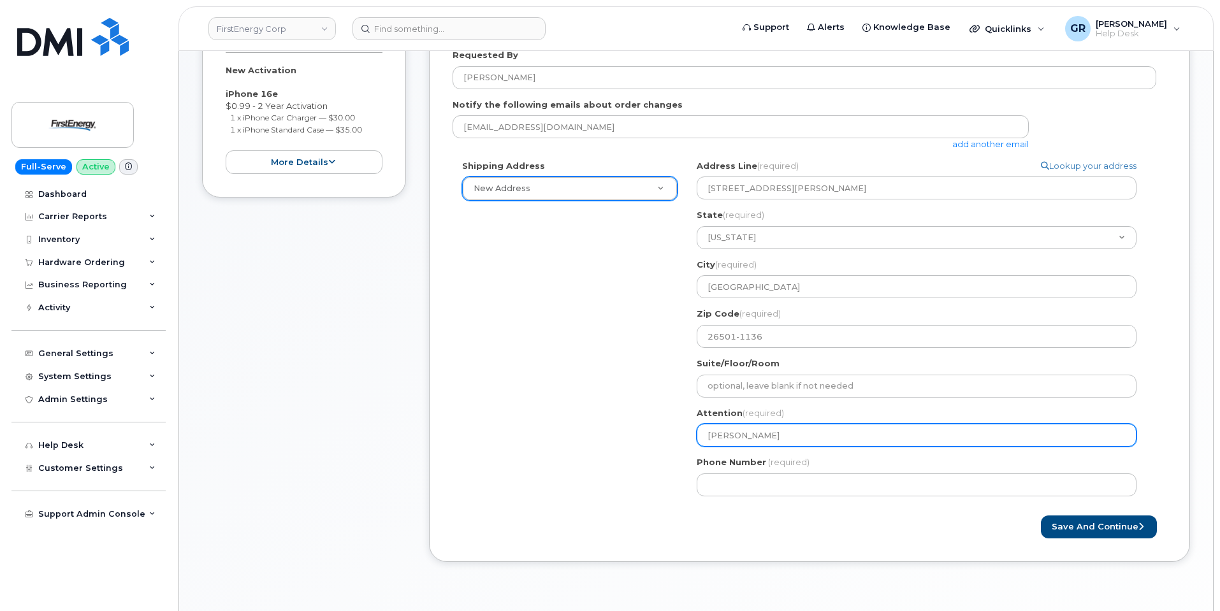
select select
type input "Gary Seck"
select select
type input "Gary Seckm"
select select
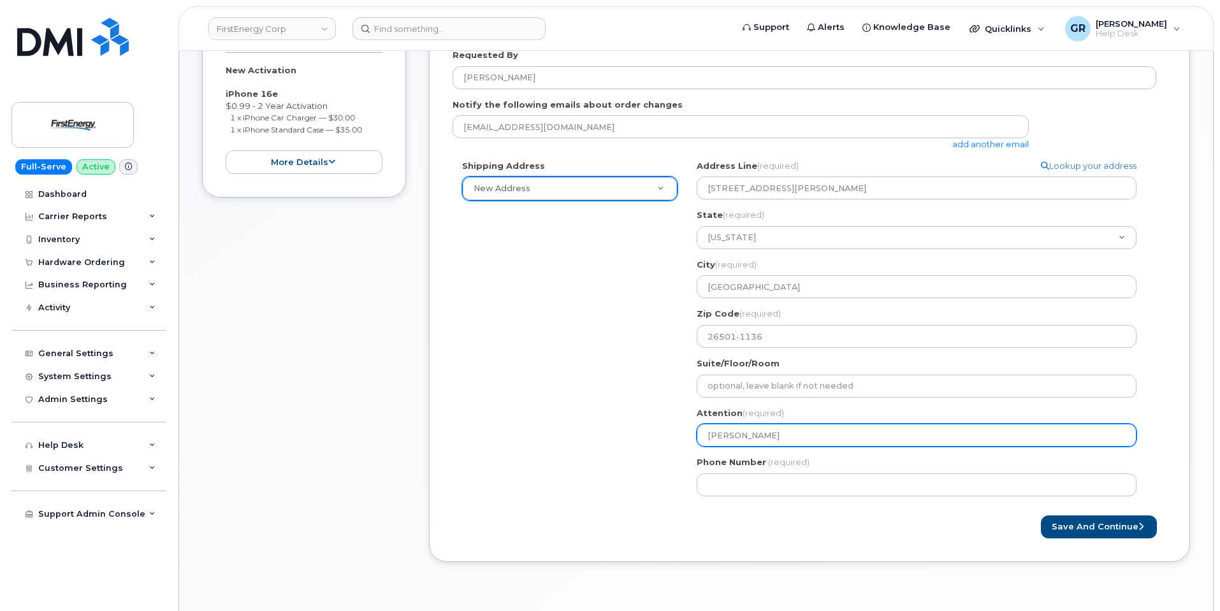
type input "Gary Seckma"
select select
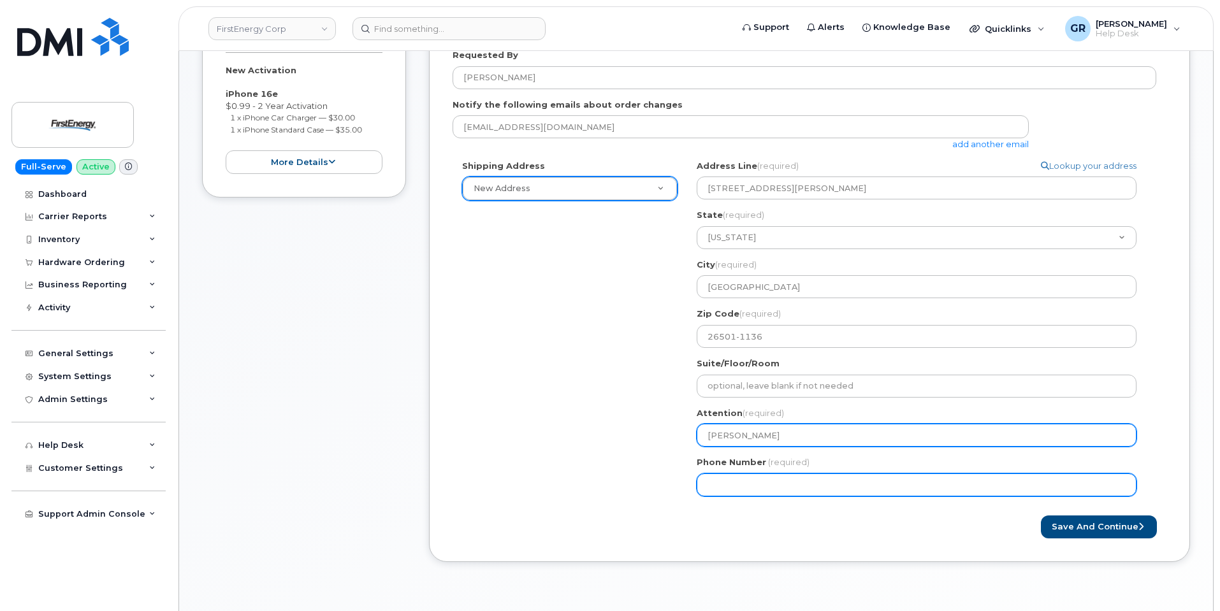
type input "Gary Seckman"
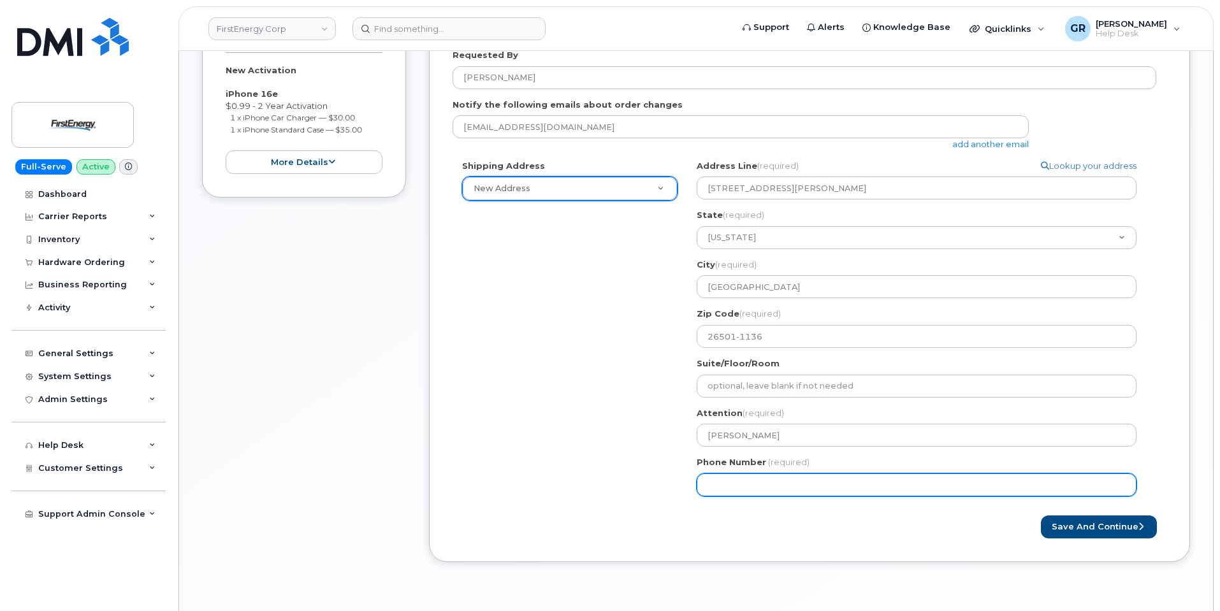
click at [758, 483] on input "Phone Number" at bounding box center [917, 485] width 440 height 23
click at [560, 449] on div "Shipping Address New Address New Address WV MORGANTOWN Search your address... M…" at bounding box center [805, 333] width 704 height 346
click at [740, 480] on input "Phone Number" at bounding box center [917, 485] width 440 height 23
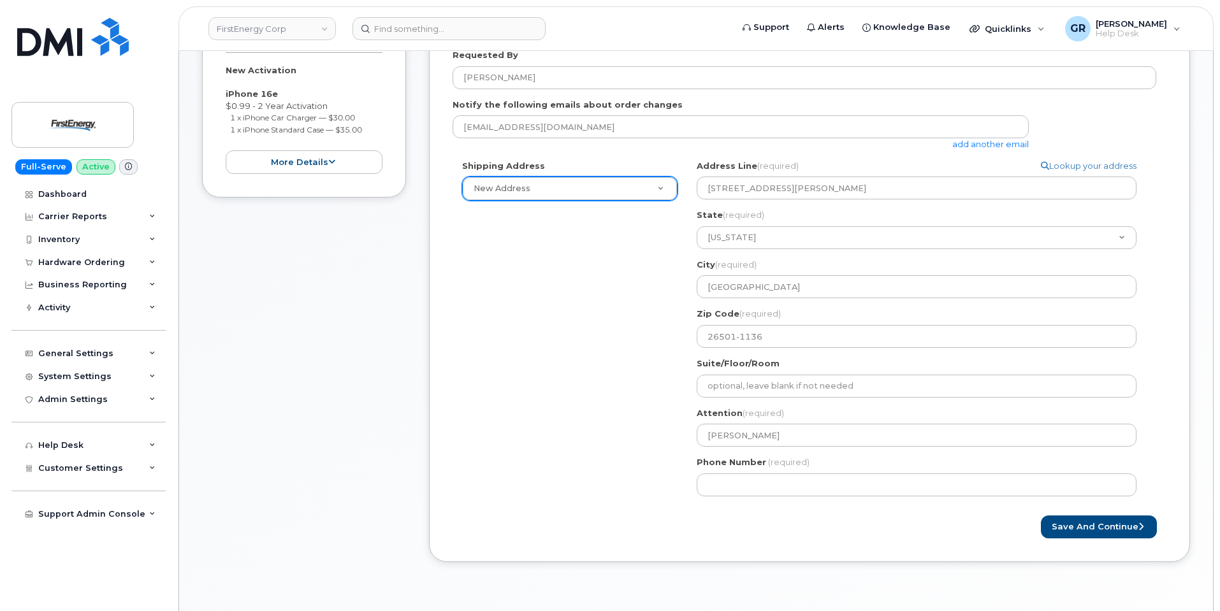
click at [570, 434] on div "Shipping Address New Address New Address WV MORGANTOWN Search your address... M…" at bounding box center [805, 333] width 704 height 346
click at [742, 472] on div "Phone Number (required)" at bounding box center [922, 476] width 450 height 40
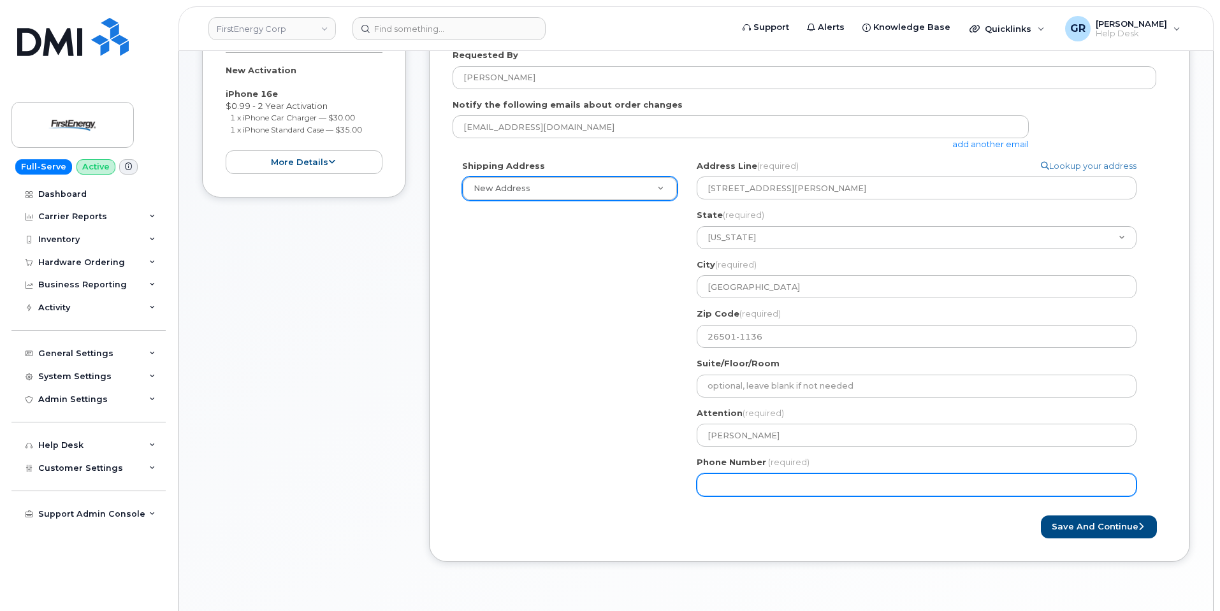
click at [734, 481] on input "Phone Number" at bounding box center [917, 485] width 440 height 23
click at [501, 442] on div "Shipping Address New Address New Address WV MORGANTOWN Search your address... M…" at bounding box center [805, 333] width 704 height 346
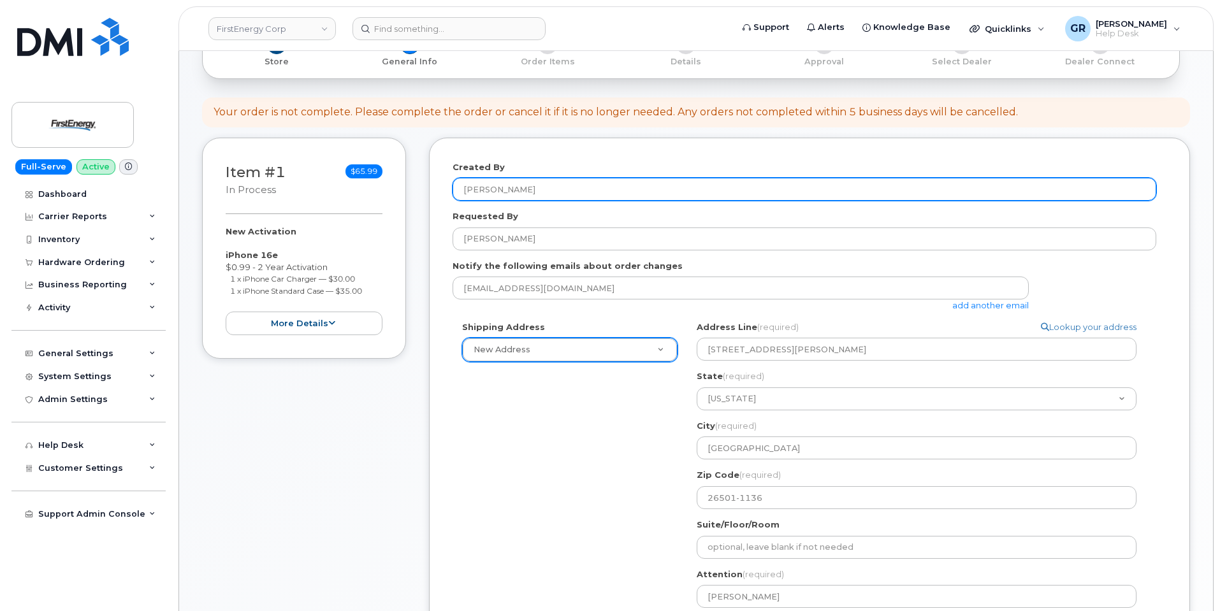
scroll to position [0, 0]
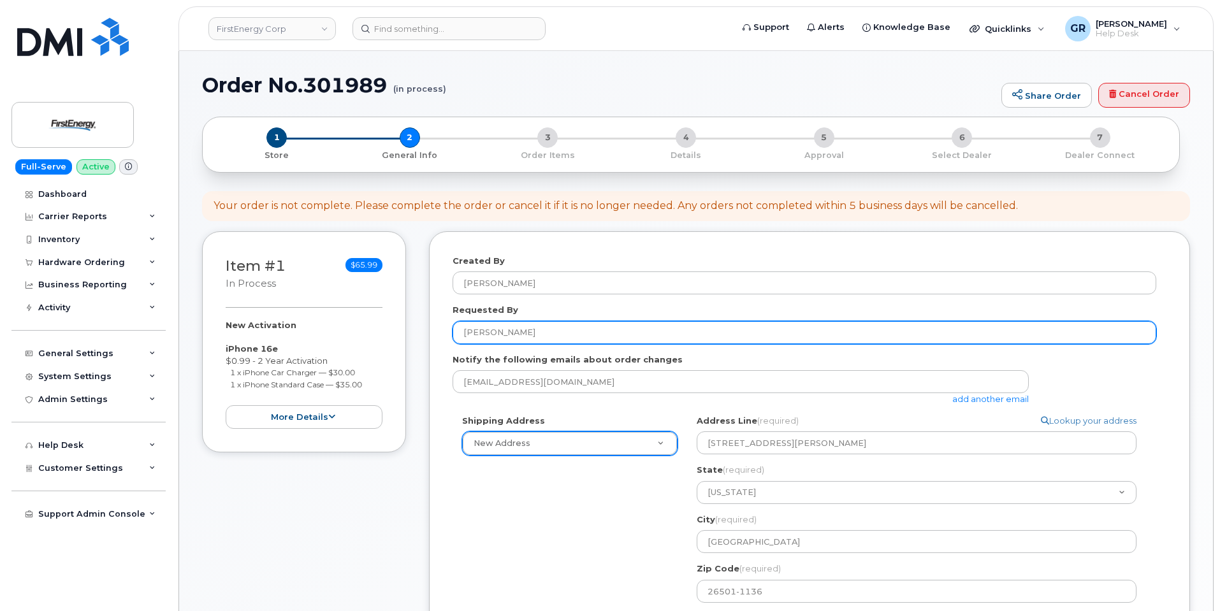
drag, startPoint x: 451, startPoint y: 326, endPoint x: 348, endPoint y: 329, distance: 103.3
click at [403, 326] on div "Item #1 in process $65.99 New Activation iPhone 16e $0.99 - 2 Year Activation 1…" at bounding box center [696, 534] width 988 height 606
paste input "Devin Miller"
click at [485, 330] on input "Devin Miller" at bounding box center [805, 332] width 704 height 23
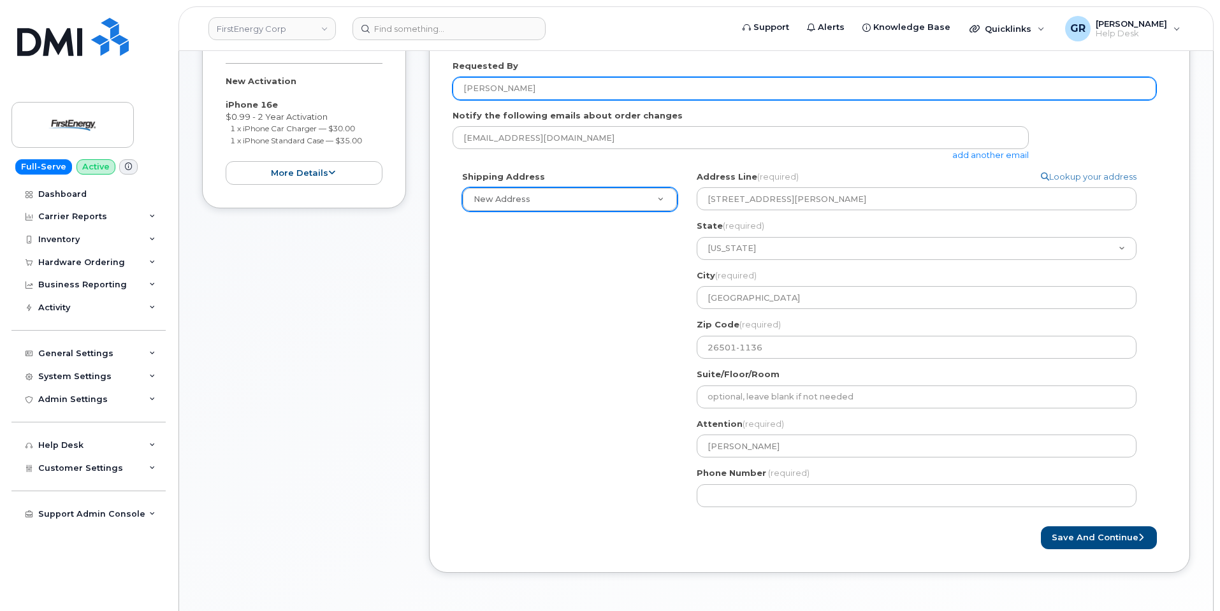
scroll to position [255, 0]
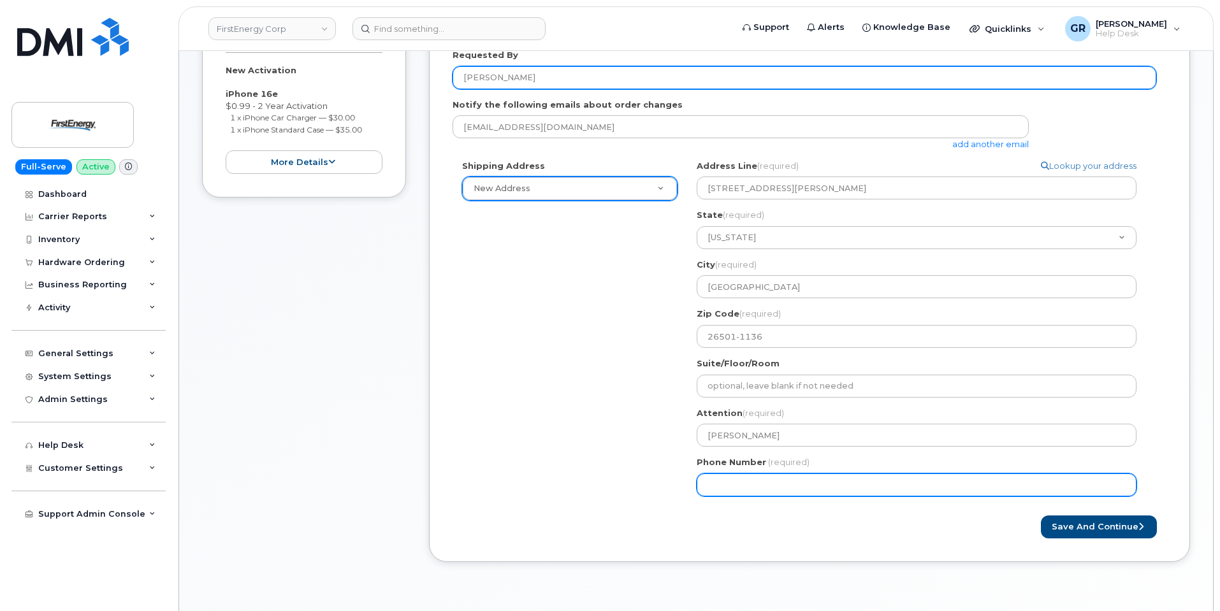
type input "Devin Miller"
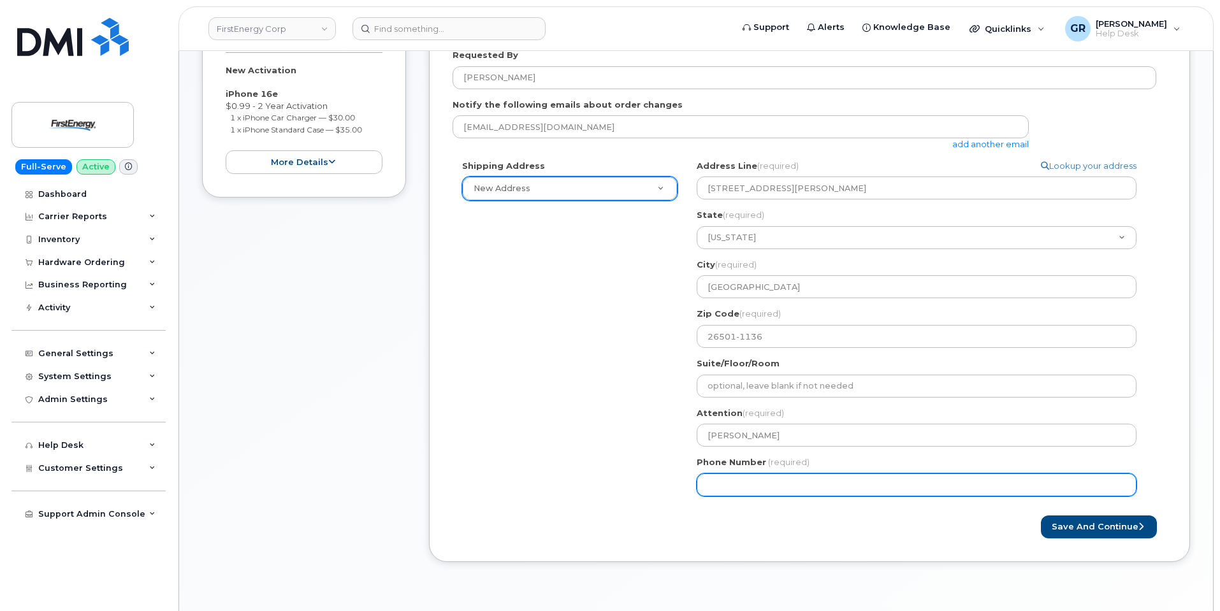
click at [920, 475] on input "Phone Number" at bounding box center [917, 485] width 440 height 23
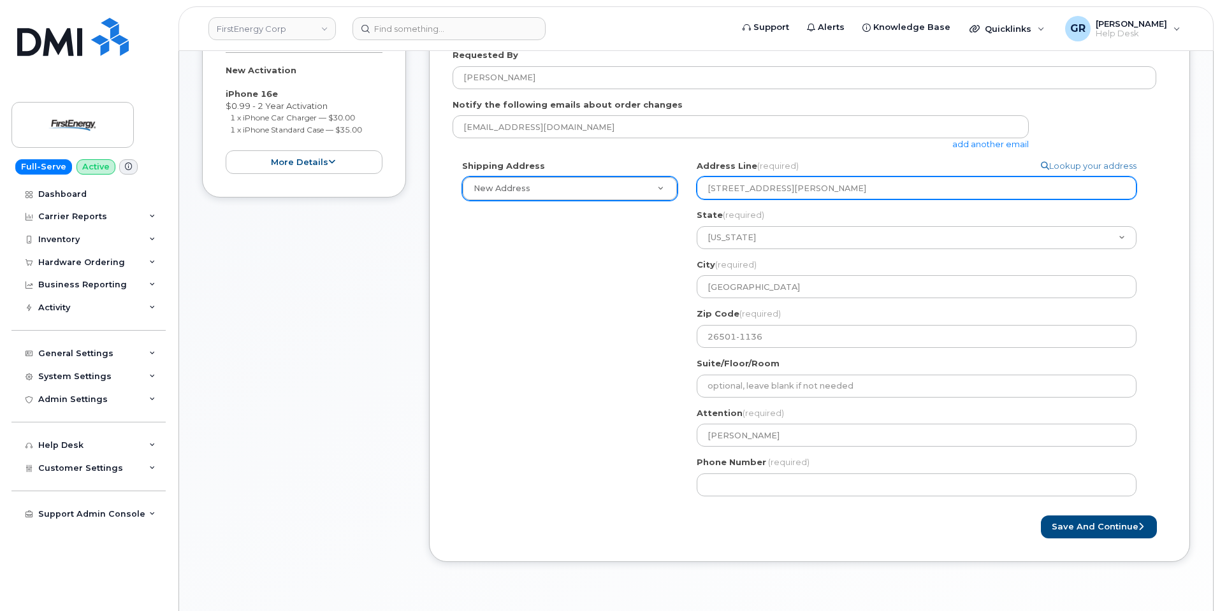
click at [810, 187] on input "410 Richard Harrison Way" at bounding box center [917, 188] width 440 height 23
click at [863, 187] on input "410 Richard Harrison Way" at bounding box center [917, 188] width 440 height 23
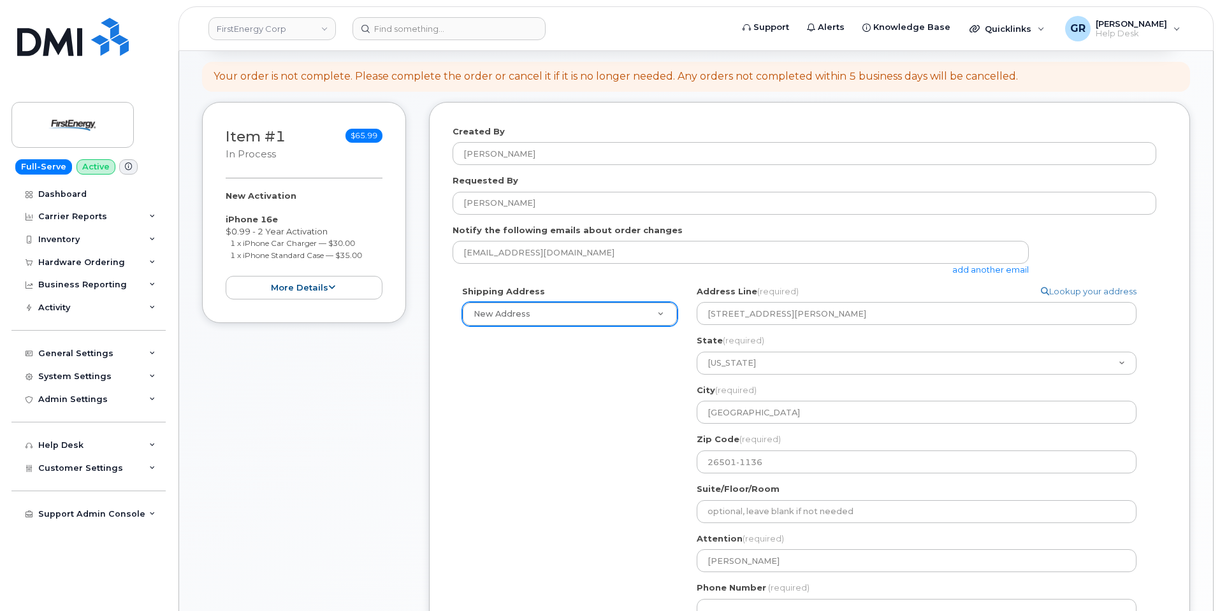
scroll to position [574, 0]
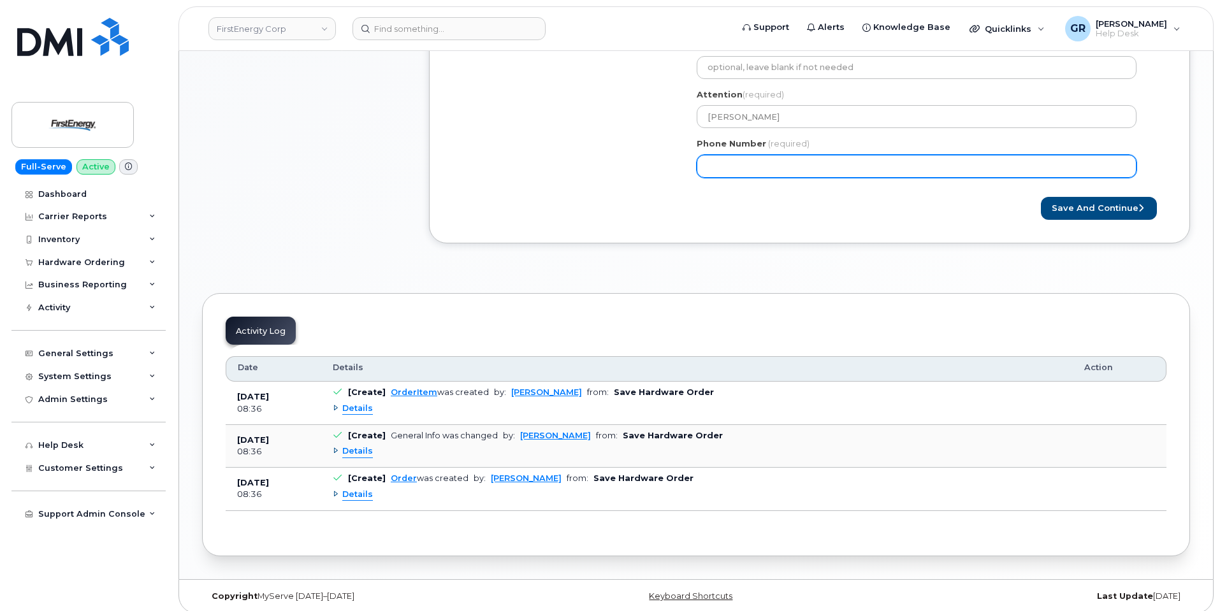
click at [752, 163] on input "Phone Number" at bounding box center [917, 166] width 440 height 23
type input "304639352"
select select
click at [787, 163] on input "3046393527" at bounding box center [917, 166] width 440 height 23
type input "3046393527"
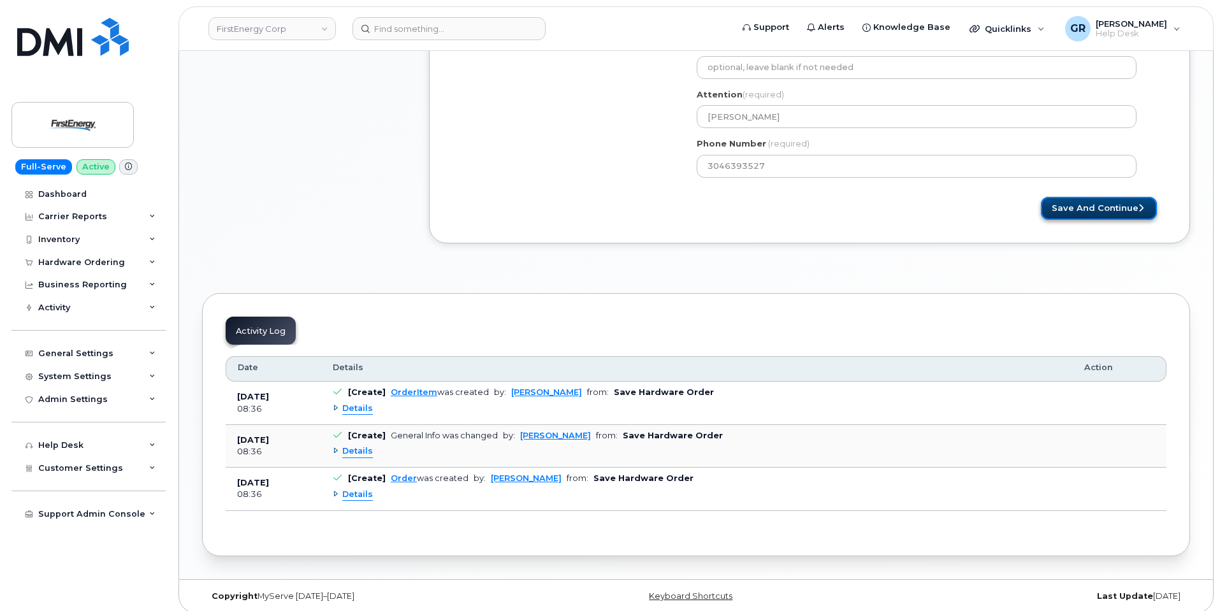
click at [1072, 207] on button "Save and Continue" at bounding box center [1099, 209] width 116 height 24
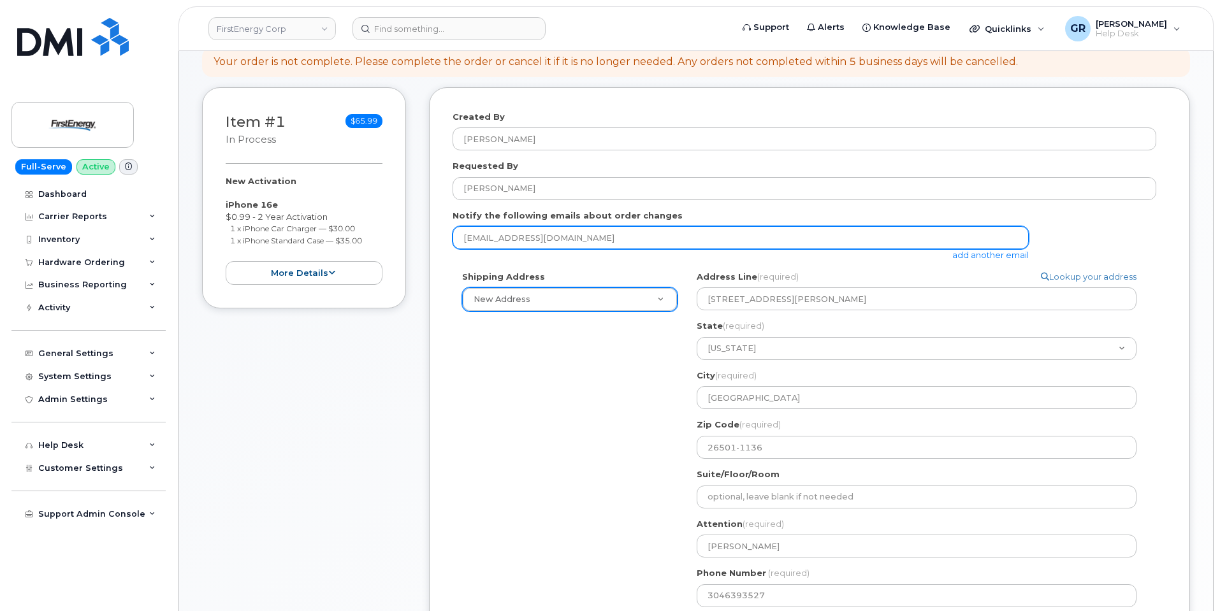
scroll to position [127, 0]
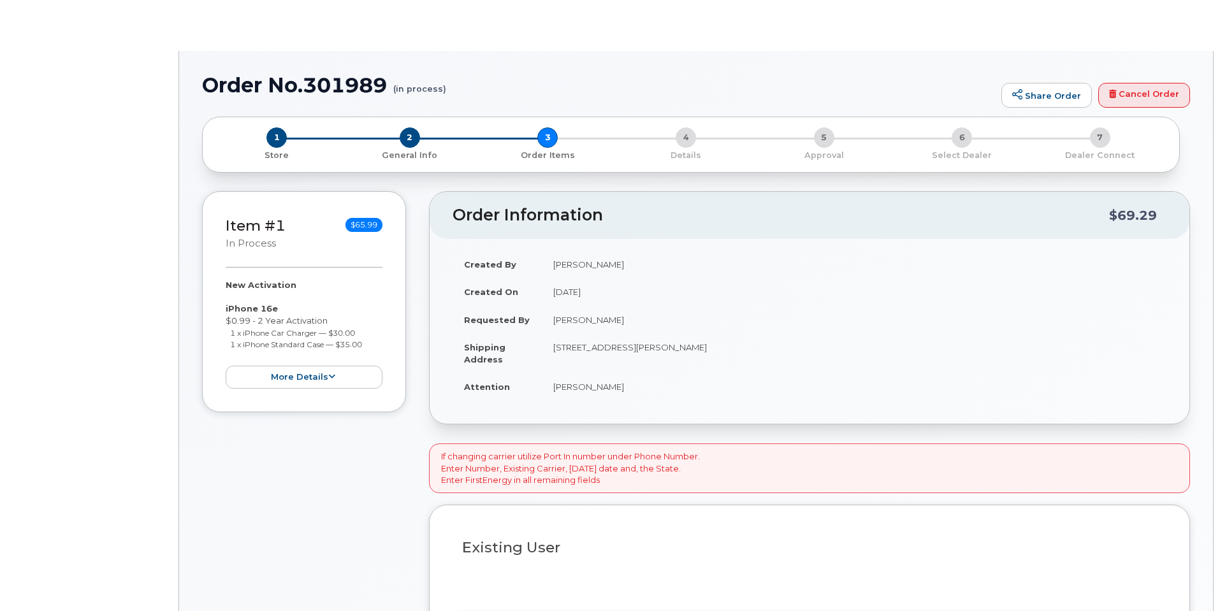
select select "1662235"
radio input "true"
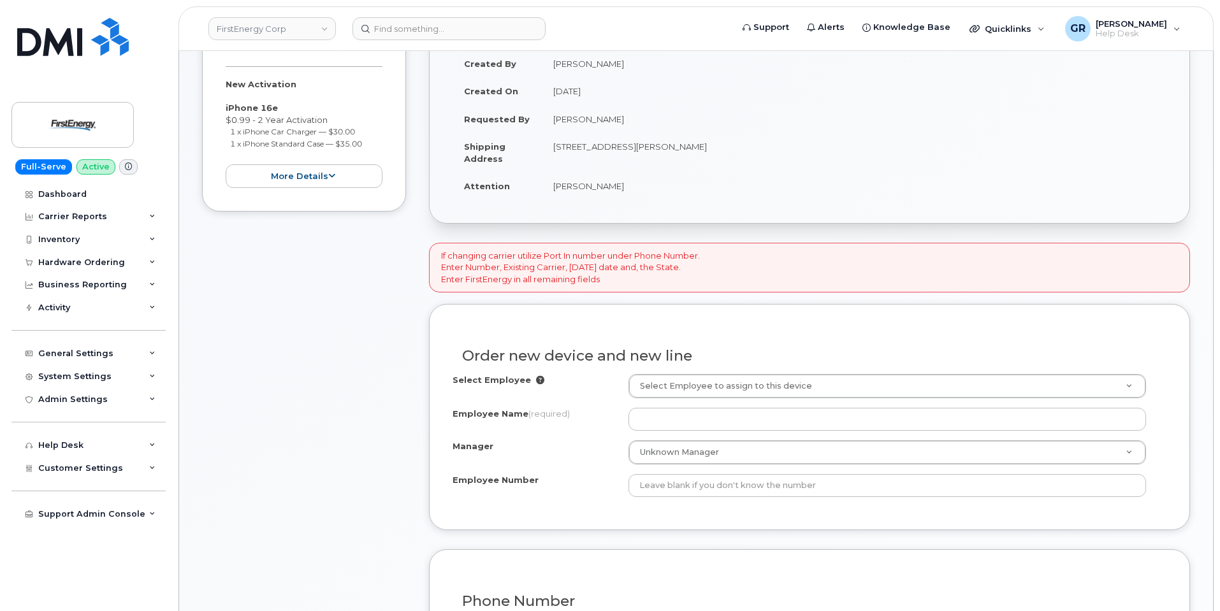
scroll to position [255, 0]
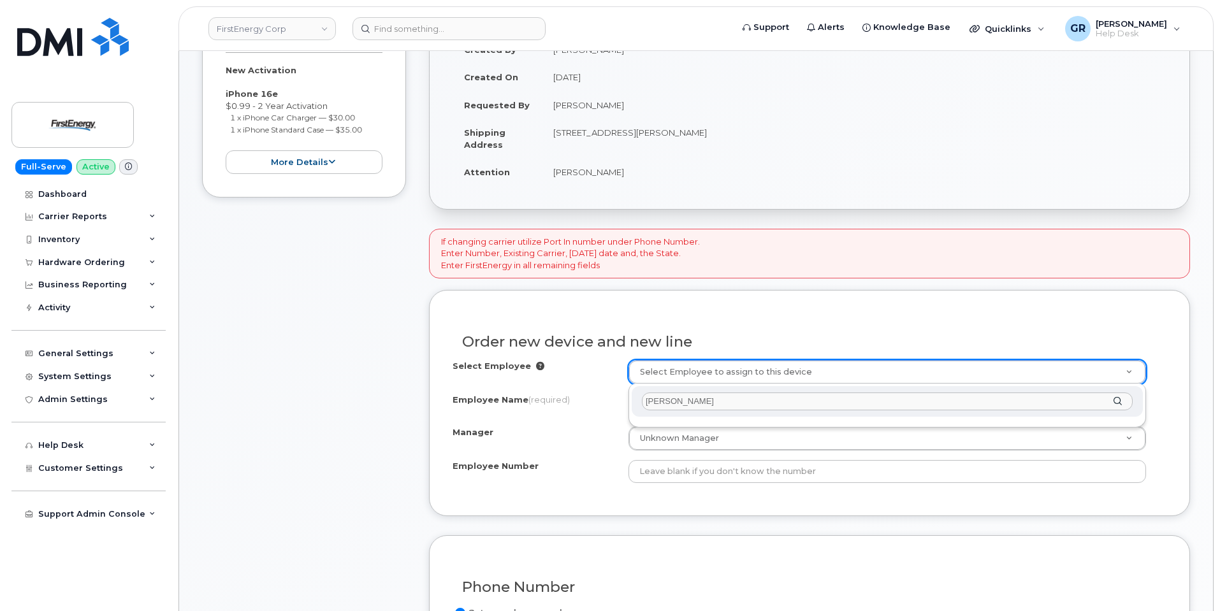
click at [738, 403] on input "[PERSON_NAME]" at bounding box center [887, 402] width 491 height 18
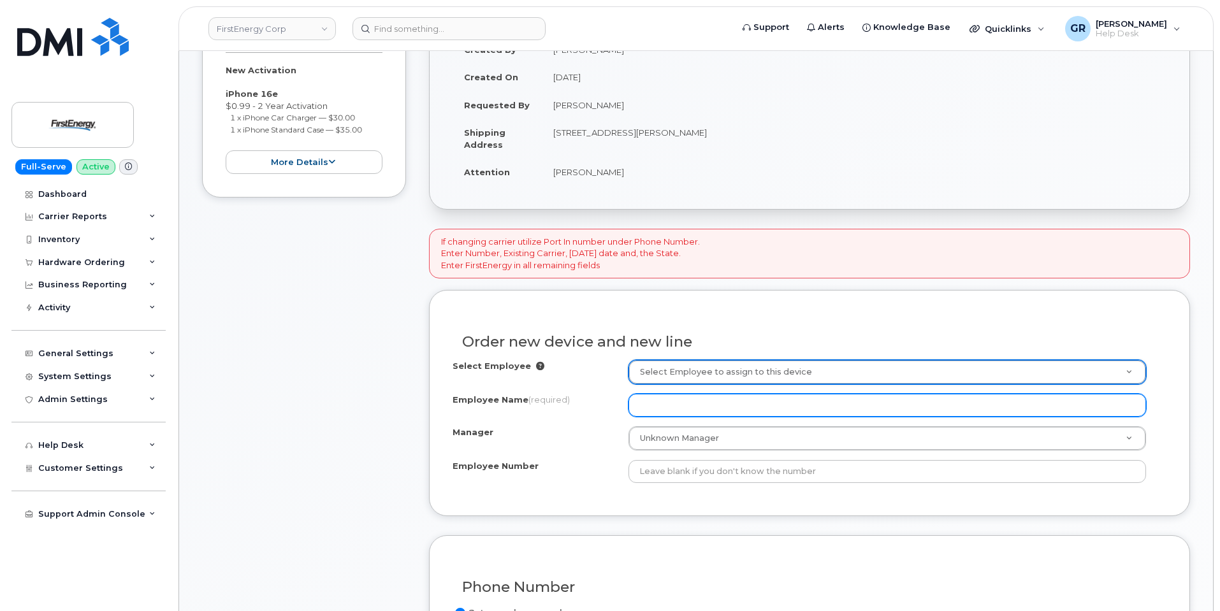
click at [697, 407] on input "Employee Name (required)" at bounding box center [887, 405] width 518 height 23
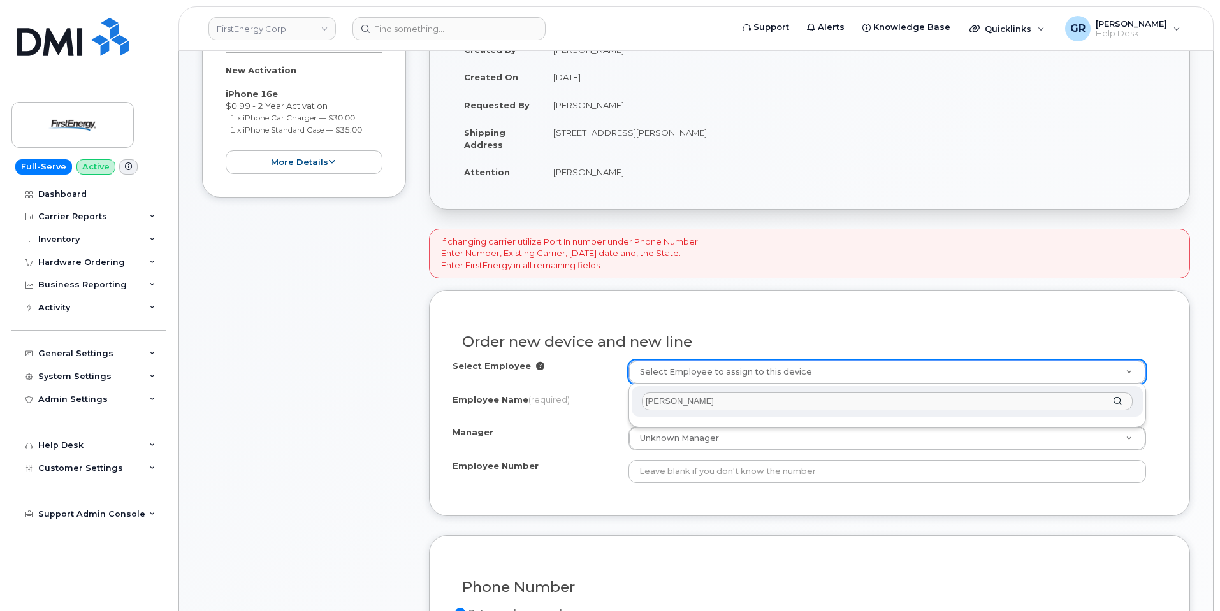
drag, startPoint x: 713, startPoint y: 404, endPoint x: 606, endPoint y: 405, distance: 106.5
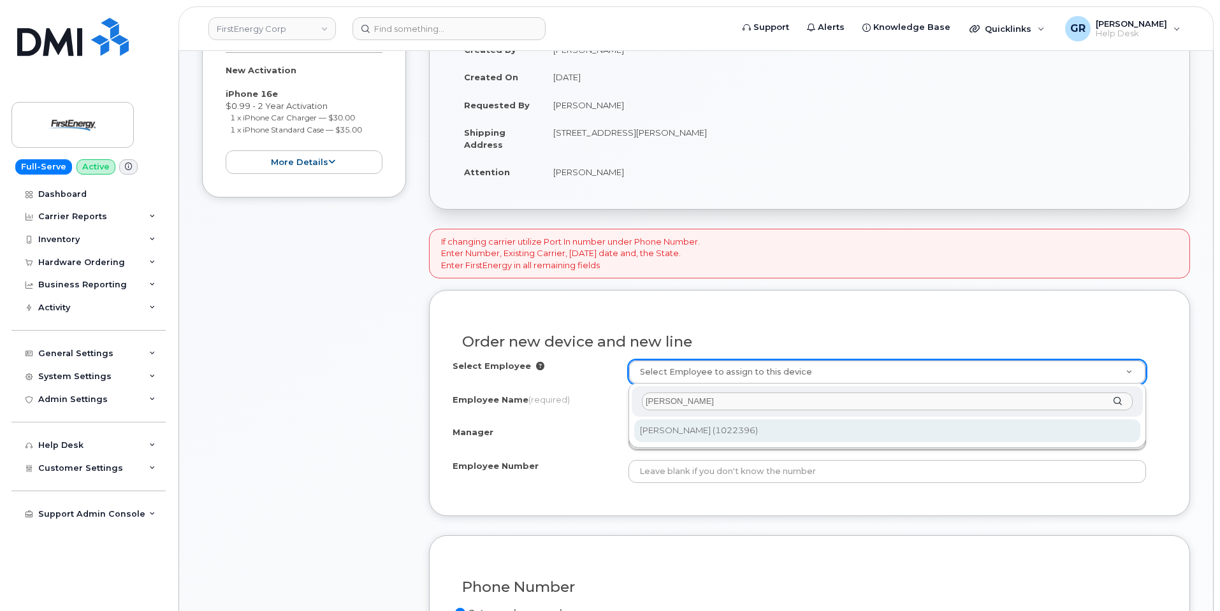
type input "Seckman"
type input "3011162"
type input "[PERSON_NAME]"
type input "1022396"
type input "1310 Fairmont Avenue"
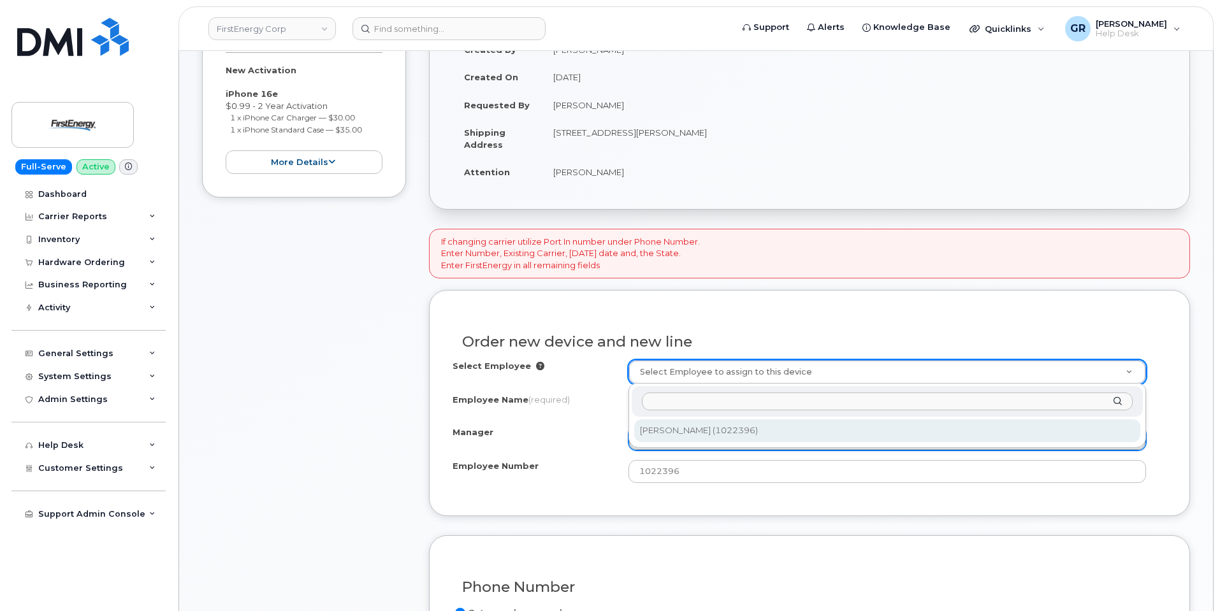
select select "2081698"
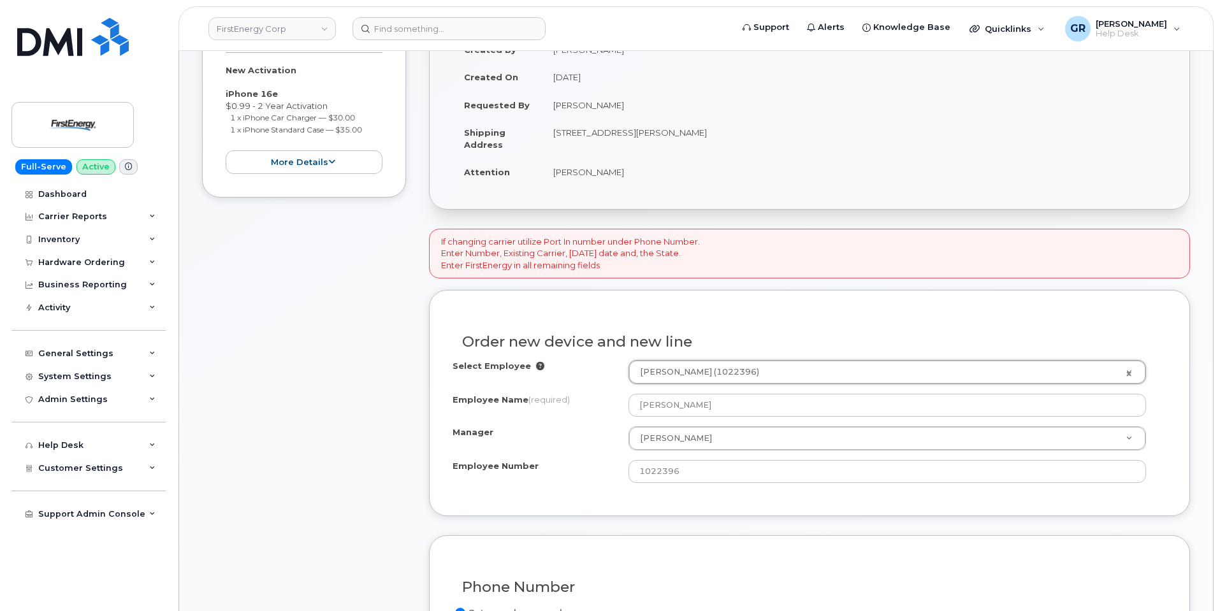
drag, startPoint x: 700, startPoint y: 440, endPoint x: 713, endPoint y: 453, distance: 18.5
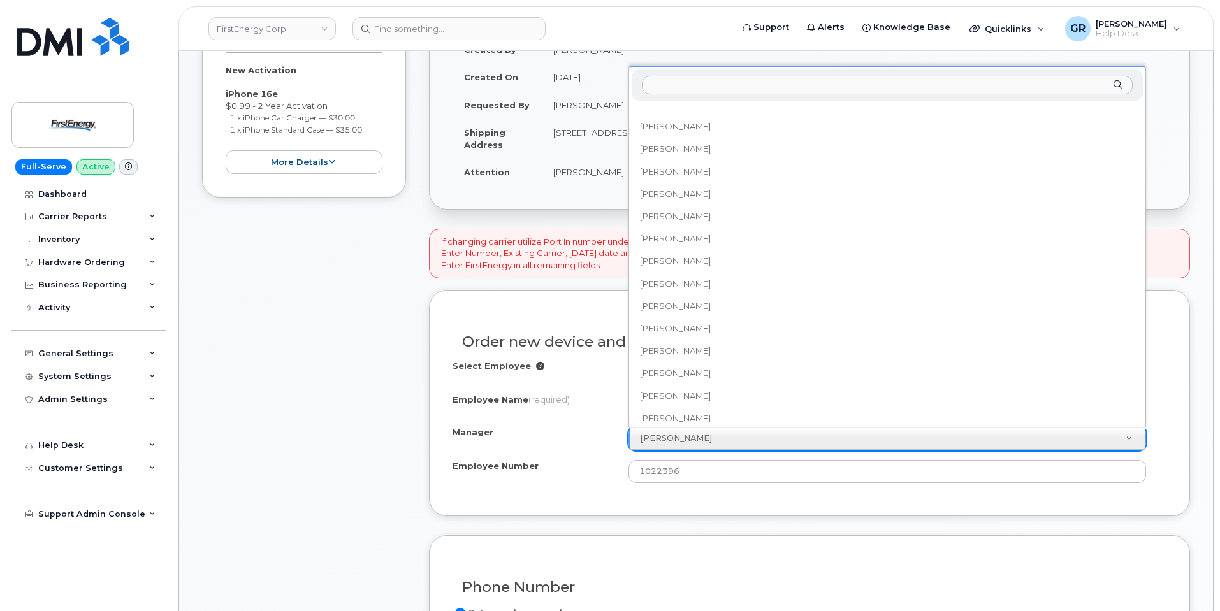
scroll to position [11395, 0]
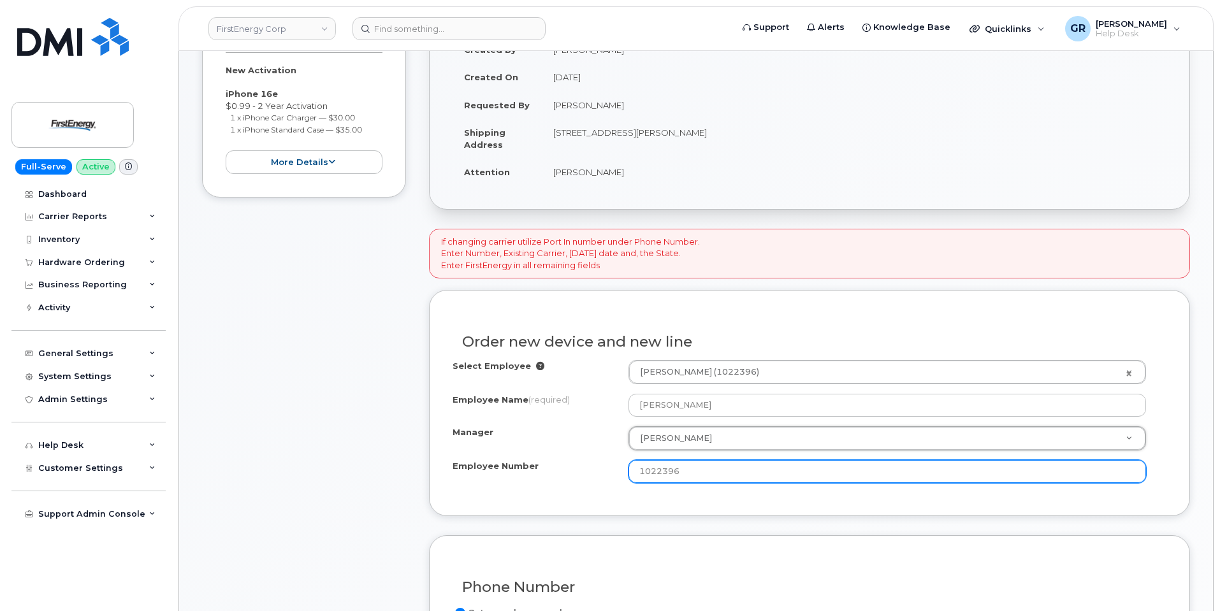
click at [692, 472] on input "1022396" at bounding box center [887, 471] width 518 height 23
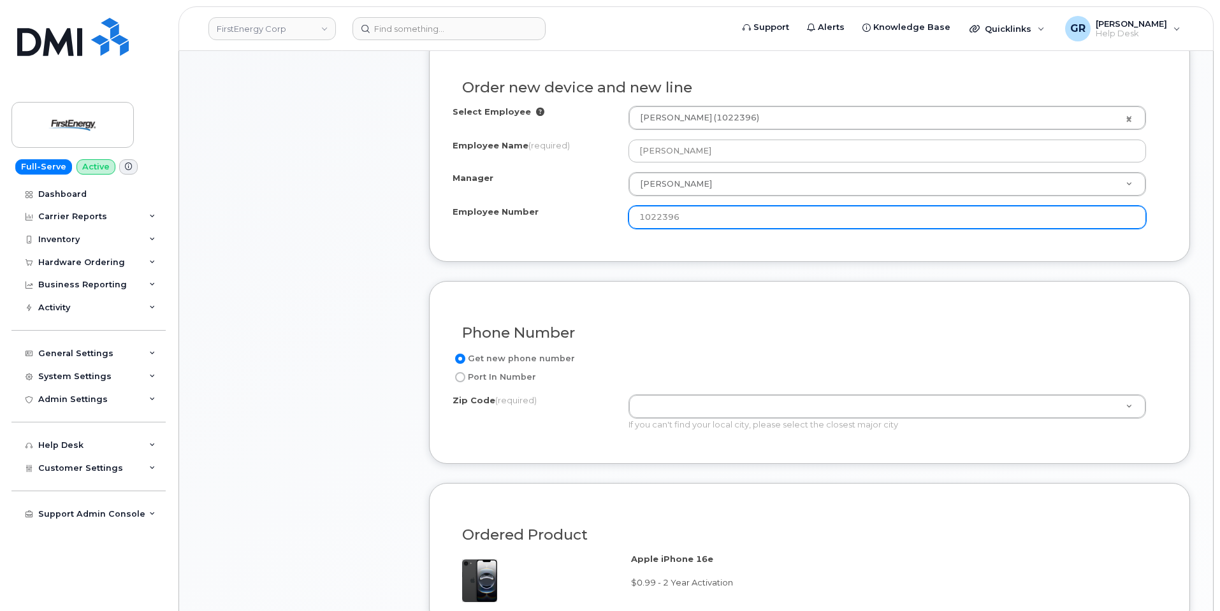
scroll to position [510, 0]
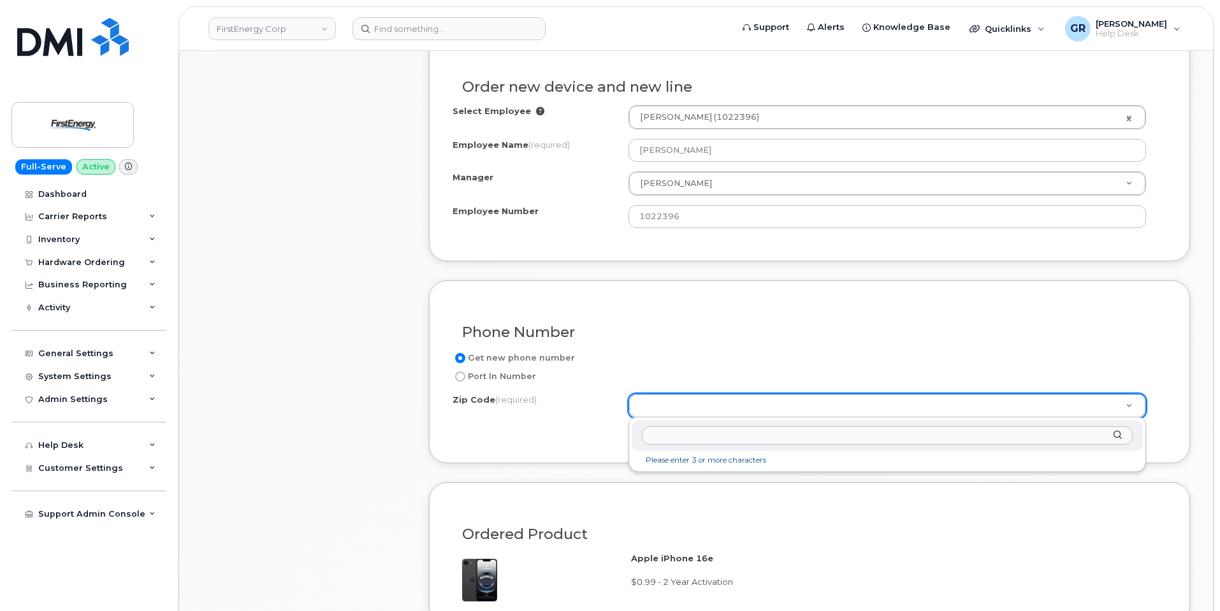
click at [699, 417] on div "Zip Code (required) Please enter 3 or more characters" at bounding box center [887, 444] width 518 height 55
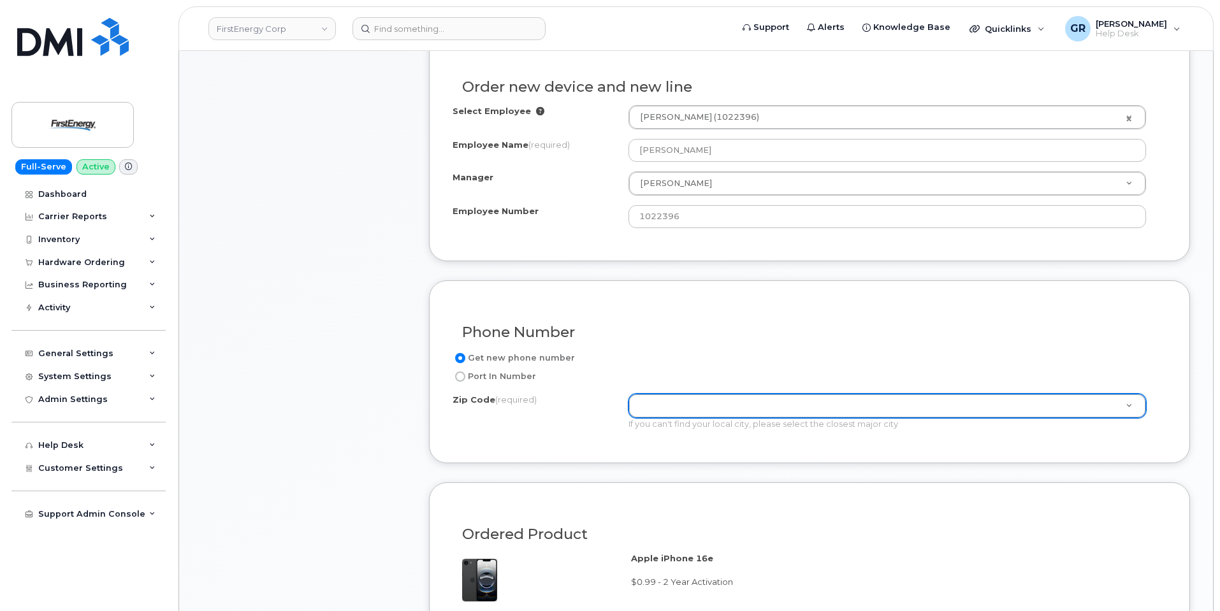
paste input "26501"
type input "26501"
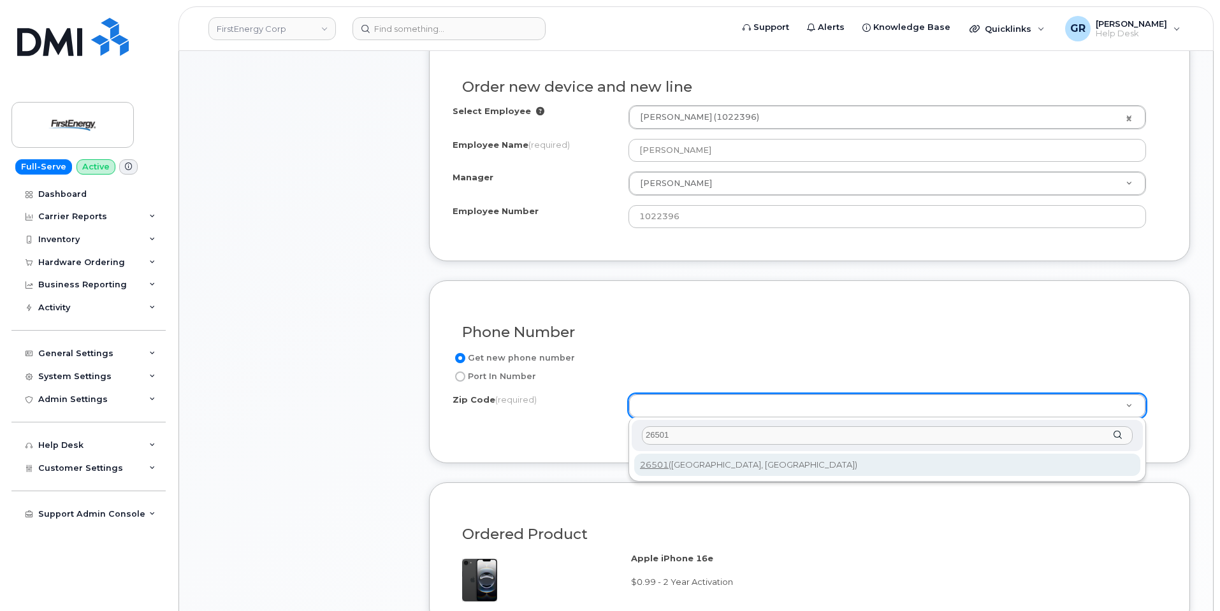
type input "26501 (Morgantown, WV)"
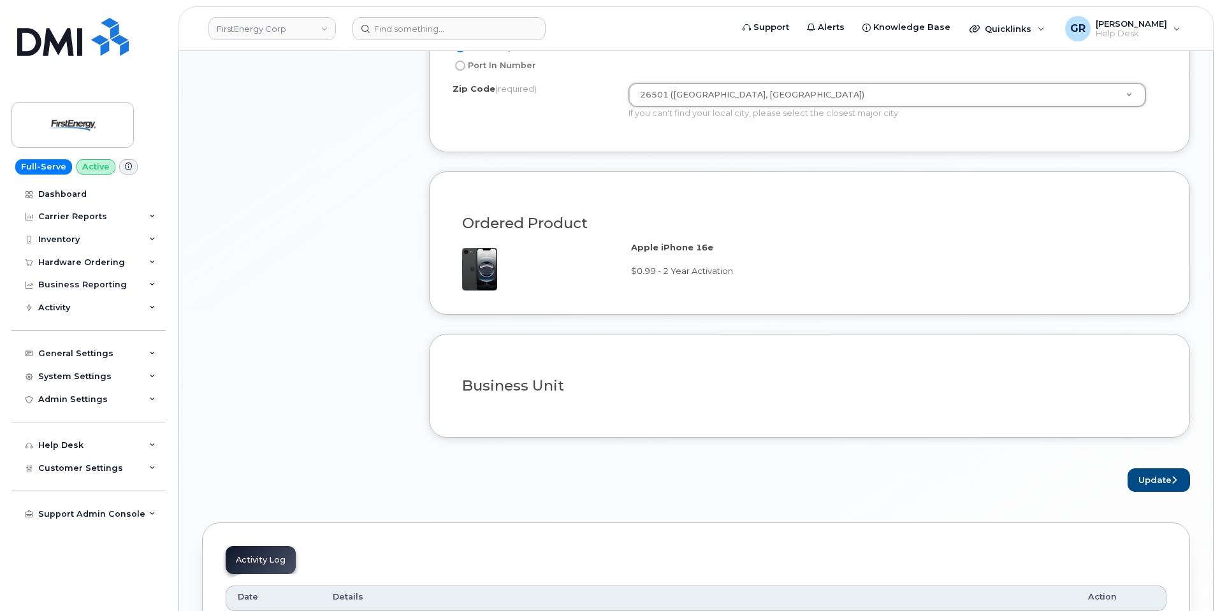
scroll to position [829, 0]
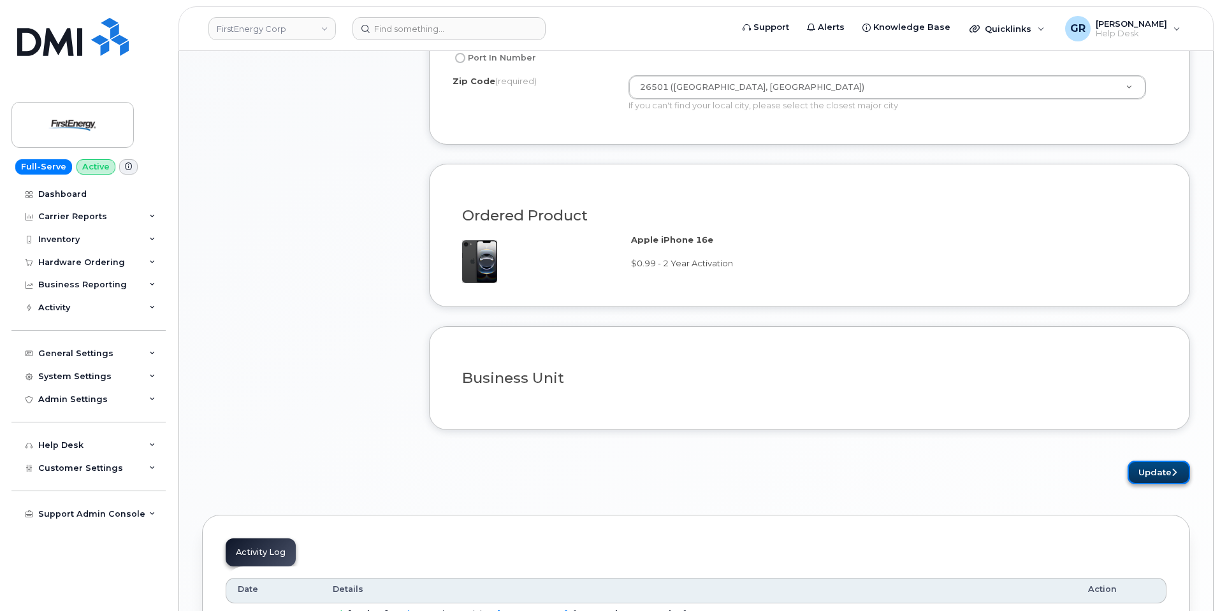
click at [1152, 463] on button "Update" at bounding box center [1159, 473] width 62 height 24
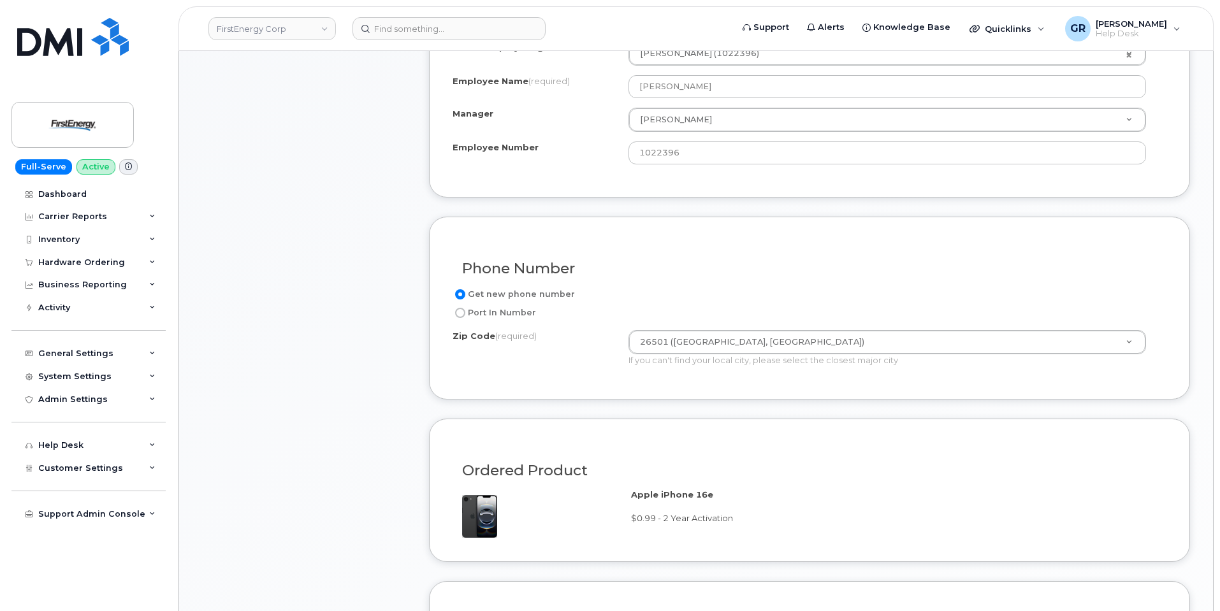
scroll to position [319, 0]
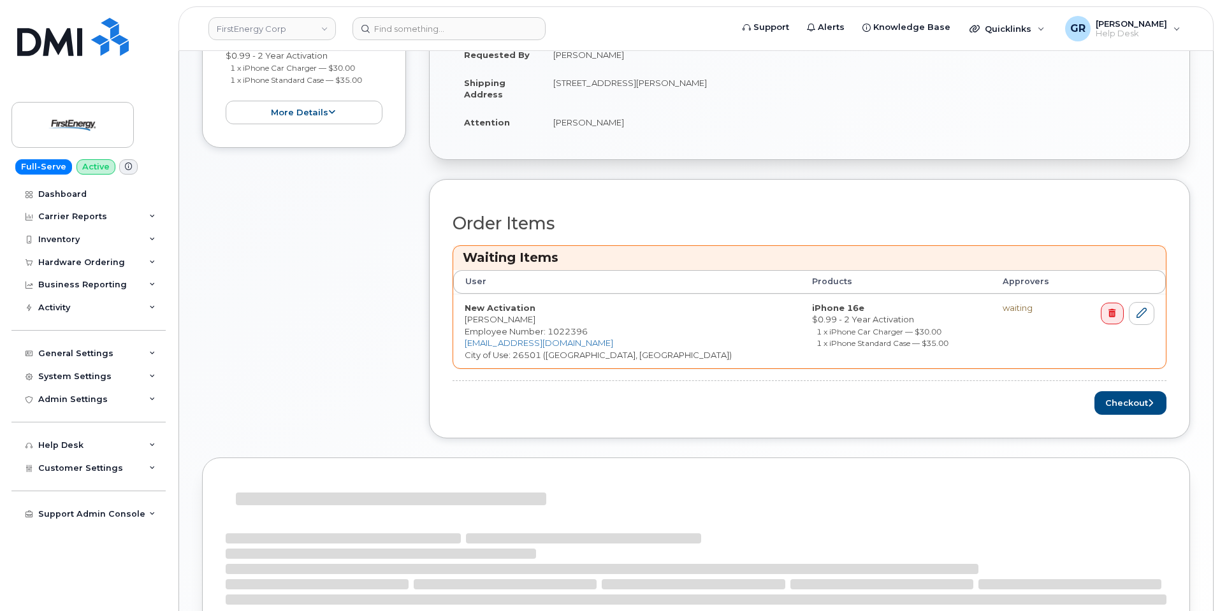
scroll to position [382, 0]
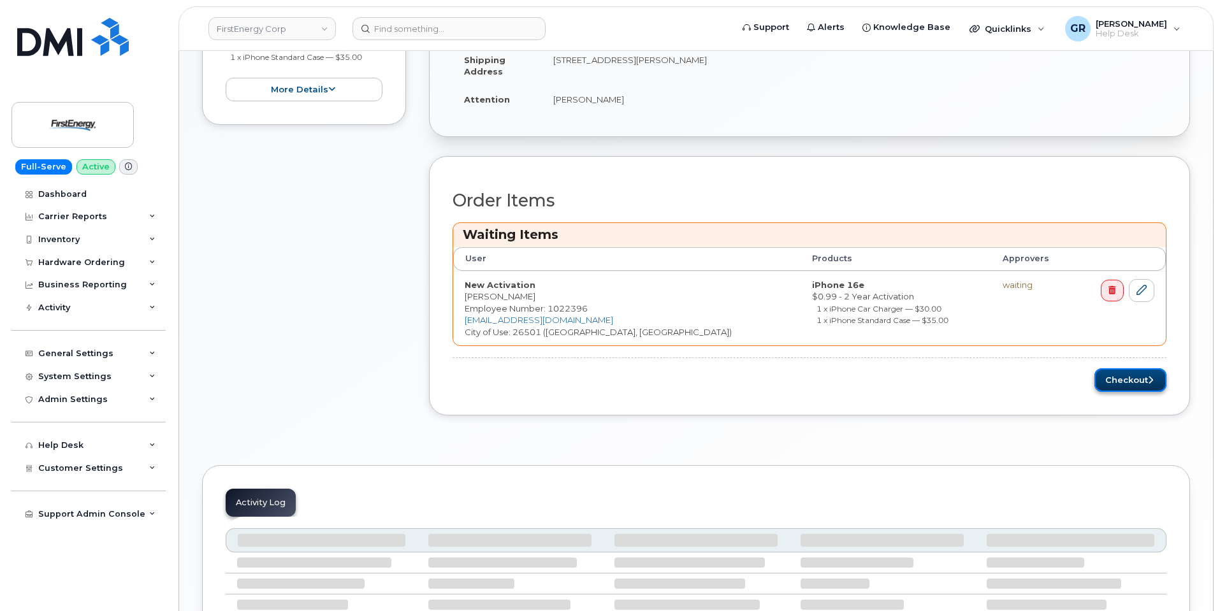
click at [1126, 376] on button "Checkout" at bounding box center [1130, 380] width 72 height 24
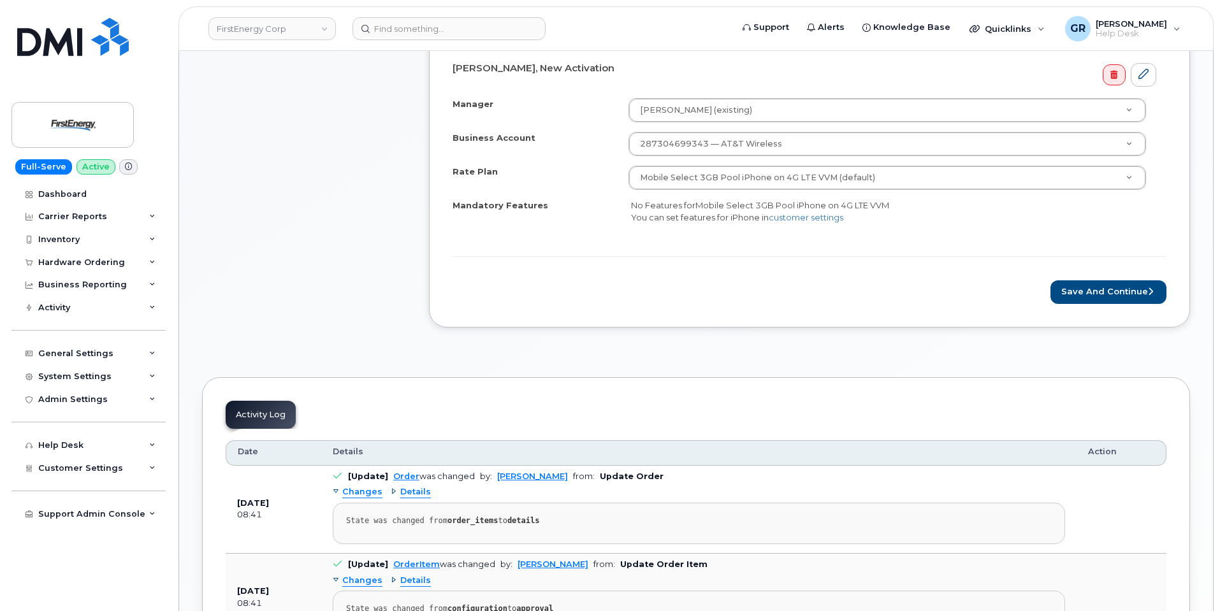
scroll to position [208, 0]
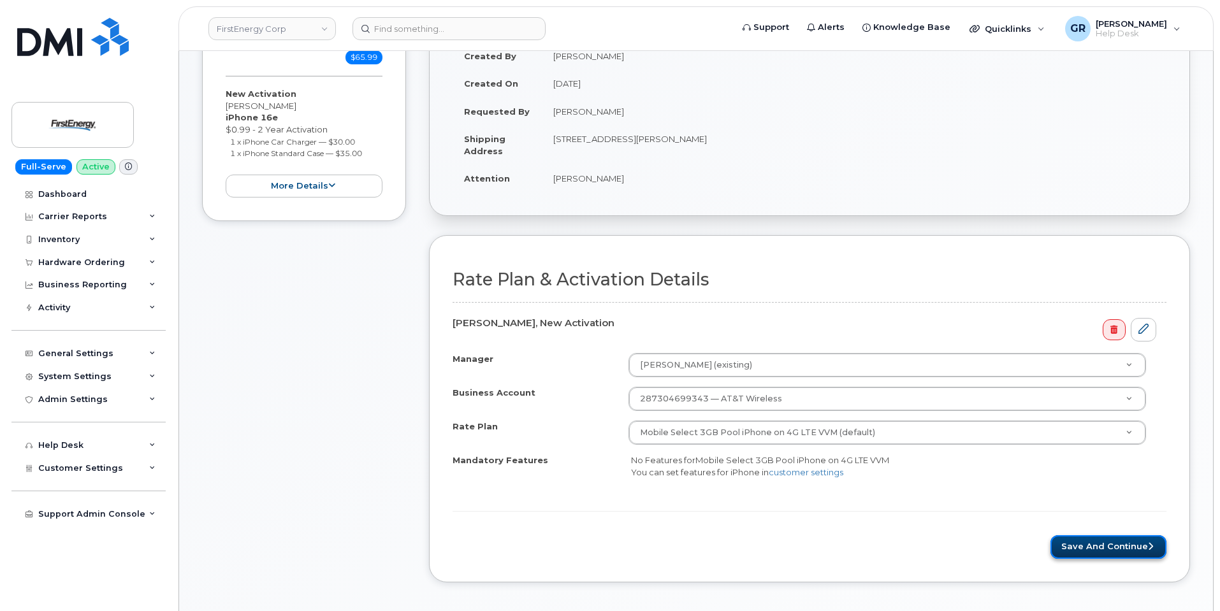
click at [1107, 546] on button "Save and Continue" at bounding box center [1108, 547] width 116 height 24
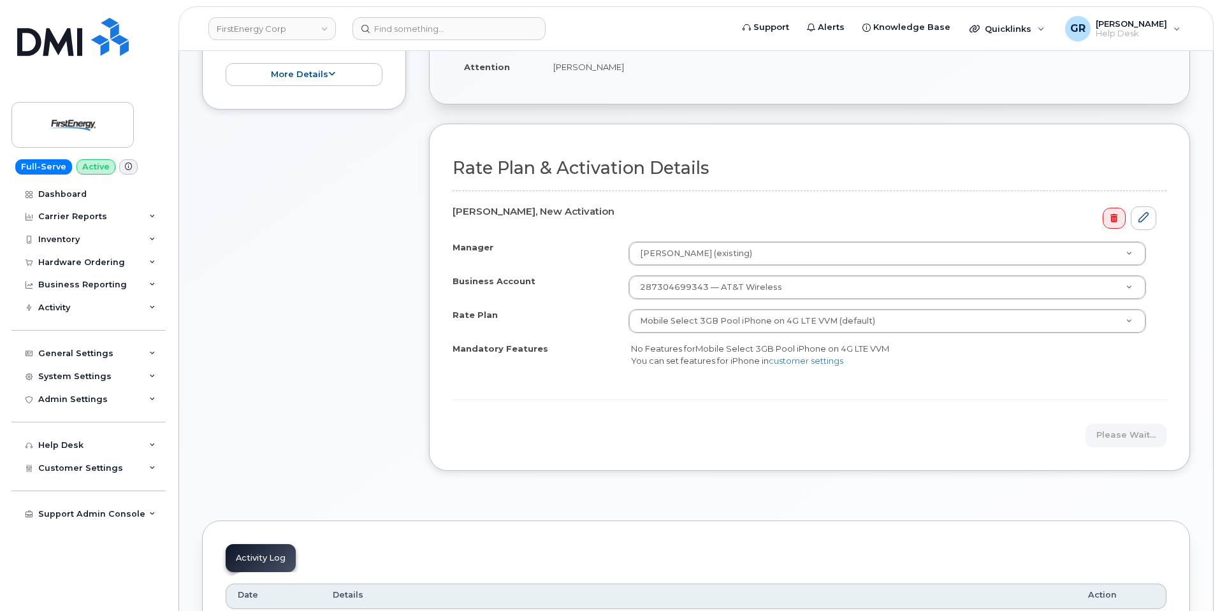
scroll to position [255, 0]
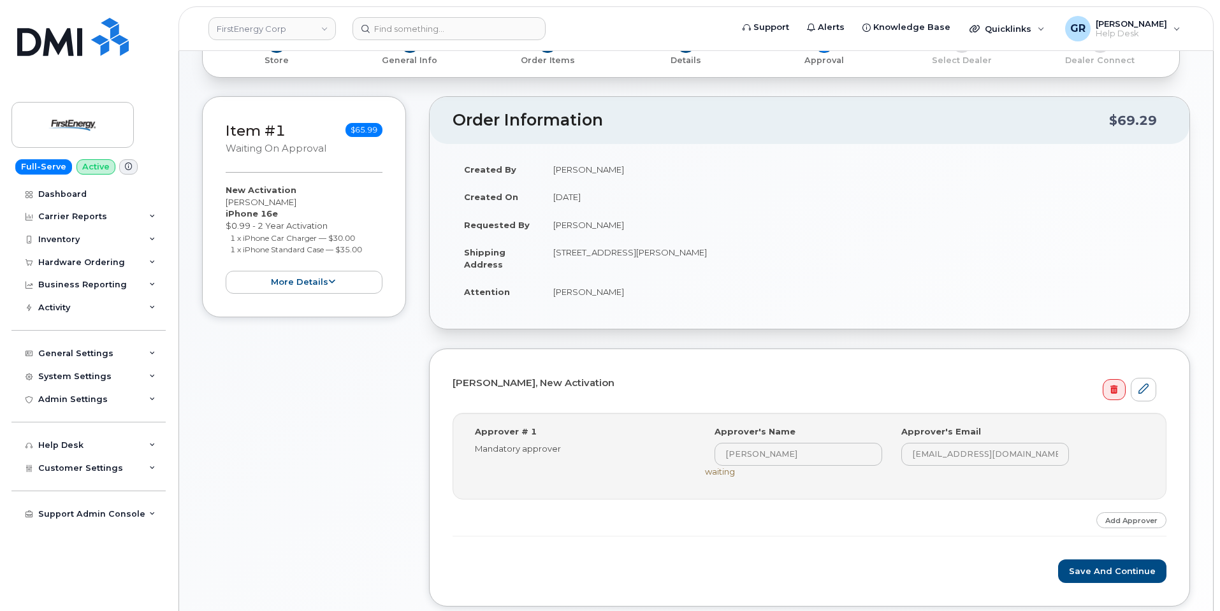
scroll to position [255, 0]
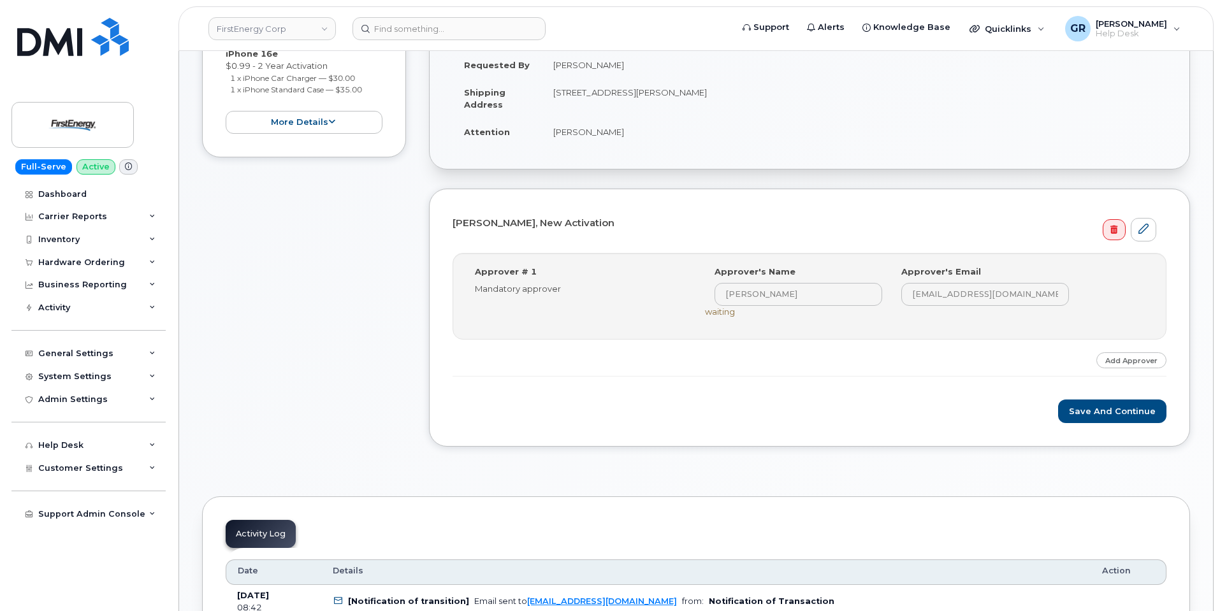
click at [816, 371] on div "Step-by-step approvals: Anthony J Solic » Approved Approver # 1 Mandatory appro…" at bounding box center [810, 315] width 714 height 124
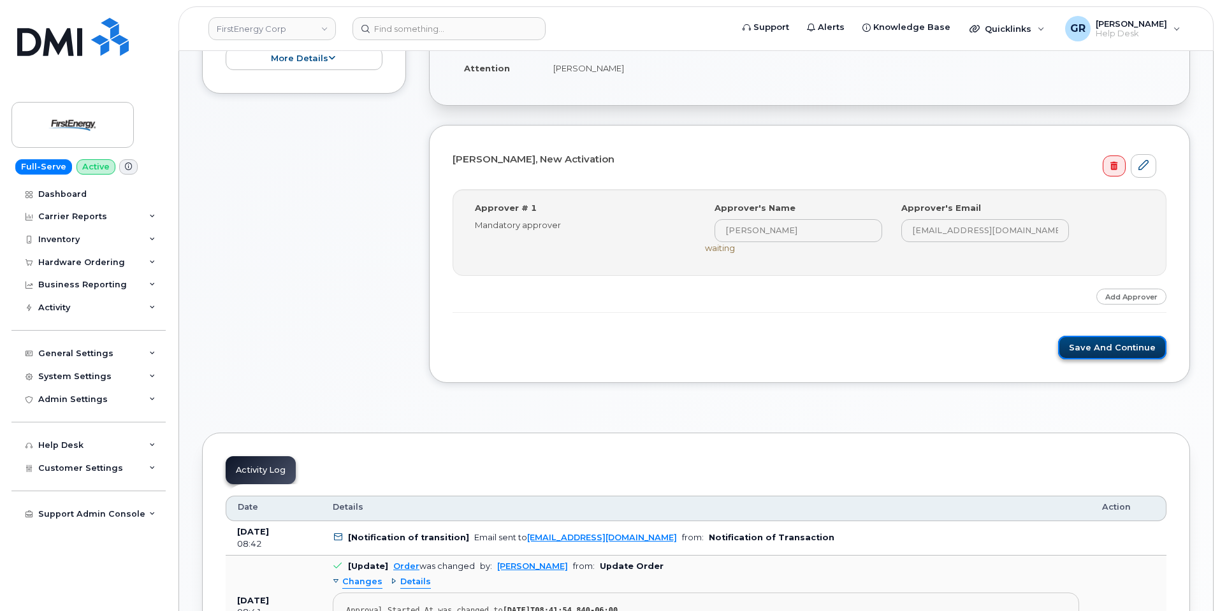
click at [1111, 349] on button "Save and Continue" at bounding box center [1112, 348] width 108 height 24
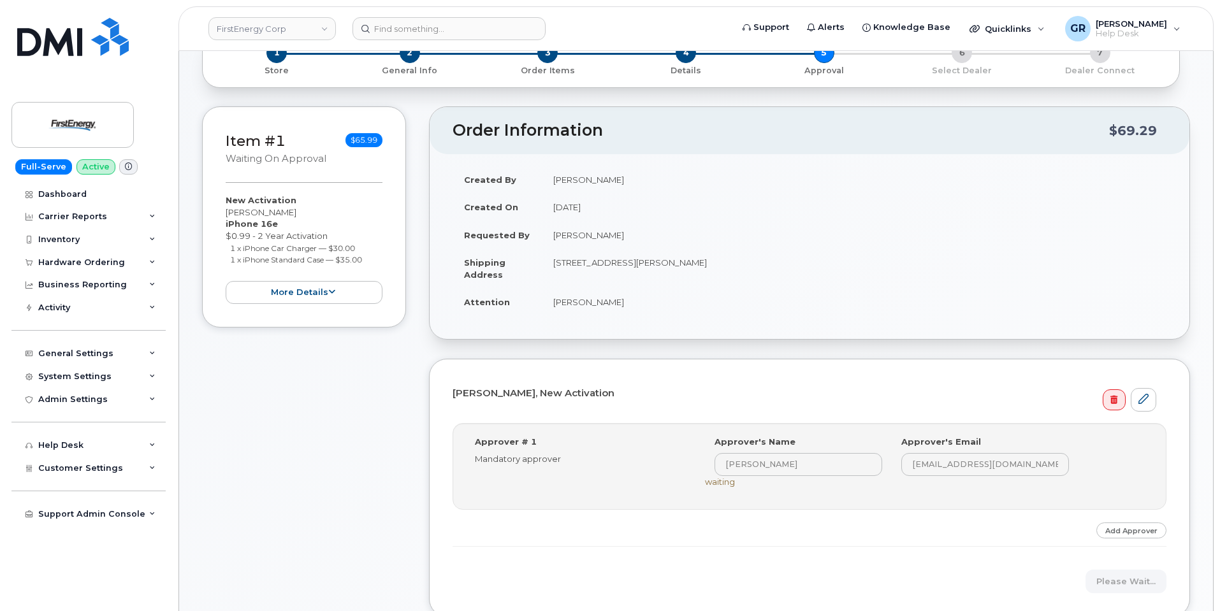
scroll to position [255, 0]
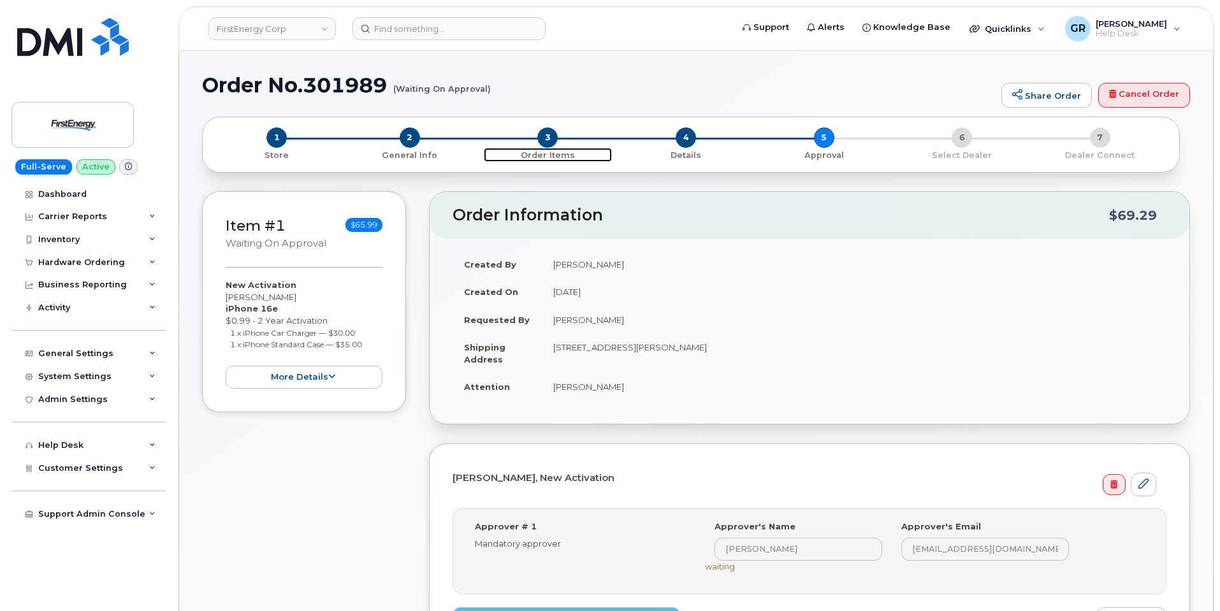
click at [546, 151] on p "Order Items" at bounding box center [548, 155] width 128 height 11
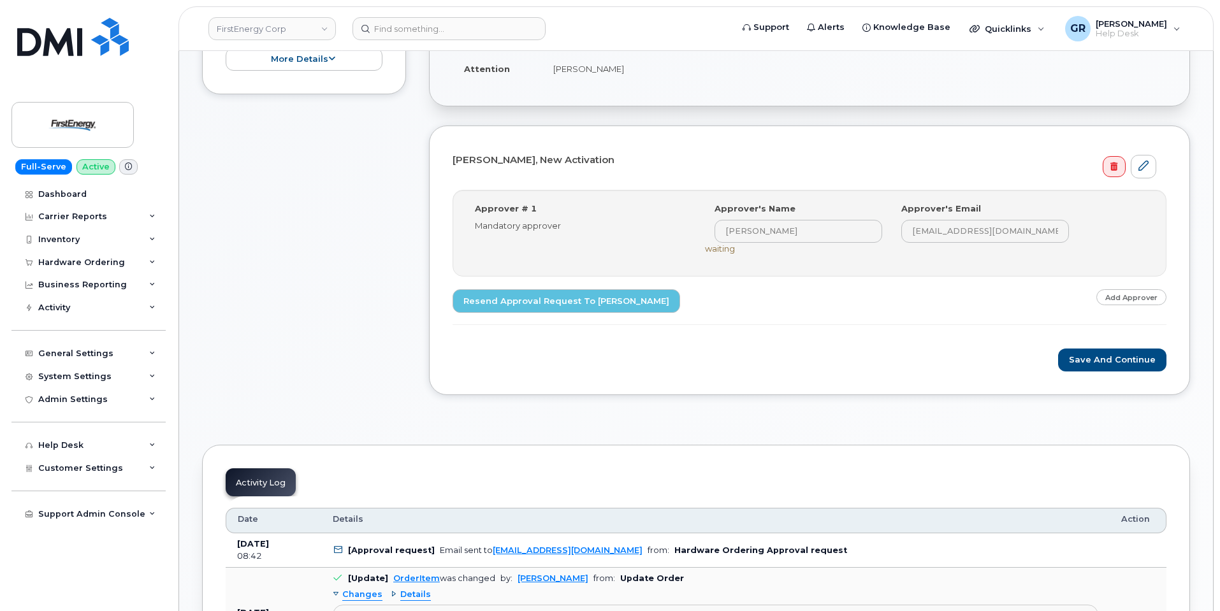
scroll to position [319, 0]
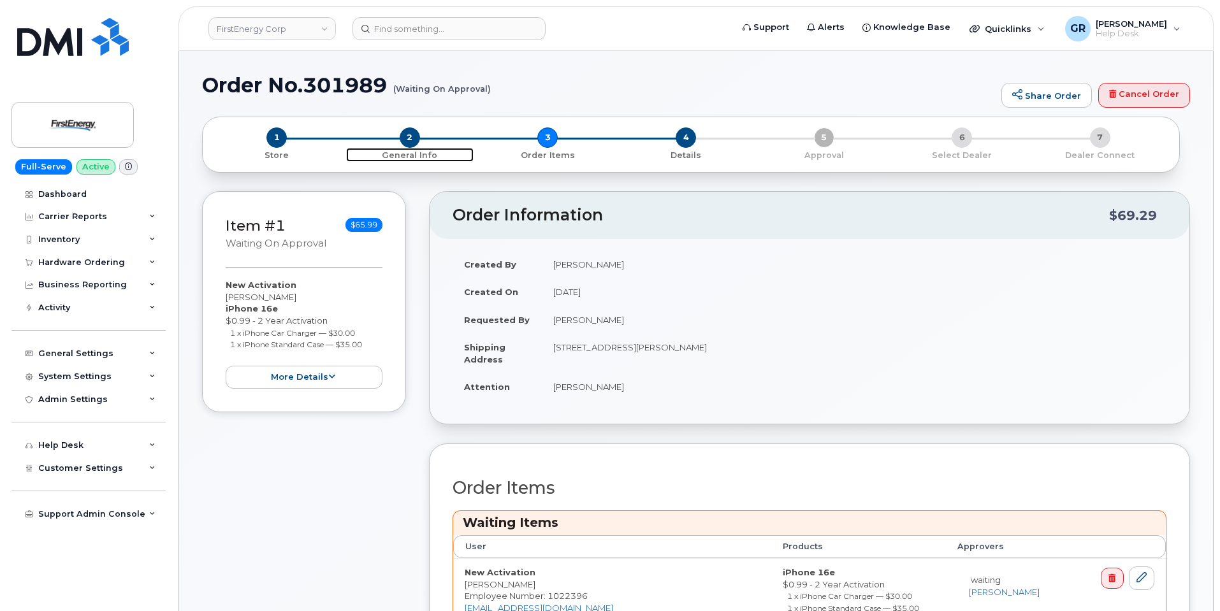
click at [418, 152] on p "General Info" at bounding box center [410, 155] width 128 height 11
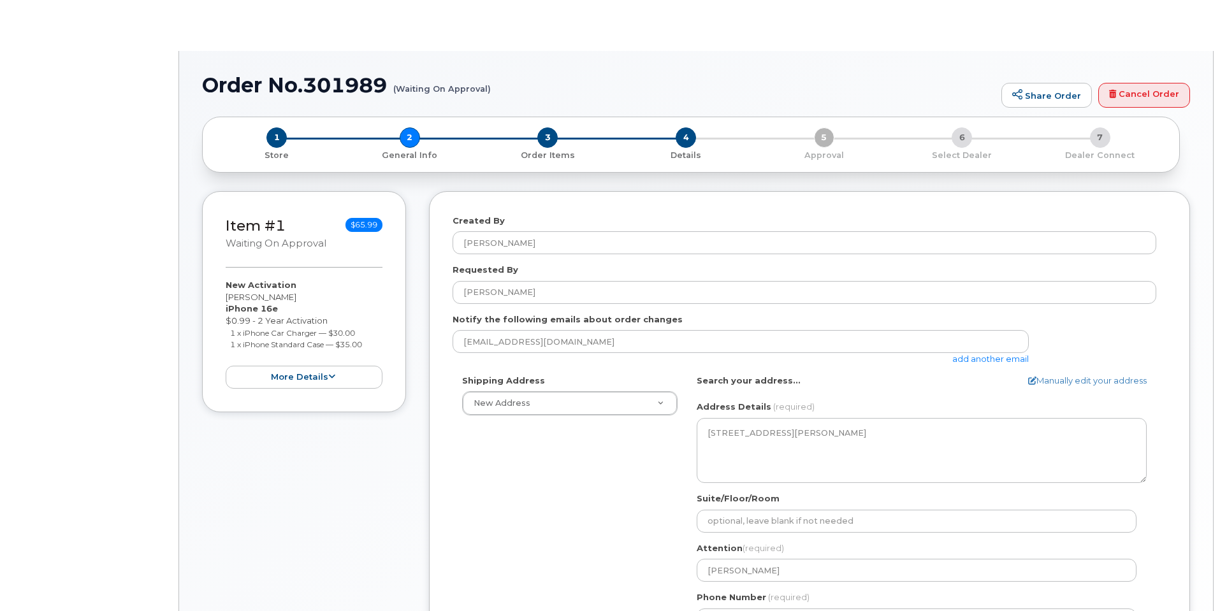
select select
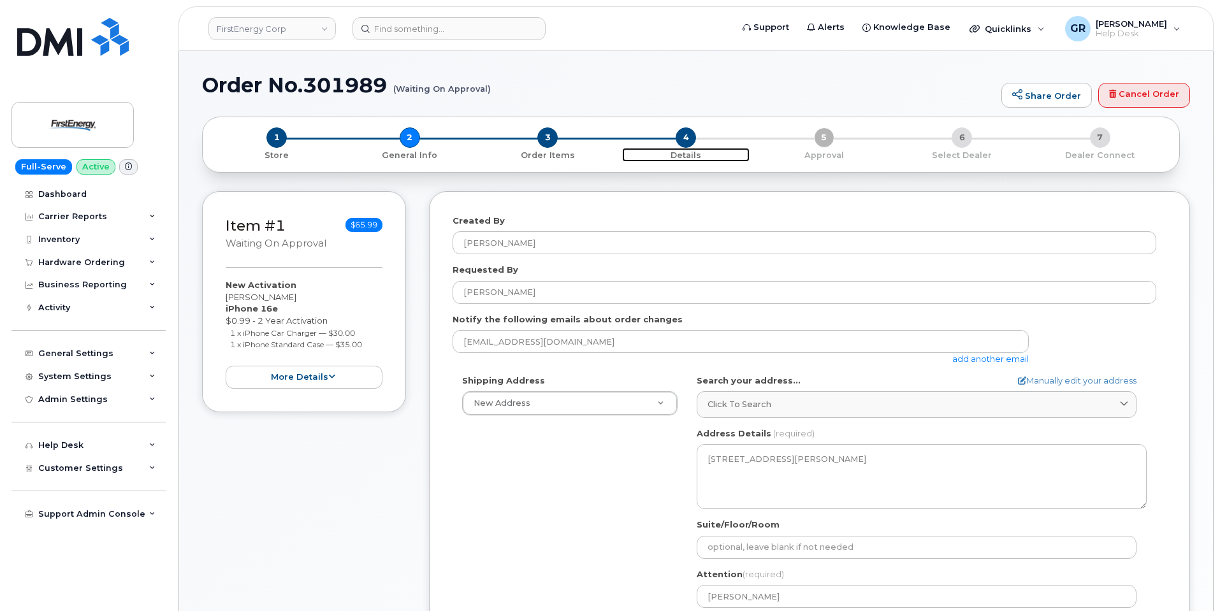
click at [685, 150] on p "Details" at bounding box center [686, 155] width 128 height 11
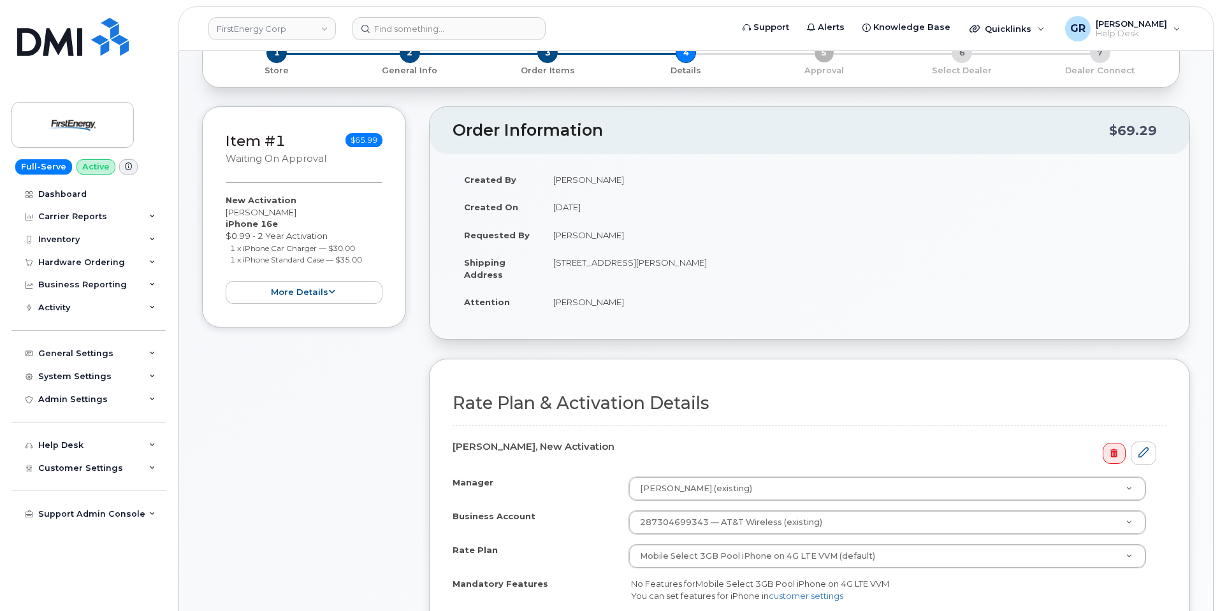
scroll to position [64, 0]
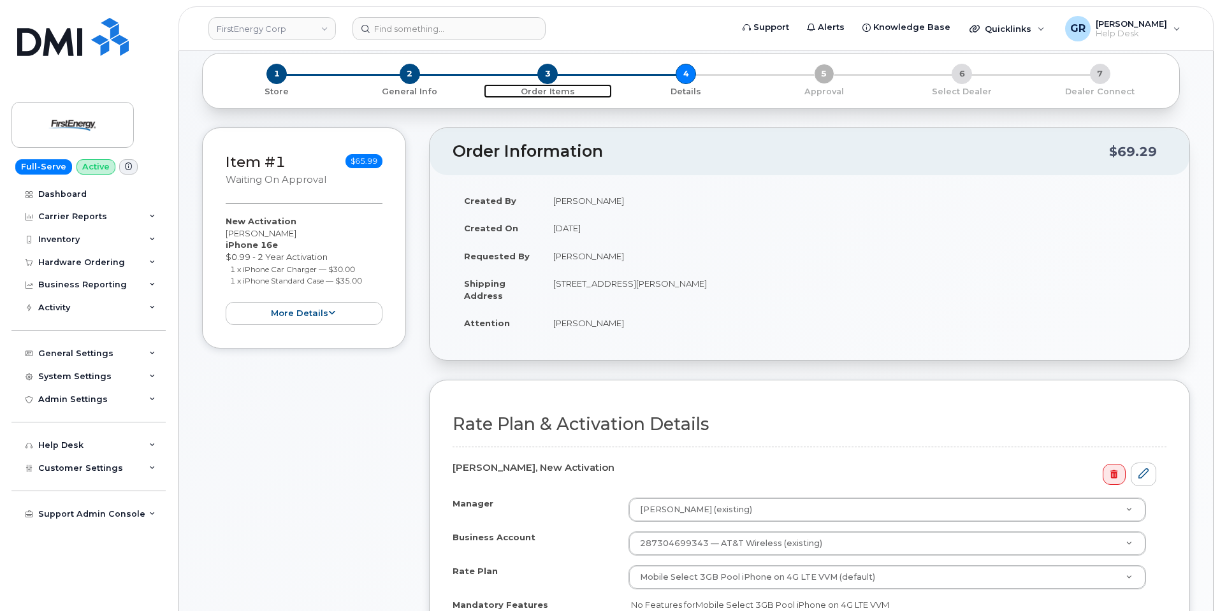
click at [543, 92] on p "Order Items" at bounding box center [548, 91] width 128 height 11
click at [408, 92] on p "General Info" at bounding box center [410, 91] width 128 height 11
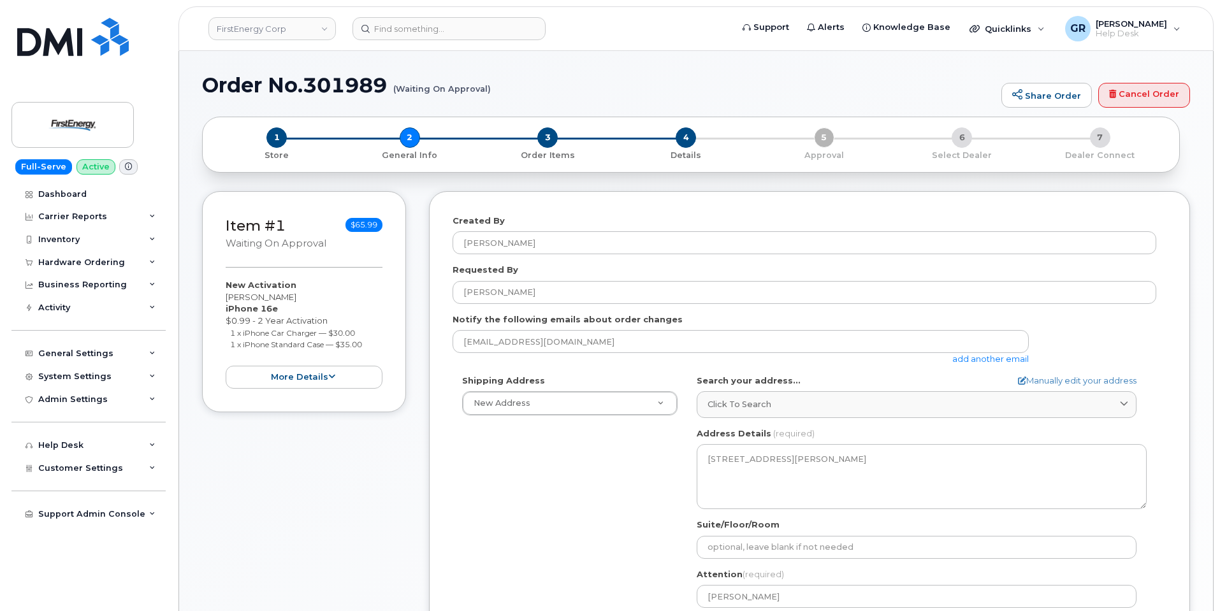
select select
drag, startPoint x: 310, startPoint y: 89, endPoint x: 382, endPoint y: 88, distance: 71.4
click at [382, 88] on h1 "Order No.301989 (Waiting On Approval)" at bounding box center [598, 85] width 793 height 22
click at [385, 85] on h1 "Order No.301989 (Waiting On Approval)" at bounding box center [598, 85] width 793 height 22
drag, startPoint x: 388, startPoint y: 84, endPoint x: 311, endPoint y: 87, distance: 76.5
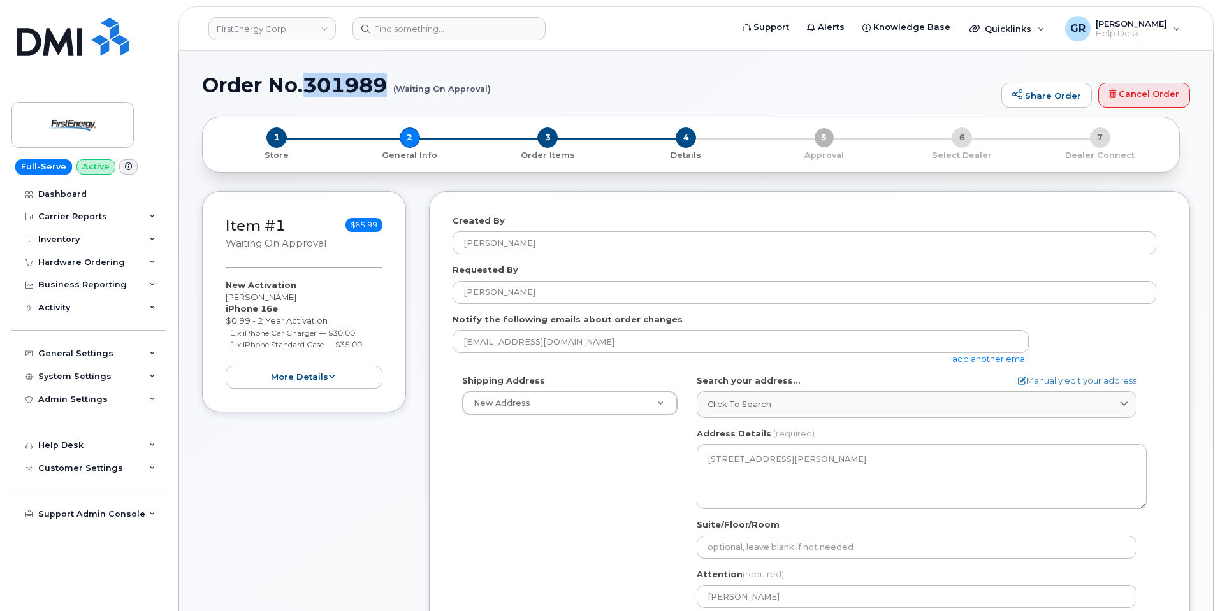
click at [311, 87] on h1 "Order No.301989 (Waiting On Approval)" at bounding box center [598, 85] width 793 height 22
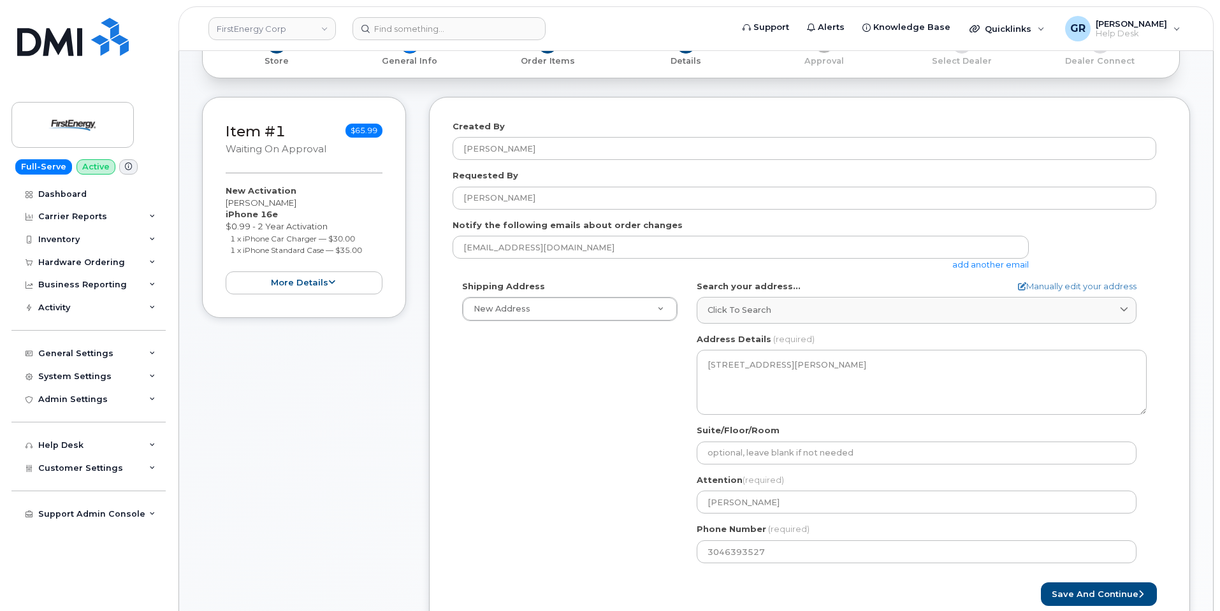
scroll to position [255, 0]
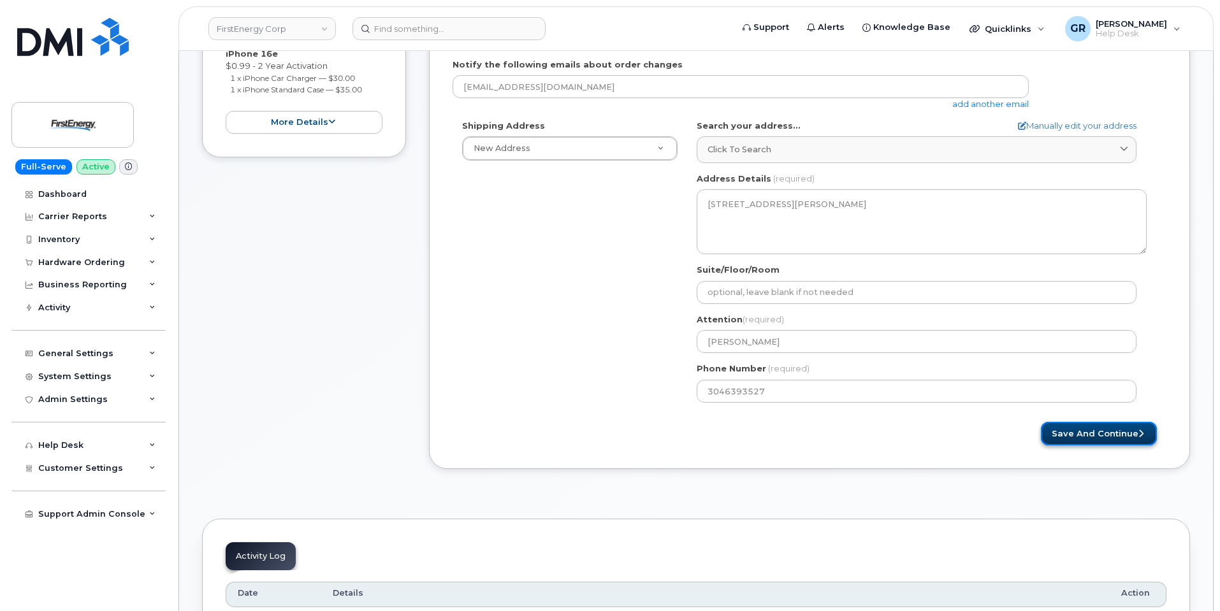
click at [1084, 425] on button "Save and Continue" at bounding box center [1099, 434] width 116 height 24
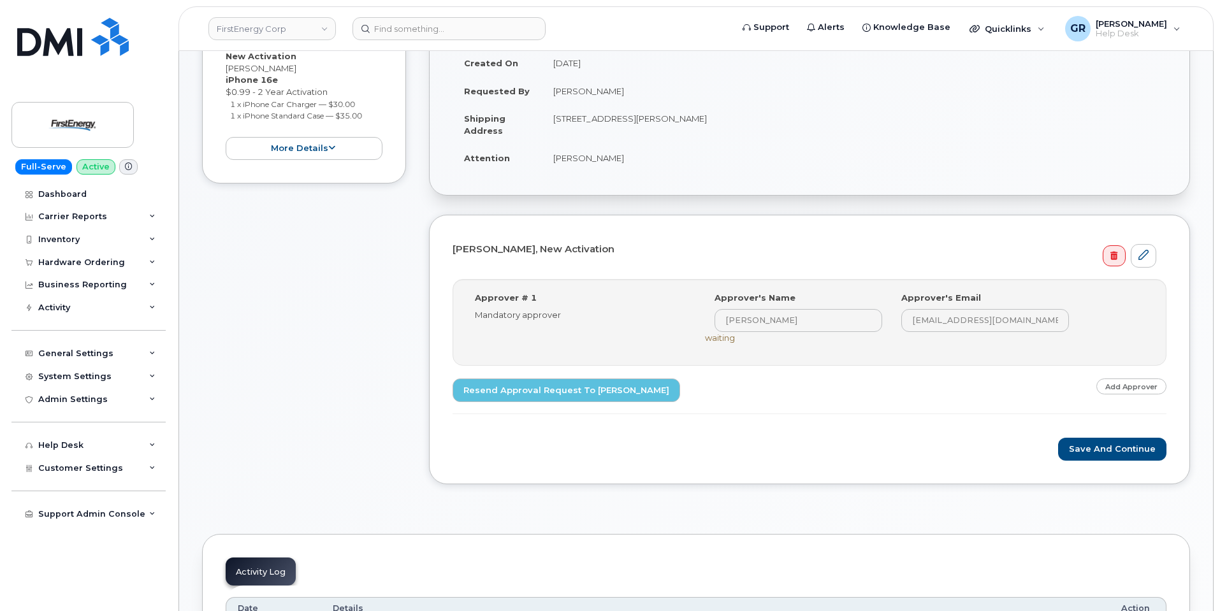
scroll to position [255, 0]
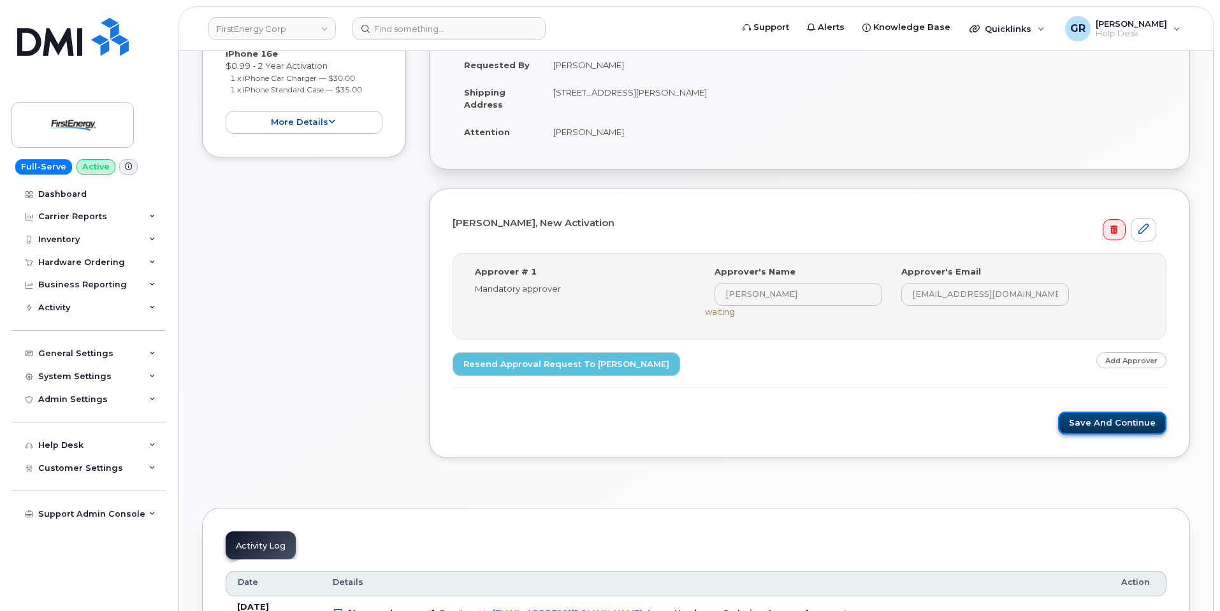
click at [1117, 422] on button "Save and Continue" at bounding box center [1112, 424] width 108 height 24
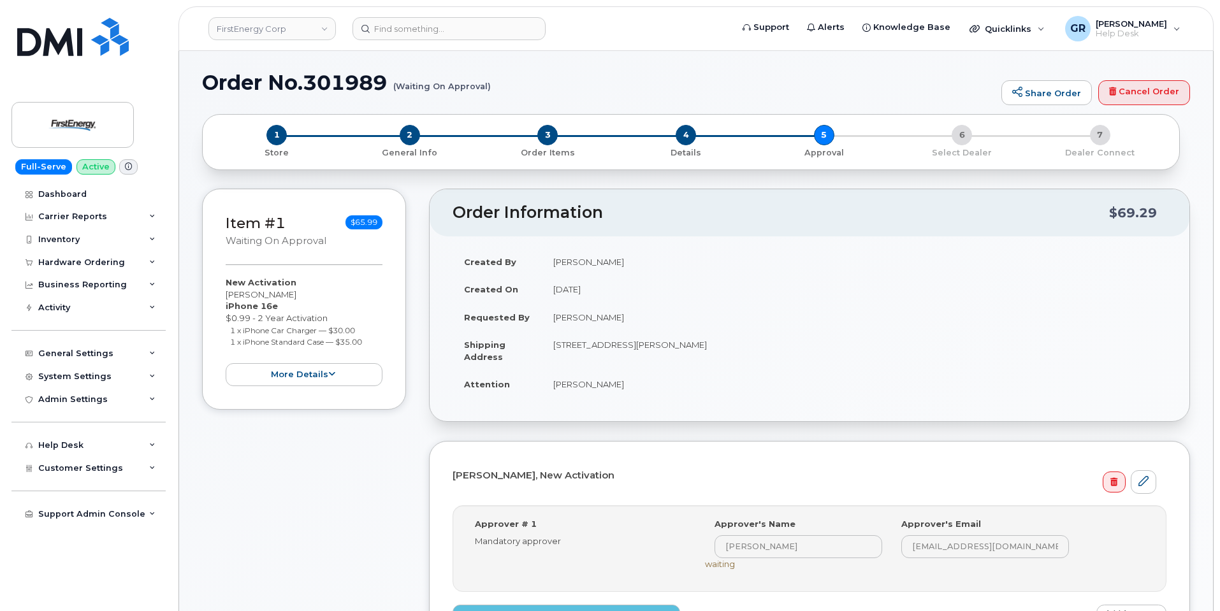
scroll to position [0, 0]
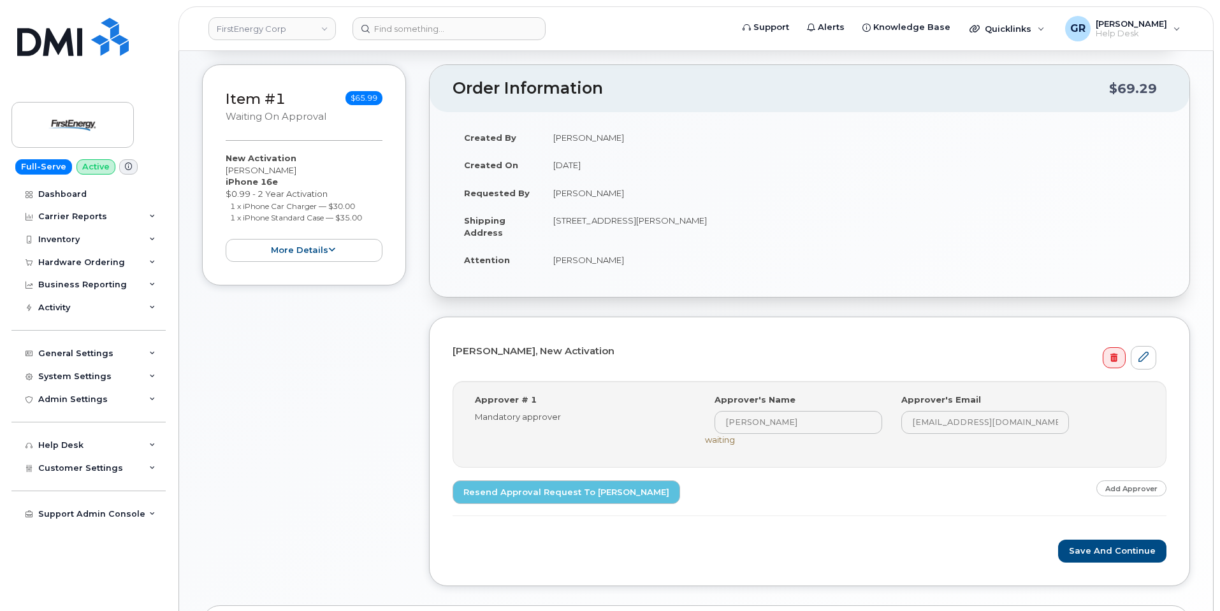
scroll to position [127, 0]
click at [1126, 551] on button "Save and Continue" at bounding box center [1112, 551] width 108 height 24
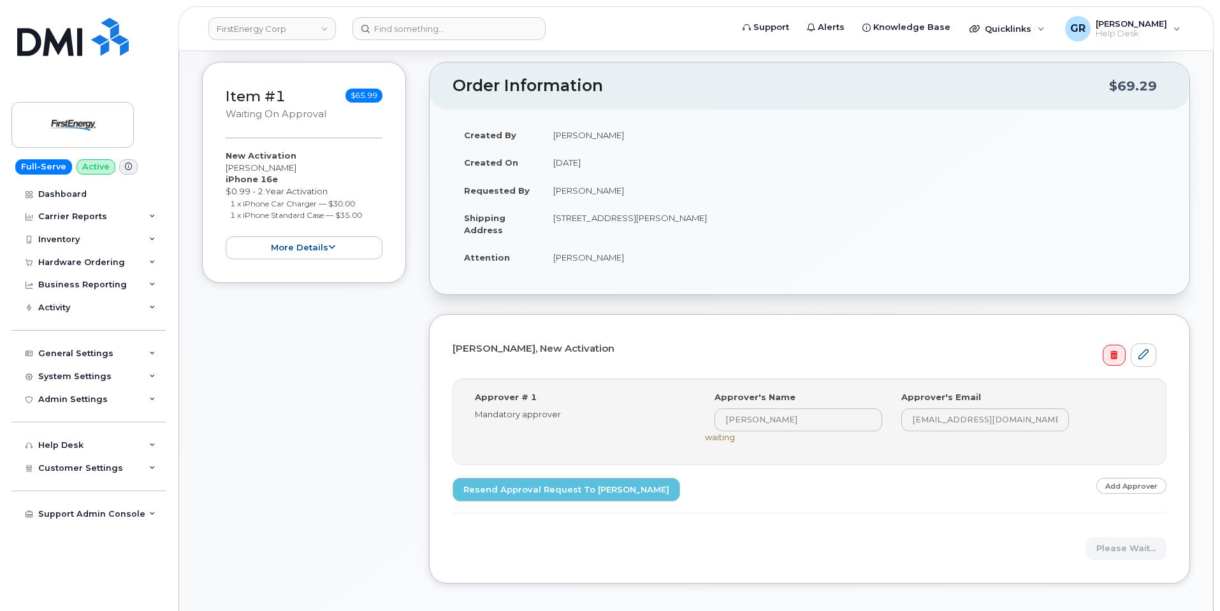
scroll to position [0, 0]
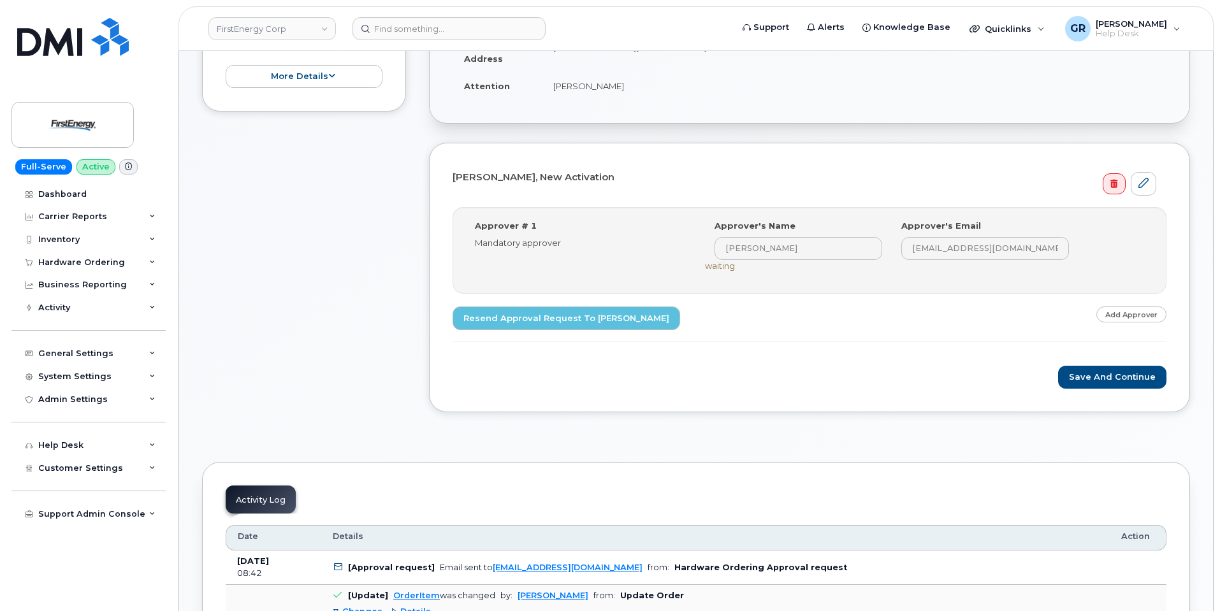
scroll to position [319, 0]
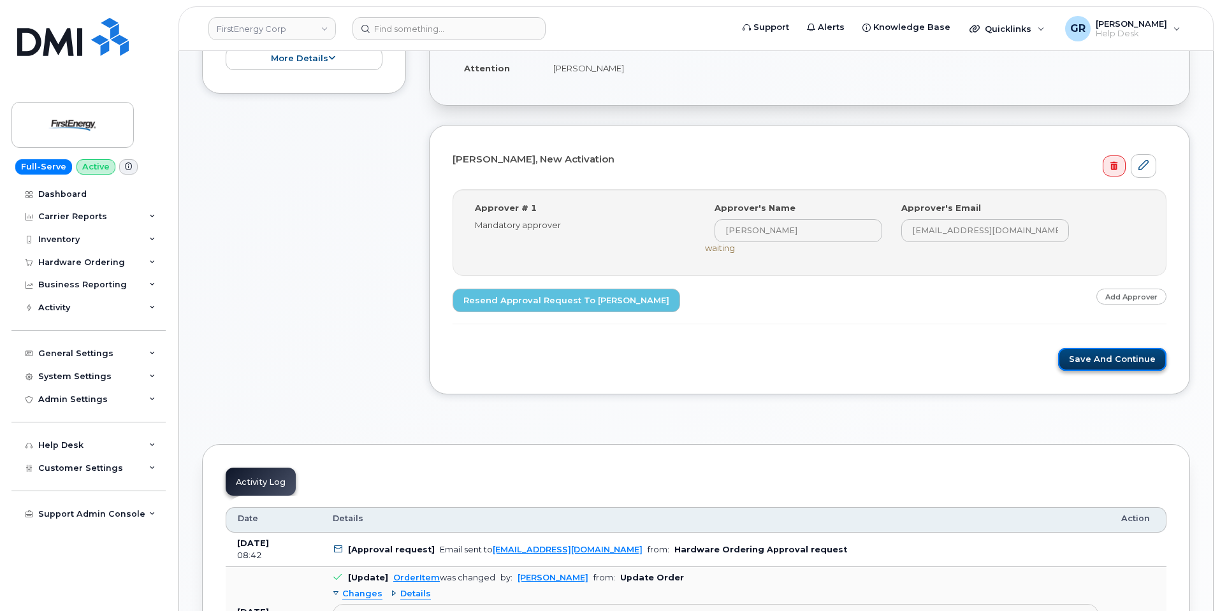
click at [1108, 356] on button "Save and Continue" at bounding box center [1112, 360] width 108 height 24
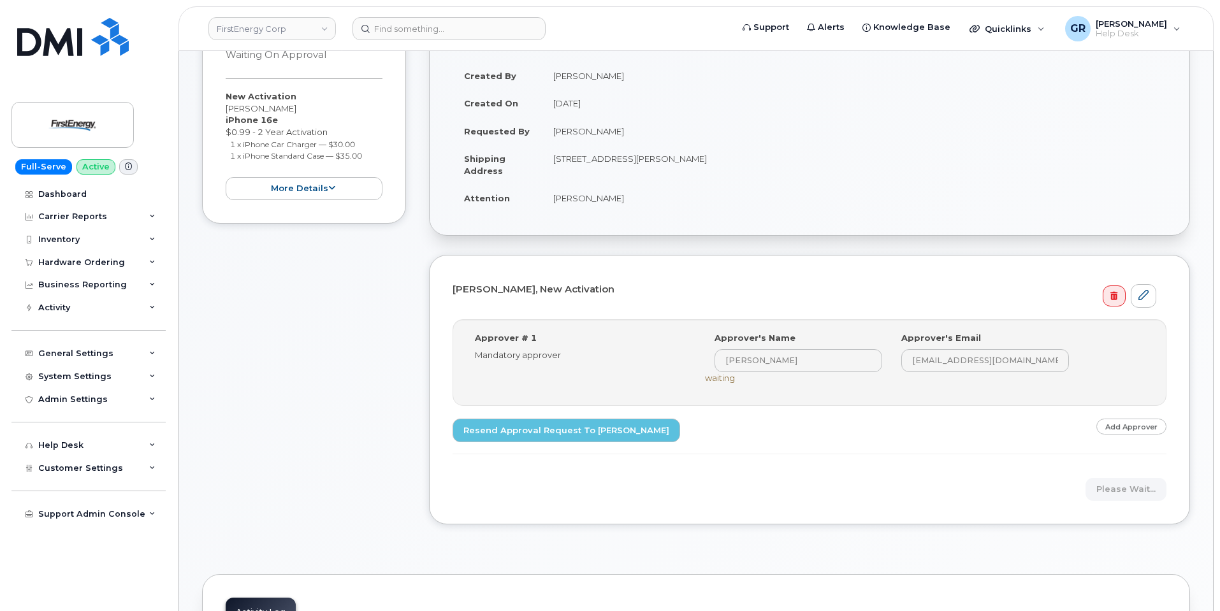
scroll to position [0, 0]
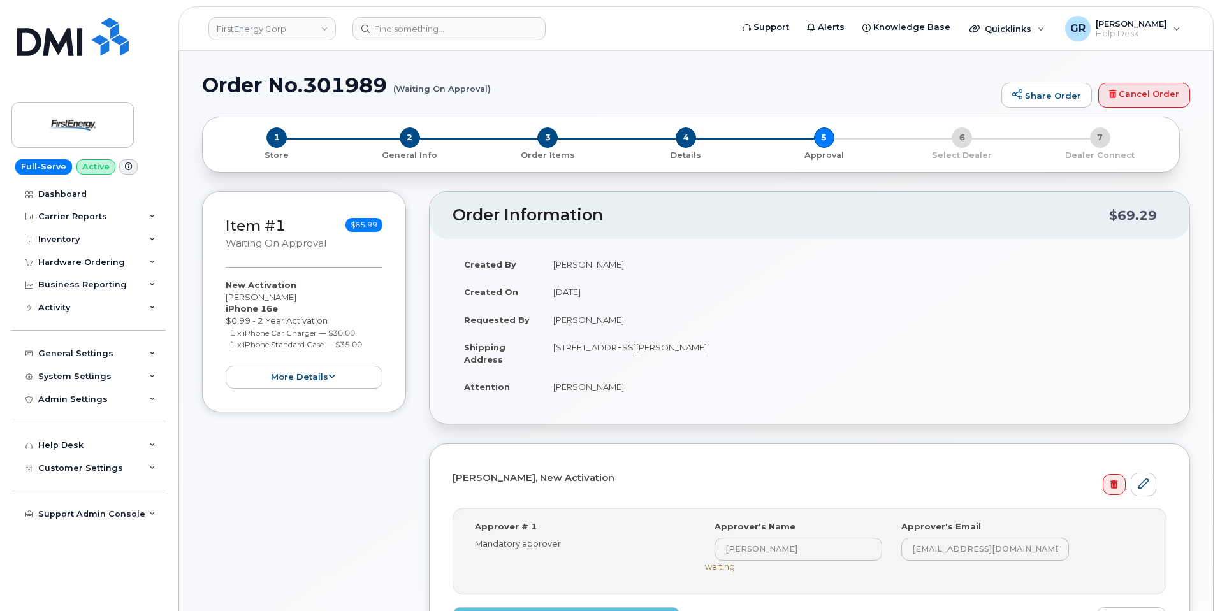
click at [404, 425] on div "Item #1 Waiting On Approval $65.99 New Activation [PERSON_NAME] iPhone 16e $0.9…" at bounding box center [304, 462] width 204 height 542
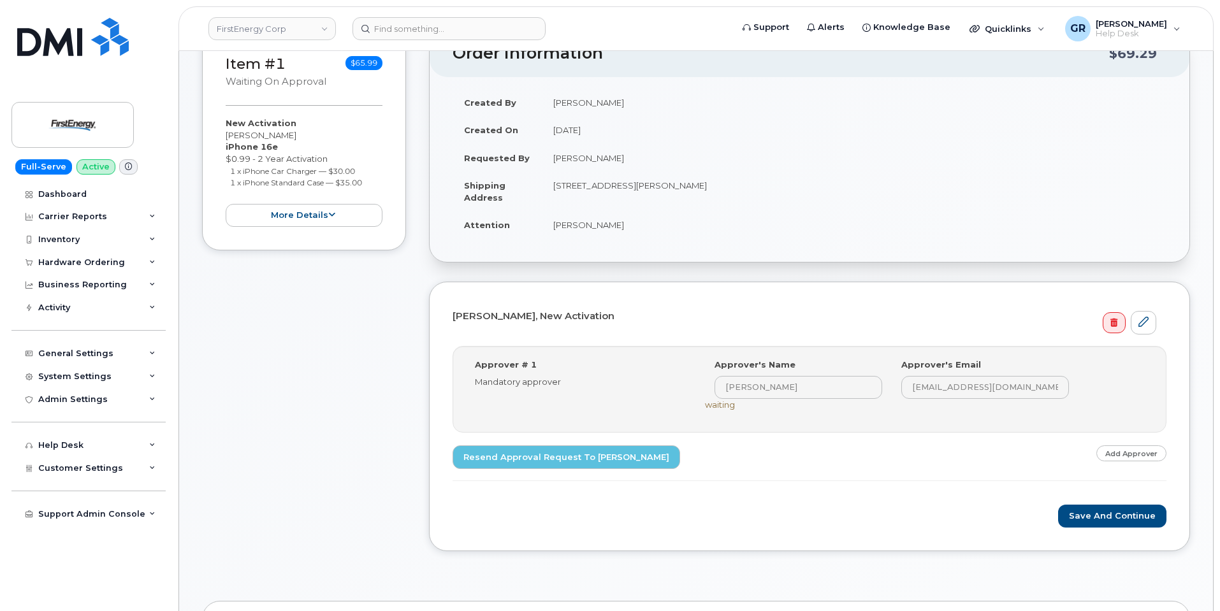
scroll to position [319, 0]
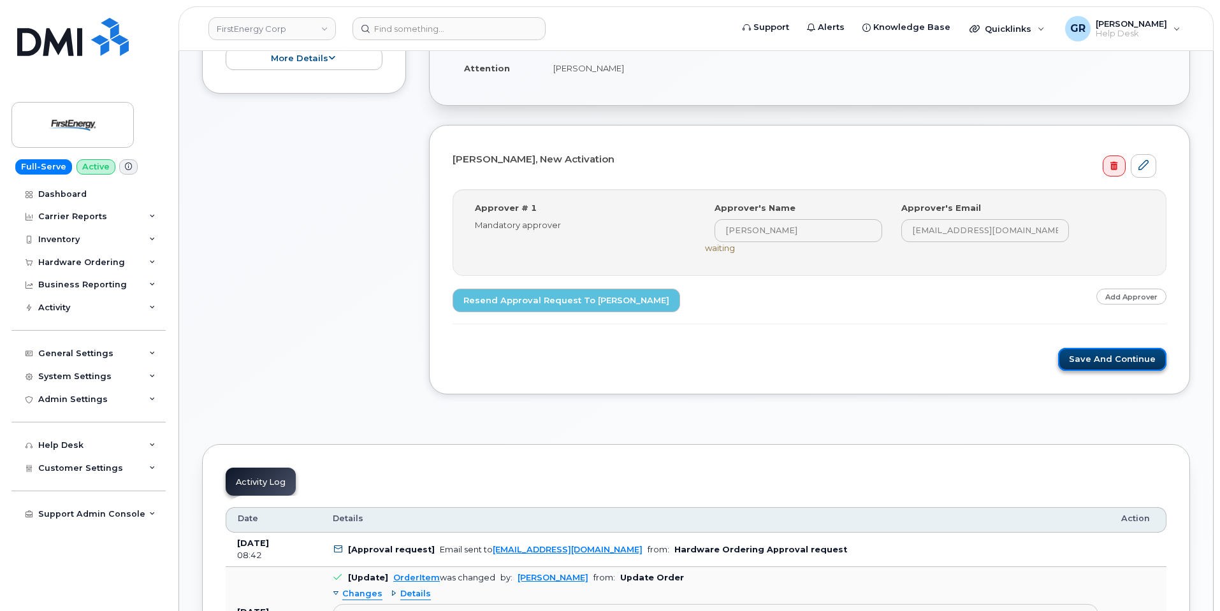
click at [1105, 351] on button "Save and Continue" at bounding box center [1112, 360] width 108 height 24
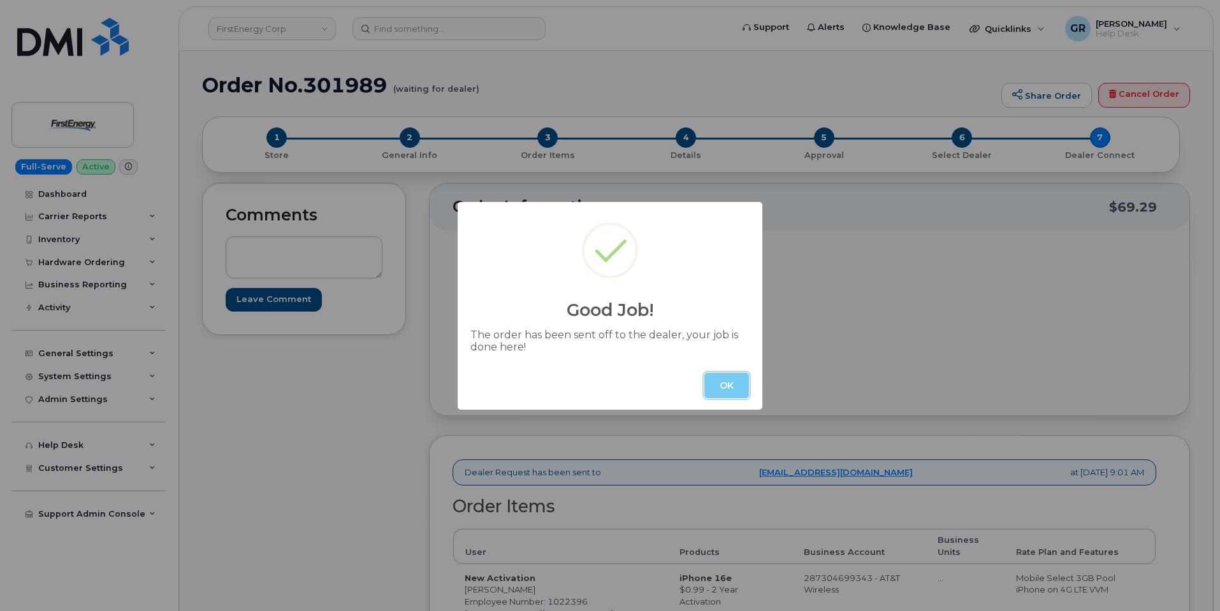
click at [729, 386] on button "OK" at bounding box center [726, 385] width 45 height 25
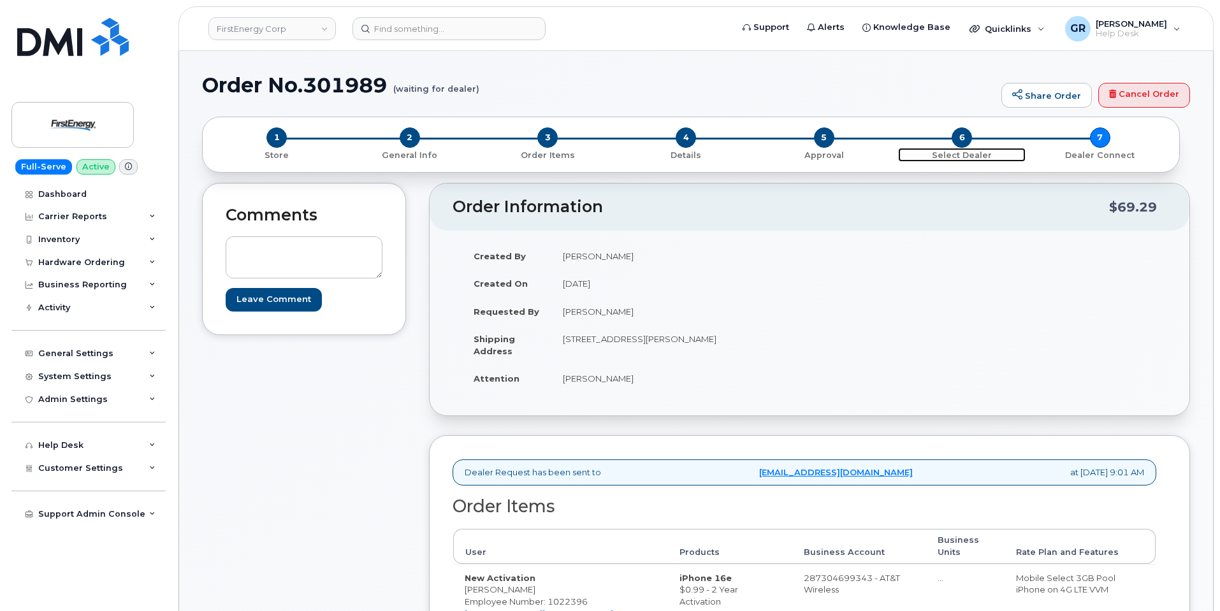
click at [961, 157] on p "Select Dealer" at bounding box center [962, 155] width 128 height 11
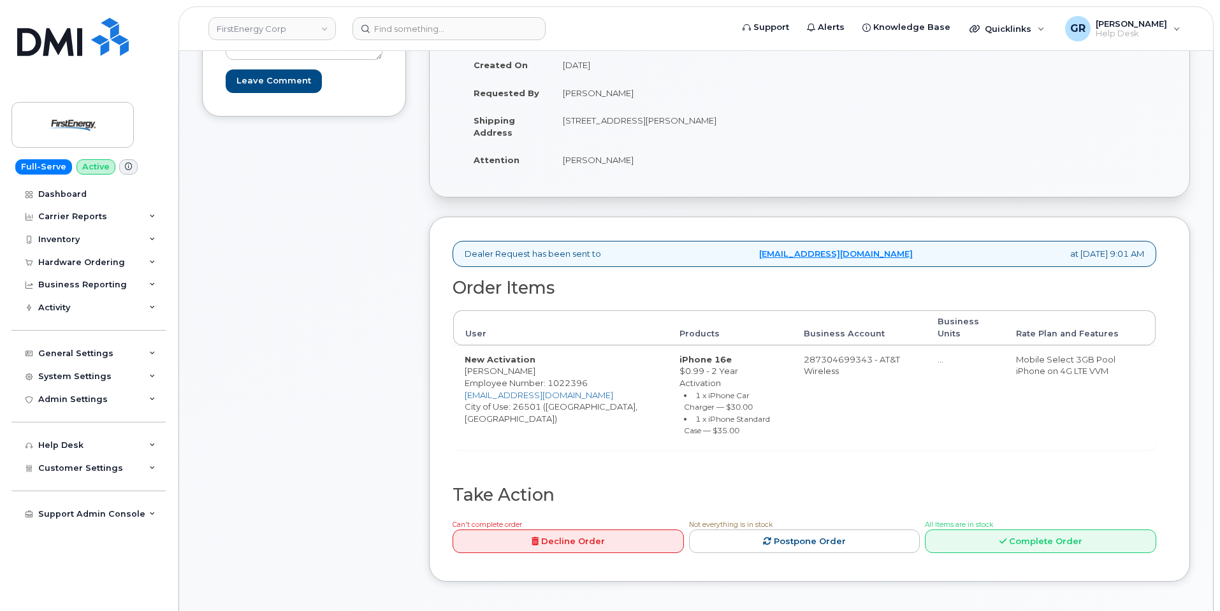
scroll to position [64, 0]
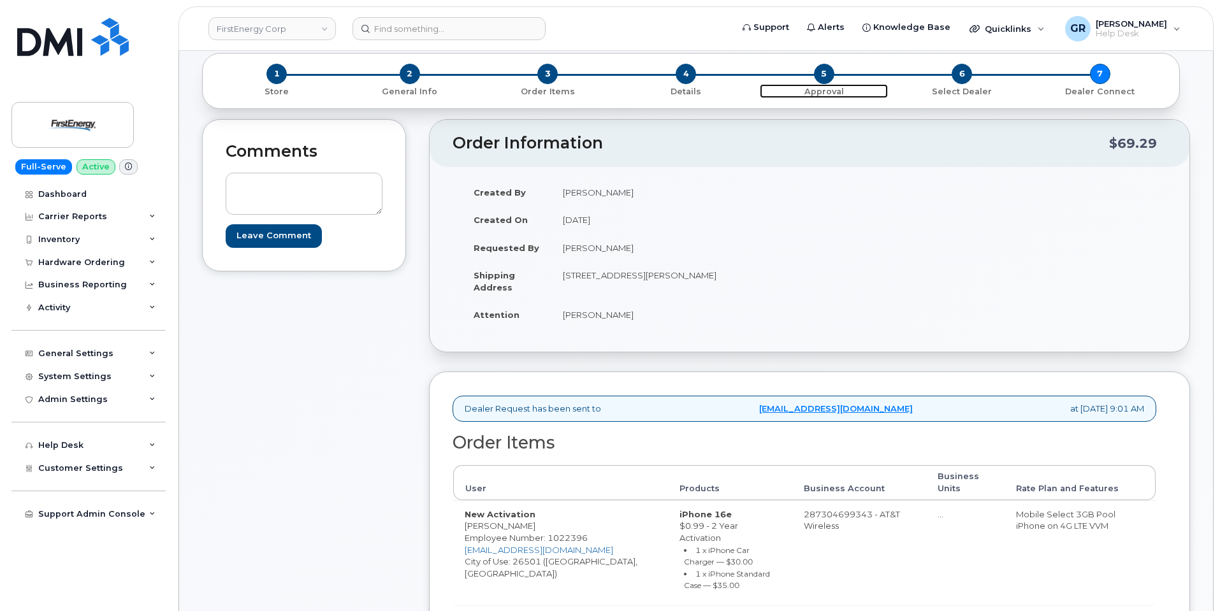
click at [822, 91] on p "Approval" at bounding box center [824, 91] width 128 height 11
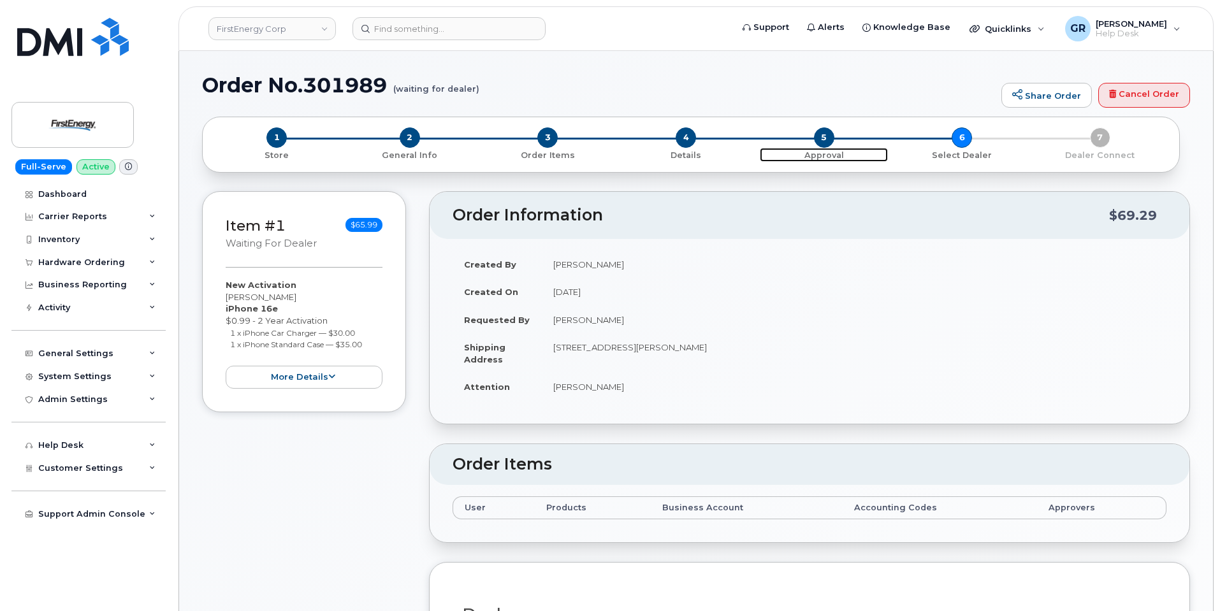
click at [824, 157] on p "Approval" at bounding box center [824, 155] width 128 height 11
click at [828, 139] on span "5" at bounding box center [824, 137] width 20 height 20
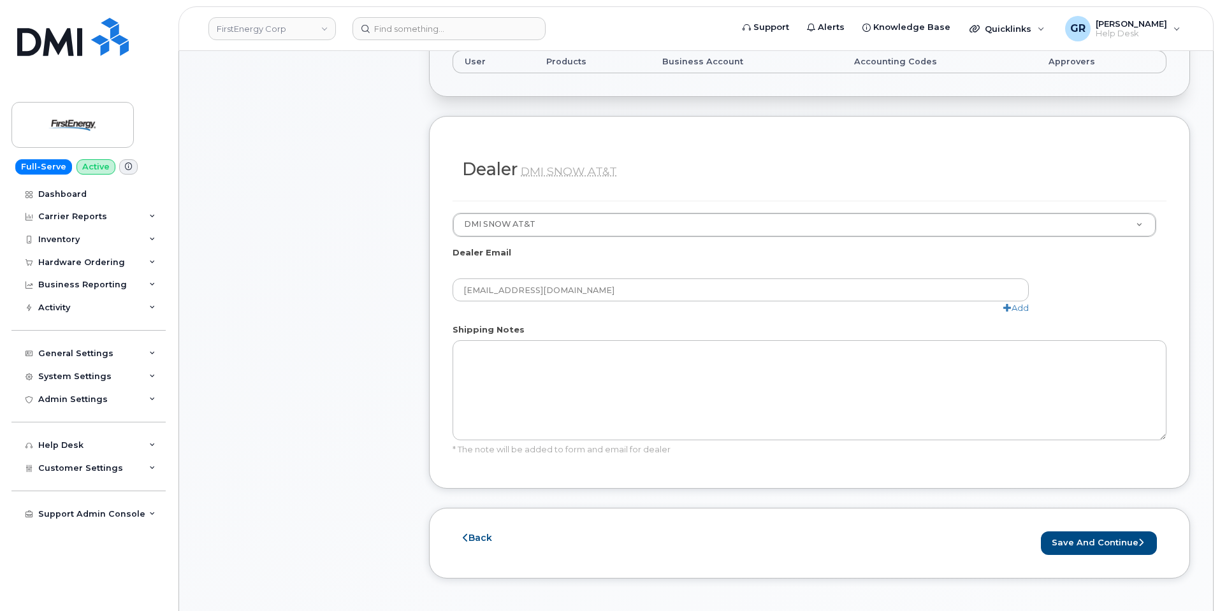
scroll to position [765, 0]
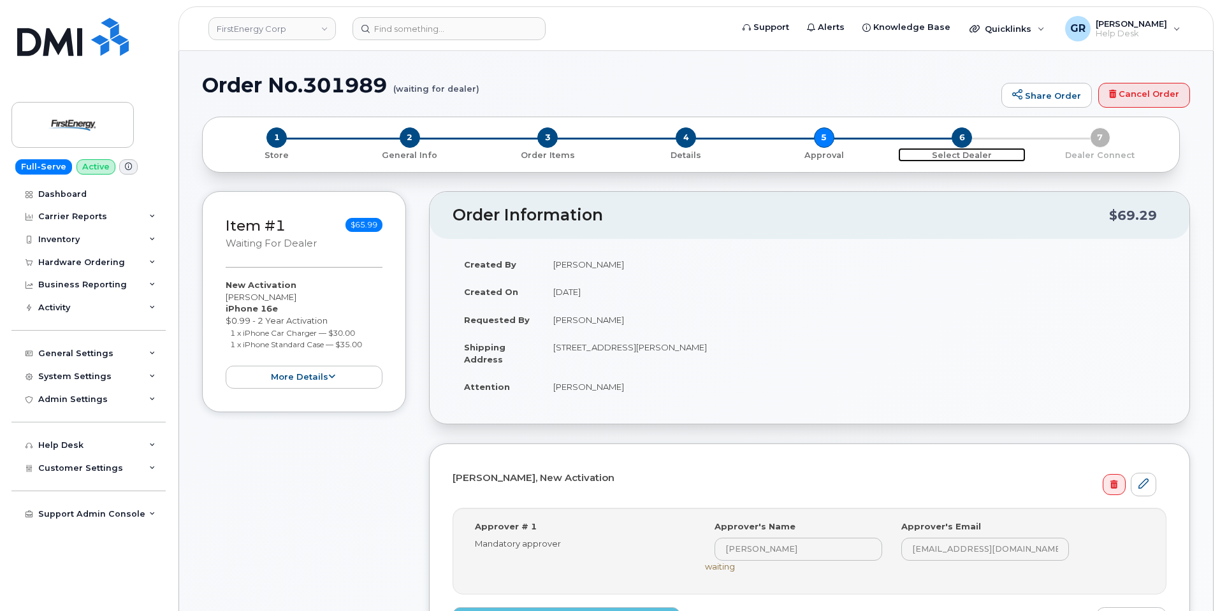
click at [976, 152] on p "Select Dealer" at bounding box center [962, 155] width 128 height 11
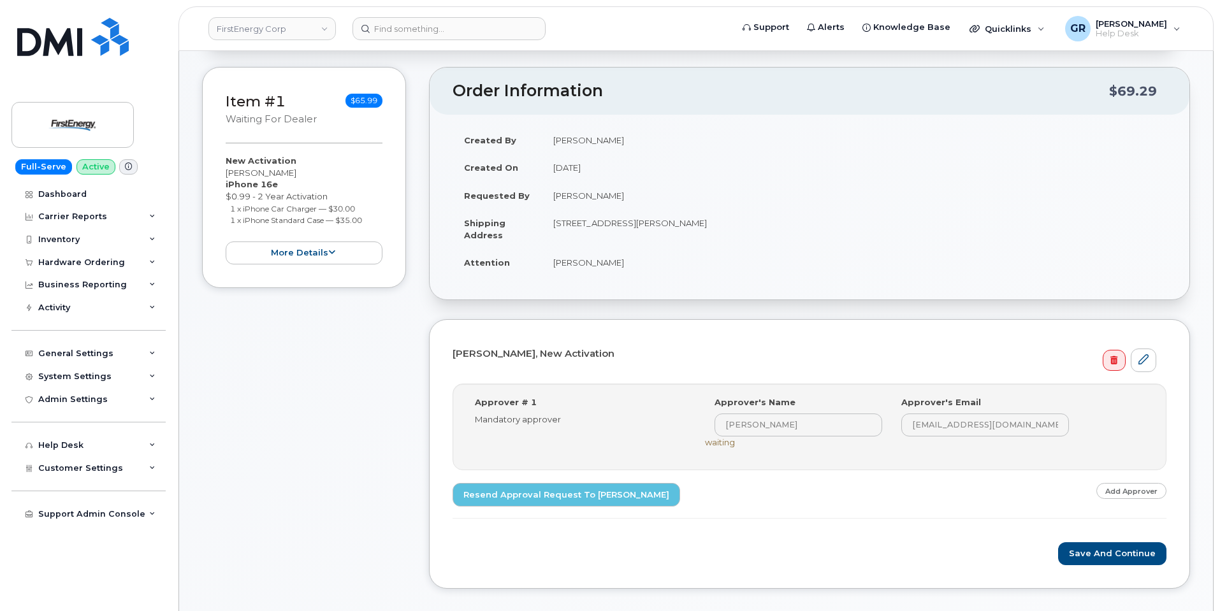
scroll to position [127, 0]
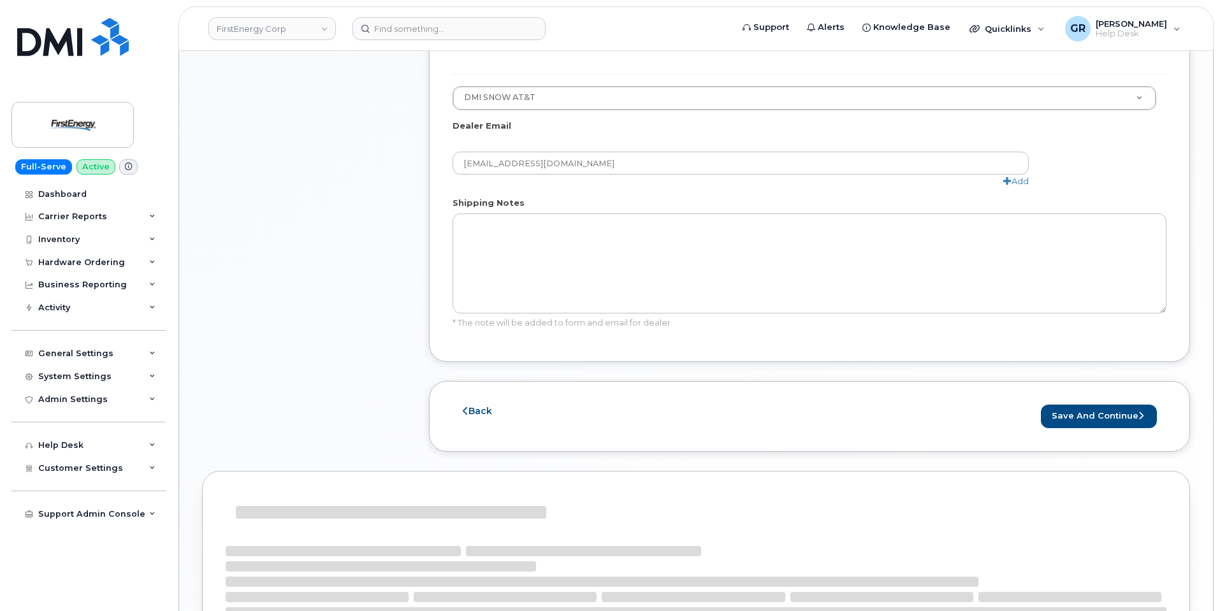
scroll to position [574, 0]
click at [471, 410] on link "Back" at bounding box center [477, 410] width 29 height 11
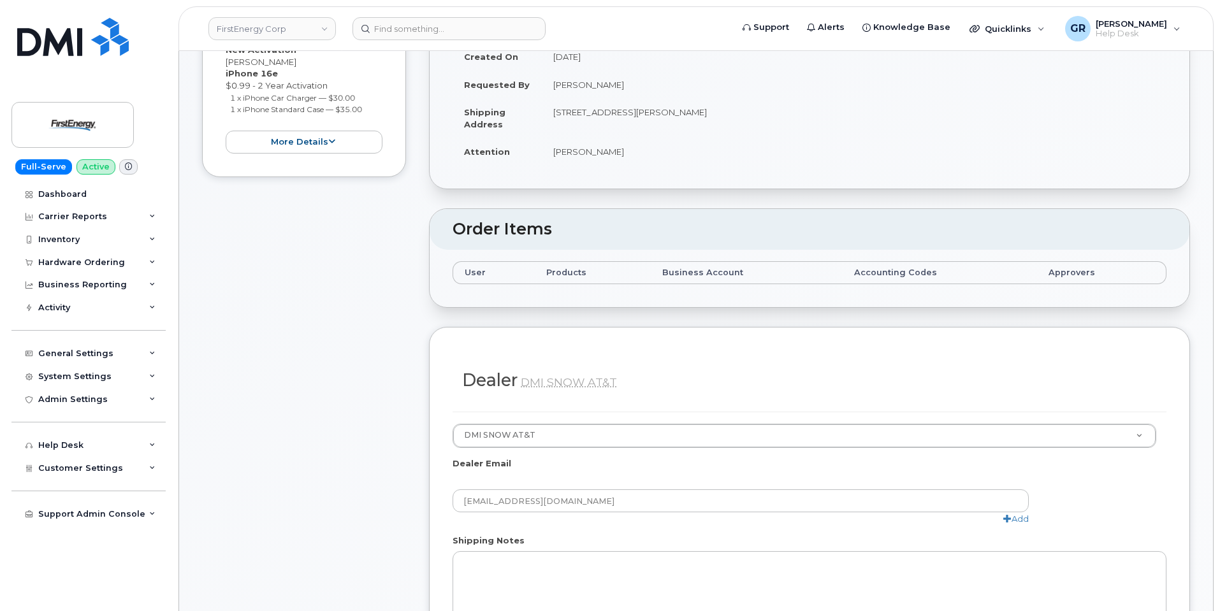
scroll to position [510, 0]
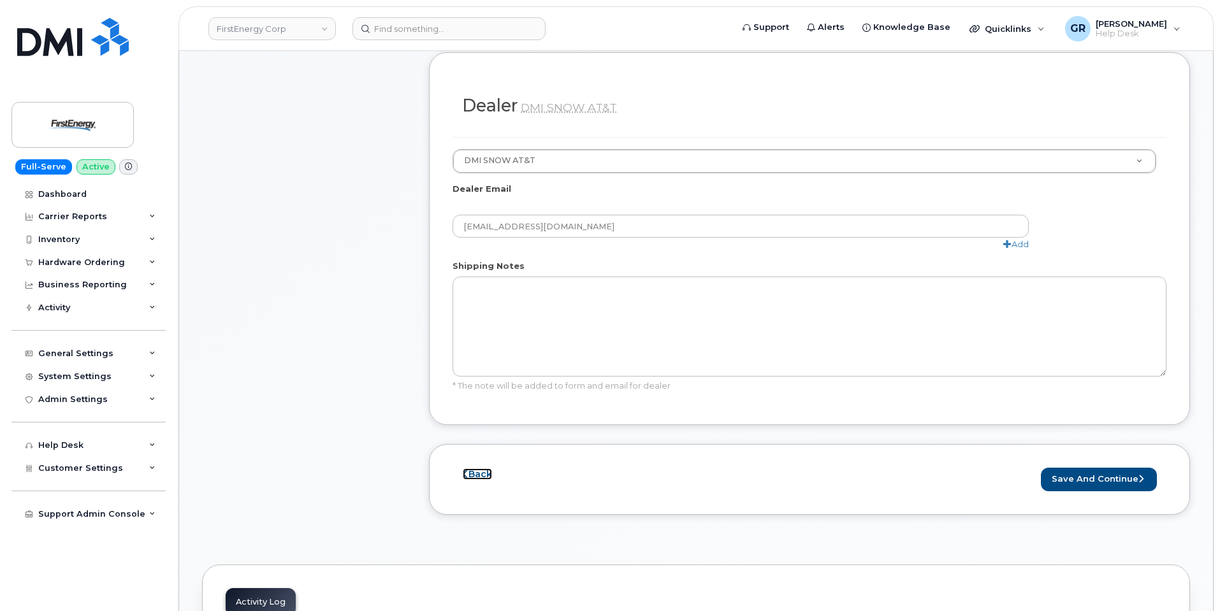
click at [483, 474] on link "Back" at bounding box center [477, 473] width 29 height 11
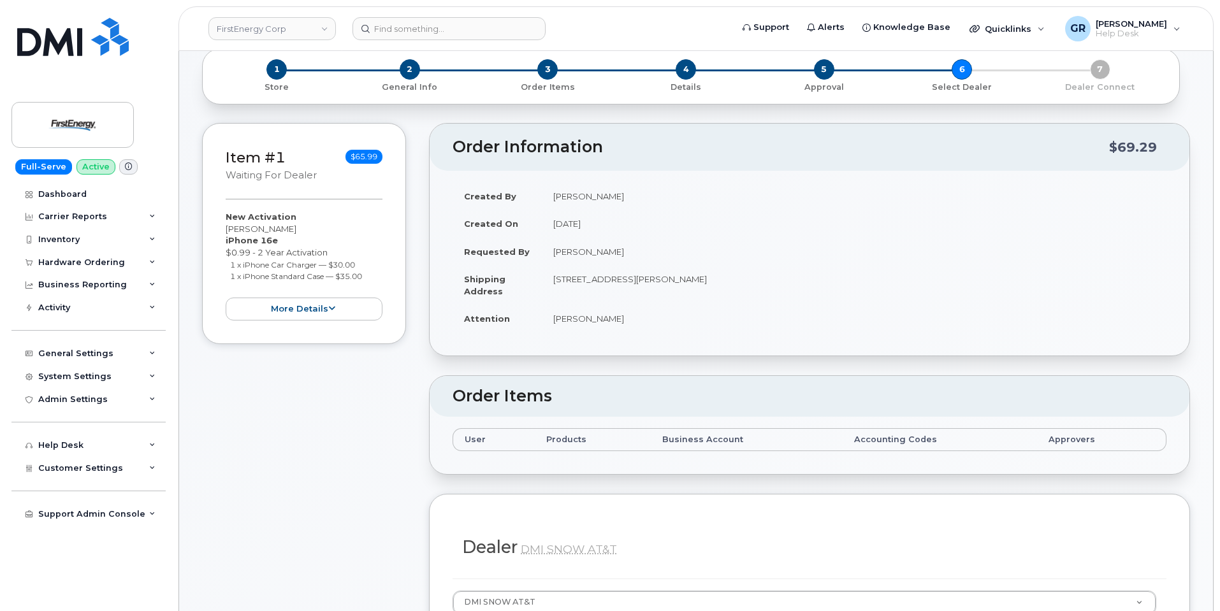
scroll to position [0, 0]
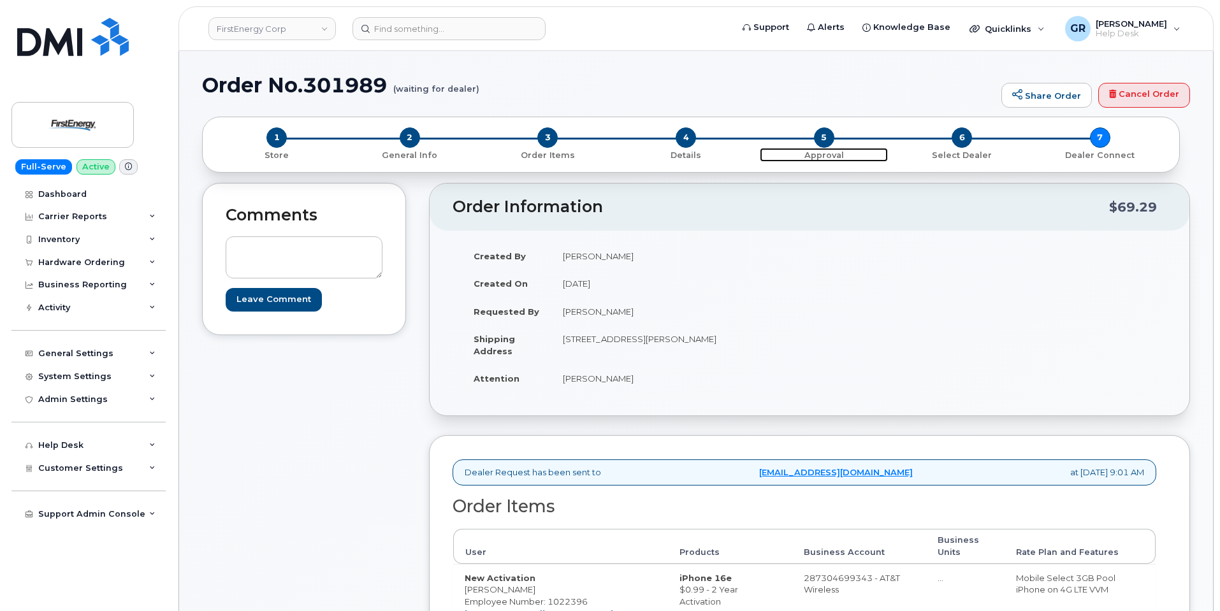
click at [823, 160] on p "Approval" at bounding box center [824, 155] width 128 height 11
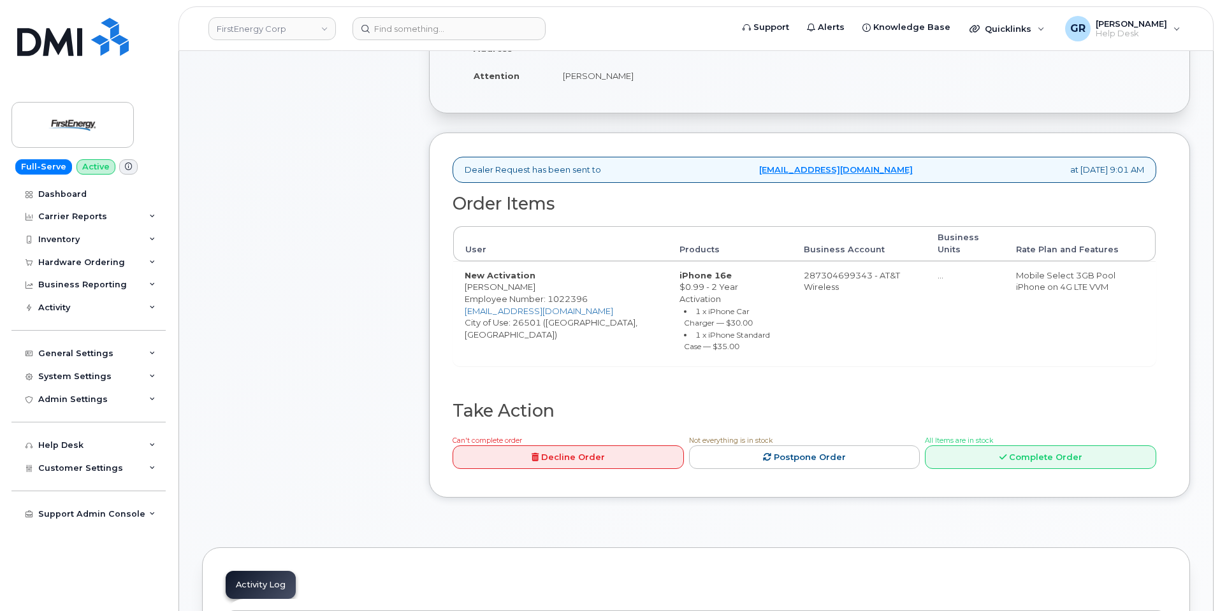
scroll to position [319, 0]
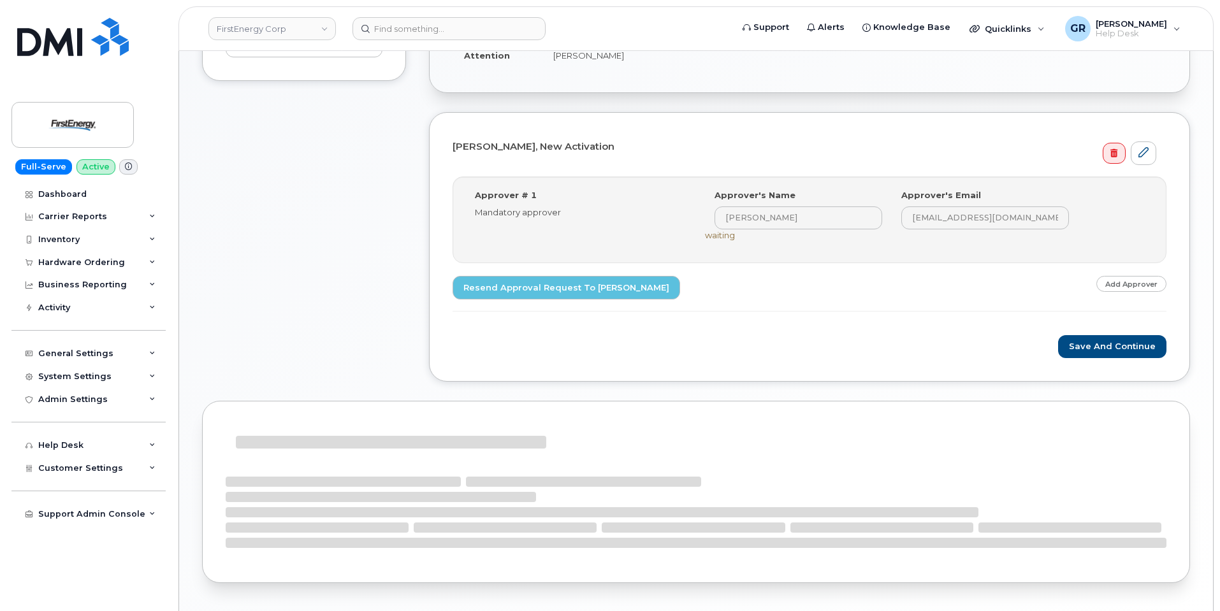
scroll to position [382, 0]
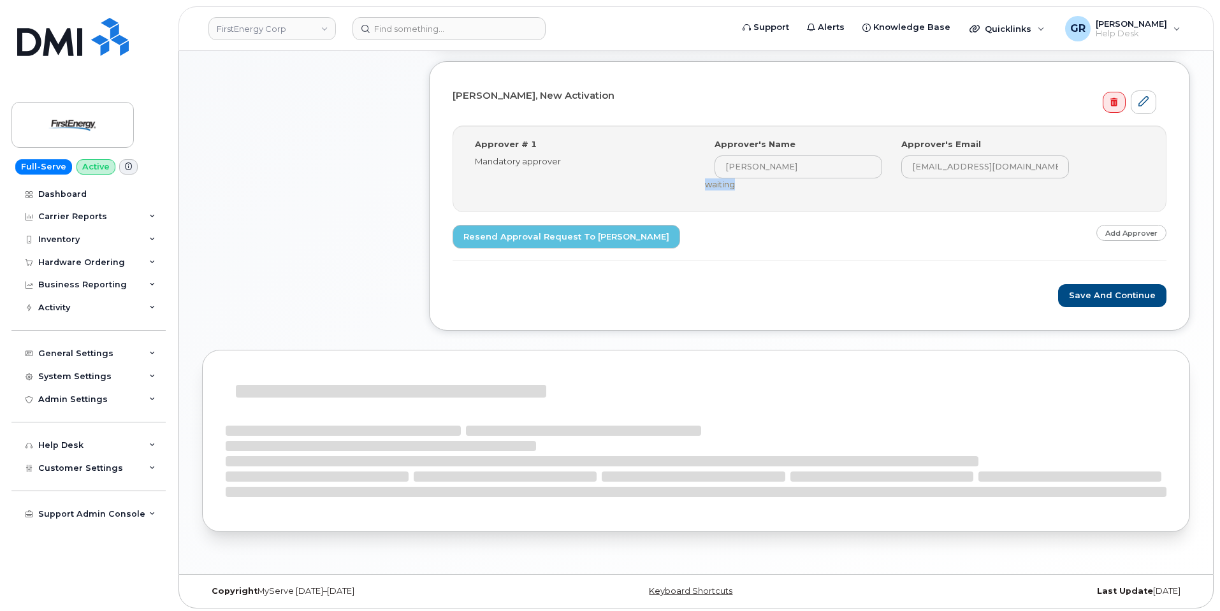
drag, startPoint x: 705, startPoint y: 185, endPoint x: 763, endPoint y: 187, distance: 58.1
click at [760, 188] on div "Select Approver Anthony J Solic (asolic@firstenergycorp.com) Approver's Name An…" at bounding box center [897, 164] width 384 height 52
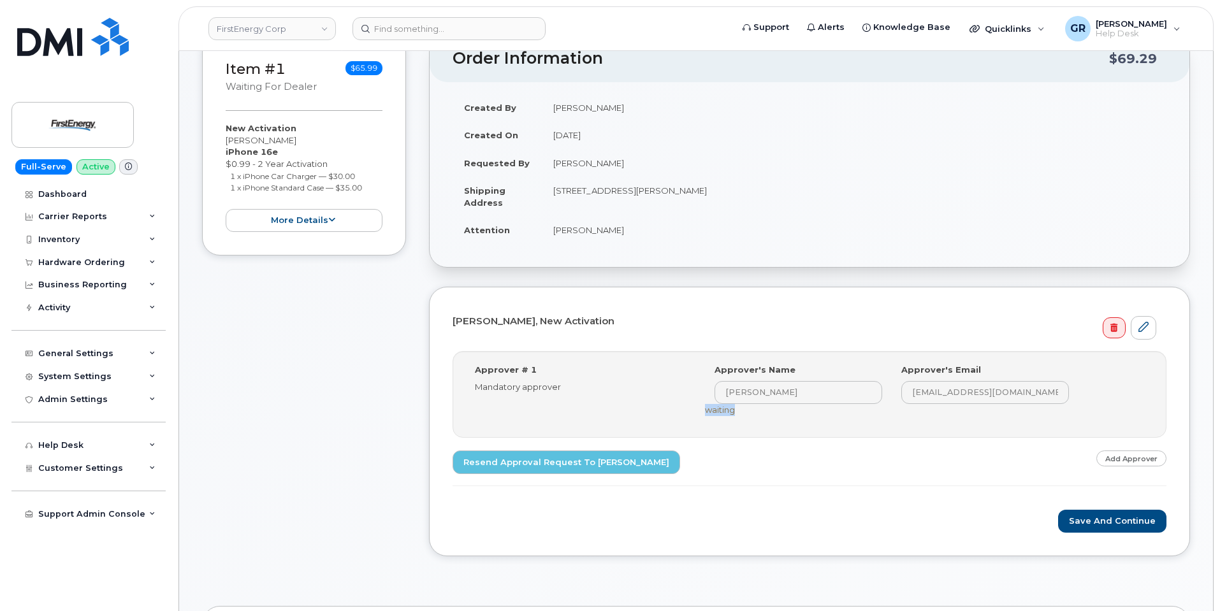
scroll to position [0, 0]
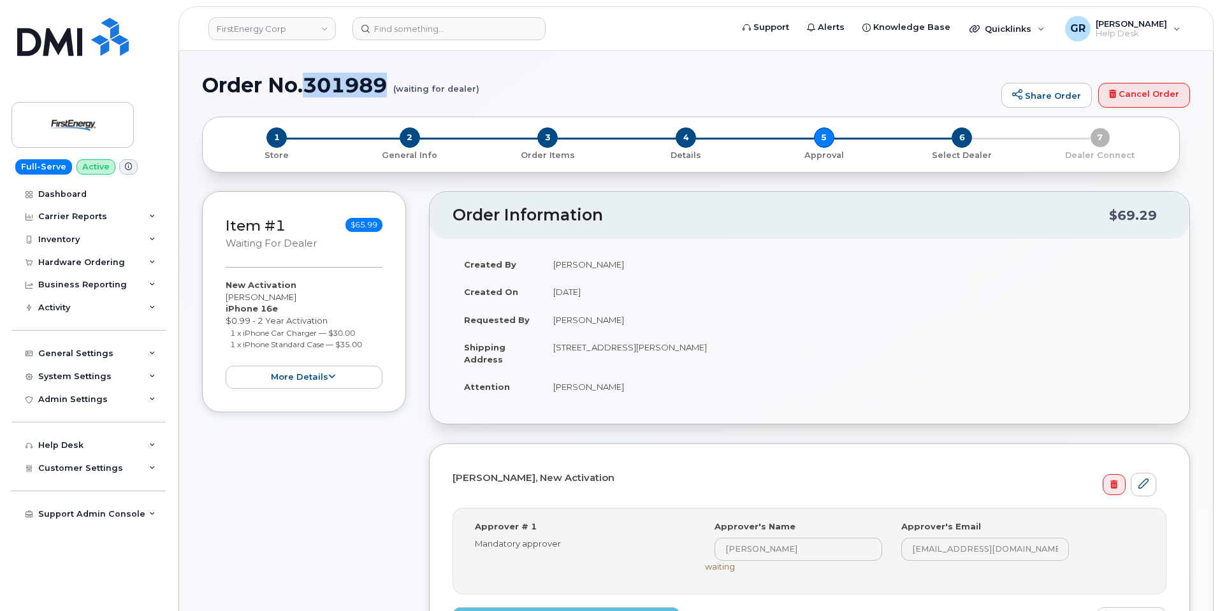
drag, startPoint x: 386, startPoint y: 86, endPoint x: 308, endPoint y: 89, distance: 77.8
click at [308, 89] on h1 "Order No.301989 (waiting for dealer)" at bounding box center [598, 85] width 793 height 22
copy h1 "301989"
click at [351, 450] on div "Item #1 waiting for dealer $65.99 New Activation Garry Seckman iPhone 16e $0.99…" at bounding box center [304, 462] width 204 height 542
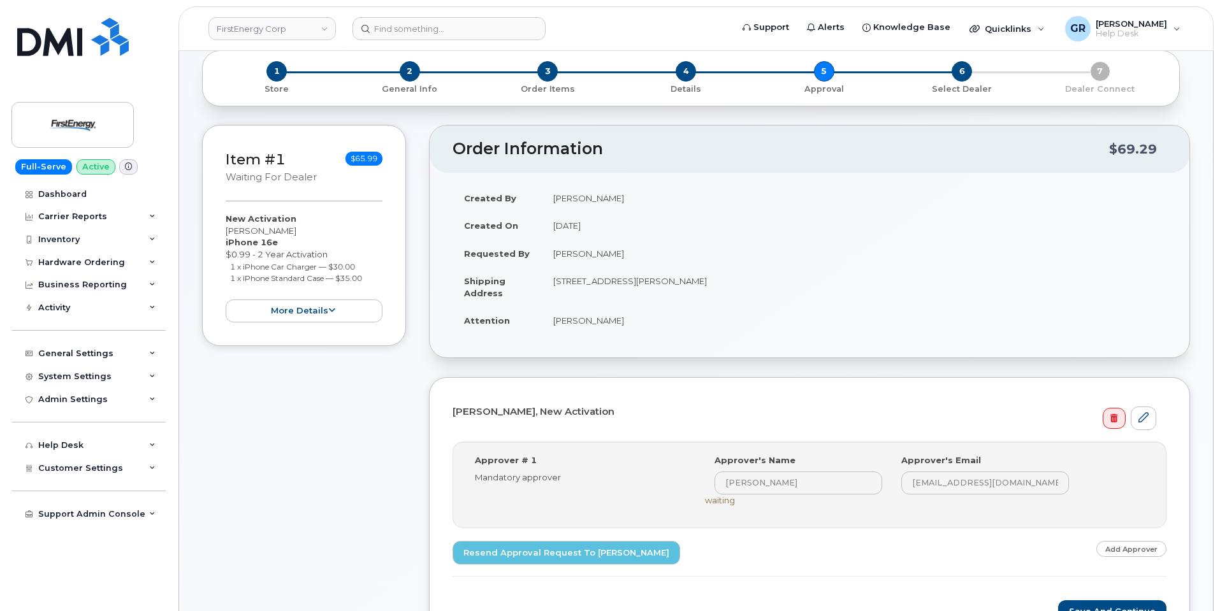
scroll to position [64, 0]
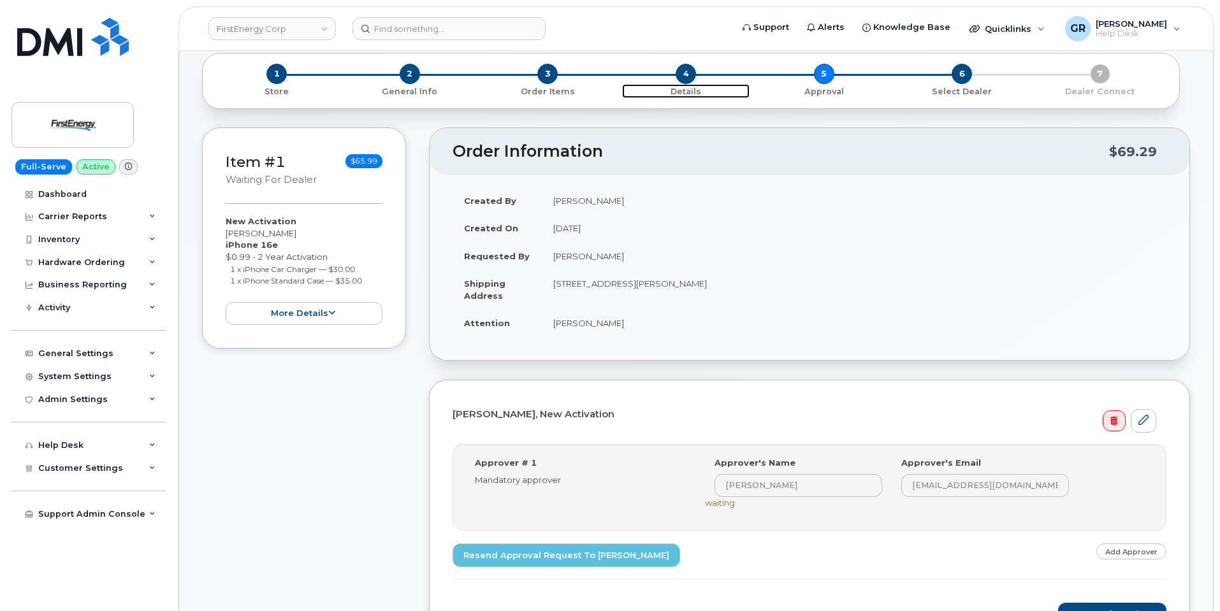
click at [690, 89] on p "Details" at bounding box center [686, 91] width 128 height 11
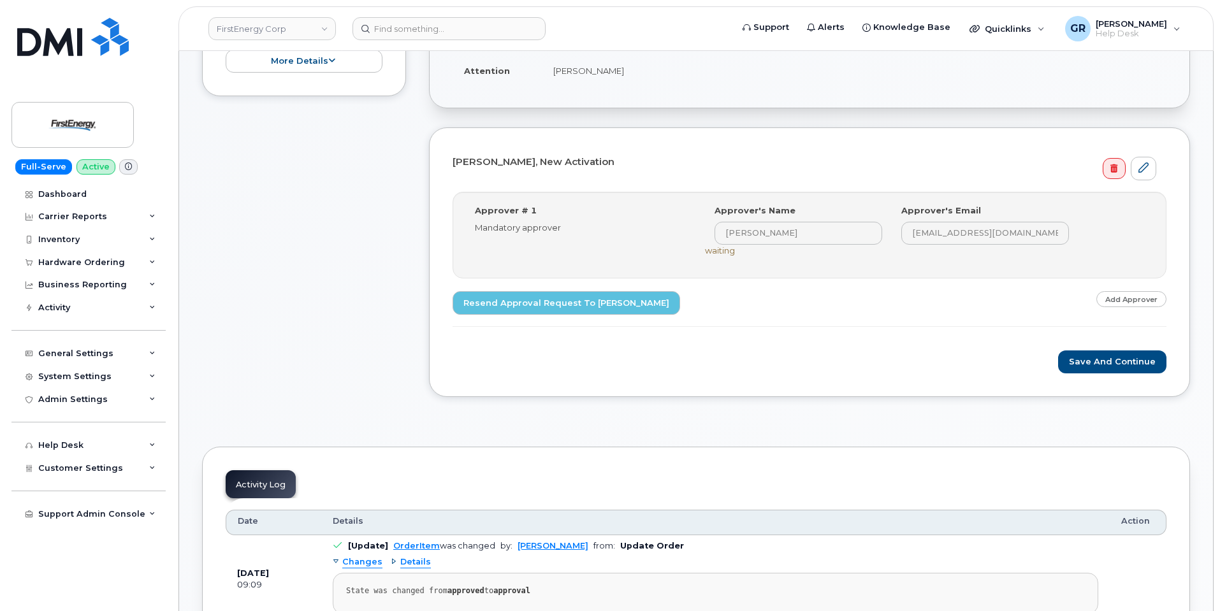
scroll to position [319, 0]
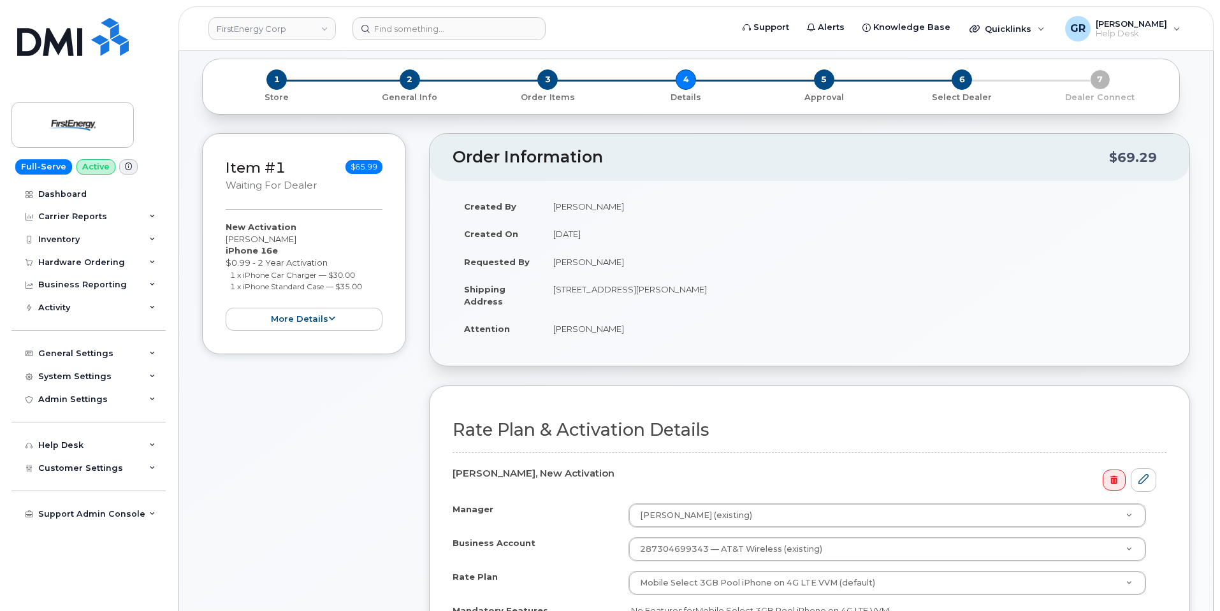
scroll to position [17, 0]
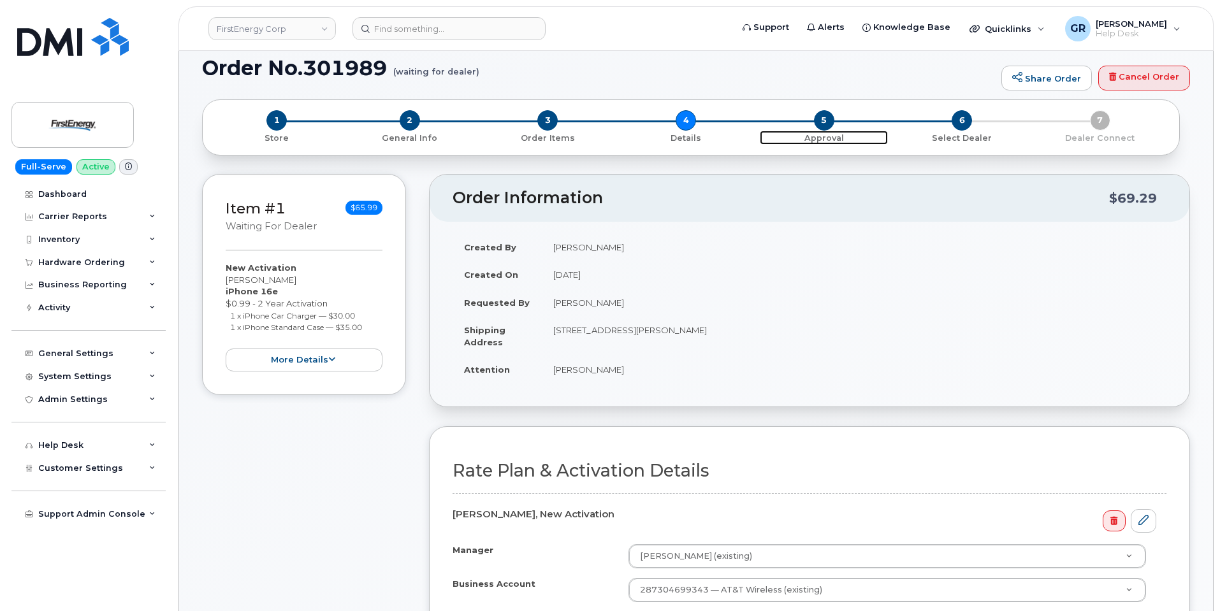
click at [818, 135] on p "Approval" at bounding box center [824, 138] width 128 height 11
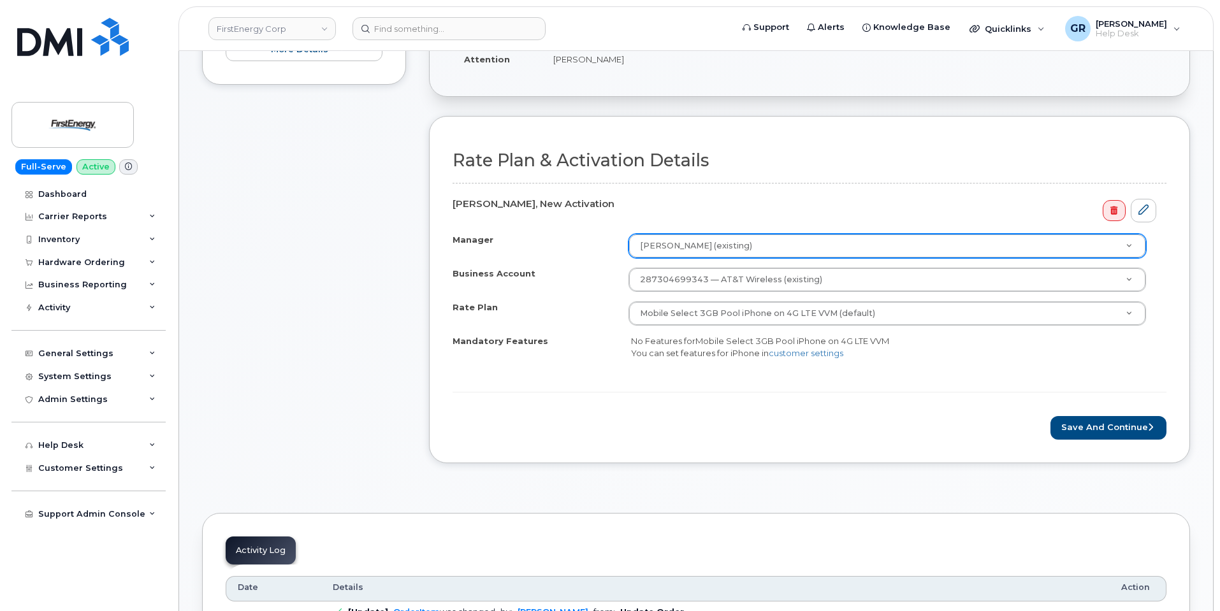
scroll to position [336, 0]
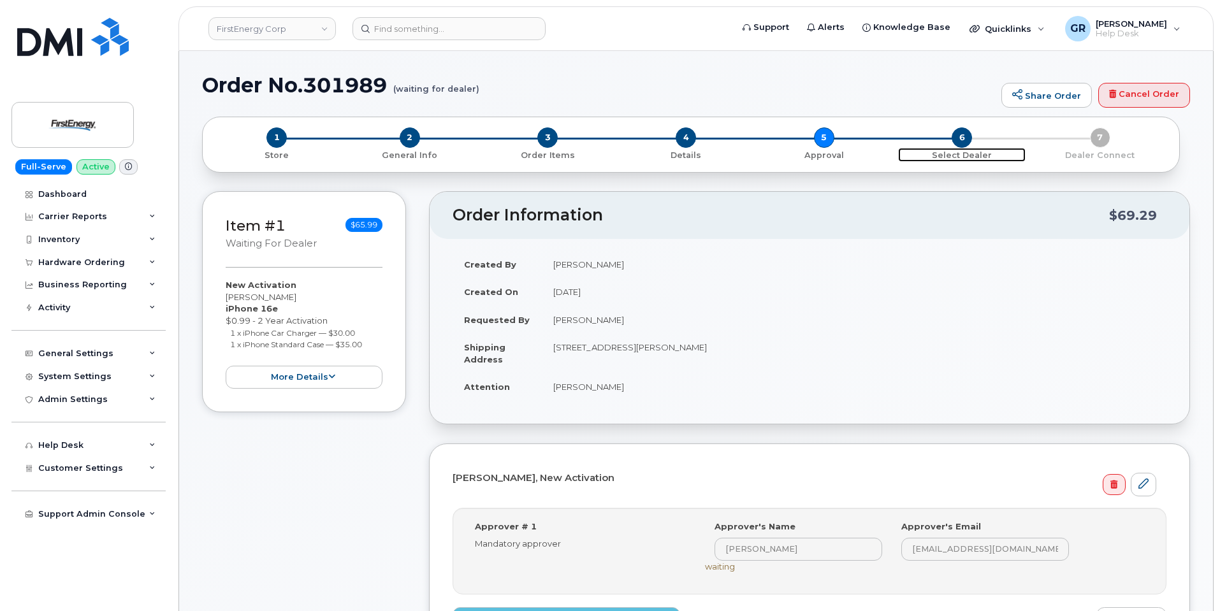
click at [954, 156] on p "Select Dealer" at bounding box center [962, 155] width 128 height 11
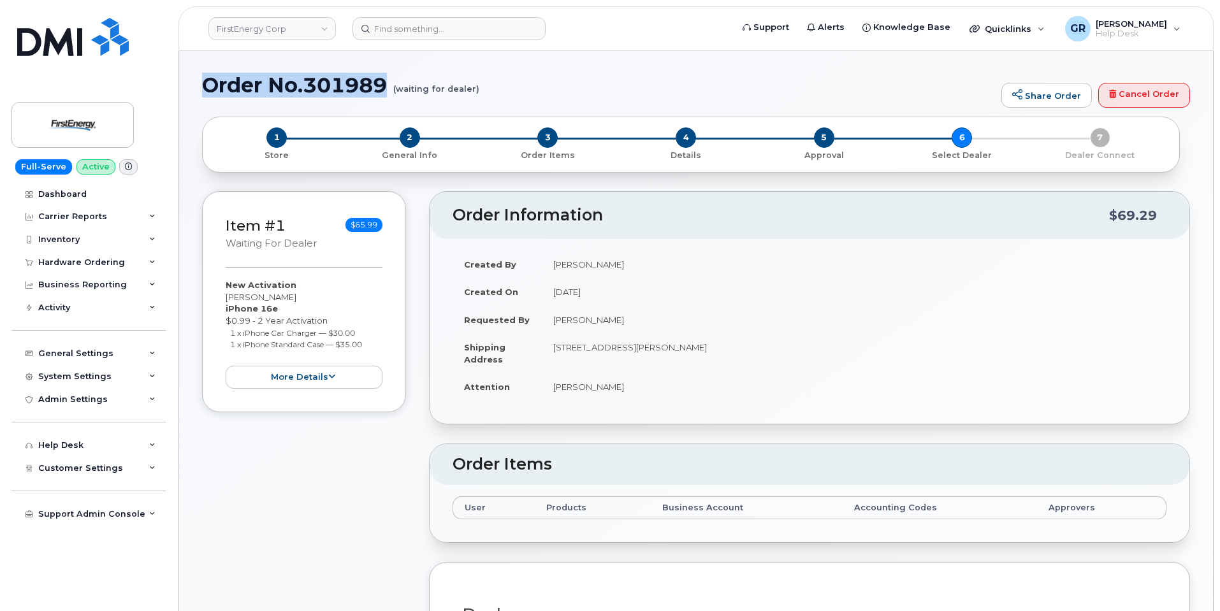
drag, startPoint x: 202, startPoint y: 86, endPoint x: 386, endPoint y: 74, distance: 184.0
click at [386, 74] on h1 "Order No.301989 (waiting for dealer)" at bounding box center [598, 85] width 793 height 22
copy h1 "Order No.301989"
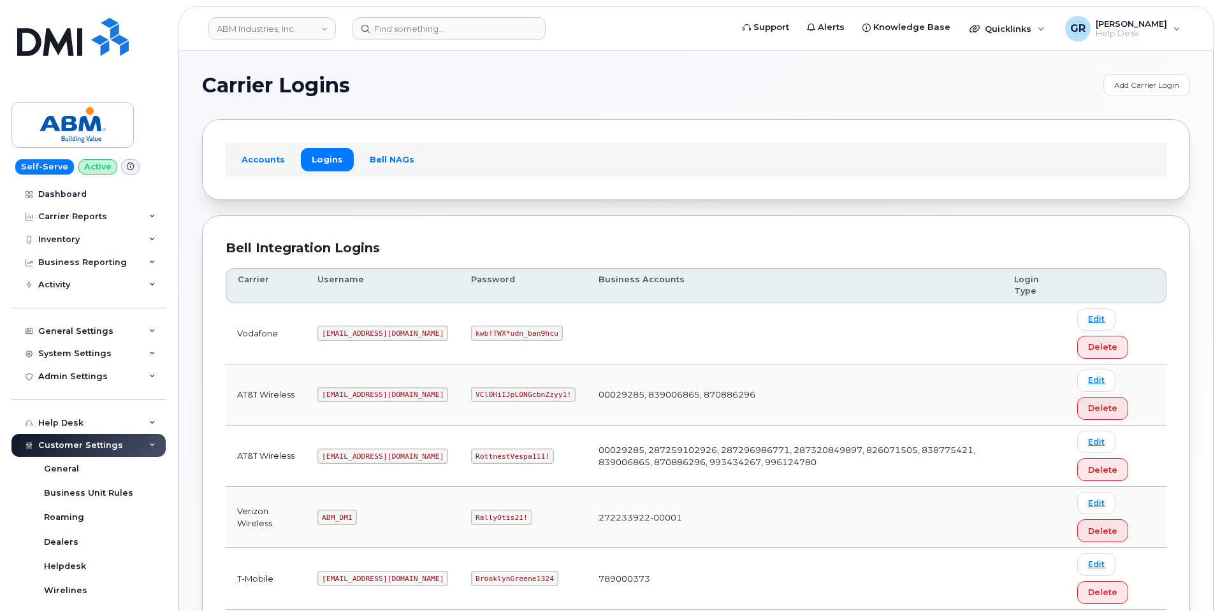
click at [471, 456] on code "RottnestVespa111!" at bounding box center [512, 456] width 83 height 15
copy code "RottnestVespa111!"
click at [484, 453] on code "RottnestVespa111!" at bounding box center [512, 456] width 83 height 15
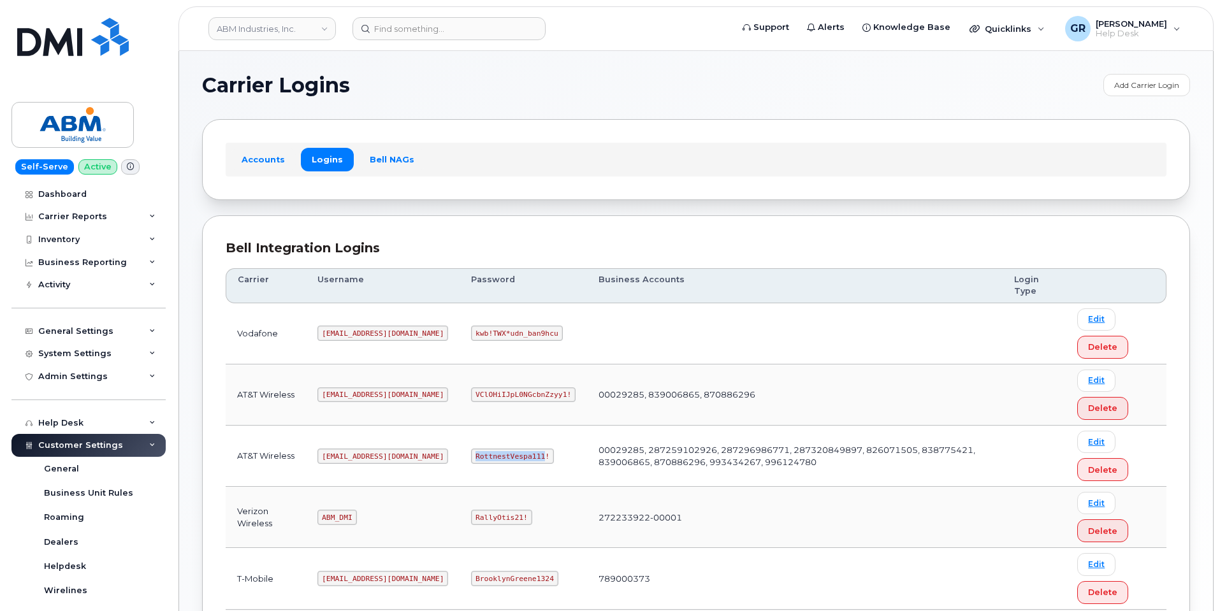
click at [484, 453] on code "RottnestVespa111!" at bounding box center [512, 456] width 83 height 15
